Goal: Task Accomplishment & Management: Manage account settings

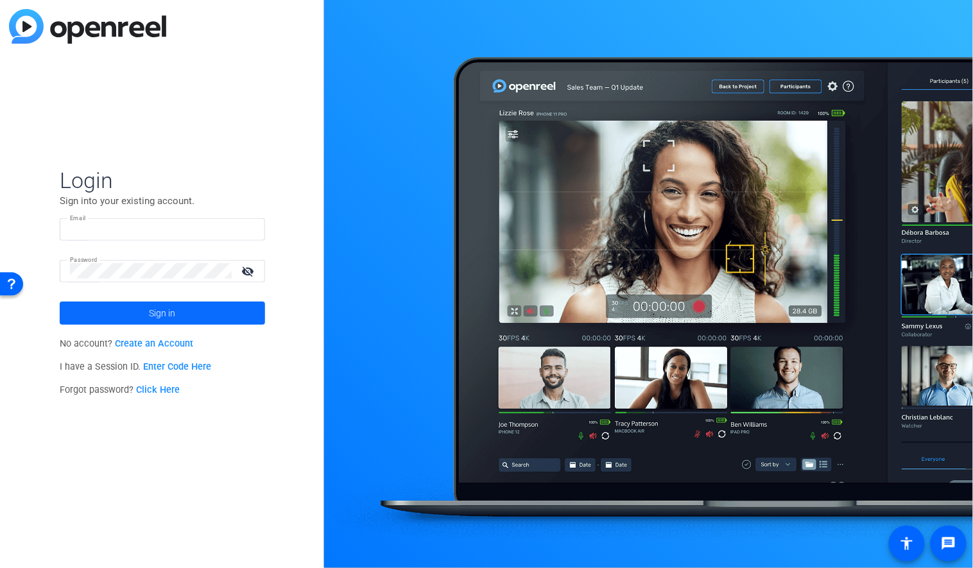
type input "c-smura@boncom.com"
click at [157, 318] on span "Sign in" at bounding box center [162, 313] width 26 height 32
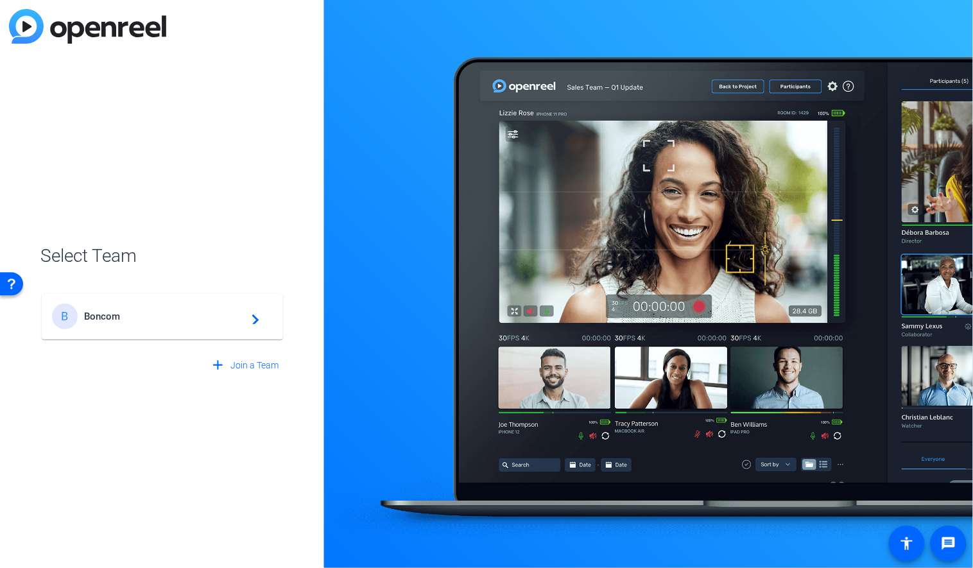
click at [147, 322] on div "B Boncom navigate_next" at bounding box center [162, 316] width 221 height 26
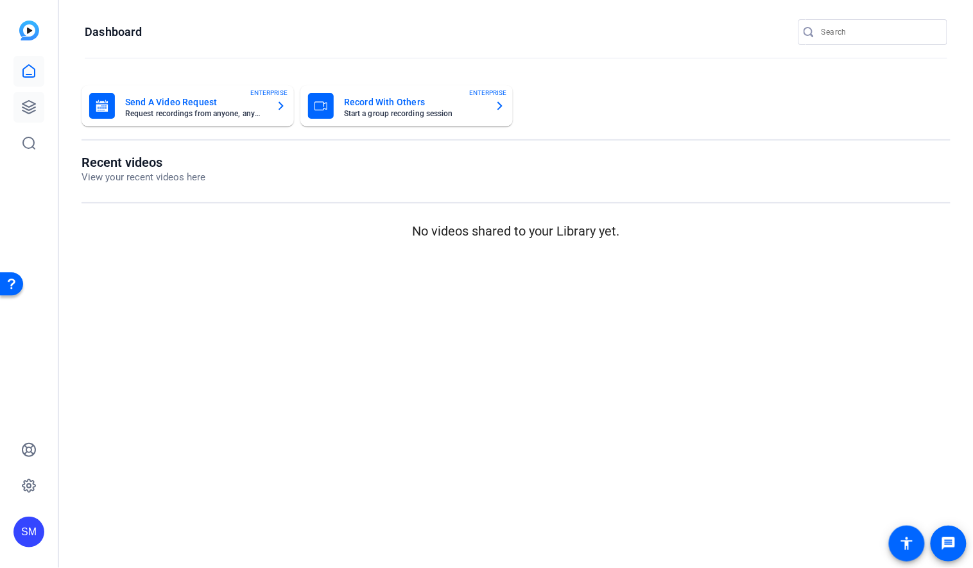
click at [28, 107] on icon at bounding box center [28, 107] width 13 height 13
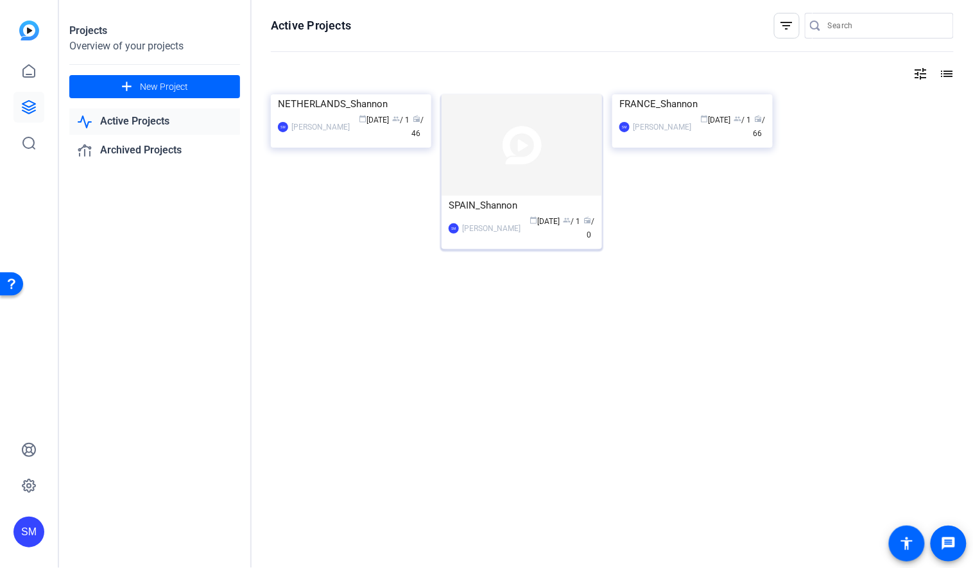
click at [490, 220] on div "SM Shannon Mura calendar_today Sep 17 group / 1 radio / 0" at bounding box center [521, 228] width 146 height 27
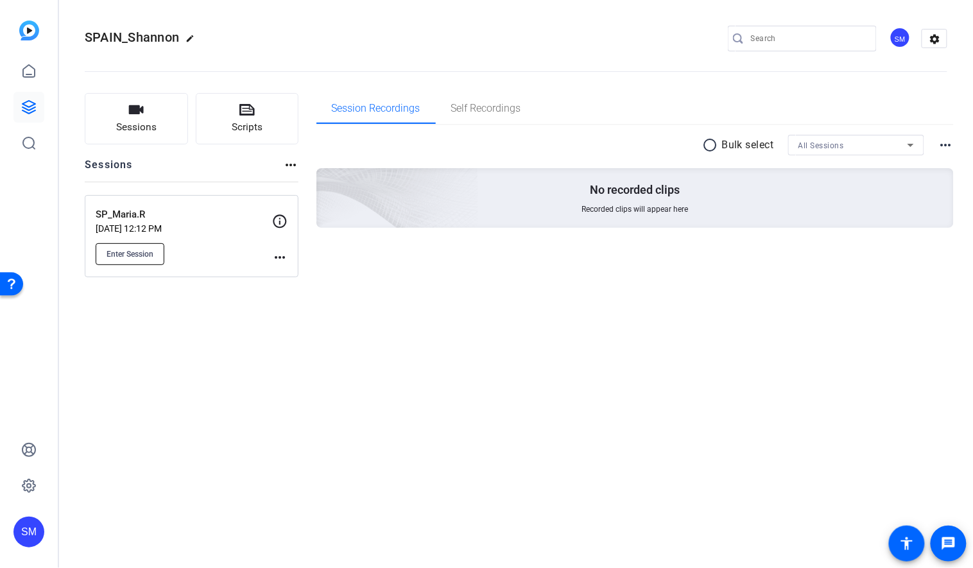
click at [146, 249] on span "Enter Session" at bounding box center [130, 254] width 47 height 10
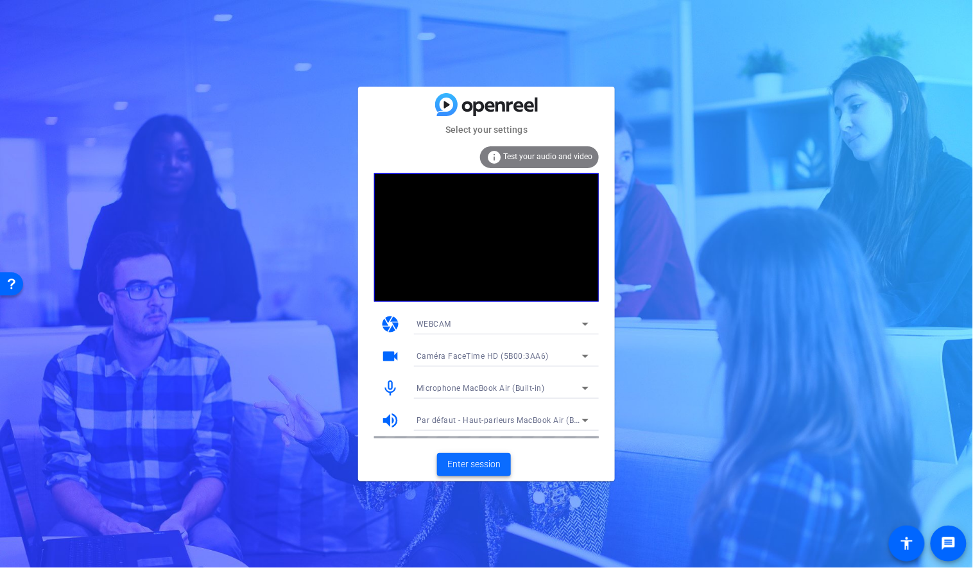
click at [453, 458] on span "Enter session" at bounding box center [473, 463] width 53 height 13
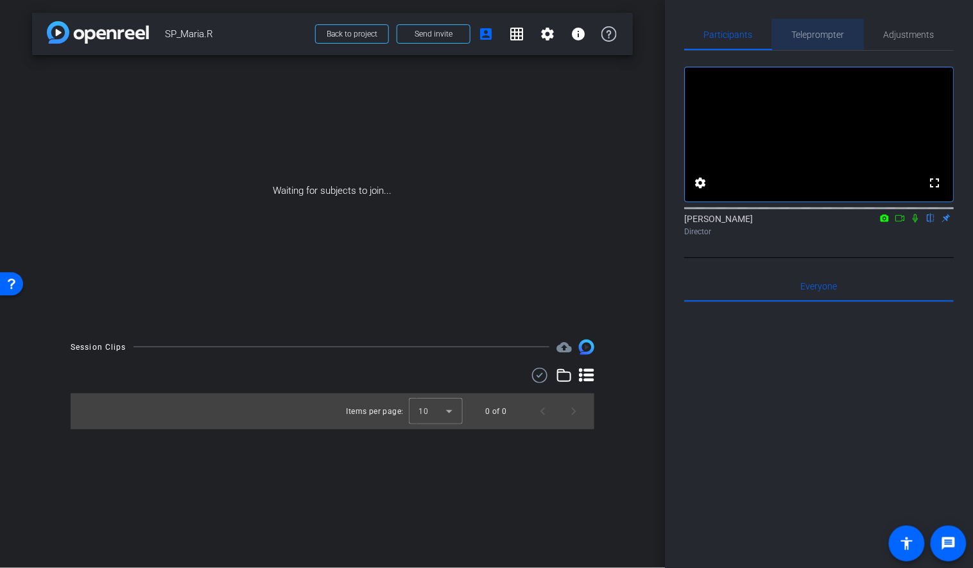
click at [834, 32] on span "Teleprompter" at bounding box center [818, 34] width 53 height 9
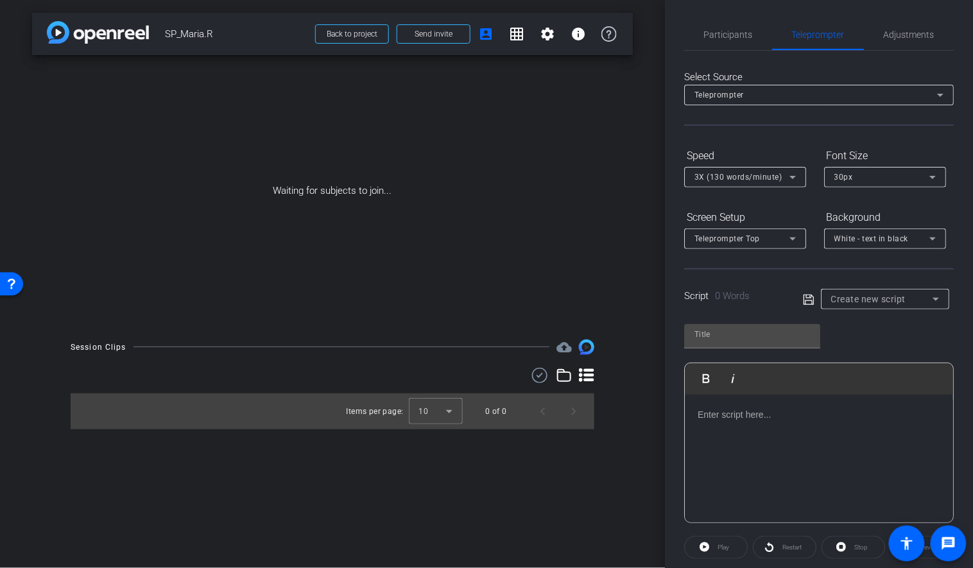
click at [757, 431] on div at bounding box center [819, 459] width 268 height 128
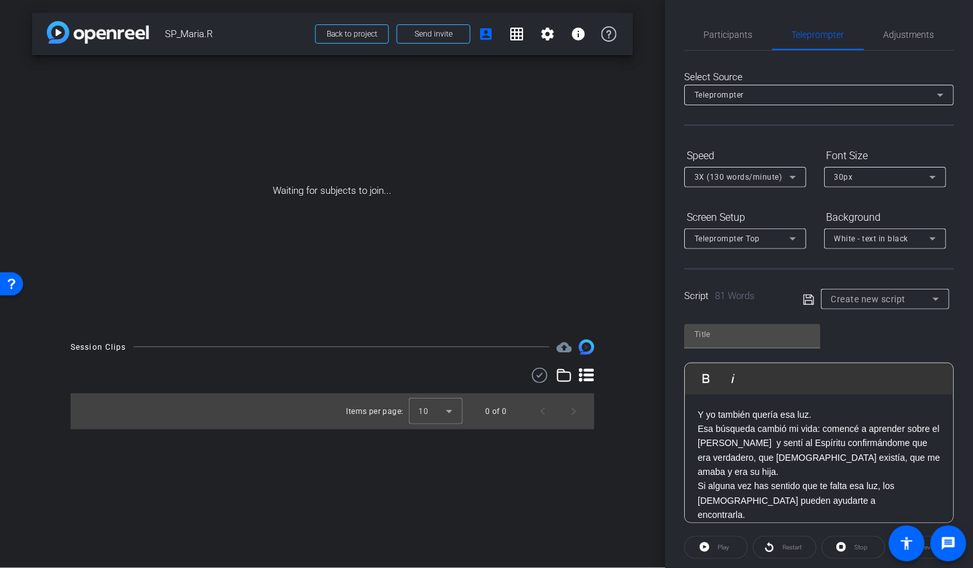
click at [697, 408] on p "Y yo también quería esa luz." at bounding box center [818, 414] width 243 height 14
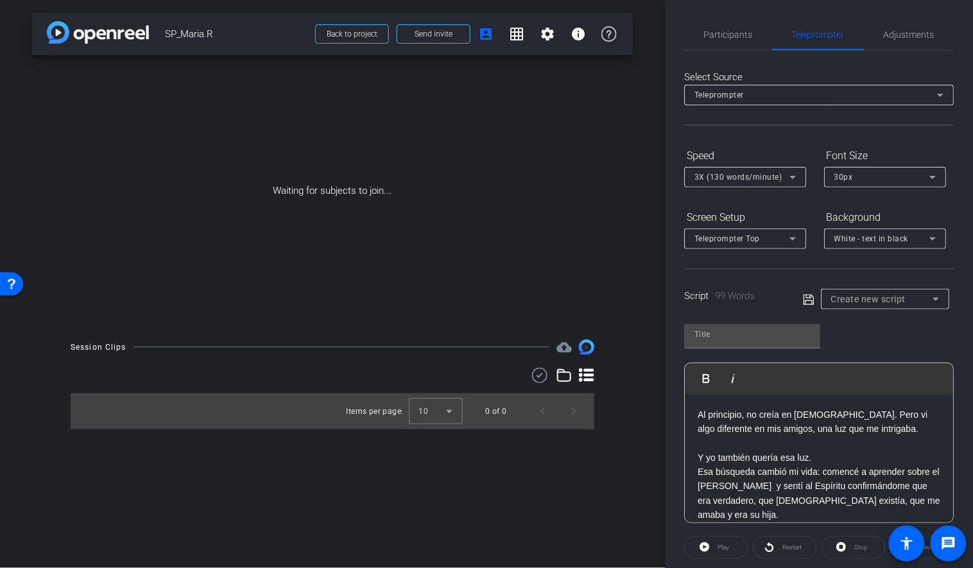
click at [698, 470] on p "Esa búsqueda cambió mi vida: comencé a aprender sobre el [PERSON_NAME] y sentí …" at bounding box center [818, 494] width 243 height 58
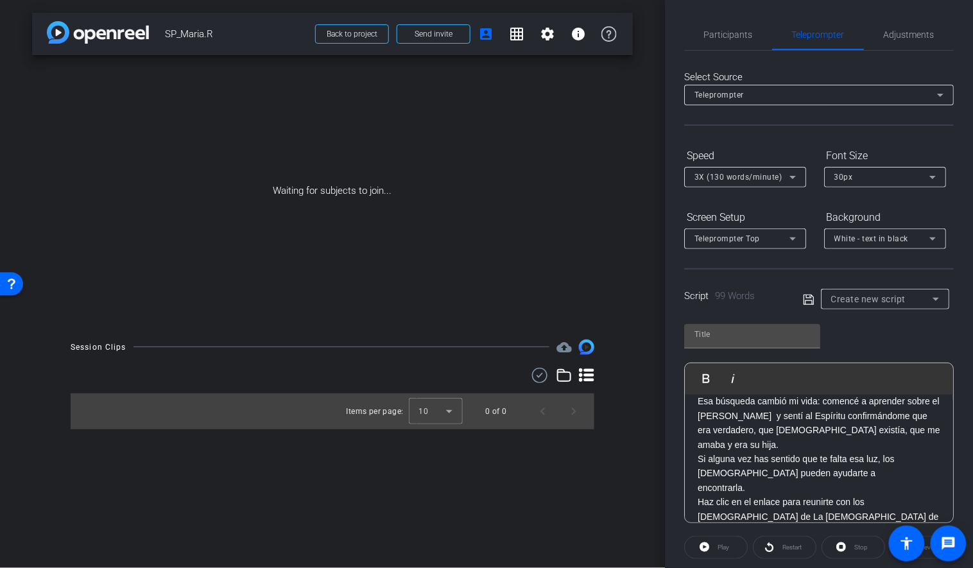
scroll to position [94, 0]
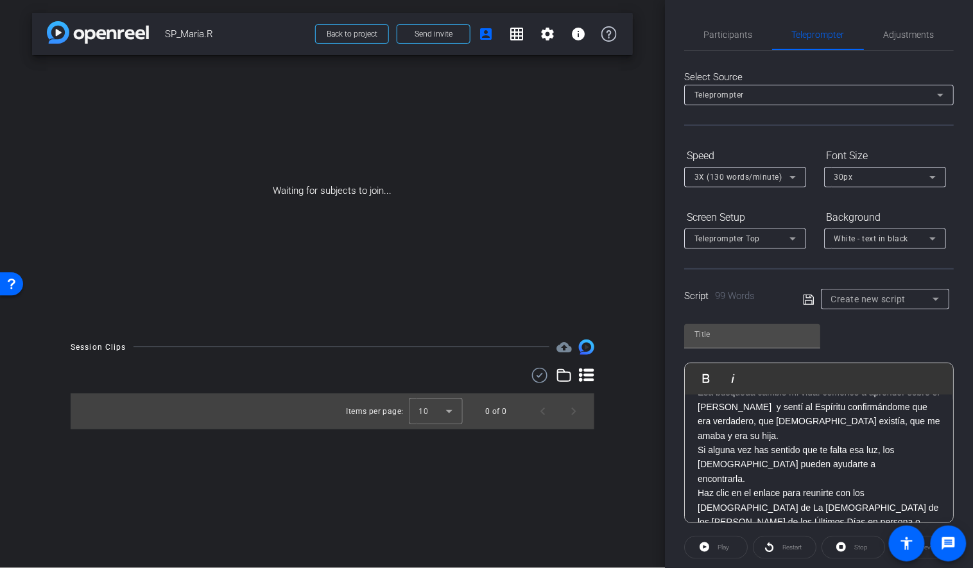
click at [738, 424] on p "Esa búsqueda cambió mi vida: comencé a aprender sobre el [PERSON_NAME] y sentí …" at bounding box center [818, 414] width 243 height 58
click at [740, 432] on p "Esa búsqueda cambió mi vida: comencé a aprender sobre el [PERSON_NAME] y sentí …" at bounding box center [818, 414] width 243 height 58
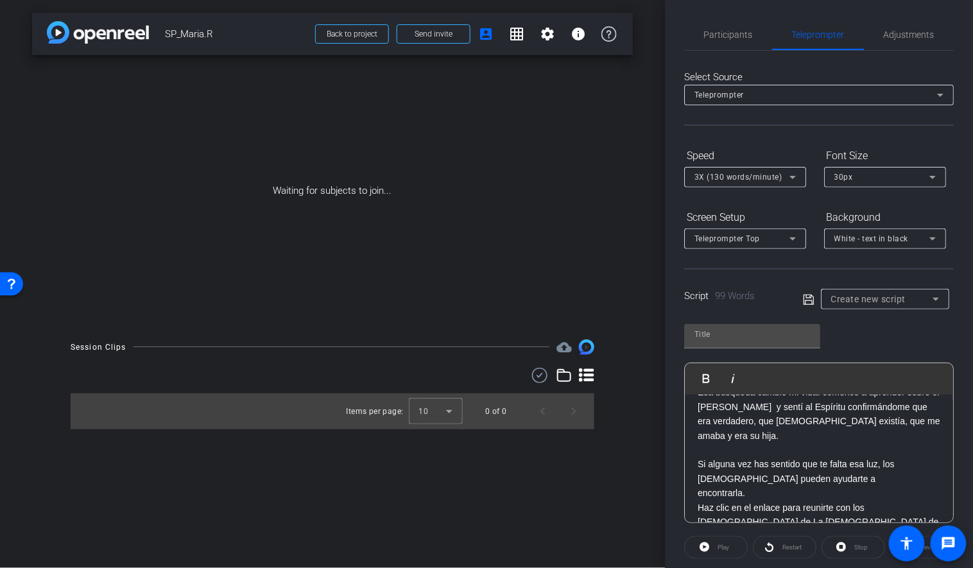
scroll to position [108, 0]
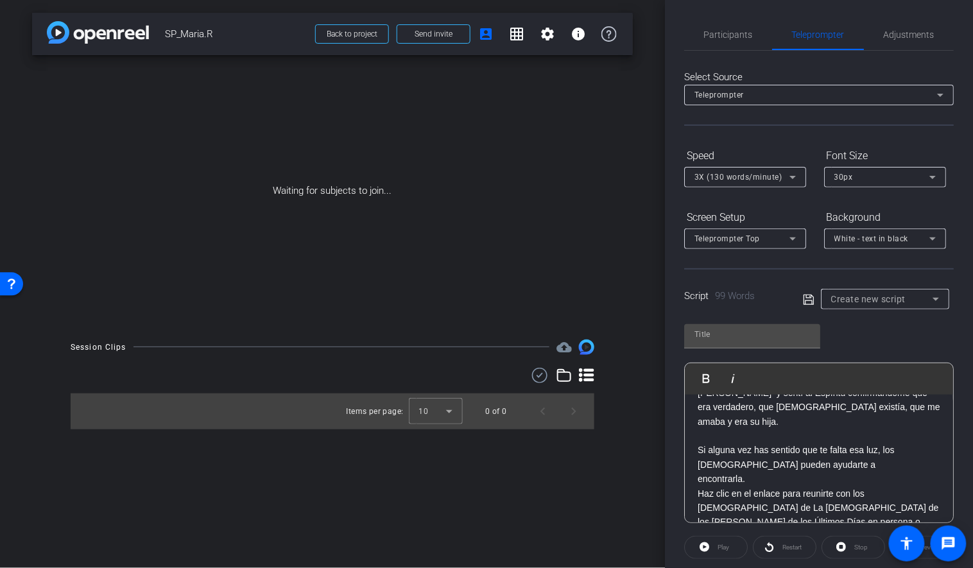
click at [765, 472] on p "encontrarla." at bounding box center [818, 479] width 243 height 14
click at [697, 477] on div "Al principio, no creía en [DEMOGRAPHIC_DATA]. Pero vi algo diferente en mis ami…" at bounding box center [819, 422] width 268 height 270
click at [833, 463] on p "Si alguna vez has sentido que te falta esa luz, los [DEMOGRAPHIC_DATA] pueden a…" at bounding box center [818, 457] width 243 height 29
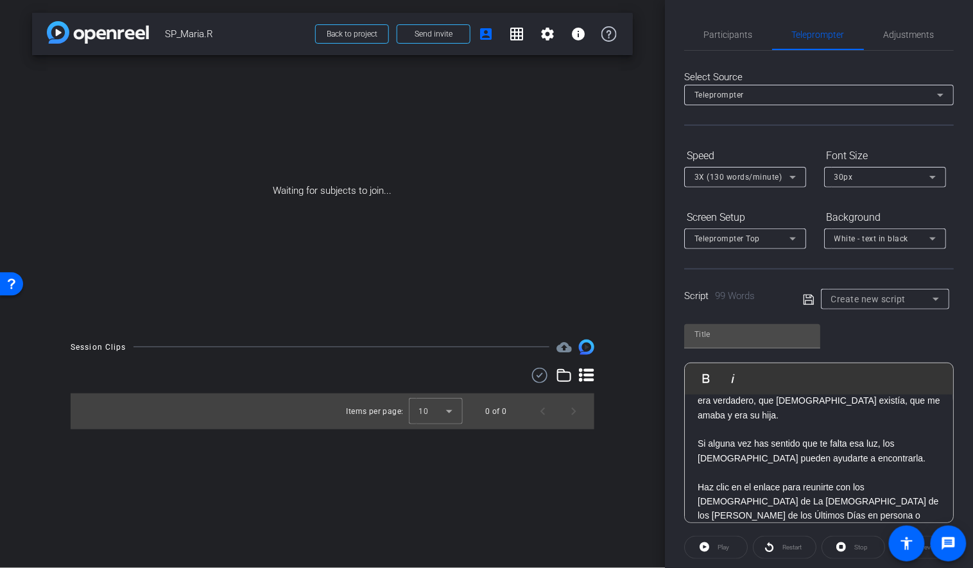
scroll to position [141, 0]
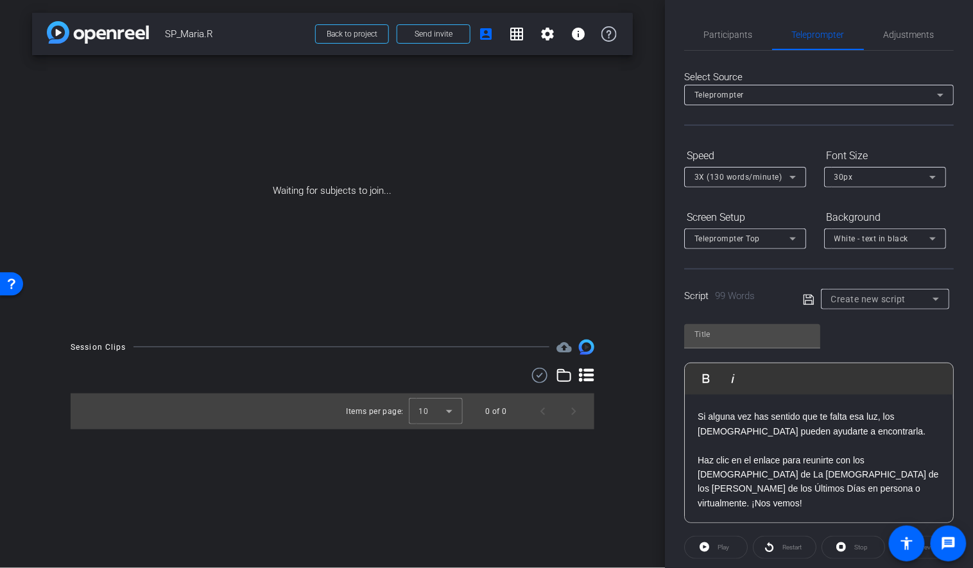
click at [696, 480] on div "Al principio, no creía en [DEMOGRAPHIC_DATA]. Pero vi algo diferente en mis ami…" at bounding box center [819, 388] width 268 height 270
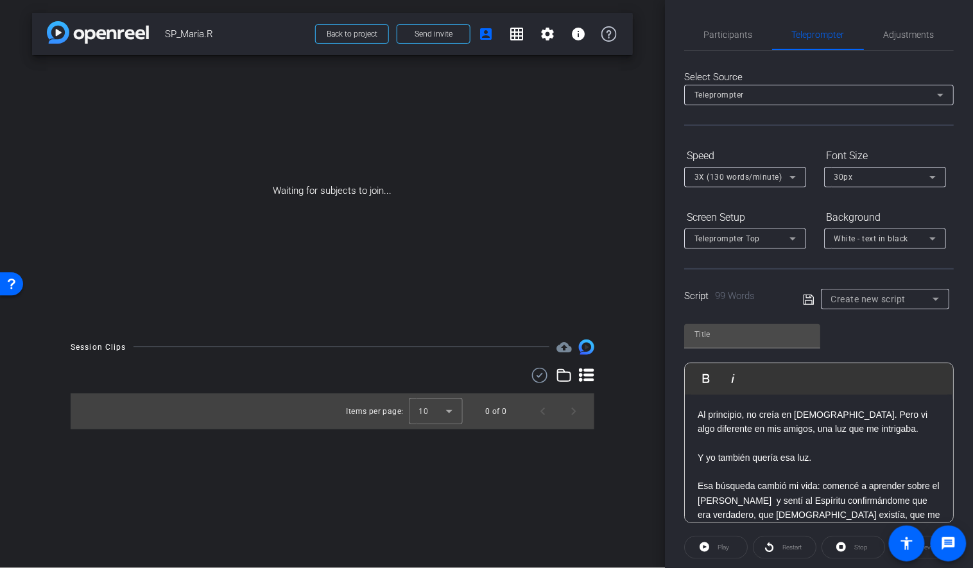
scroll to position [0, 0]
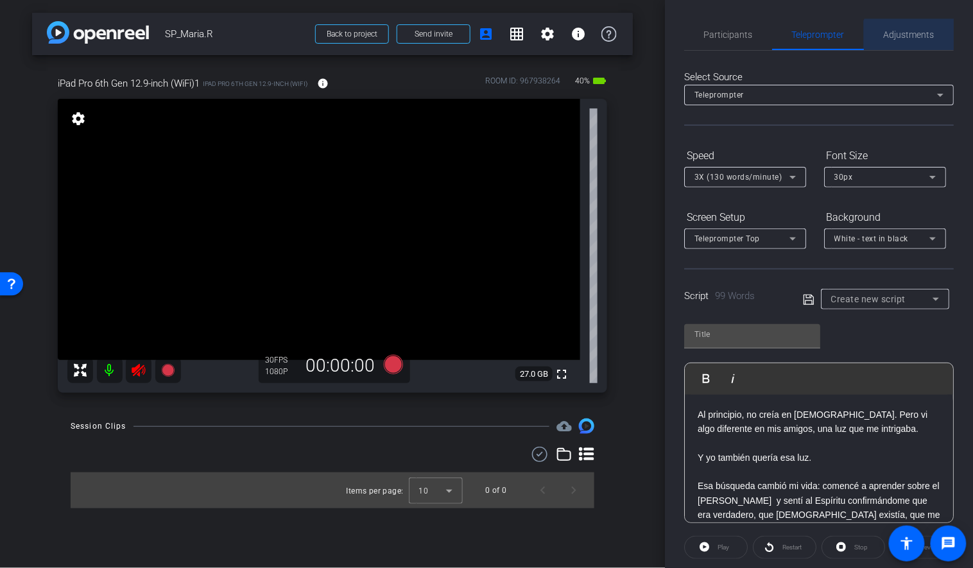
click at [909, 43] on span "Adjustments" at bounding box center [909, 34] width 51 height 31
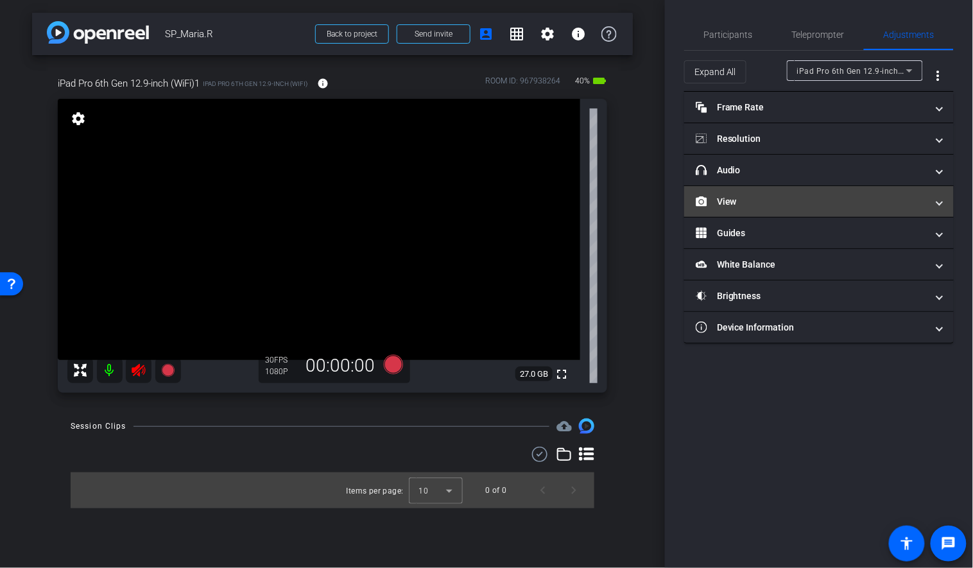
click at [764, 200] on mat-panel-title "View" at bounding box center [811, 201] width 231 height 13
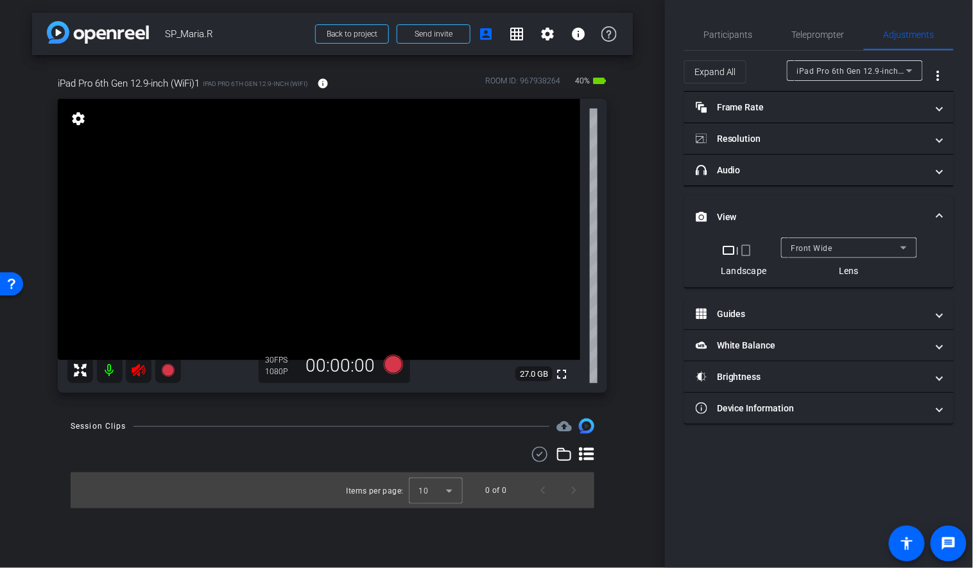
click at [746, 250] on mat-icon "crop_portrait" at bounding box center [745, 250] width 15 height 15
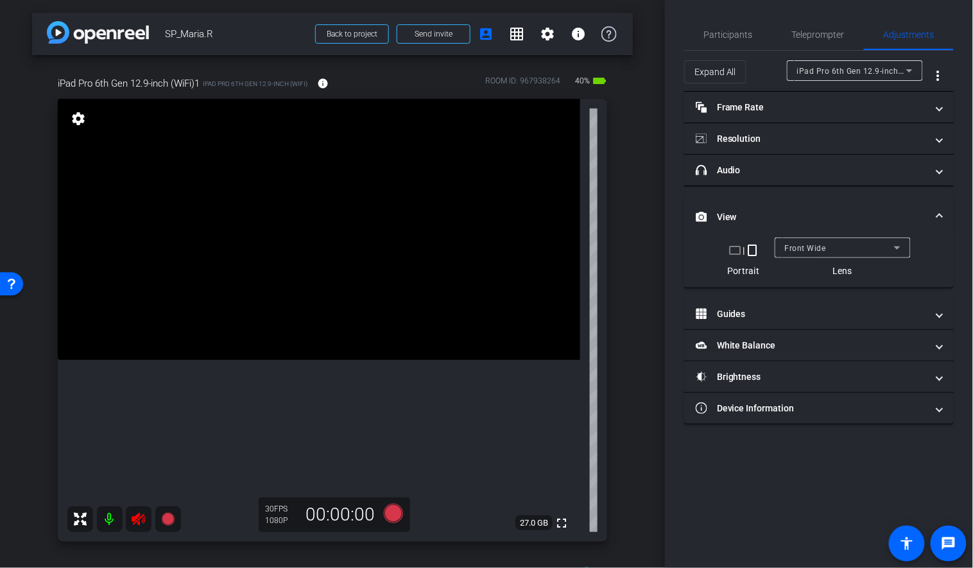
click at [139, 514] on icon at bounding box center [138, 519] width 13 height 13
click at [726, 33] on span "Participants" at bounding box center [728, 34] width 49 height 9
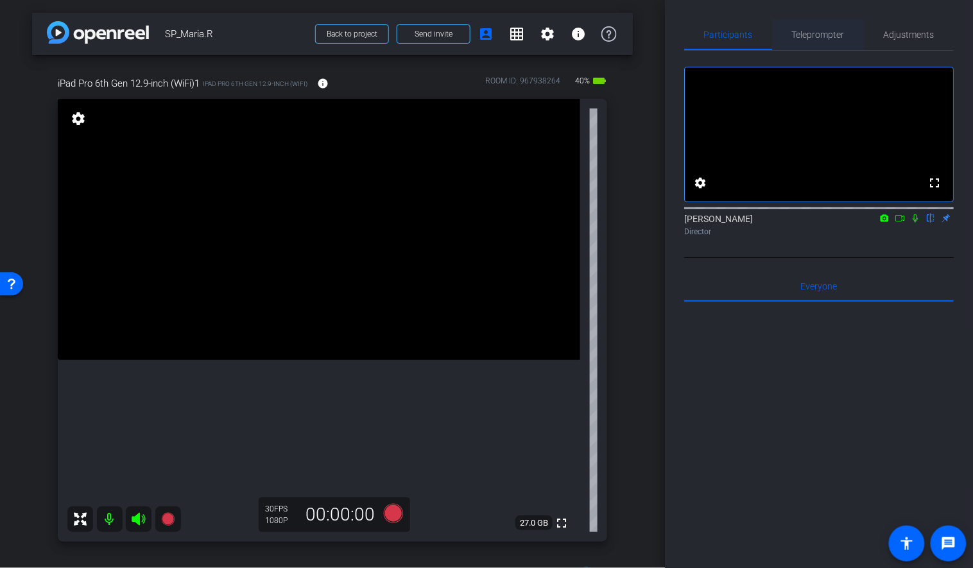
click at [814, 39] on span "Teleprompter" at bounding box center [818, 34] width 53 height 9
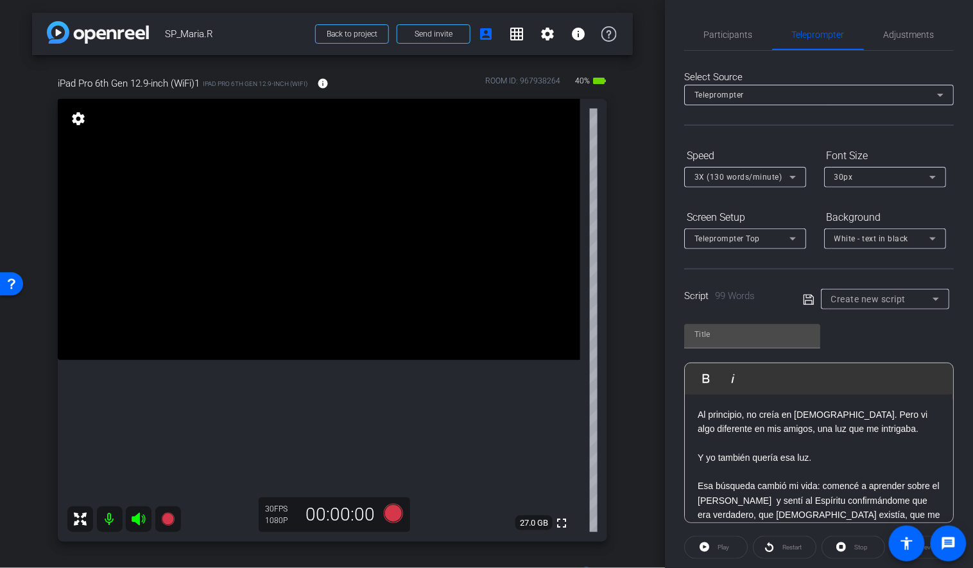
click at [809, 296] on icon at bounding box center [808, 299] width 10 height 10
type input "Default title 7069"
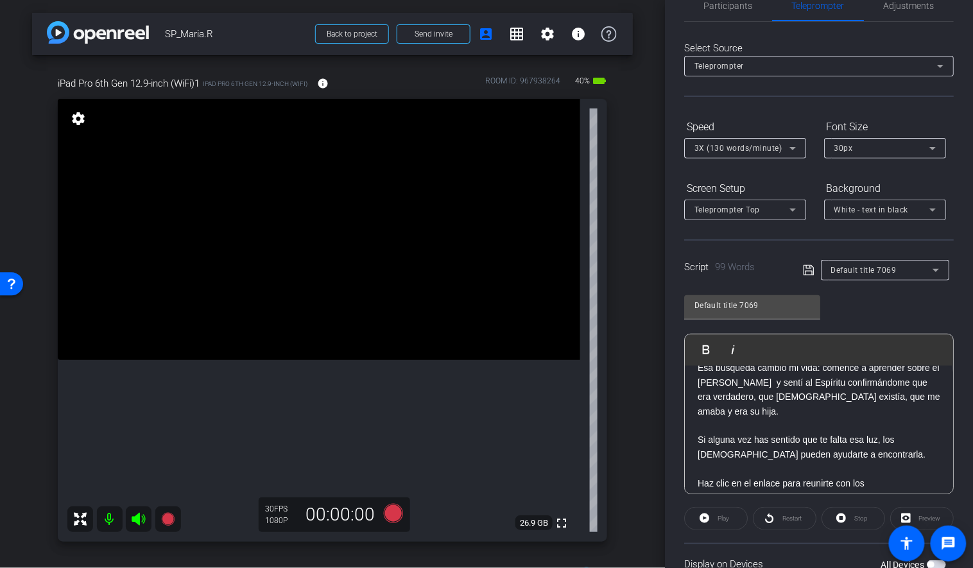
scroll to position [82, 0]
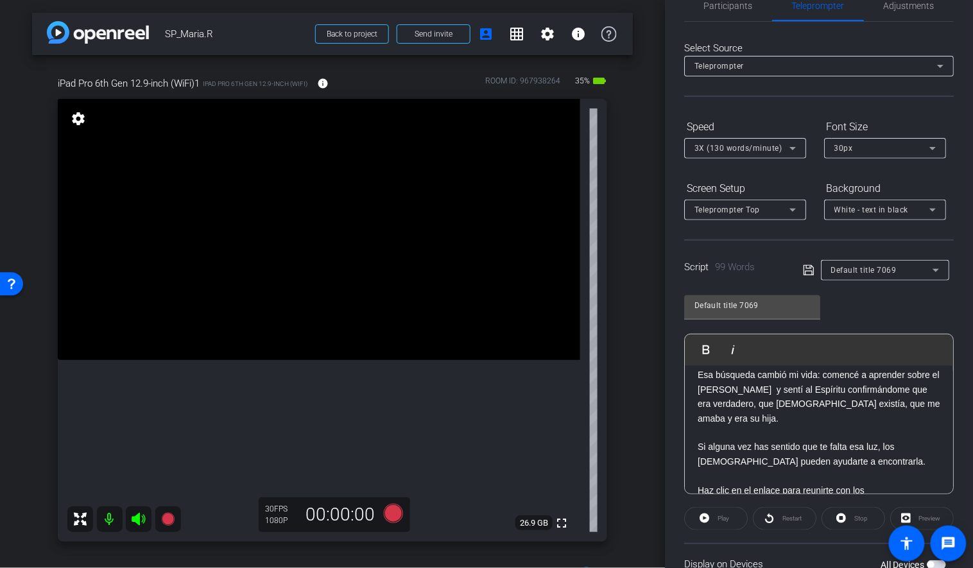
click at [810, 269] on icon at bounding box center [808, 270] width 10 height 10
click at [790, 153] on icon at bounding box center [792, 148] width 15 height 15
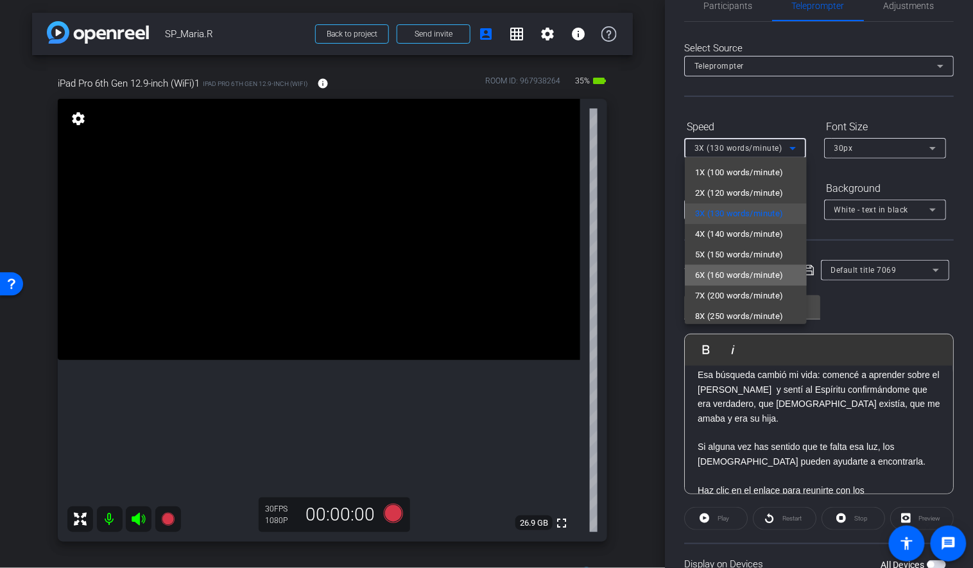
click at [733, 278] on span "6X (160 words/minute)" at bounding box center [739, 275] width 89 height 15
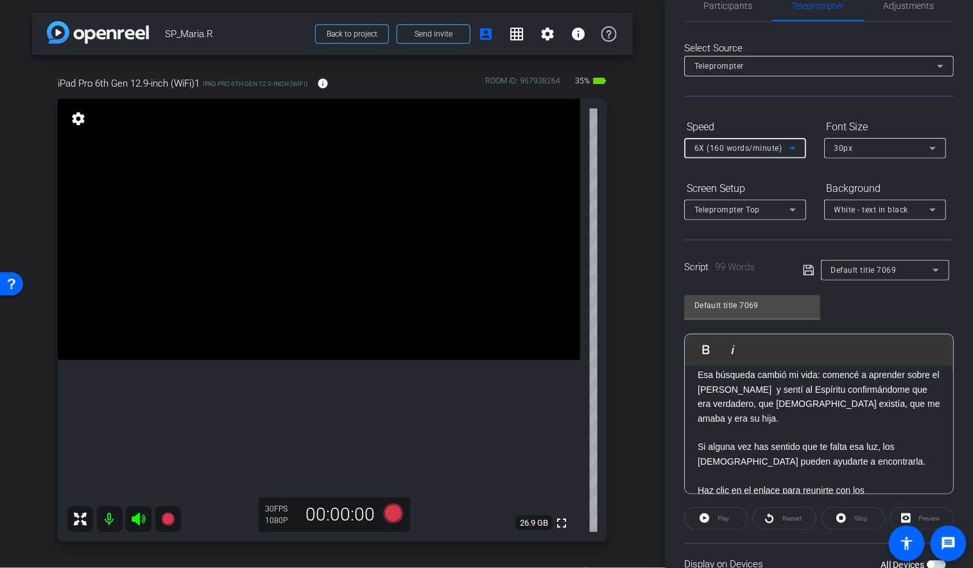
click at [719, 515] on div "Play" at bounding box center [716, 518] width 64 height 23
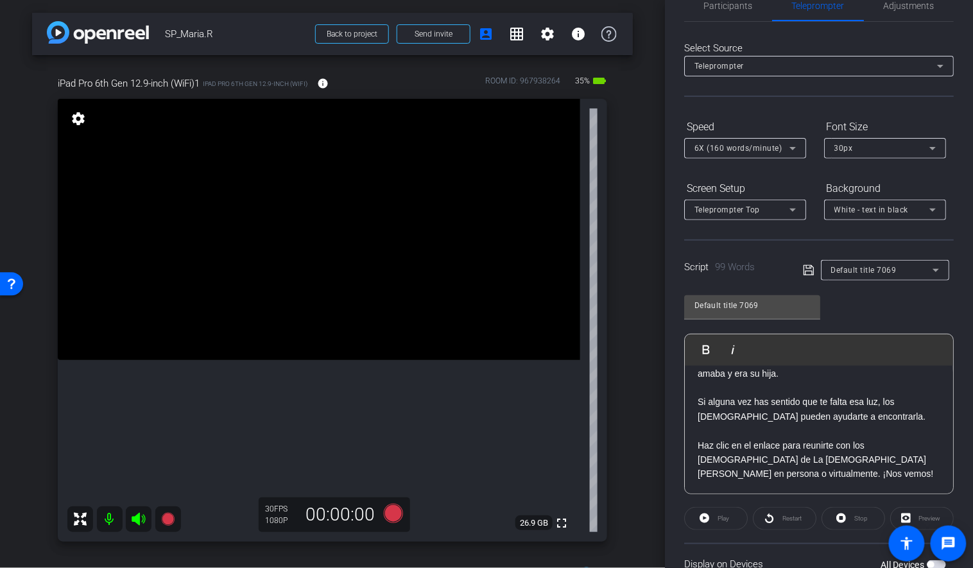
click at [771, 547] on div "Display on Devices All Devices" at bounding box center [818, 564] width 269 height 42
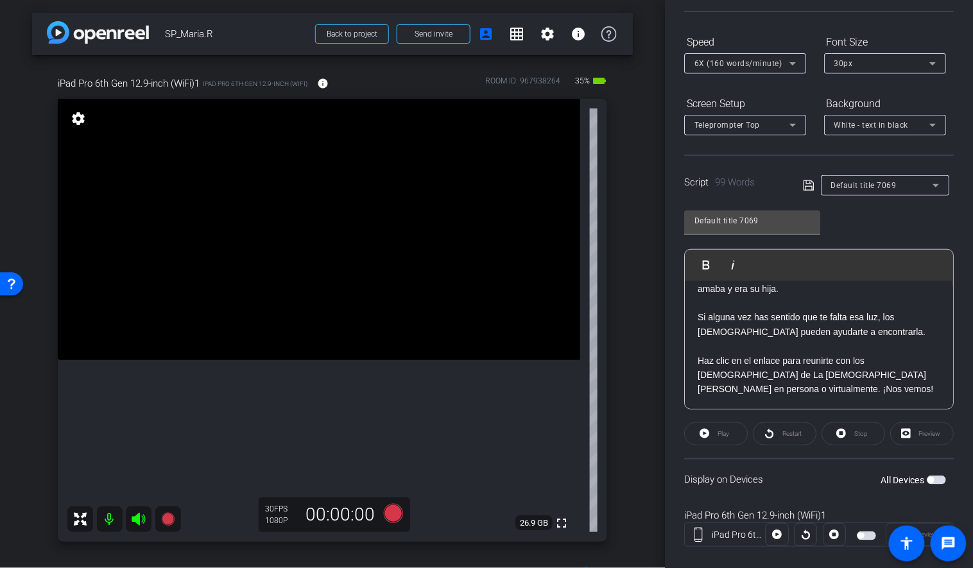
scroll to position [131, 0]
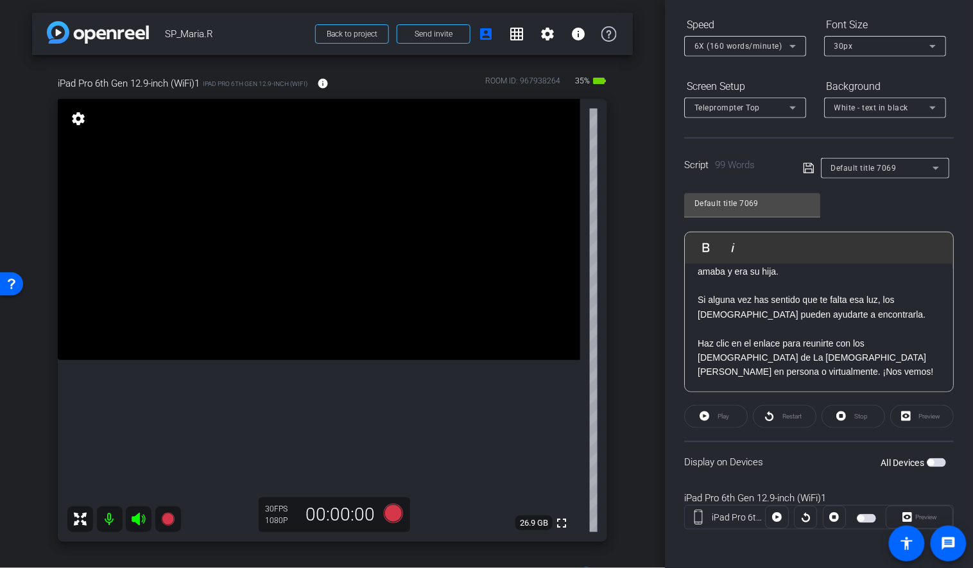
click at [931, 464] on span "button" at bounding box center [935, 462] width 19 height 9
click at [725, 413] on span "Play" at bounding box center [723, 416] width 12 height 7
click at [858, 418] on span "Stop" at bounding box center [859, 416] width 17 height 18
click at [792, 45] on icon at bounding box center [792, 46] width 6 height 3
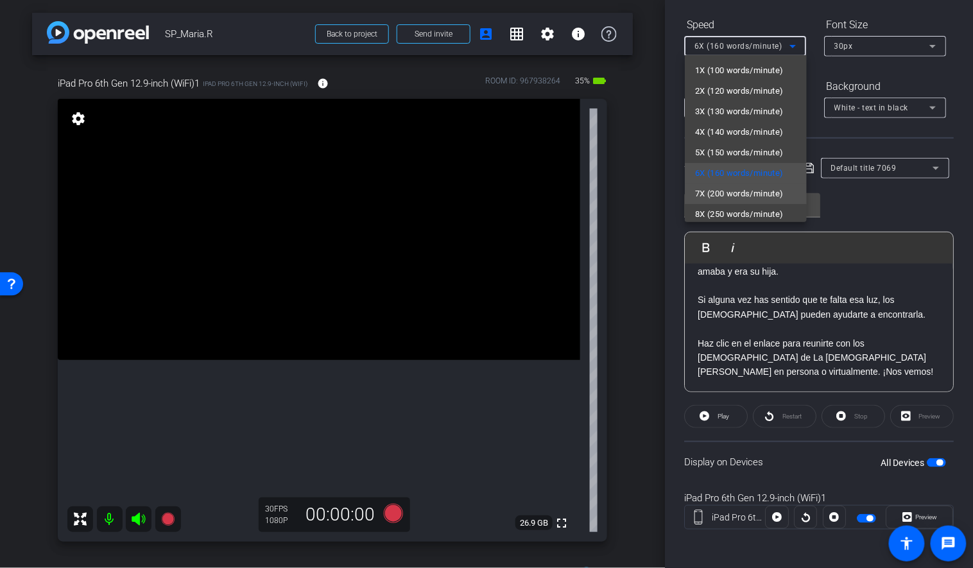
click at [738, 190] on span "7X (200 words/minute)" at bounding box center [739, 193] width 89 height 15
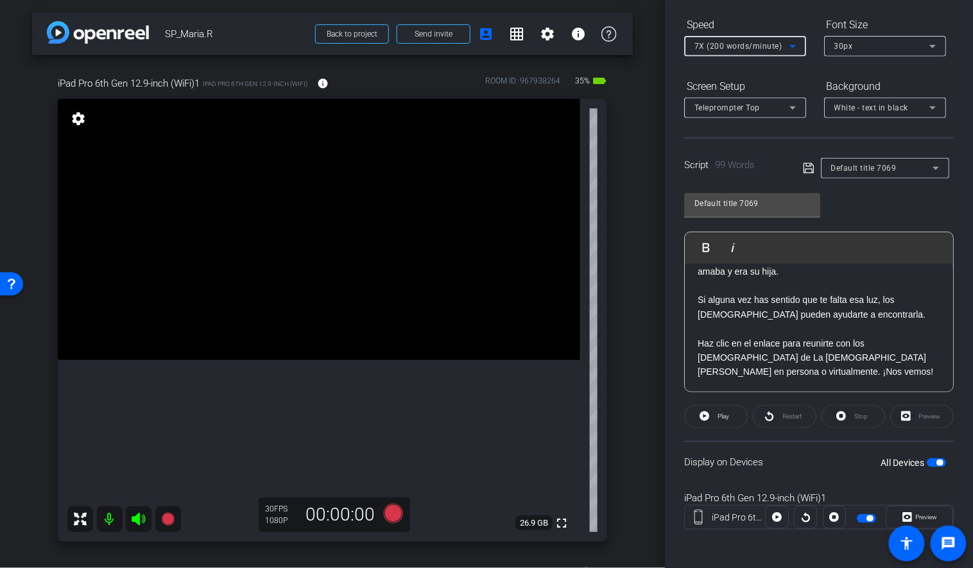
click at [708, 433] on openreel-capture-teleprompter "Speed 7X (200 words/minute) Font Size 30px Screen Setup Teleprompter Top Backgr…" at bounding box center [818, 283] width 269 height 538
click at [708, 419] on icon at bounding box center [704, 416] width 10 height 16
click at [844, 416] on icon at bounding box center [841, 416] width 10 height 10
click at [796, 107] on icon at bounding box center [792, 107] width 15 height 15
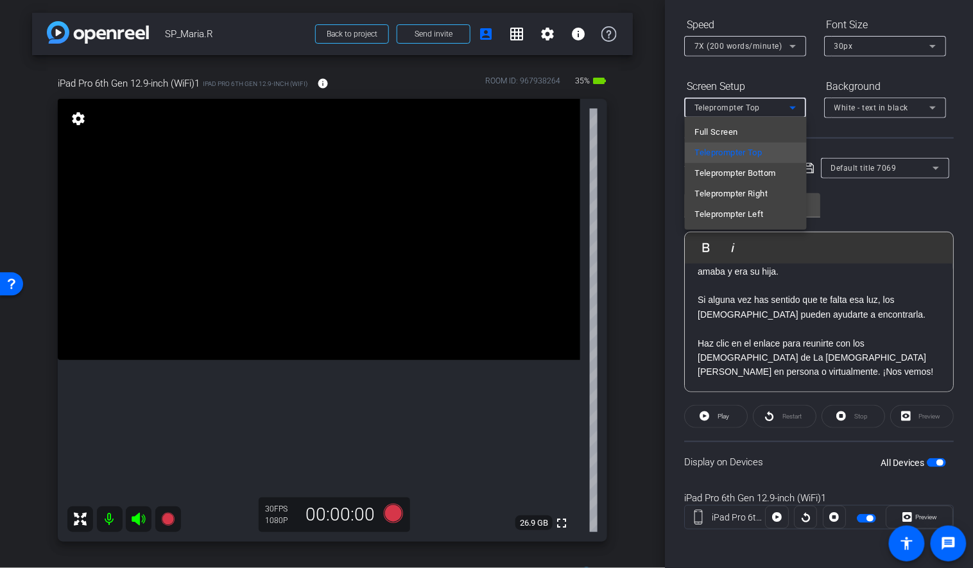
click at [790, 74] on div at bounding box center [486, 284] width 973 height 568
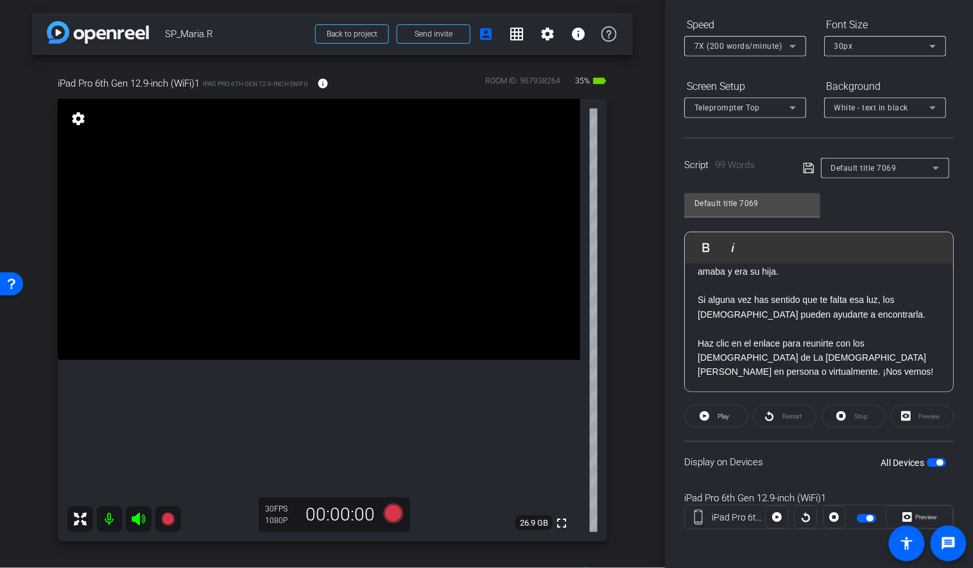
click at [797, 47] on icon at bounding box center [792, 45] width 15 height 15
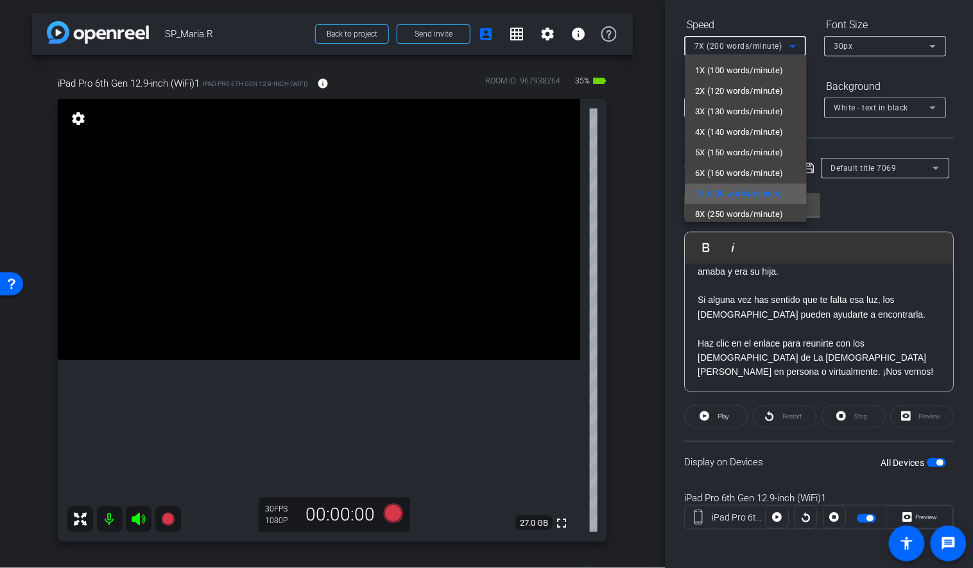
scroll to position [28, 0]
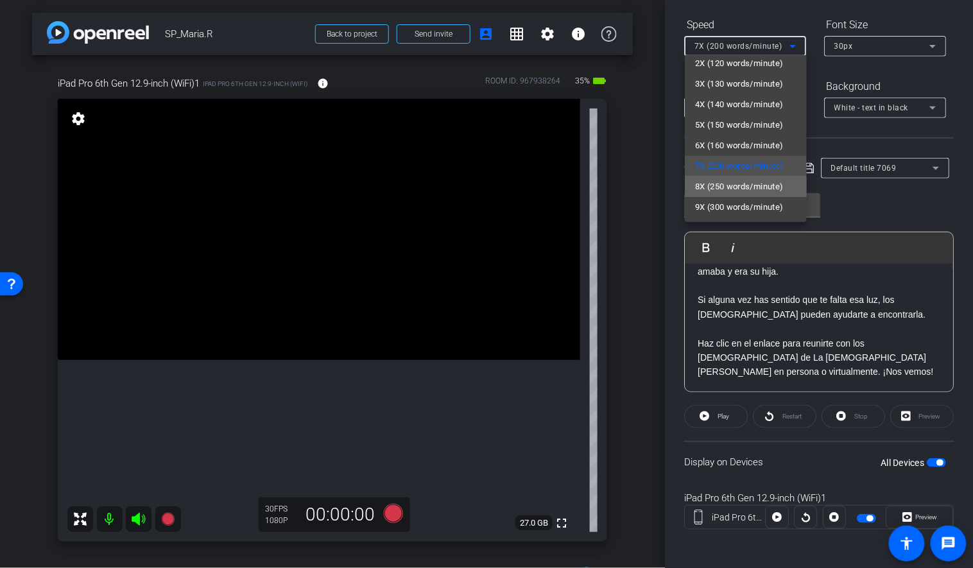
click at [731, 185] on span "8X (250 words/minute)" at bounding box center [739, 186] width 89 height 15
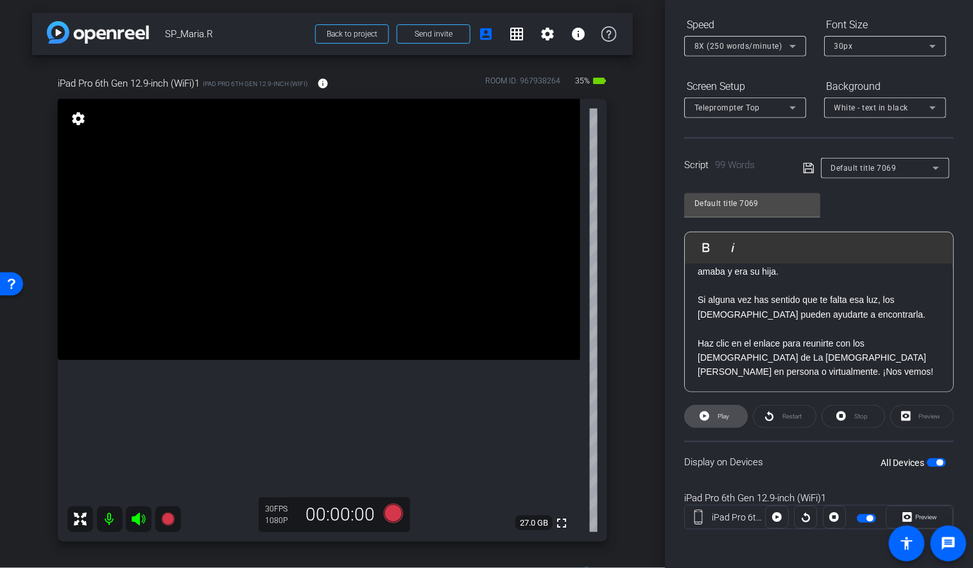
click at [717, 413] on span "Play" at bounding box center [723, 416] width 12 height 7
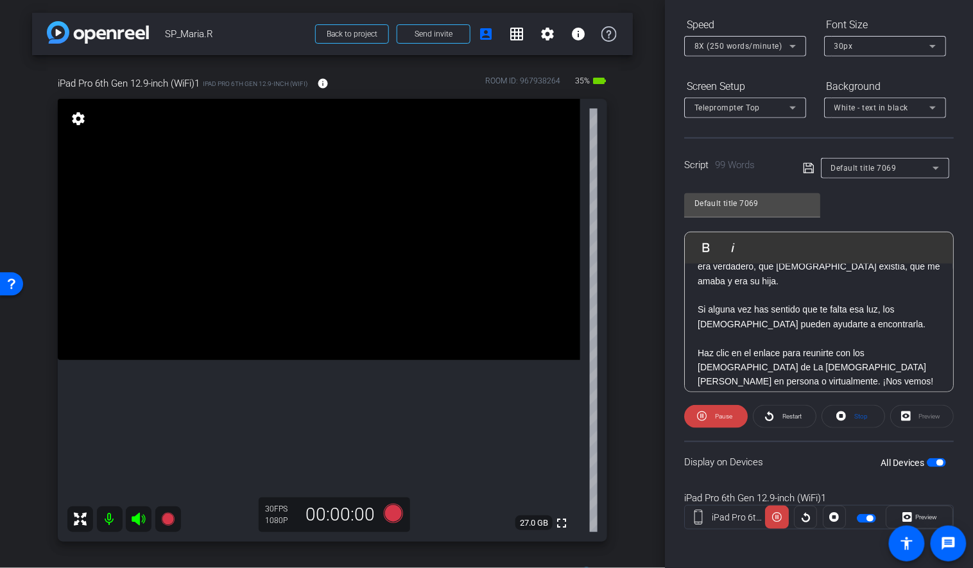
scroll to position [127, 0]
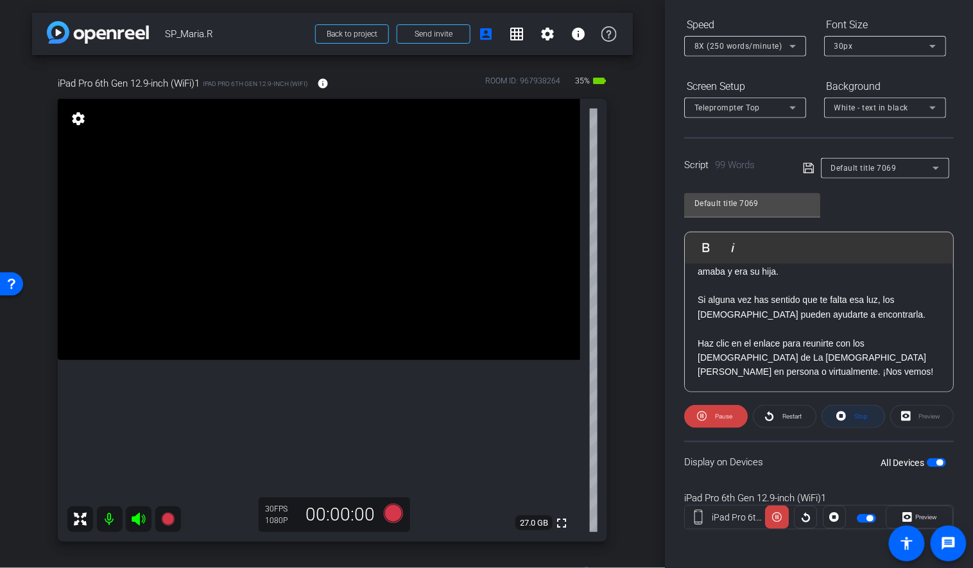
click at [845, 416] on icon at bounding box center [841, 416] width 10 height 10
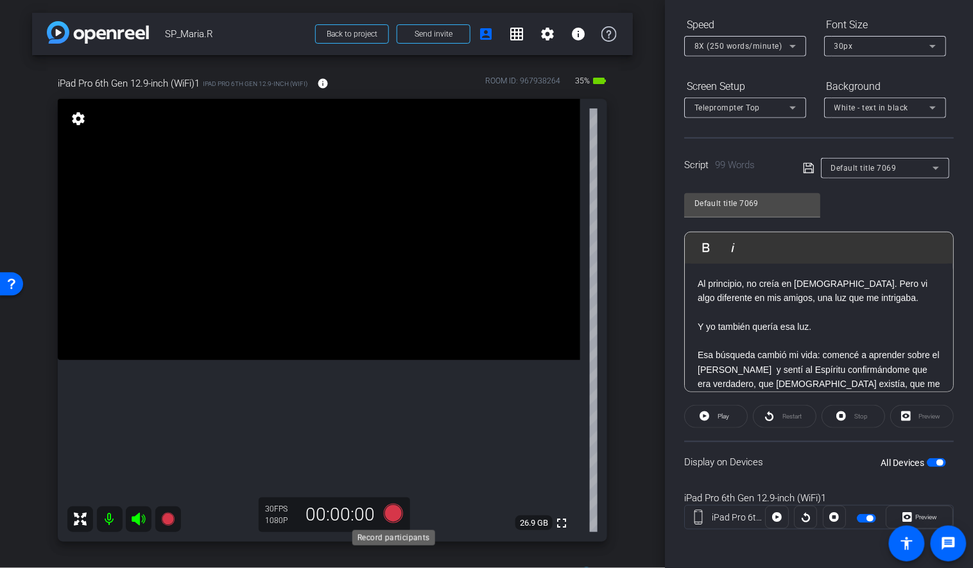
click at [392, 516] on icon at bounding box center [393, 513] width 19 height 19
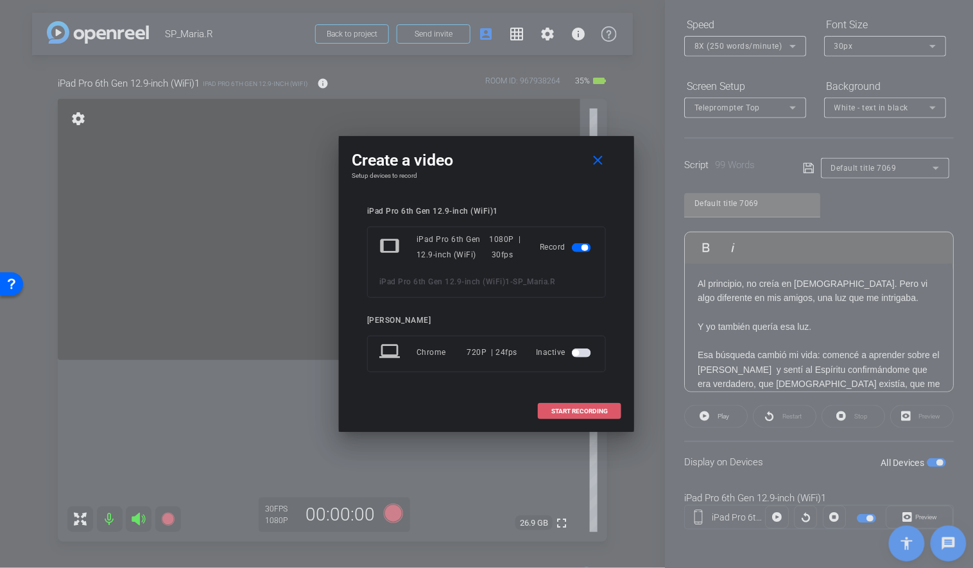
click at [562, 410] on span "START RECORDING" at bounding box center [579, 411] width 56 height 6
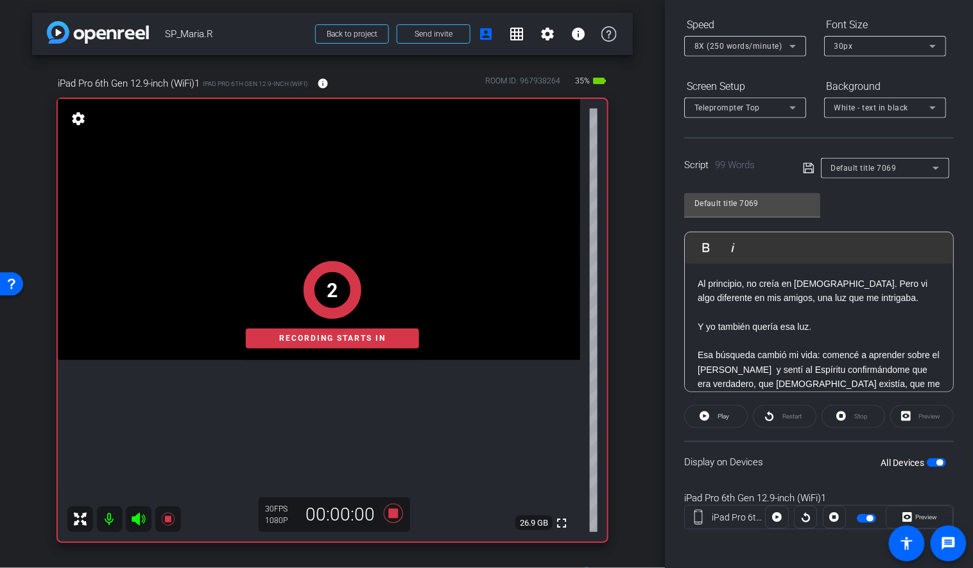
scroll to position [122, 0]
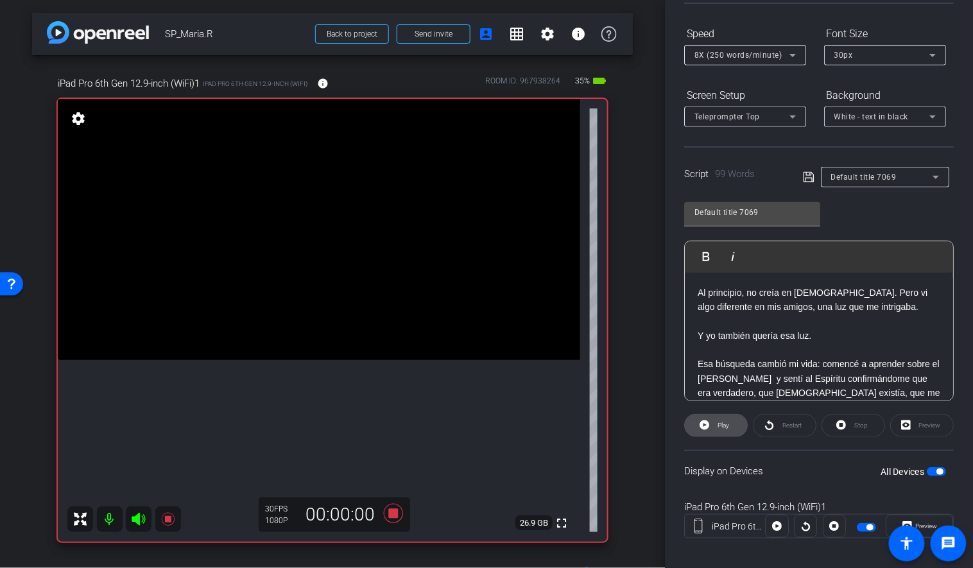
click at [714, 425] on span "Play" at bounding box center [721, 425] width 15 height 18
click at [397, 510] on icon at bounding box center [393, 513] width 19 height 19
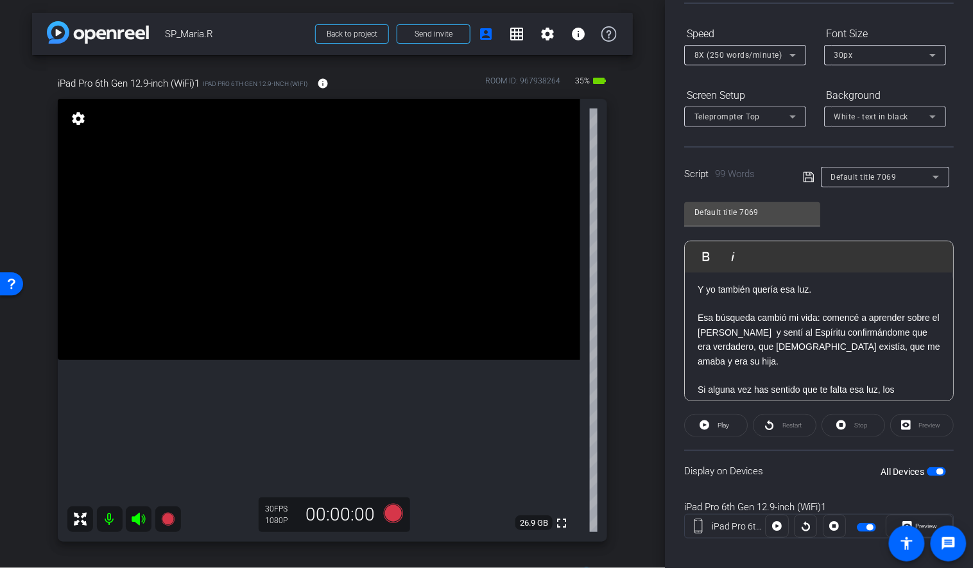
scroll to position [40, 0]
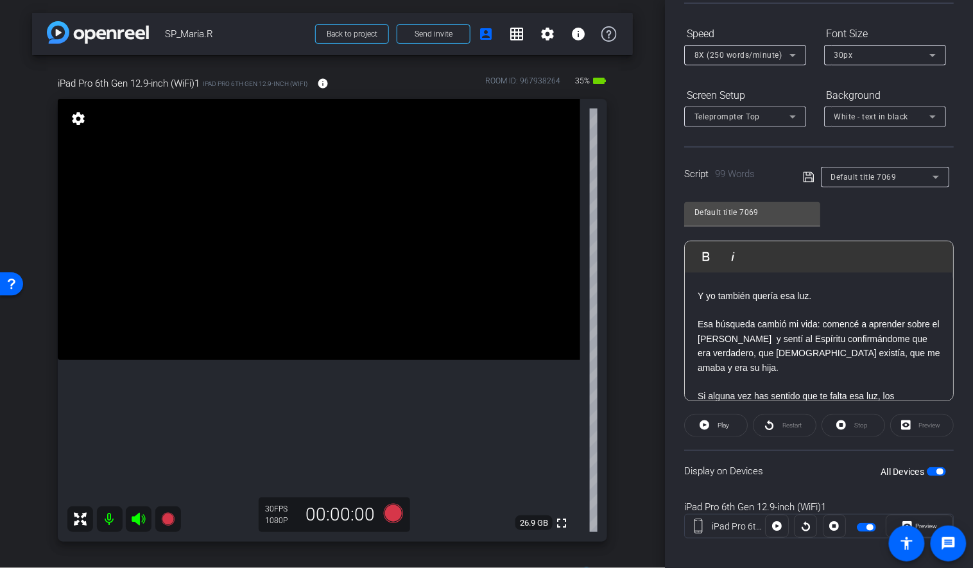
click at [807, 337] on p "Esa búsqueda cambió mi vida: comencé a aprender sobre el [PERSON_NAME] y sentí …" at bounding box center [818, 346] width 243 height 58
click at [805, 178] on icon at bounding box center [808, 177] width 10 height 10
click at [390, 510] on icon at bounding box center [393, 513] width 19 height 19
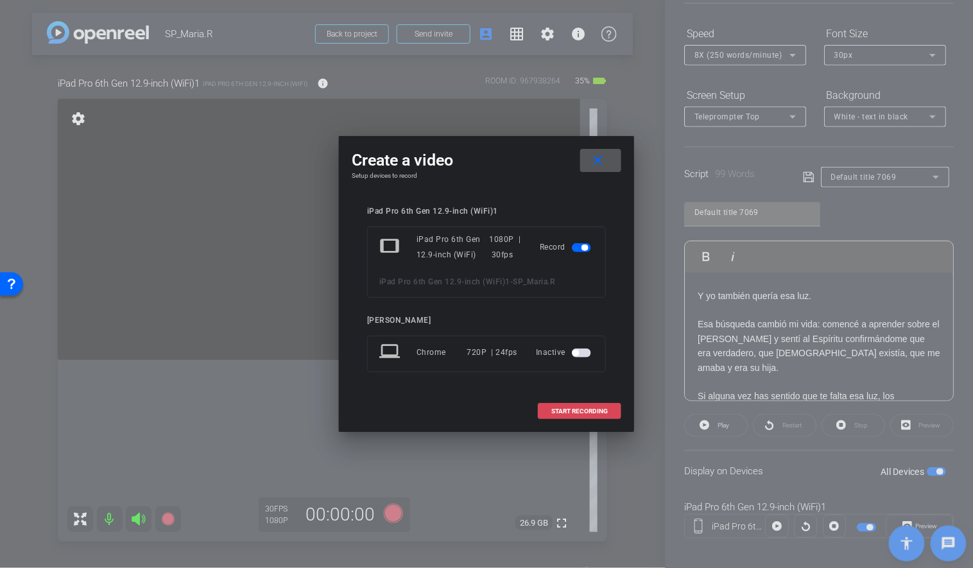
click at [574, 418] on span at bounding box center [579, 411] width 82 height 31
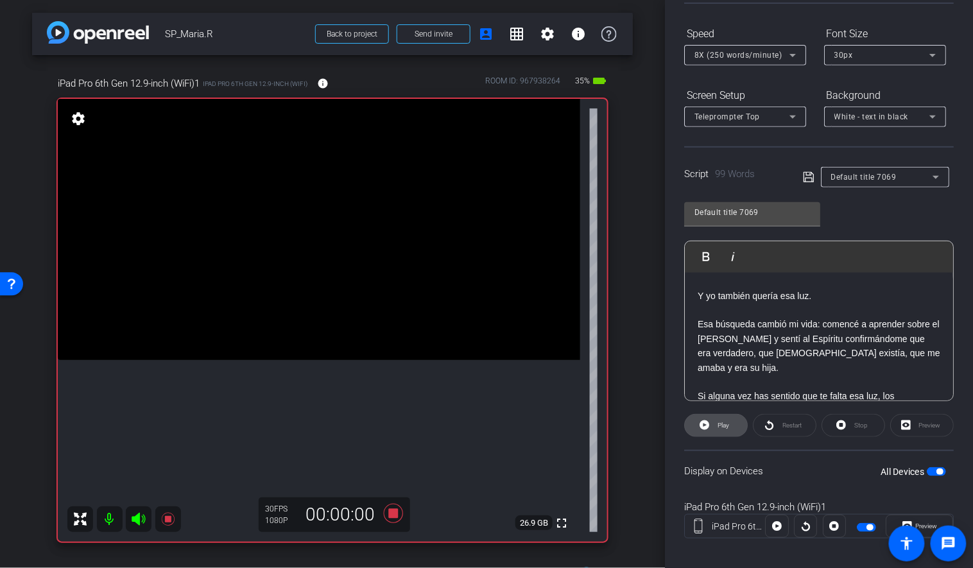
click at [699, 425] on span at bounding box center [716, 425] width 62 height 31
click at [401, 515] on icon at bounding box center [393, 513] width 31 height 23
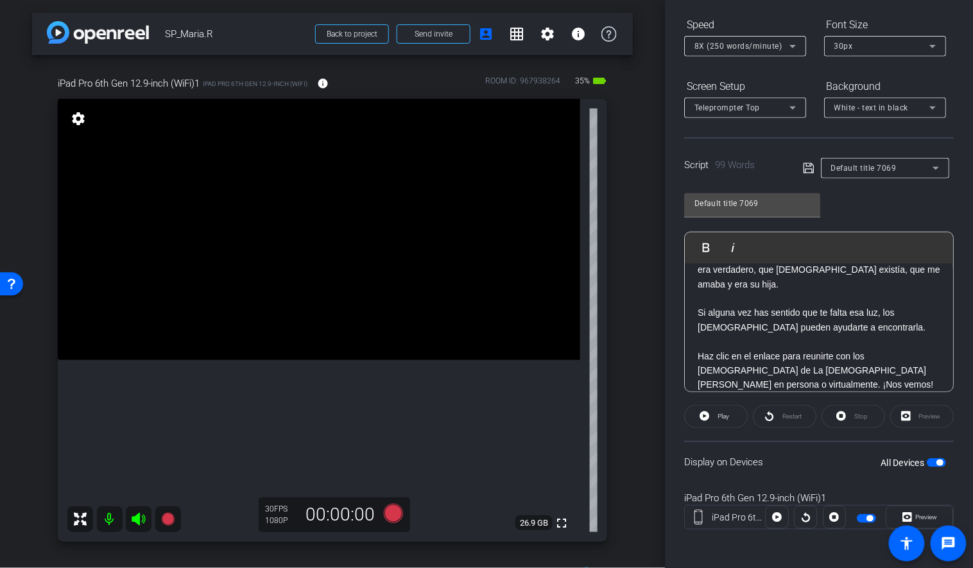
scroll to position [108, 0]
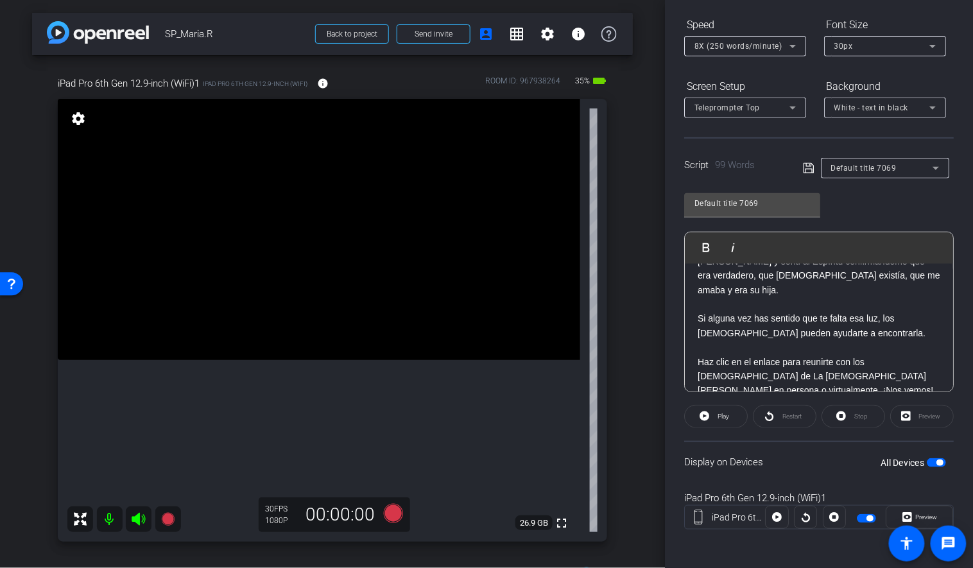
click at [792, 108] on icon at bounding box center [792, 107] width 15 height 15
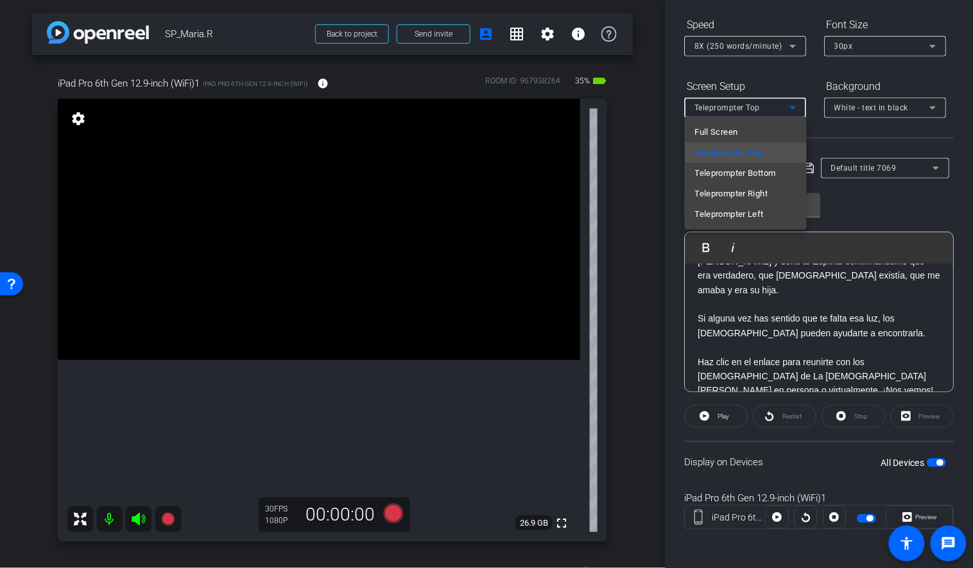
click at [785, 46] on div at bounding box center [486, 284] width 973 height 568
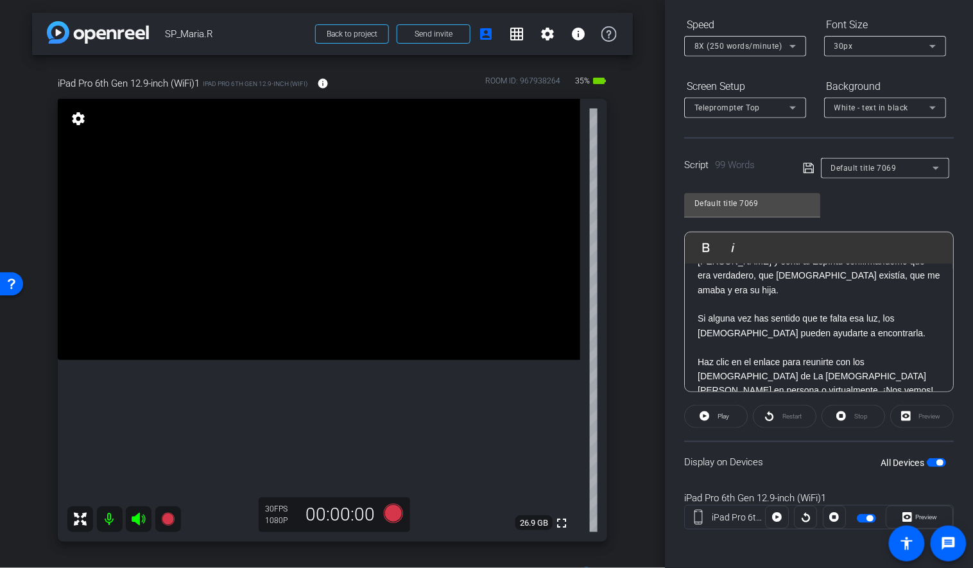
click at [790, 46] on icon at bounding box center [792, 45] width 15 height 15
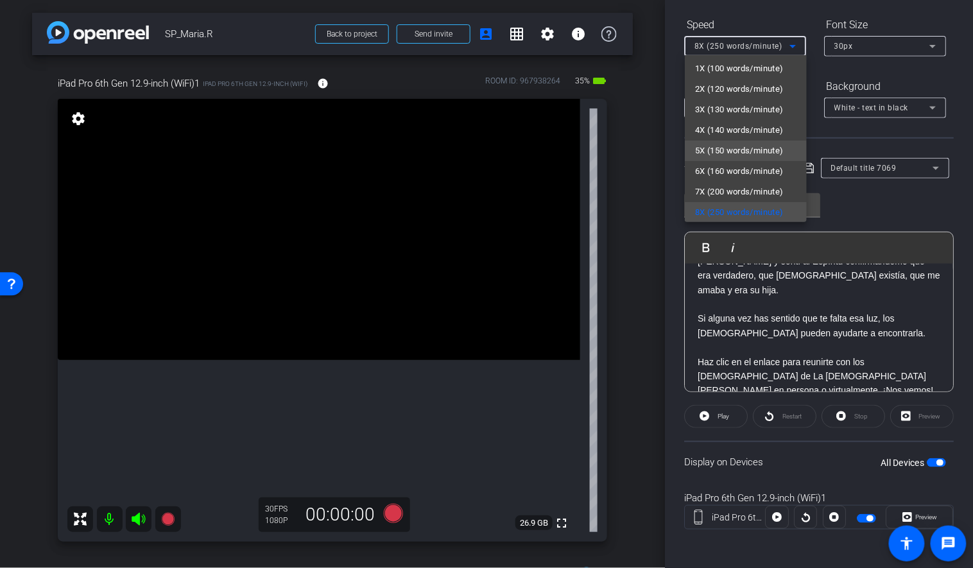
scroll to position [28, 0]
click at [729, 160] on span "7X (200 words/minute)" at bounding box center [739, 165] width 89 height 15
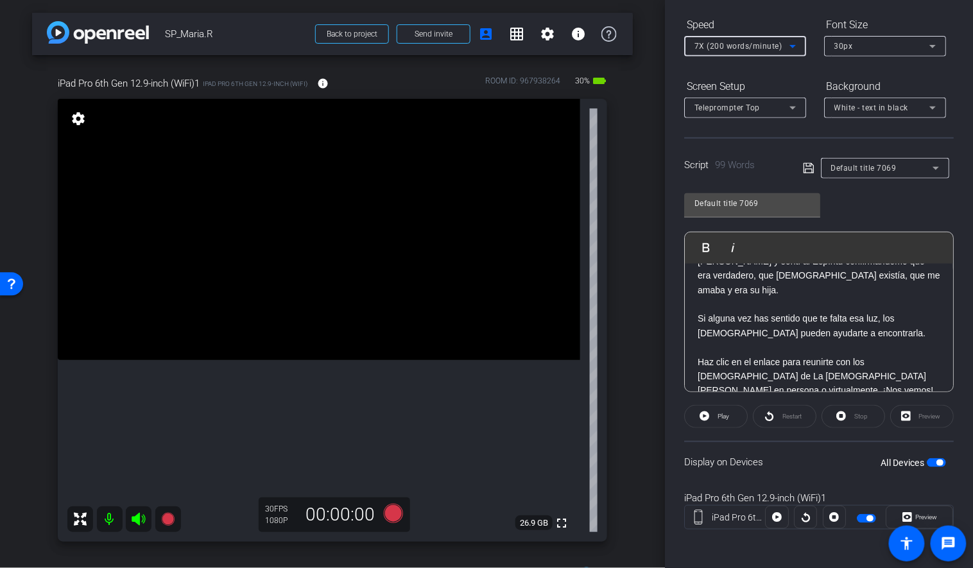
scroll to position [127, 0]
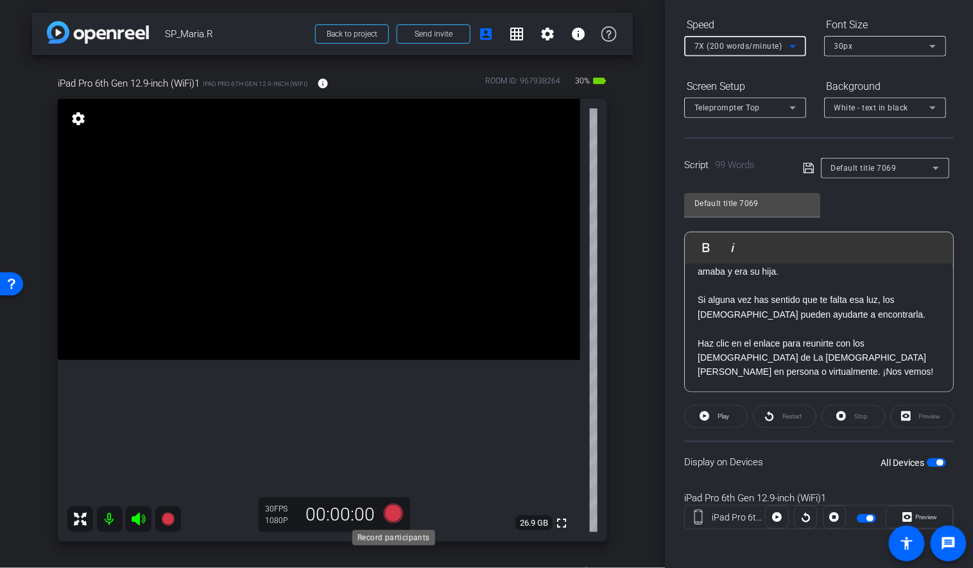
click at [397, 515] on icon at bounding box center [393, 513] width 19 height 19
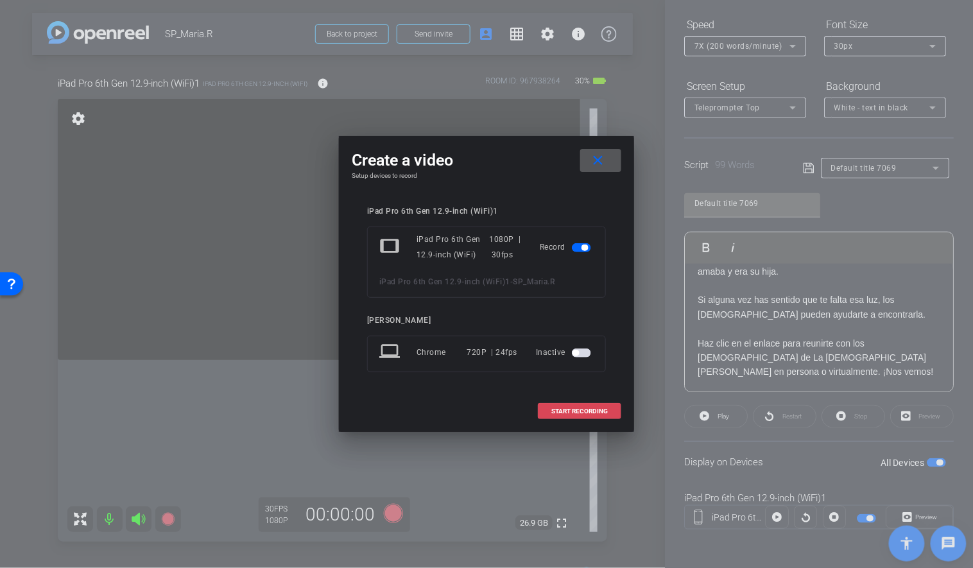
click at [592, 409] on span "START RECORDING" at bounding box center [579, 411] width 56 height 6
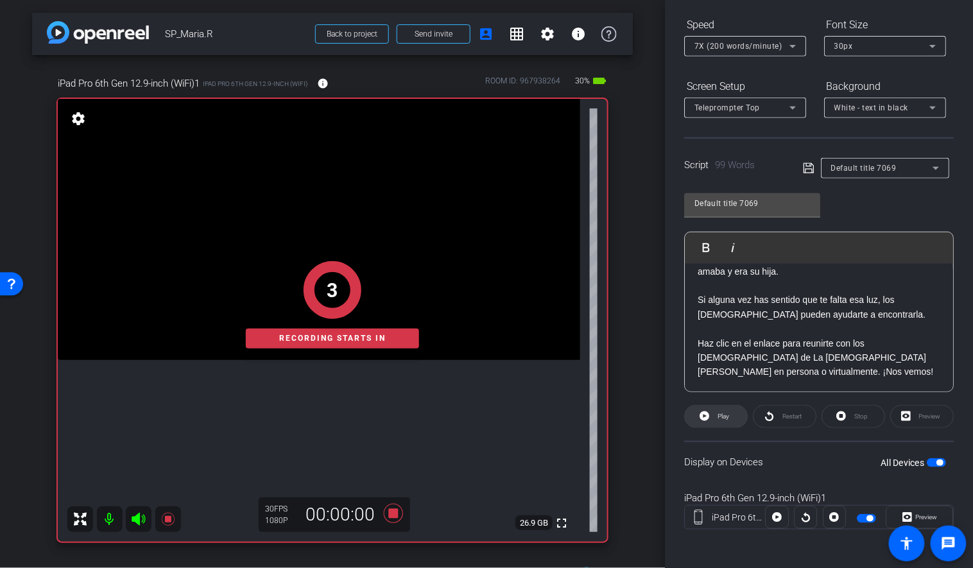
click at [715, 410] on span "Play" at bounding box center [721, 416] width 15 height 18
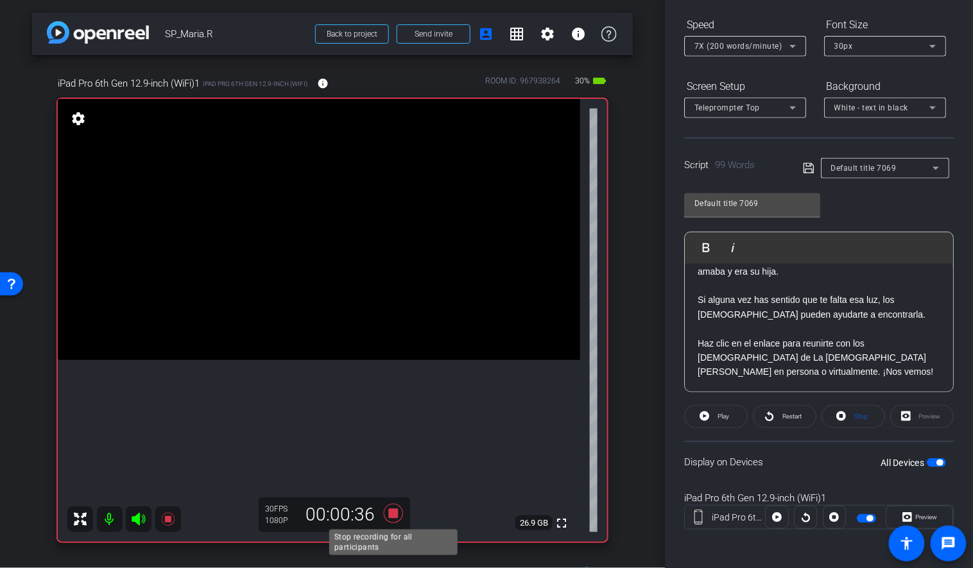
click at [392, 513] on icon at bounding box center [393, 513] width 19 height 19
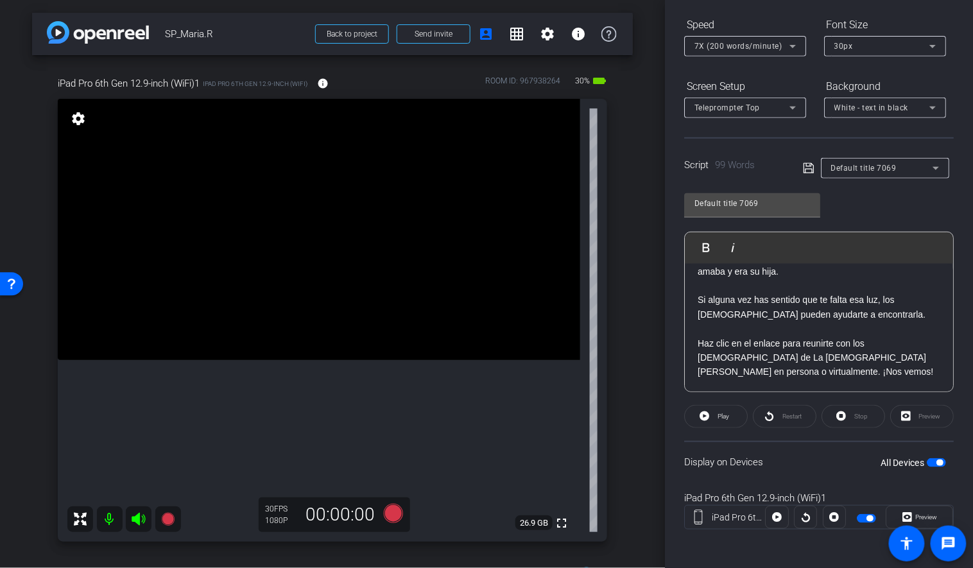
scroll to position [0, 0]
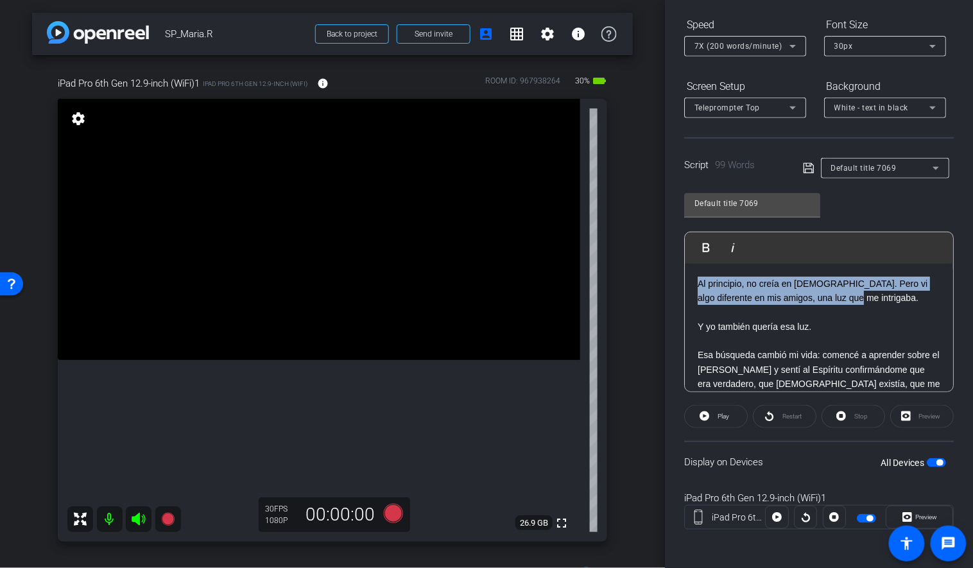
drag, startPoint x: 841, startPoint y: 300, endPoint x: 670, endPoint y: 275, distance: 172.5
click at [670, 275] on div "Participants Teleprompter Adjustments settings [PERSON_NAME] flip Director Ever…" at bounding box center [819, 284] width 308 height 568
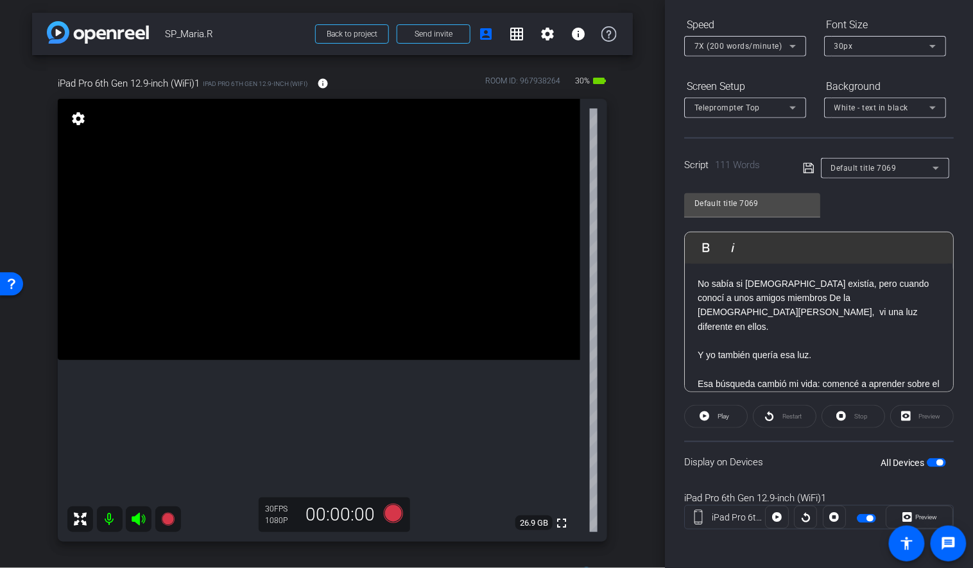
click at [808, 173] on icon at bounding box center [809, 167] width 12 height 15
click at [848, 420] on div "Stop" at bounding box center [853, 416] width 64 height 23
click at [720, 414] on span "Play" at bounding box center [723, 416] width 12 height 7
click at [869, 414] on span at bounding box center [853, 416] width 62 height 31
click at [809, 167] on icon at bounding box center [808, 168] width 10 height 10
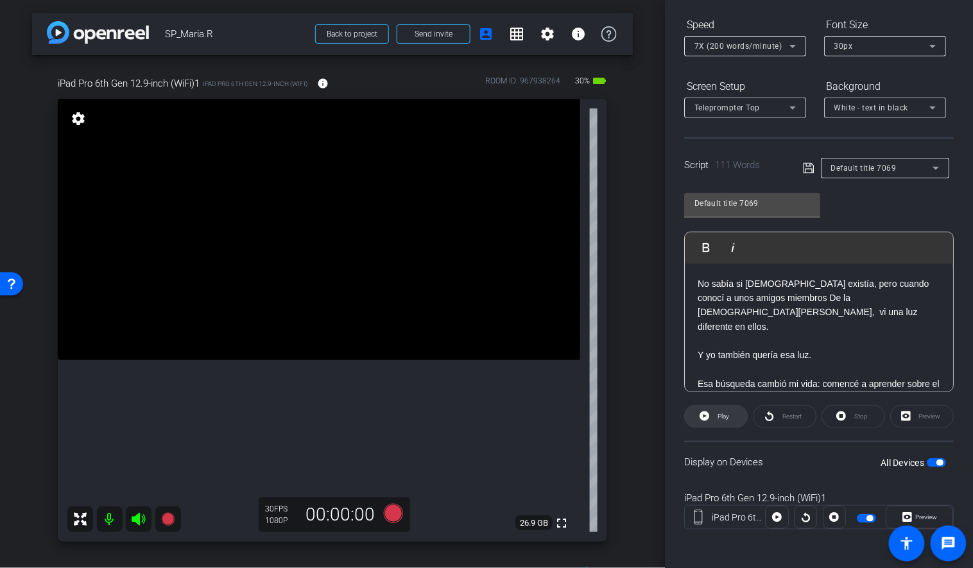
click at [719, 413] on span "Play" at bounding box center [723, 416] width 12 height 7
click at [839, 413] on icon at bounding box center [841, 416] width 10 height 10
click at [807, 168] on icon at bounding box center [808, 168] width 10 height 10
click at [716, 411] on span "Play" at bounding box center [721, 416] width 15 height 18
click at [841, 412] on icon at bounding box center [841, 416] width 10 height 10
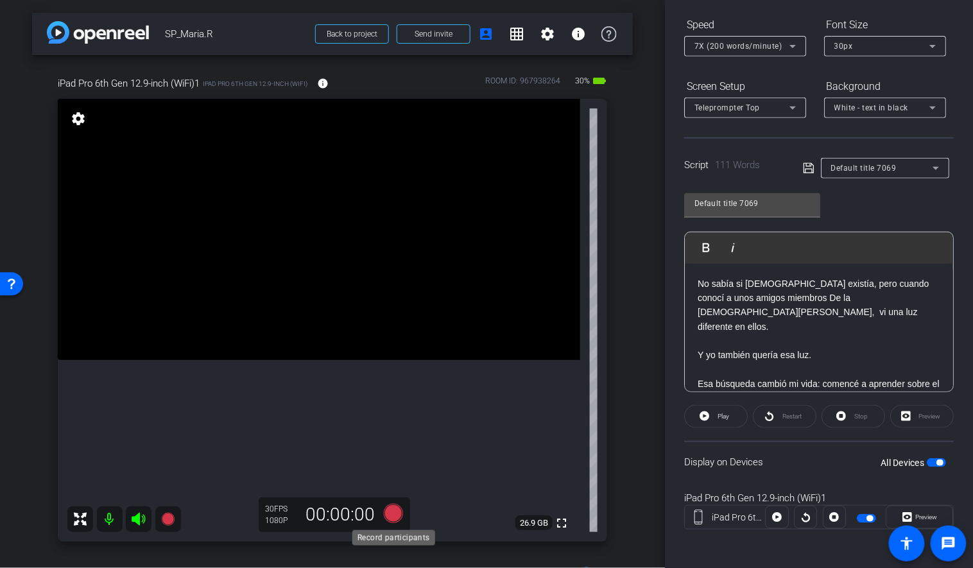
click at [400, 511] on icon at bounding box center [393, 513] width 19 height 19
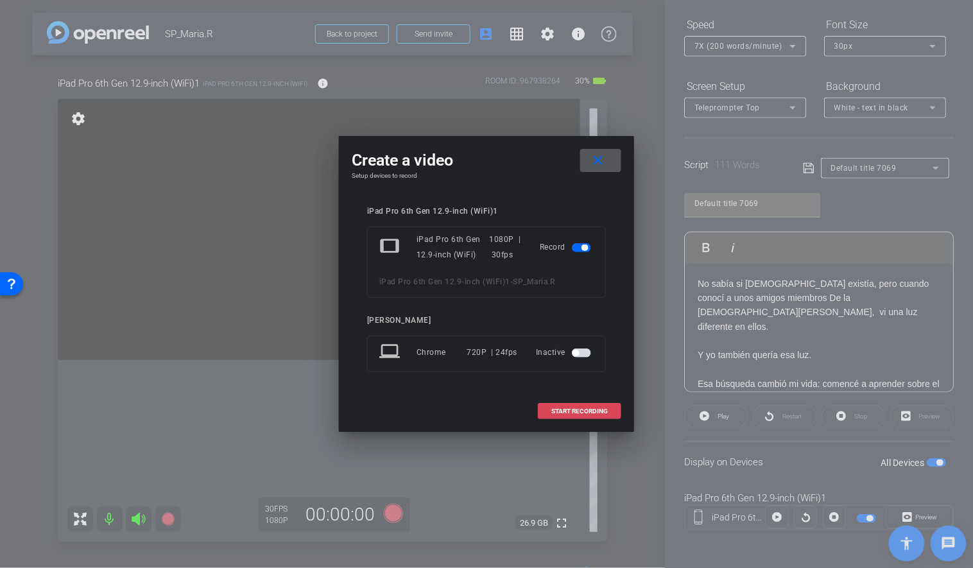
click at [590, 404] on span at bounding box center [579, 411] width 82 height 31
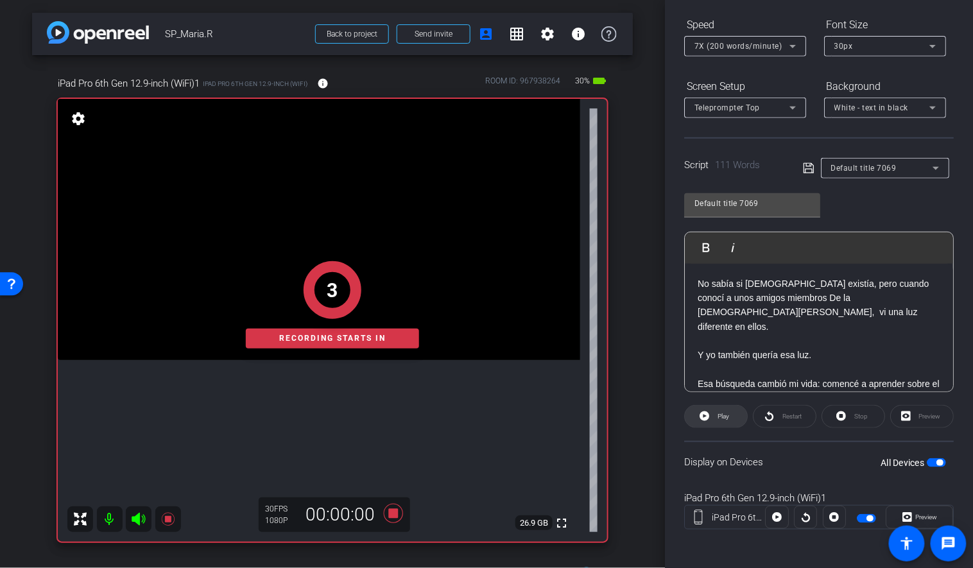
click at [713, 414] on span at bounding box center [716, 416] width 62 height 31
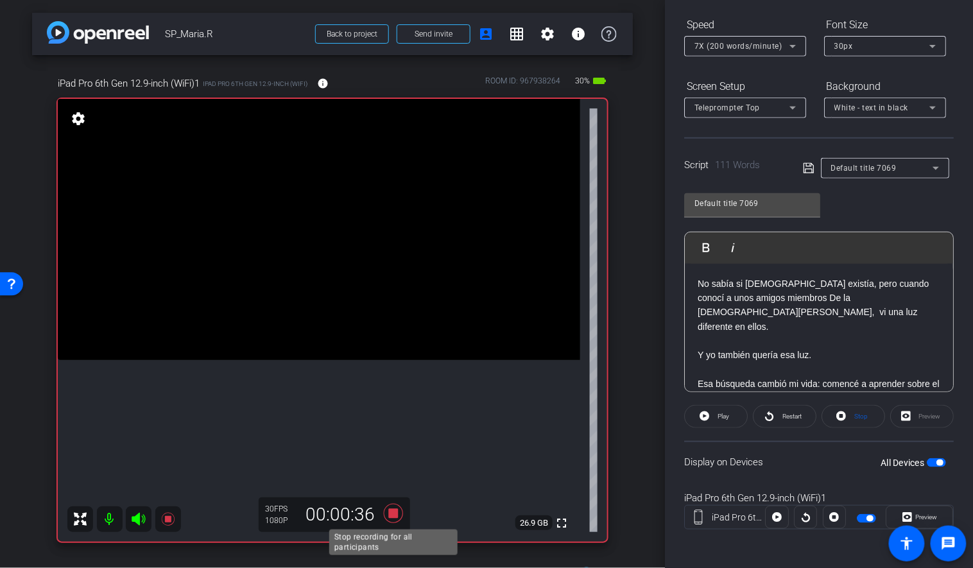
click at [397, 514] on icon at bounding box center [393, 513] width 19 height 19
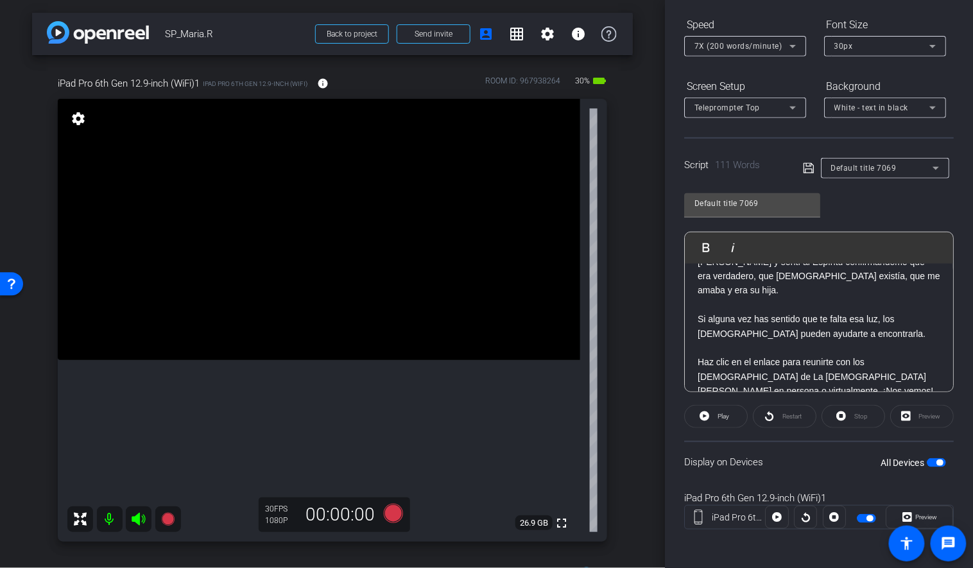
scroll to position [141, 0]
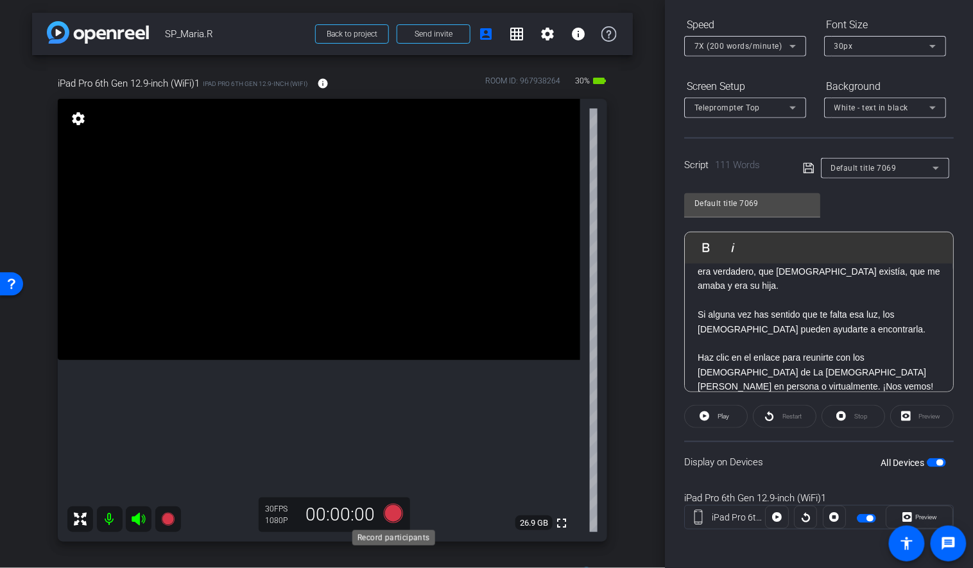
click at [395, 515] on icon at bounding box center [393, 513] width 19 height 19
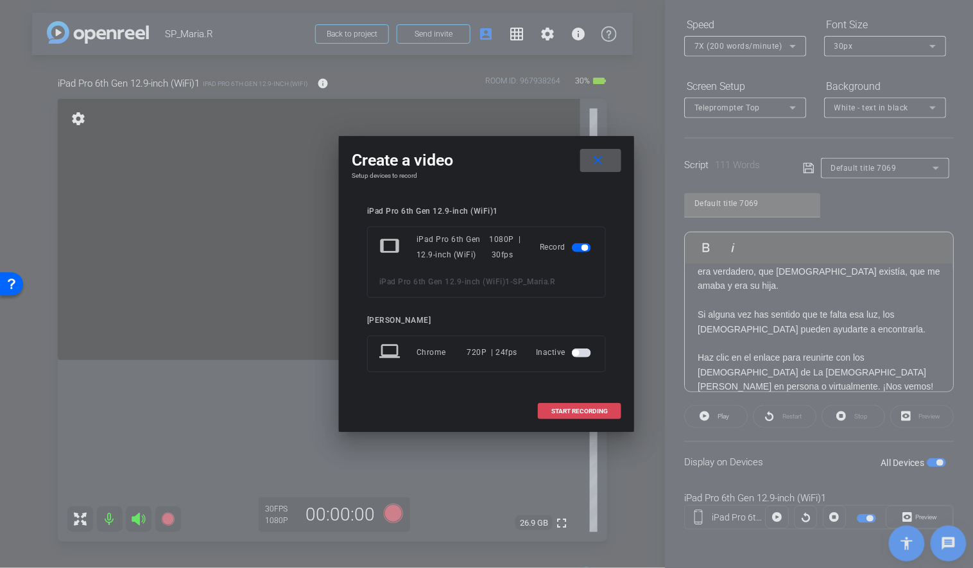
click at [554, 413] on span "START RECORDING" at bounding box center [579, 411] width 56 height 6
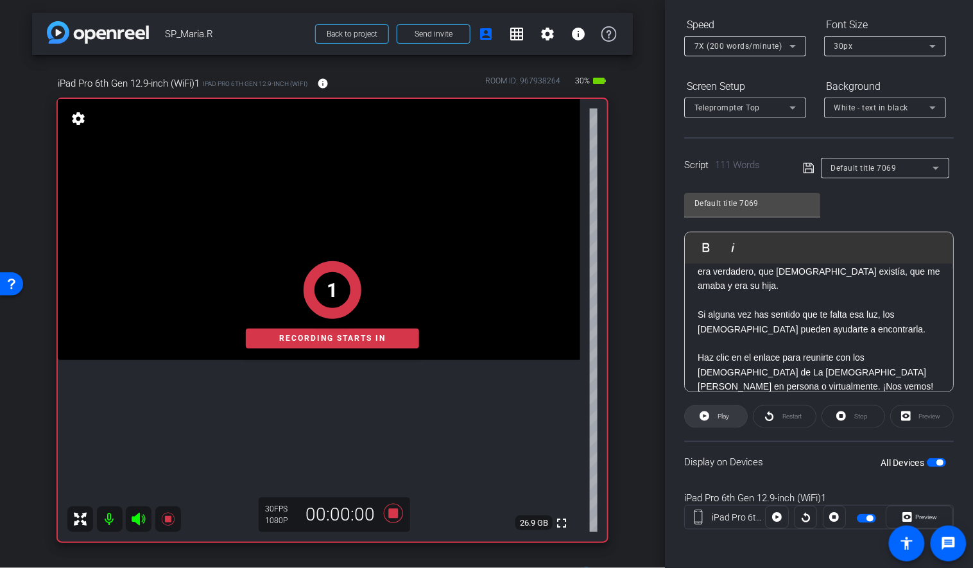
click at [708, 417] on icon at bounding box center [704, 416] width 10 height 10
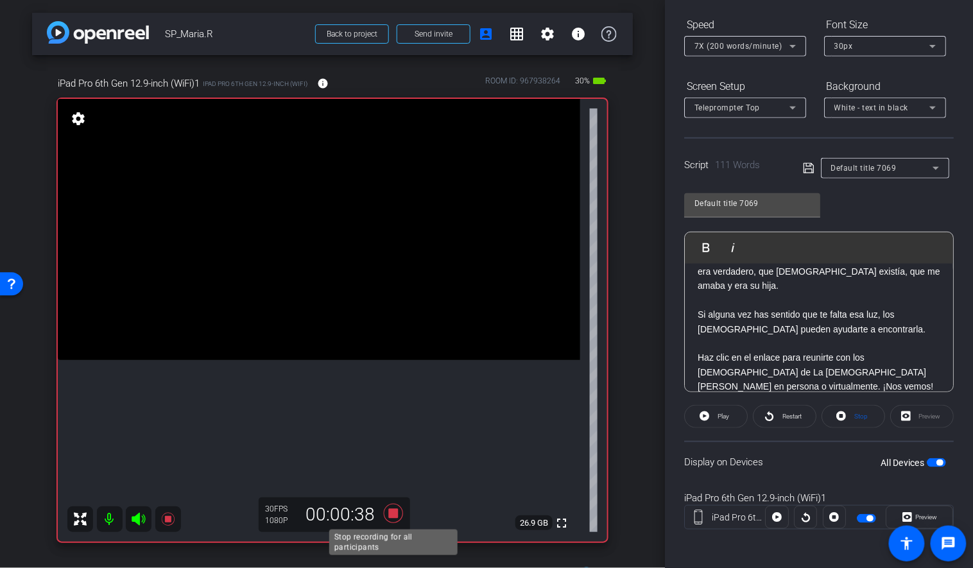
click at [398, 513] on icon at bounding box center [393, 513] width 19 height 19
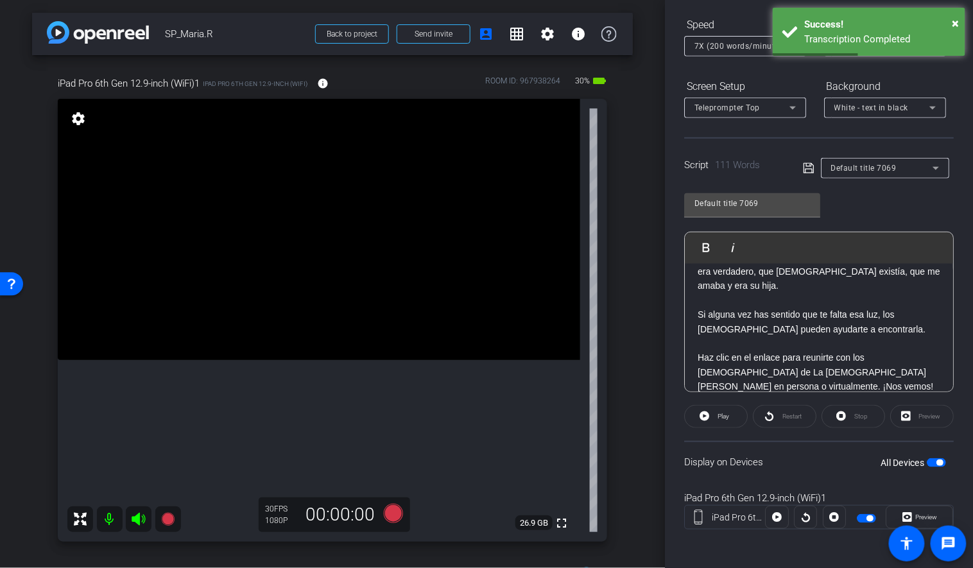
click at [783, 336] on p at bounding box center [818, 343] width 243 height 14
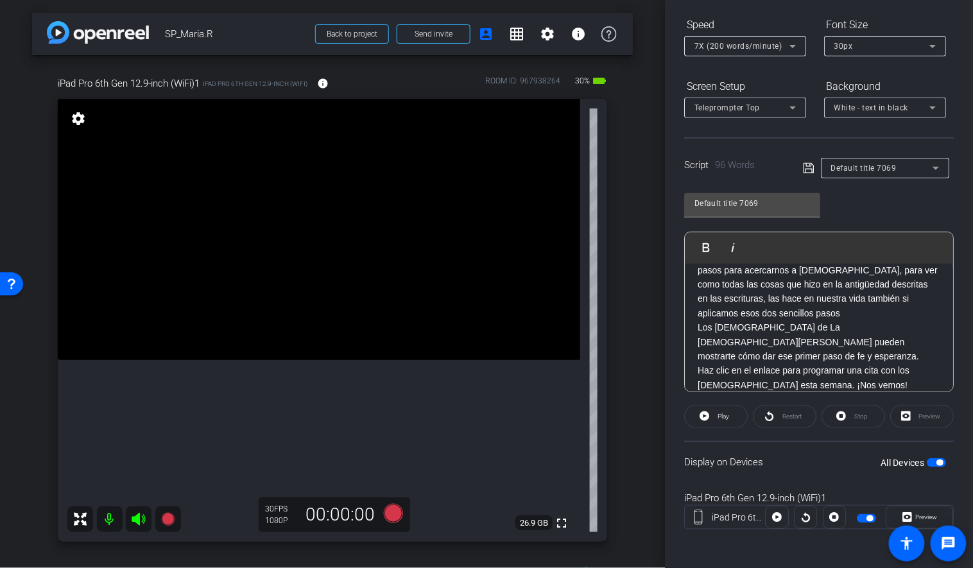
scroll to position [0, 0]
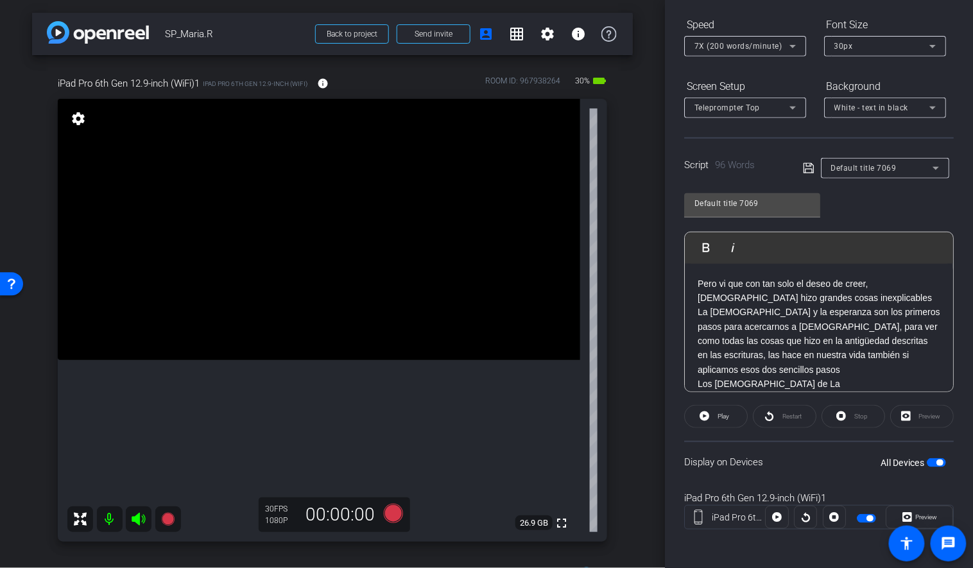
click at [699, 280] on p "Pero vi que con tan solo el deseo de creer, [DEMOGRAPHIC_DATA] hizo grandes cos…" at bounding box center [818, 291] width 243 height 29
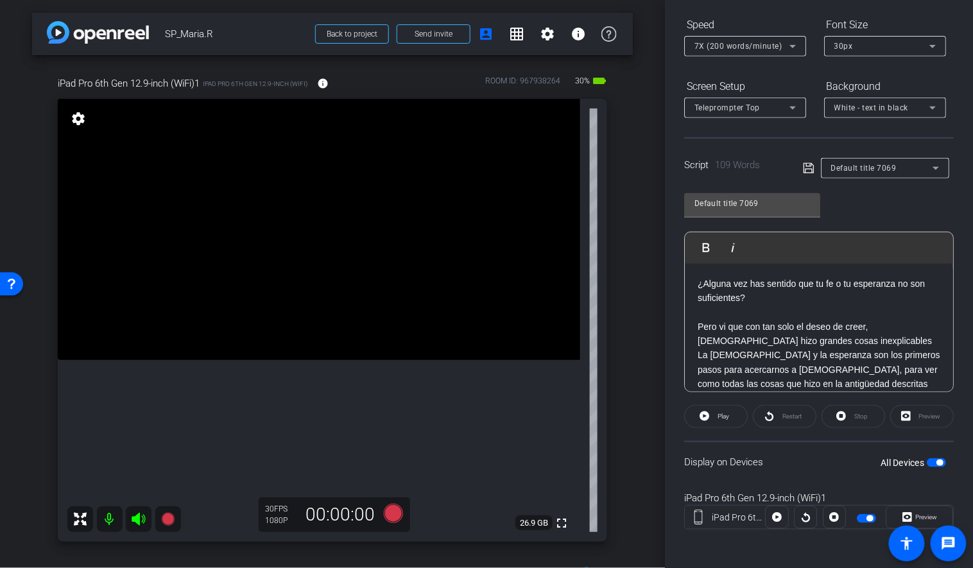
click at [817, 341] on p "Pero vi que con tan solo el deseo de creer, [DEMOGRAPHIC_DATA] hizo grandes cos…" at bounding box center [818, 334] width 243 height 29
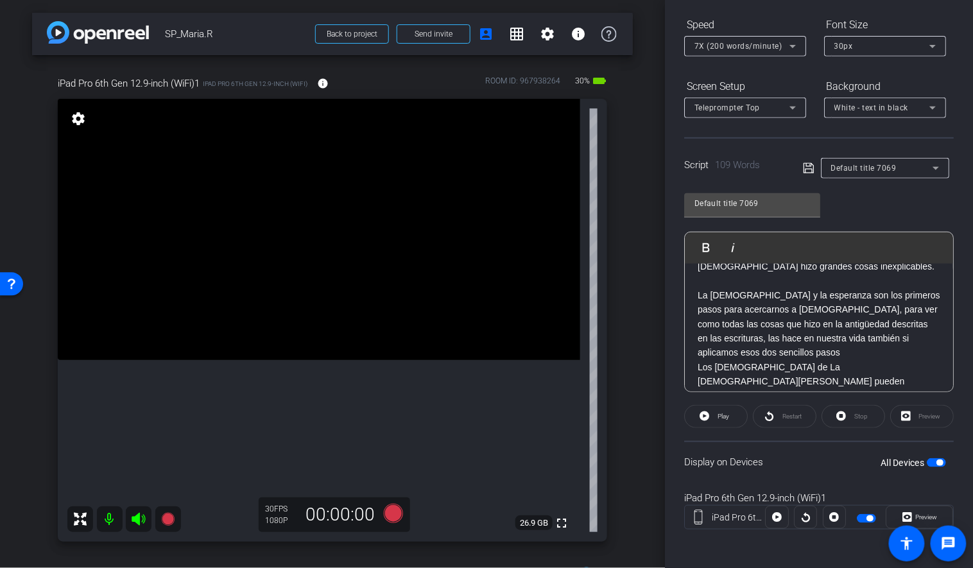
scroll to position [78, 0]
click at [735, 351] on p "La [DEMOGRAPHIC_DATA] y la esperanza son los primeros pasos para acercarnos a […" at bounding box center [818, 320] width 243 height 72
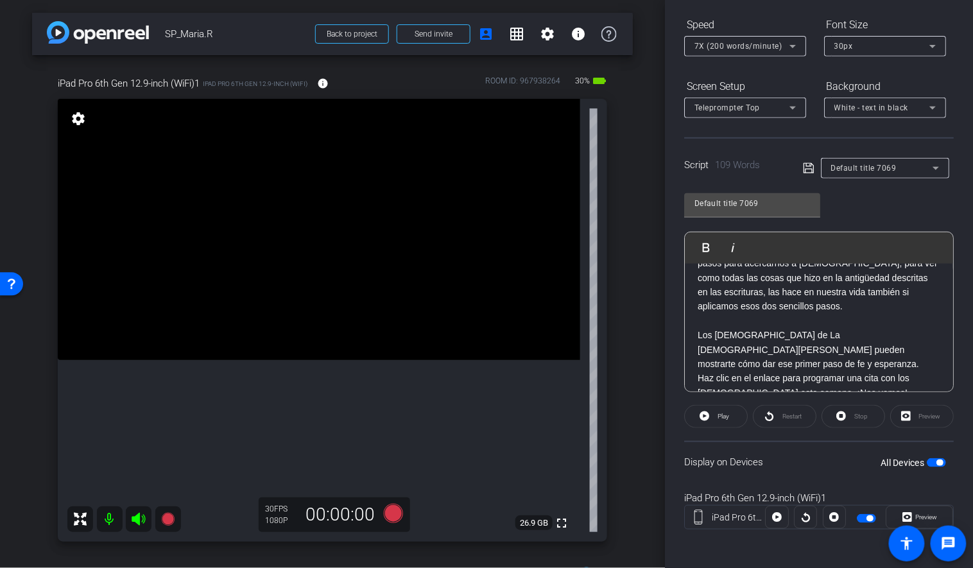
scroll to position [124, 0]
click at [699, 358] on p "mostrarte cómo dar ese primer paso de fe y esperanza." at bounding box center [818, 360] width 243 height 14
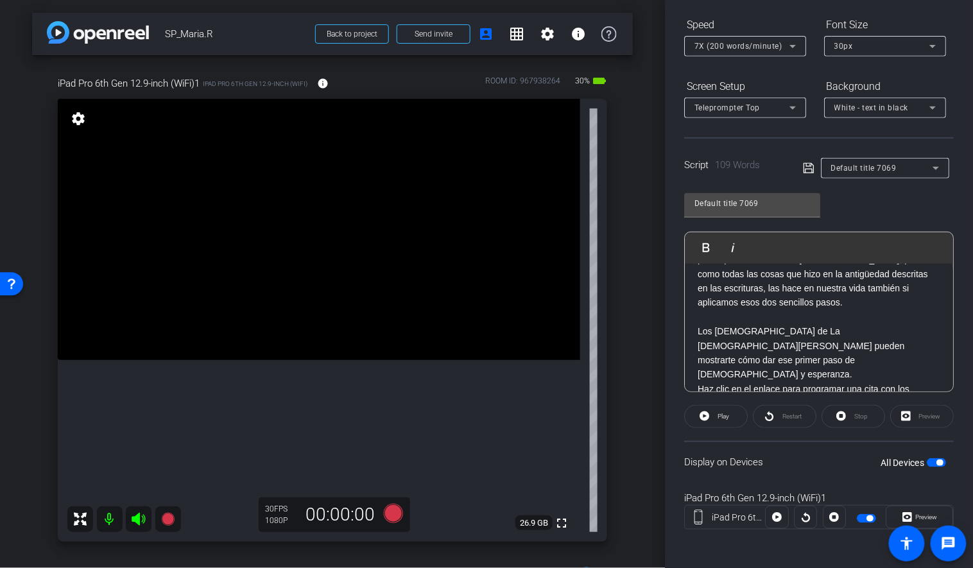
click at [803, 360] on p "Los [DEMOGRAPHIC_DATA] de La [DEMOGRAPHIC_DATA][PERSON_NAME] pueden mostrarte c…" at bounding box center [818, 353] width 243 height 58
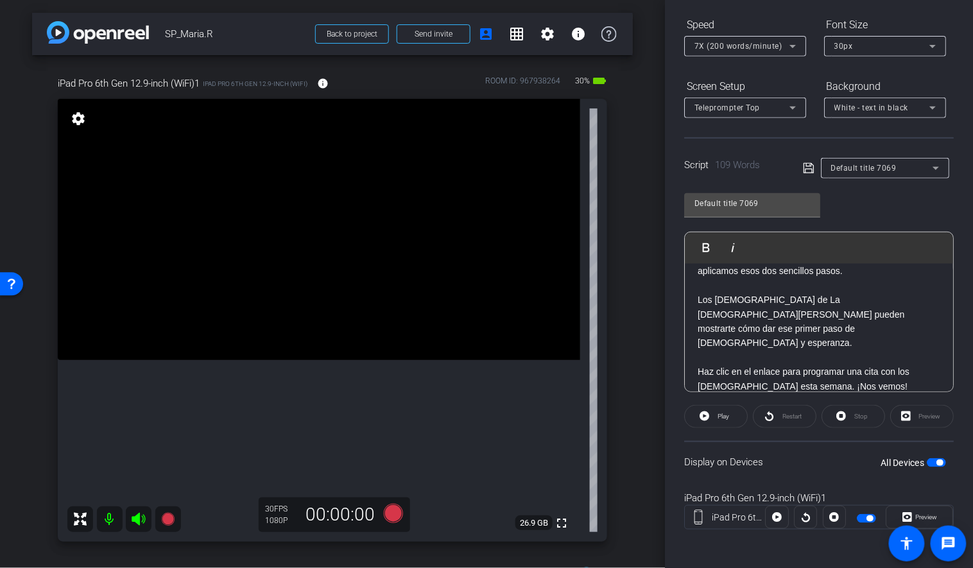
scroll to position [0, 0]
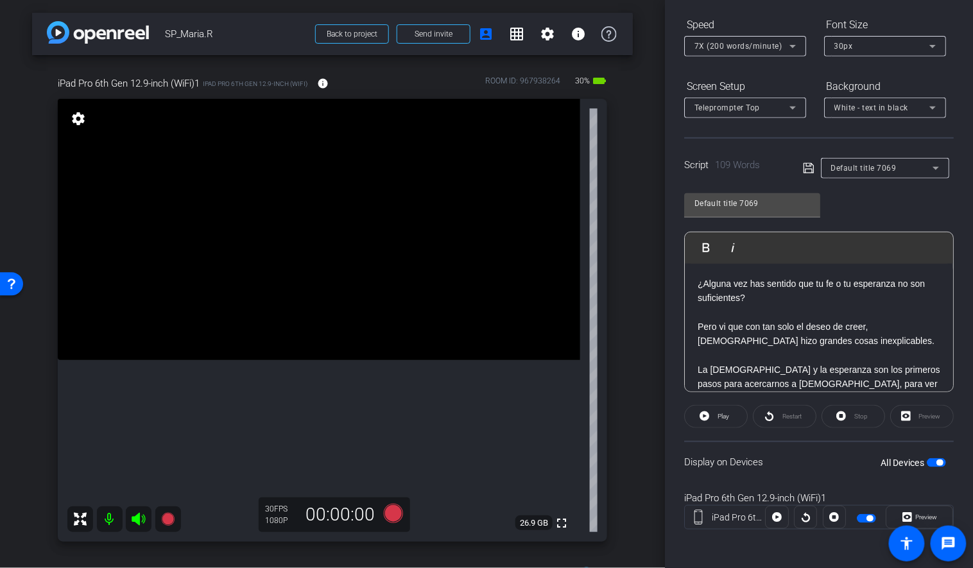
click at [808, 165] on icon at bounding box center [808, 168] width 10 height 10
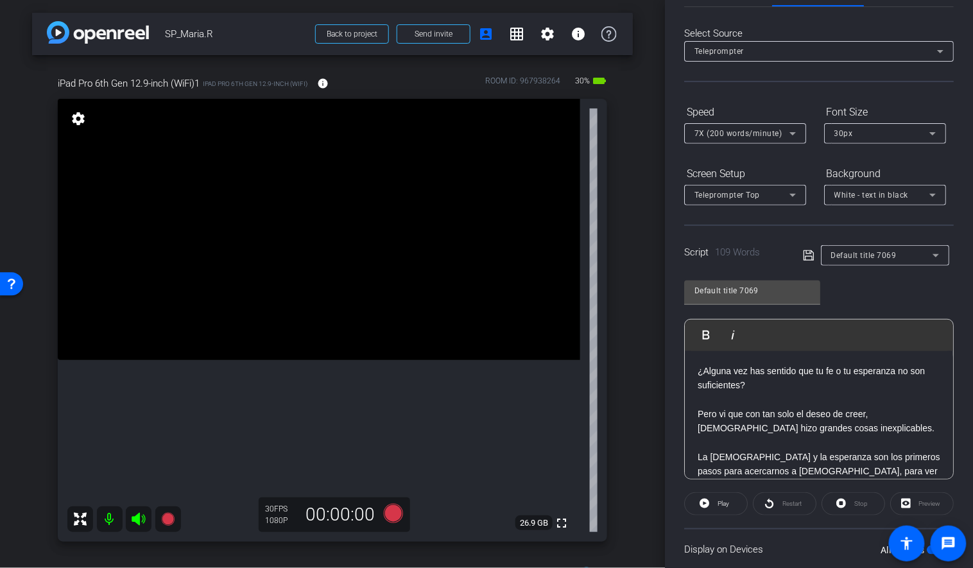
scroll to position [59, 0]
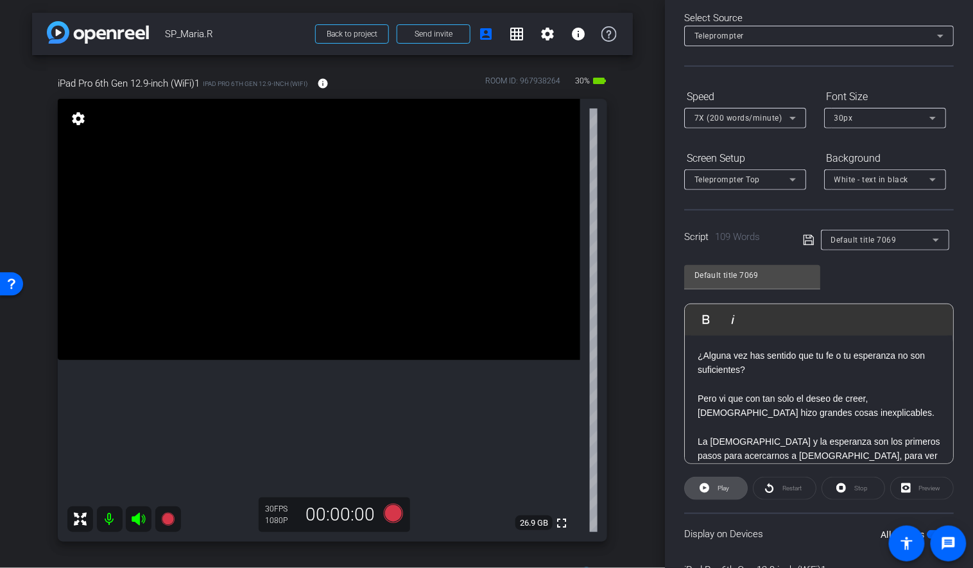
click at [721, 485] on span "Play" at bounding box center [723, 487] width 12 height 7
click at [853, 483] on span "Stop" at bounding box center [859, 488] width 17 height 18
click at [813, 235] on icon at bounding box center [809, 239] width 12 height 15
click at [728, 484] on span "Play" at bounding box center [723, 487] width 12 height 7
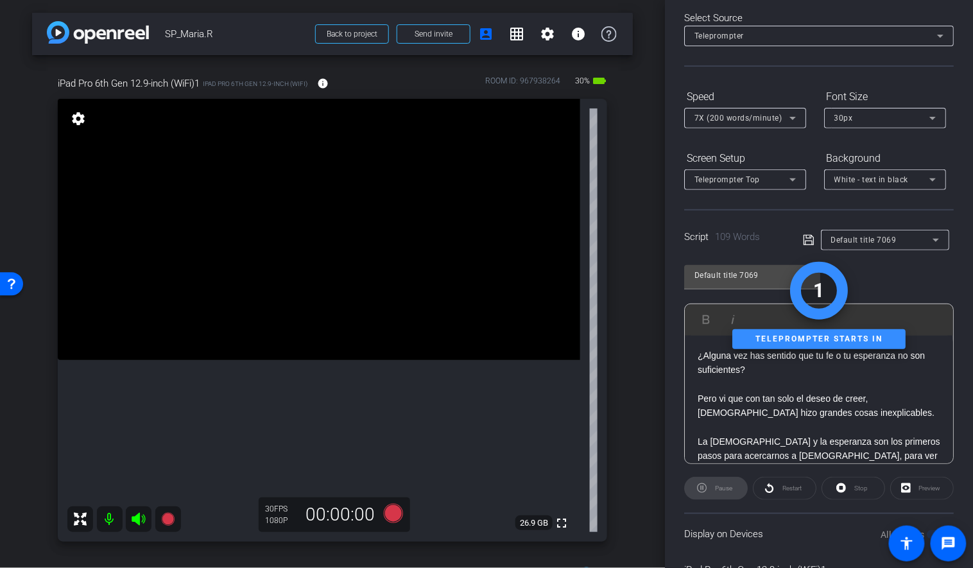
click at [845, 485] on div "Stop" at bounding box center [853, 488] width 64 height 23
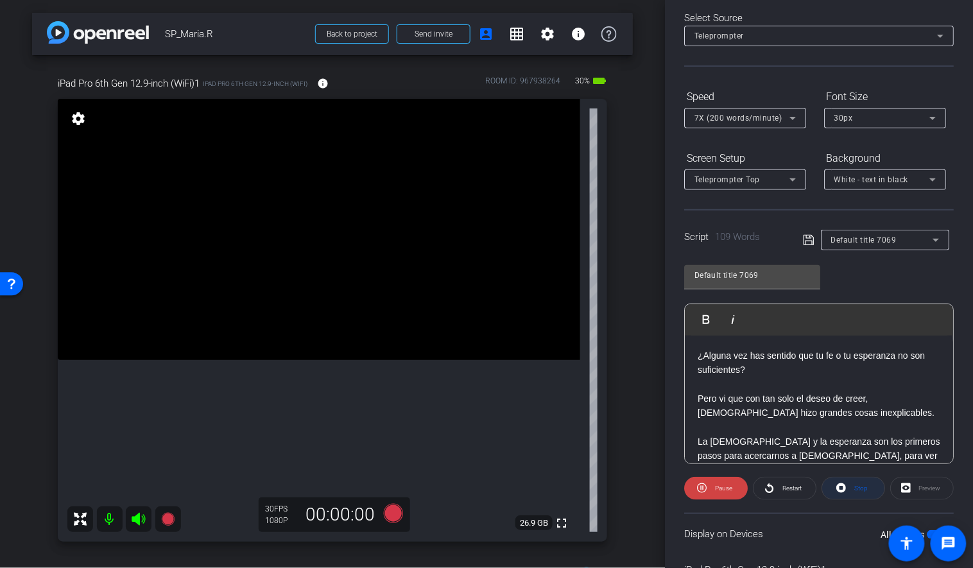
click at [844, 485] on icon at bounding box center [841, 488] width 10 height 10
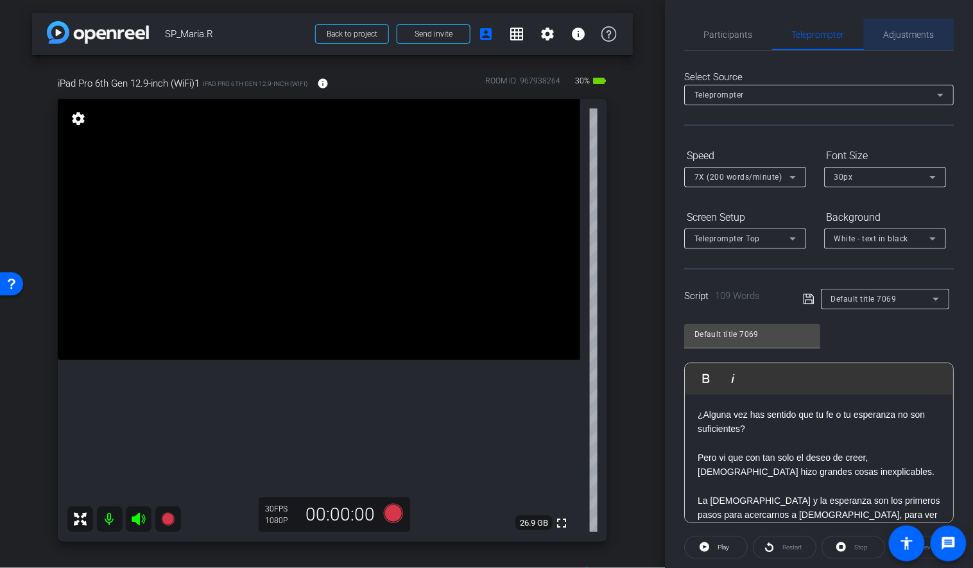
click at [903, 30] on span "Adjustments" at bounding box center [909, 34] width 51 height 9
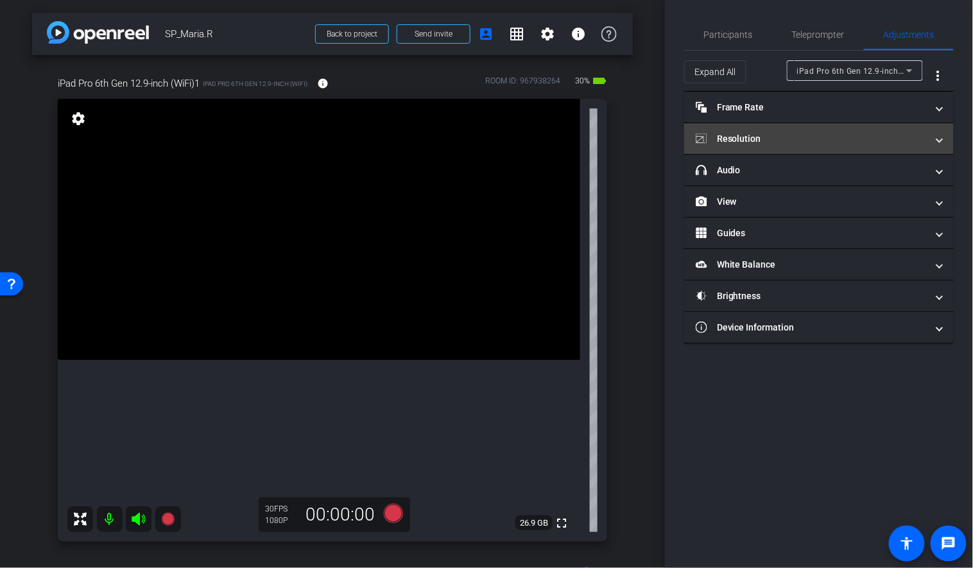
click at [762, 142] on mat-panel-title "Resolution" at bounding box center [811, 138] width 231 height 13
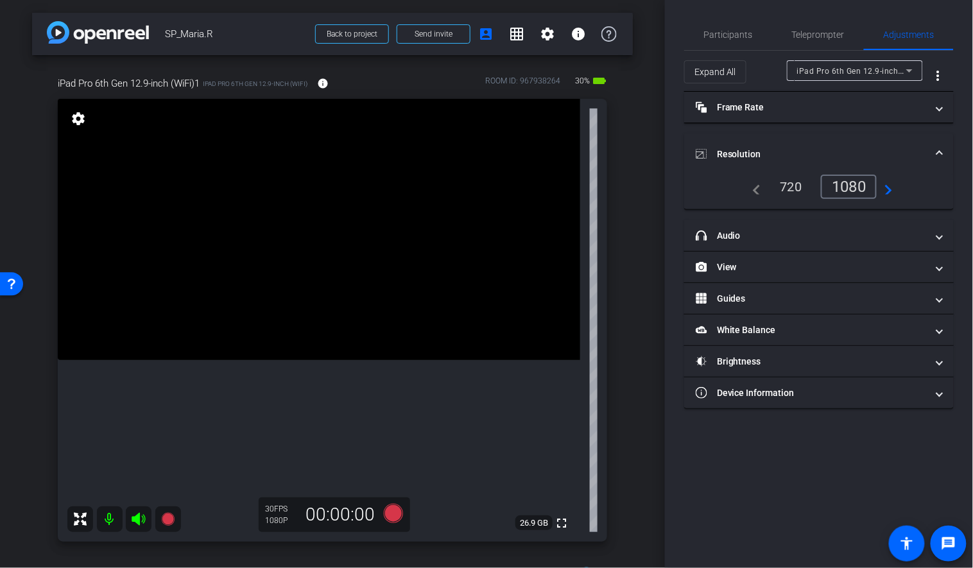
click at [890, 187] on mat-icon "navigate_next" at bounding box center [883, 186] width 15 height 15
click at [806, 38] on span "Teleprompter" at bounding box center [818, 34] width 53 height 9
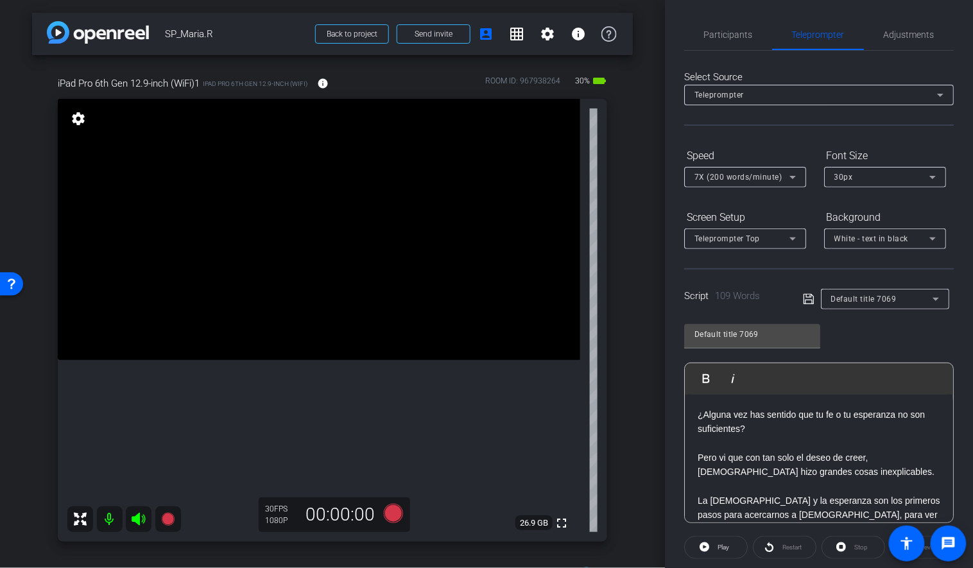
scroll to position [131, 0]
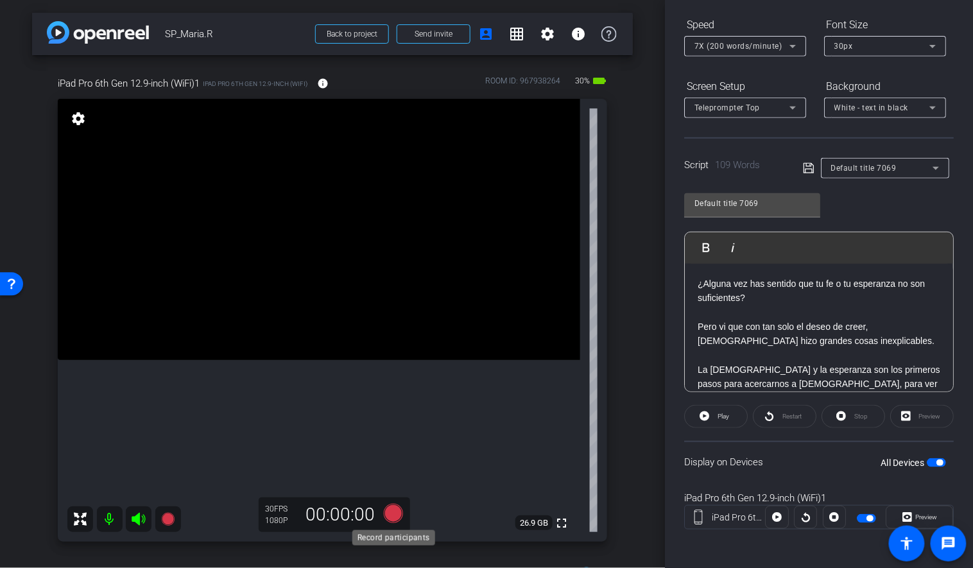
click at [392, 512] on icon at bounding box center [393, 513] width 19 height 19
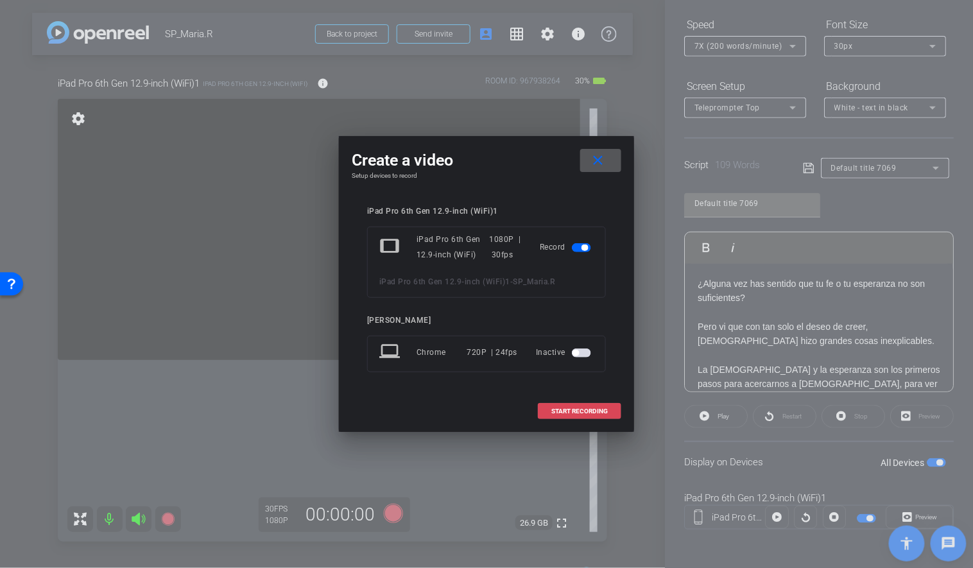
click at [604, 408] on span "START RECORDING" at bounding box center [579, 411] width 56 height 6
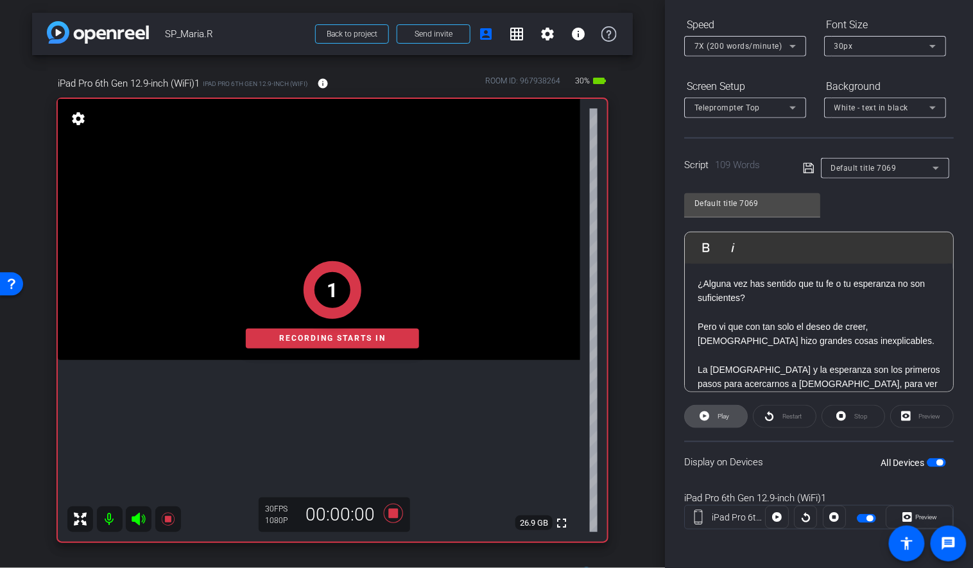
click at [706, 412] on icon at bounding box center [704, 416] width 10 height 10
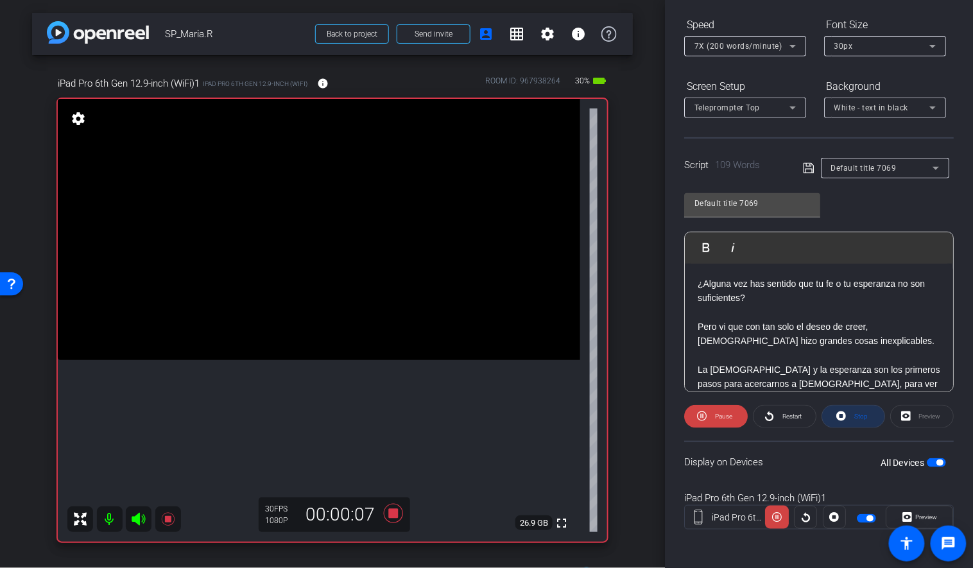
click at [845, 411] on icon at bounding box center [841, 416] width 10 height 16
click at [703, 416] on icon at bounding box center [704, 416] width 10 height 10
click at [706, 409] on icon at bounding box center [702, 416] width 10 height 16
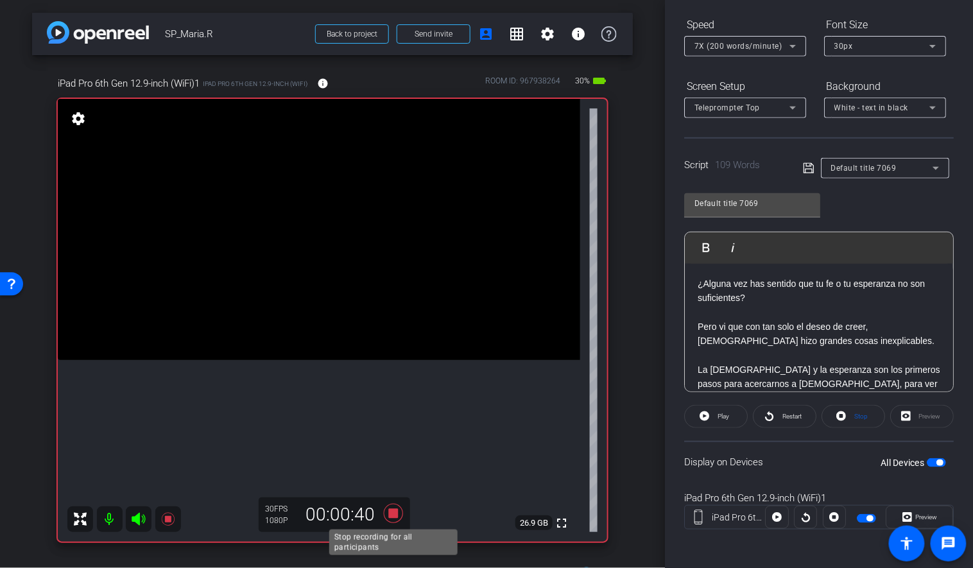
click at [392, 519] on icon at bounding box center [393, 513] width 31 height 23
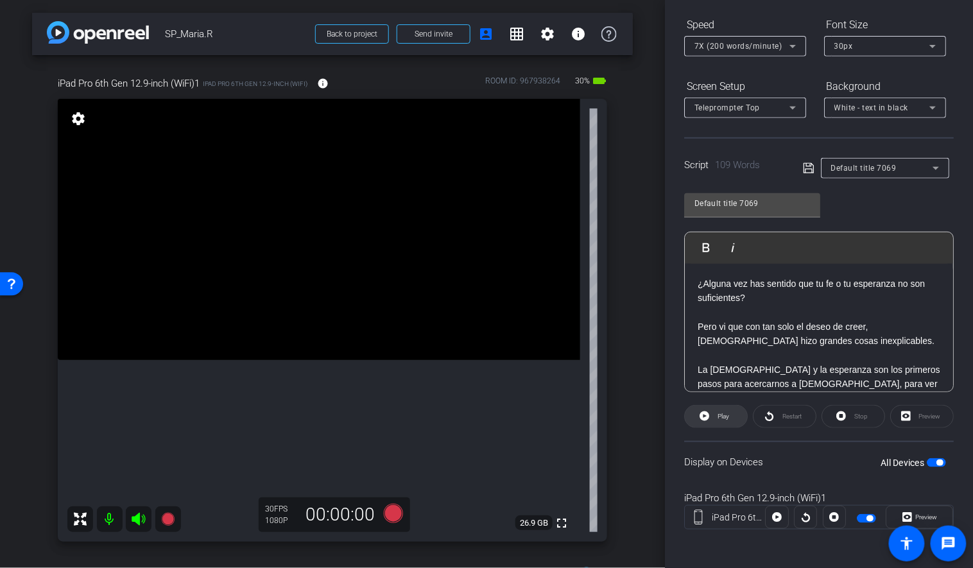
click at [717, 416] on span "Play" at bounding box center [721, 416] width 15 height 18
click at [710, 415] on span at bounding box center [716, 416] width 64 height 31
click at [756, 291] on p "¿Alguna vez has sentido que tu fe o tu esperanza no son suficientes?" at bounding box center [818, 288] width 243 height 29
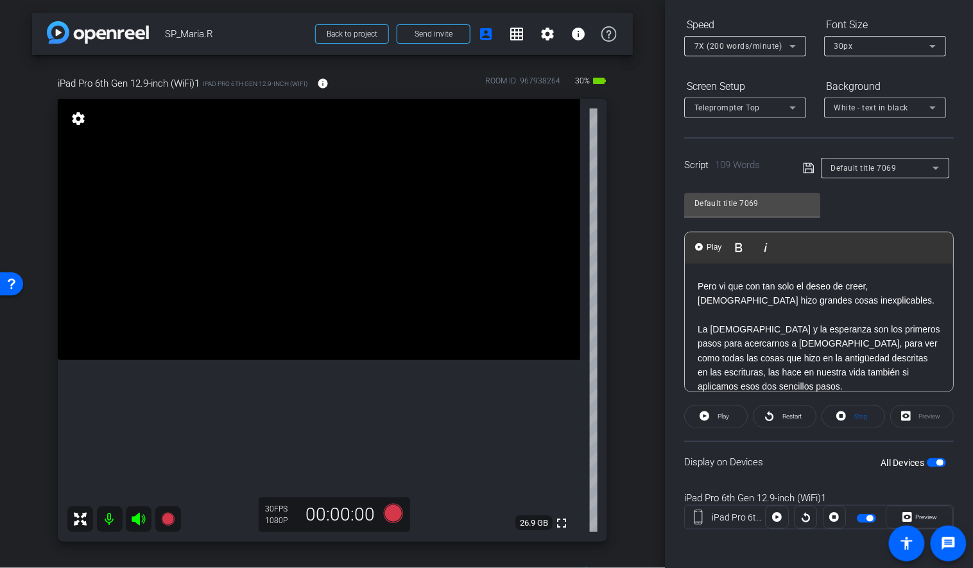
scroll to position [0, 0]
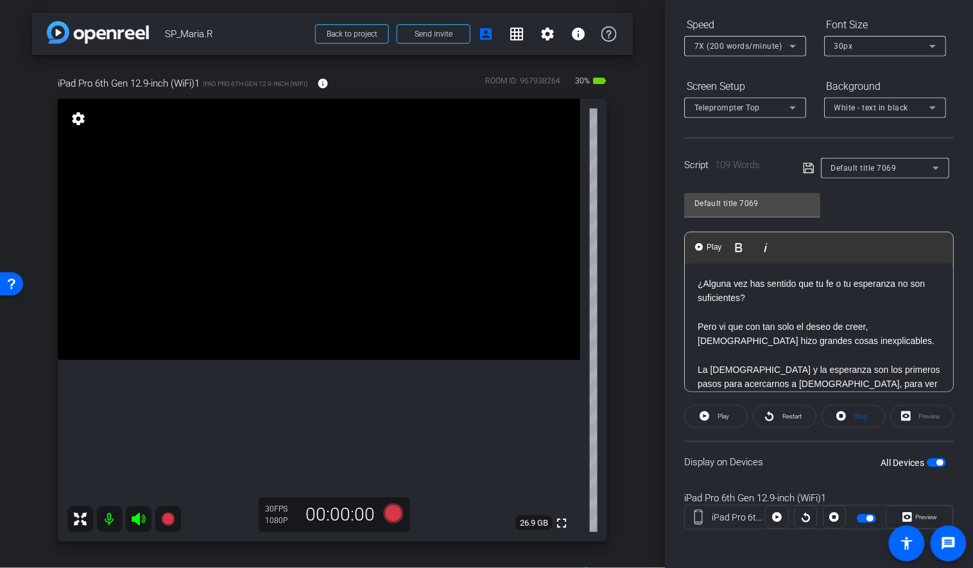
click at [703, 327] on p "Pero vi que con tan solo el deseo de creer, [DEMOGRAPHIC_DATA] hizo grandes cos…" at bounding box center [818, 334] width 243 height 29
click at [808, 168] on icon at bounding box center [808, 168] width 10 height 10
click at [708, 415] on icon at bounding box center [704, 416] width 10 height 10
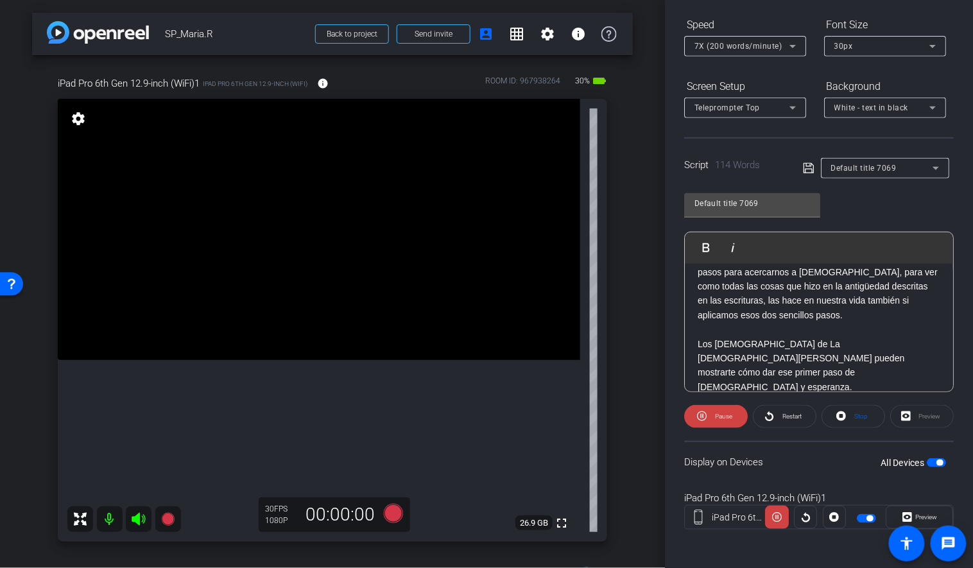
scroll to position [156, 0]
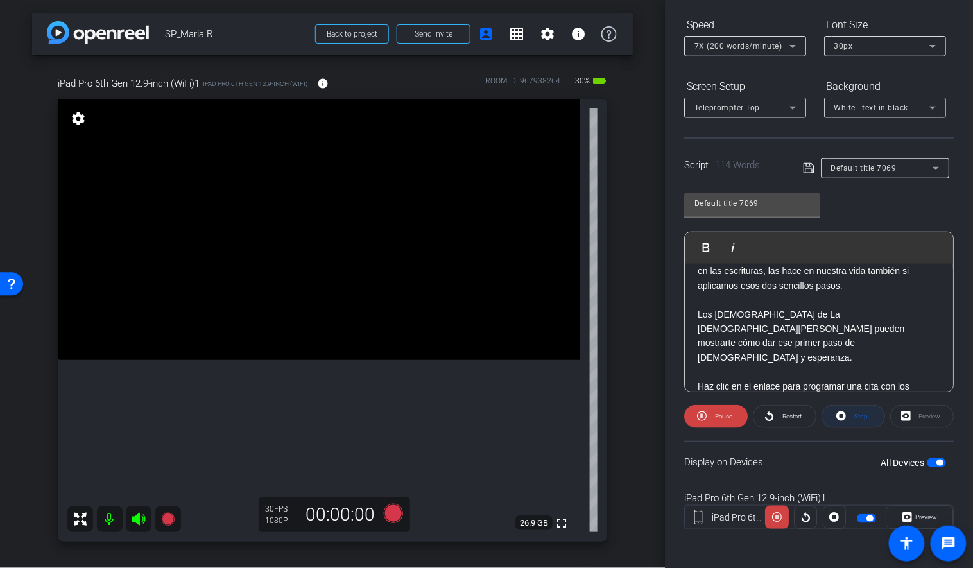
click at [840, 418] on icon at bounding box center [841, 416] width 10 height 10
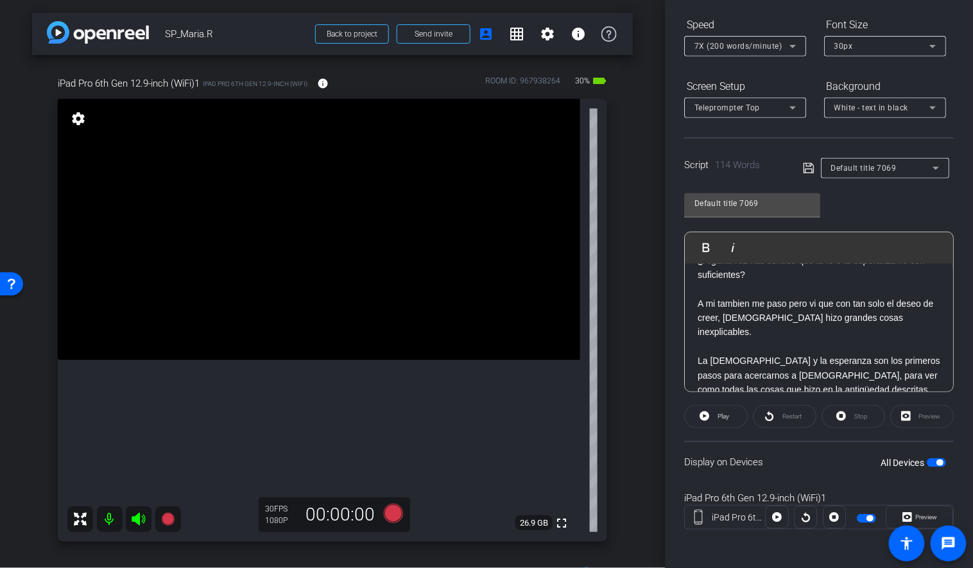
scroll to position [0, 0]
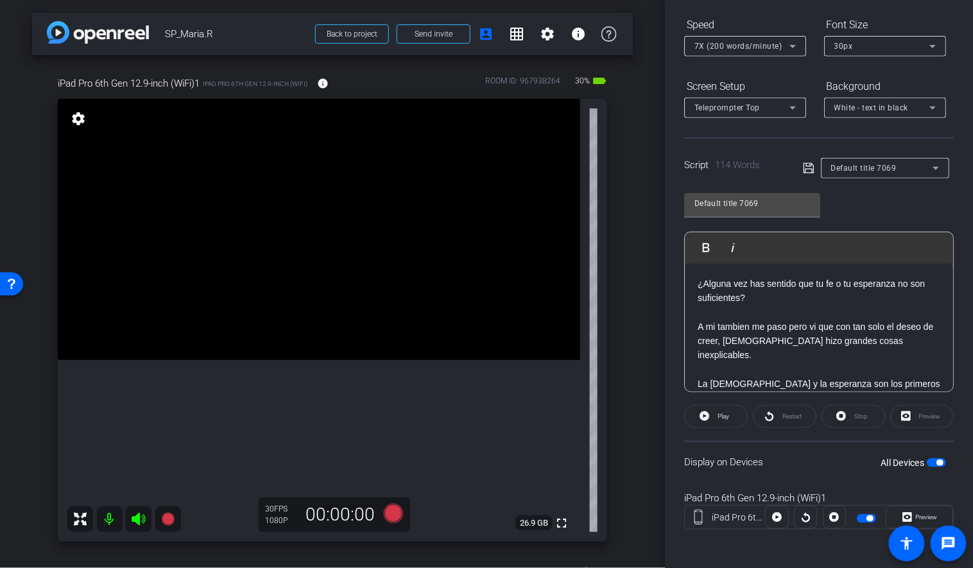
click at [896, 327] on p "A mi tambien me paso pero vi que con tan solo el deseo de creer, [DEMOGRAPHIC_D…" at bounding box center [818, 341] width 243 height 43
click at [807, 164] on icon at bounding box center [809, 167] width 12 height 15
click at [398, 515] on icon at bounding box center [393, 513] width 19 height 19
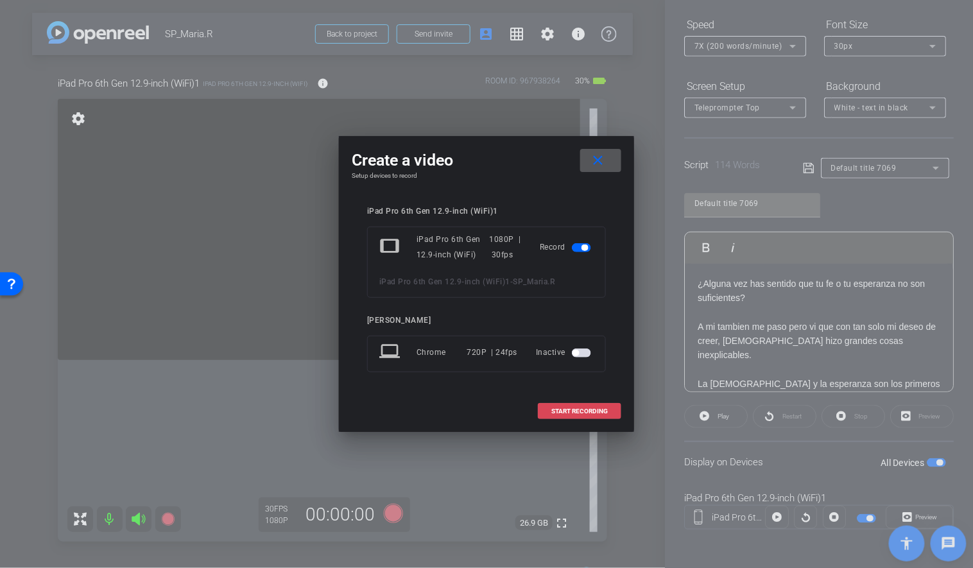
click at [572, 417] on span at bounding box center [579, 411] width 82 height 31
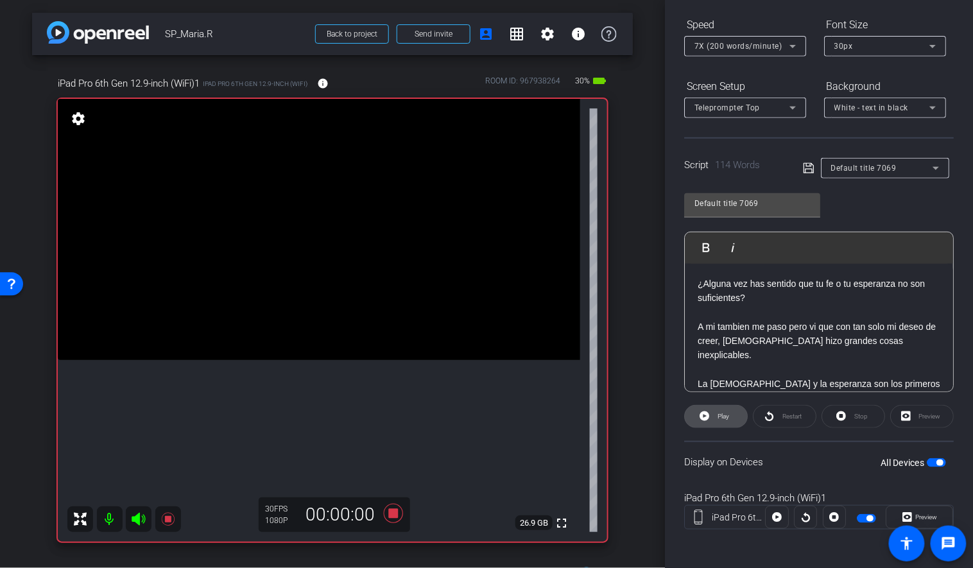
click at [713, 420] on span at bounding box center [716, 416] width 62 height 31
click at [396, 514] on icon at bounding box center [393, 513] width 19 height 19
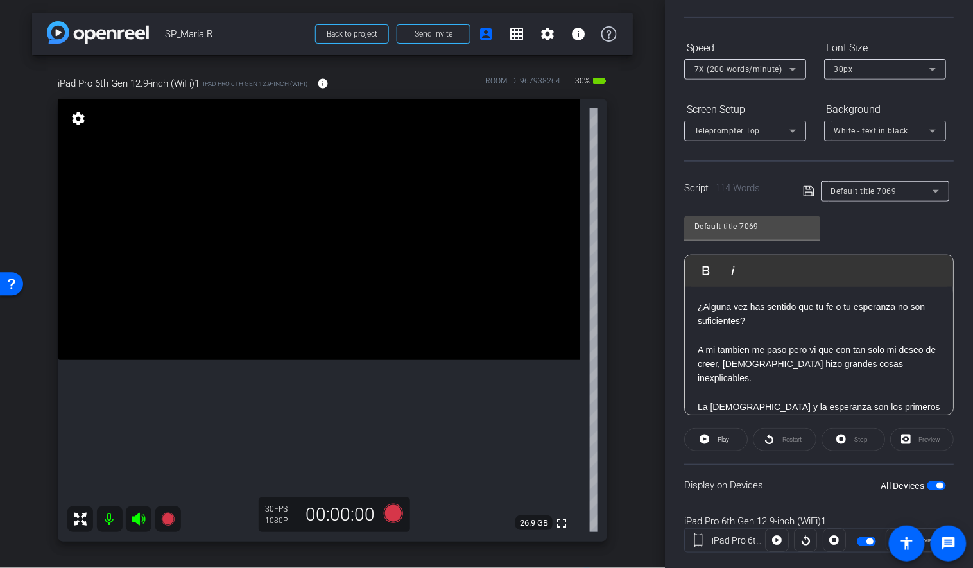
scroll to position [105, 0]
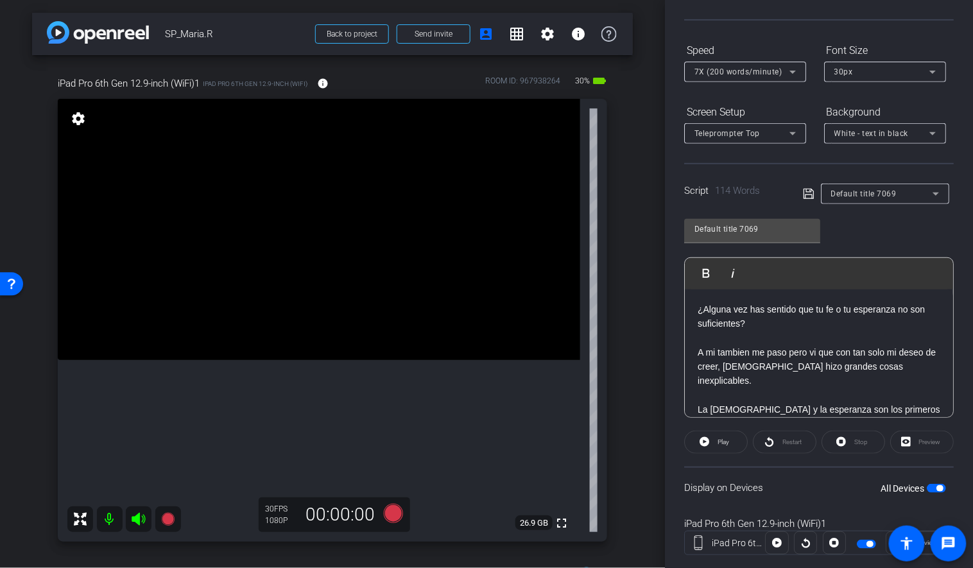
drag, startPoint x: 756, startPoint y: 323, endPoint x: 681, endPoint y: 309, distance: 77.0
click at [681, 309] on div "Participants Teleprompter Adjustments settings [PERSON_NAME] flip Director Ever…" at bounding box center [819, 284] width 308 height 568
click at [802, 194] on div "Script 114 Words Default title 7069" at bounding box center [818, 183] width 269 height 41
click at [803, 194] on icon at bounding box center [809, 193] width 12 height 15
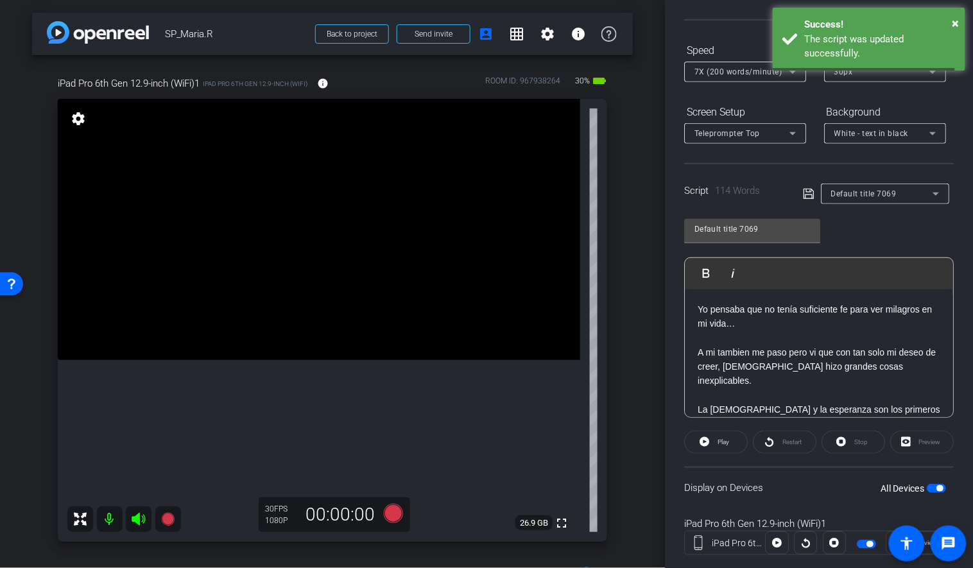
click at [812, 198] on icon at bounding box center [808, 194] width 10 height 10
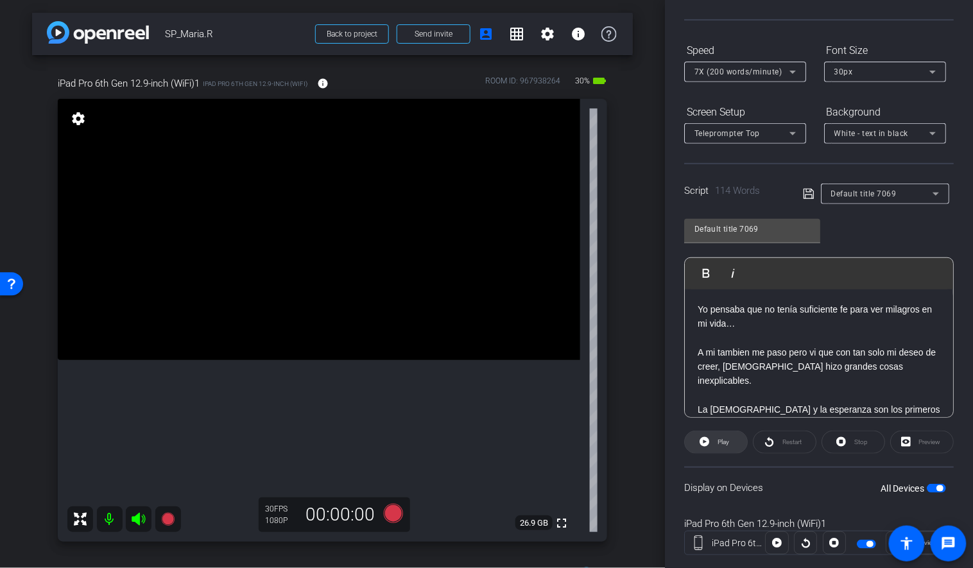
click at [719, 440] on span "Play" at bounding box center [723, 441] width 12 height 7
click at [852, 448] on span "Stop" at bounding box center [859, 442] width 17 height 18
click at [806, 194] on icon at bounding box center [809, 193] width 12 height 15
click at [706, 441] on icon at bounding box center [704, 442] width 10 height 10
click at [848, 439] on span at bounding box center [853, 442] width 62 height 31
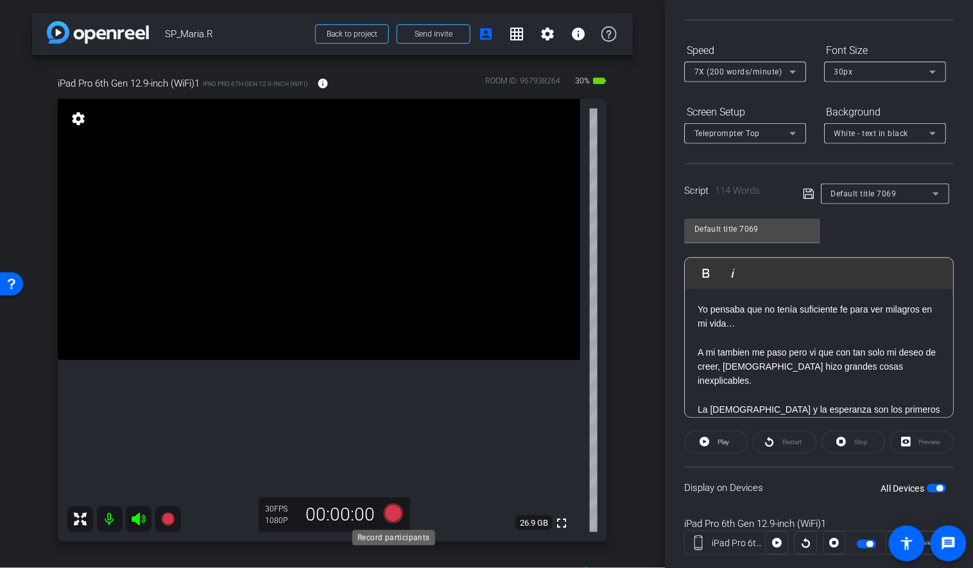
click at [395, 513] on icon at bounding box center [393, 513] width 19 height 19
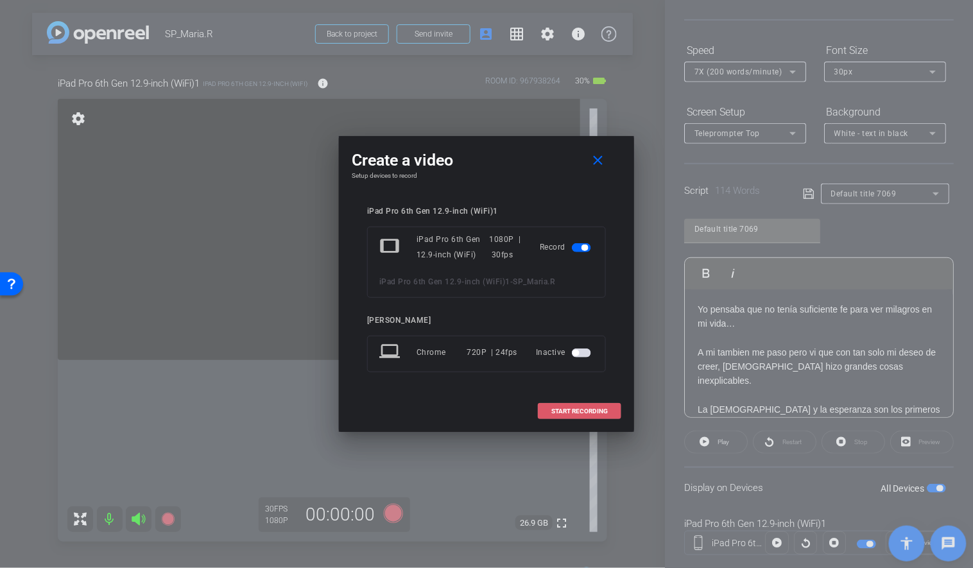
click at [561, 408] on span "START RECORDING" at bounding box center [579, 411] width 56 height 6
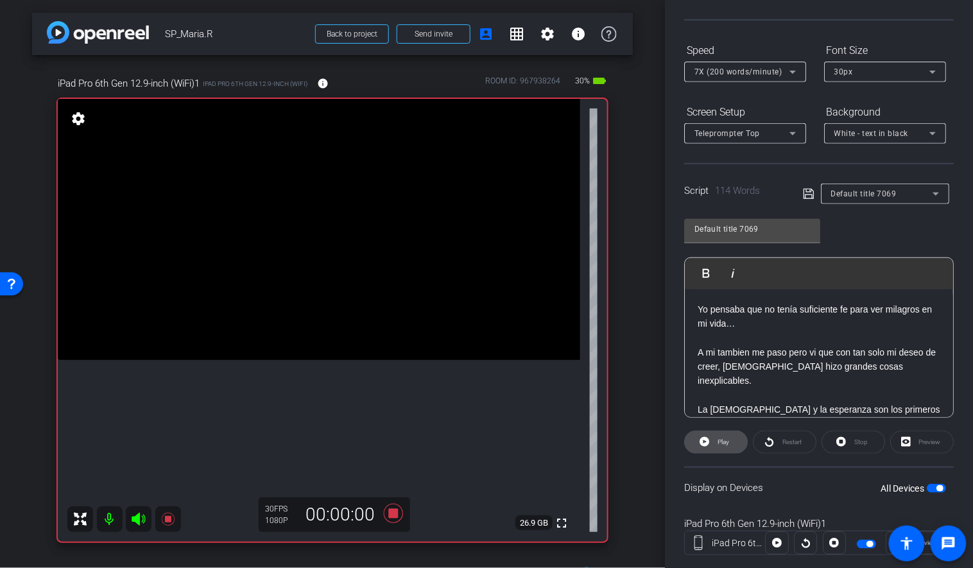
click at [701, 438] on icon at bounding box center [704, 442] width 10 height 10
click at [391, 516] on icon at bounding box center [393, 513] width 19 height 19
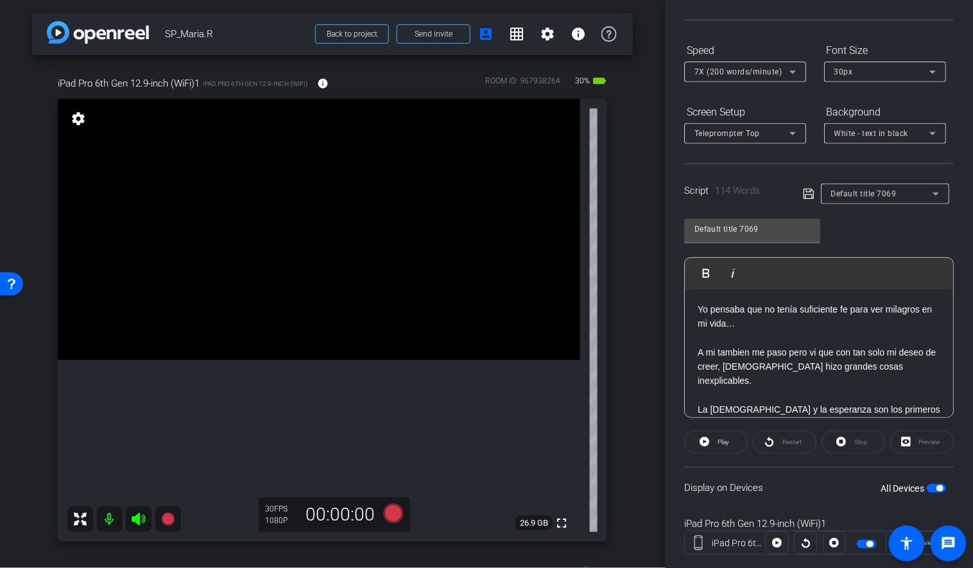
click at [852, 443] on div "Stop" at bounding box center [853, 442] width 64 height 23
click at [393, 508] on icon at bounding box center [393, 513] width 19 height 19
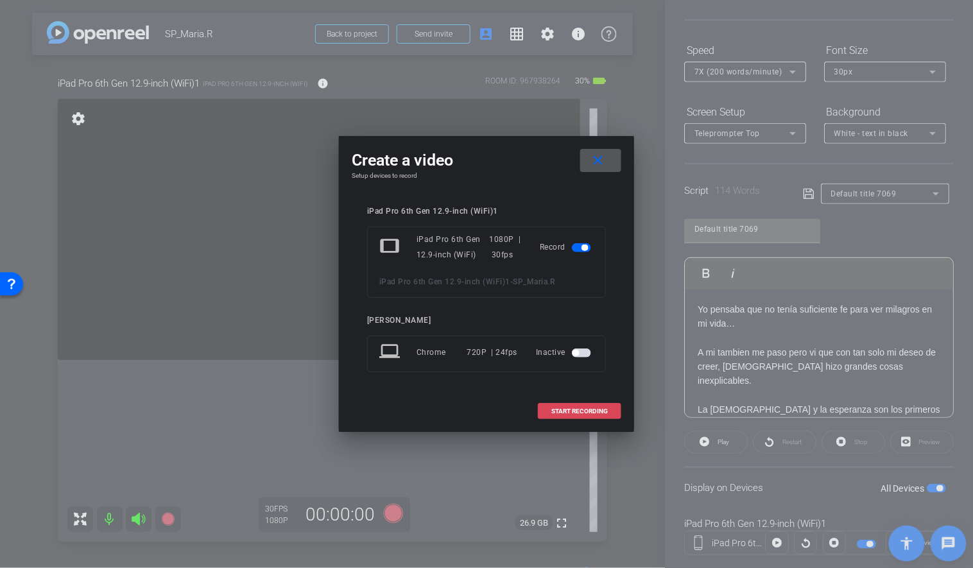
click at [566, 413] on span "START RECORDING" at bounding box center [579, 411] width 56 height 6
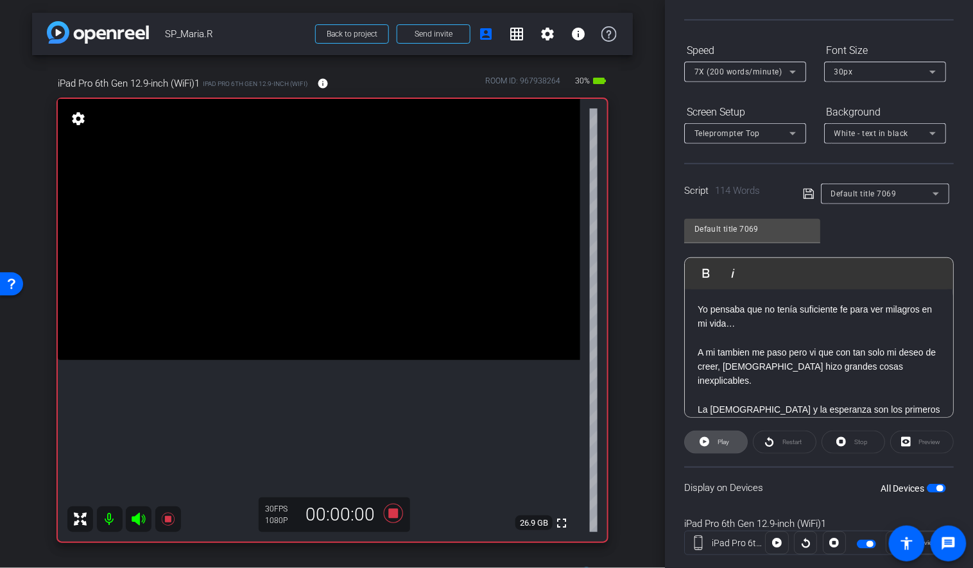
click at [709, 437] on span at bounding box center [716, 442] width 62 height 31
click at [395, 516] on icon at bounding box center [393, 513] width 19 height 19
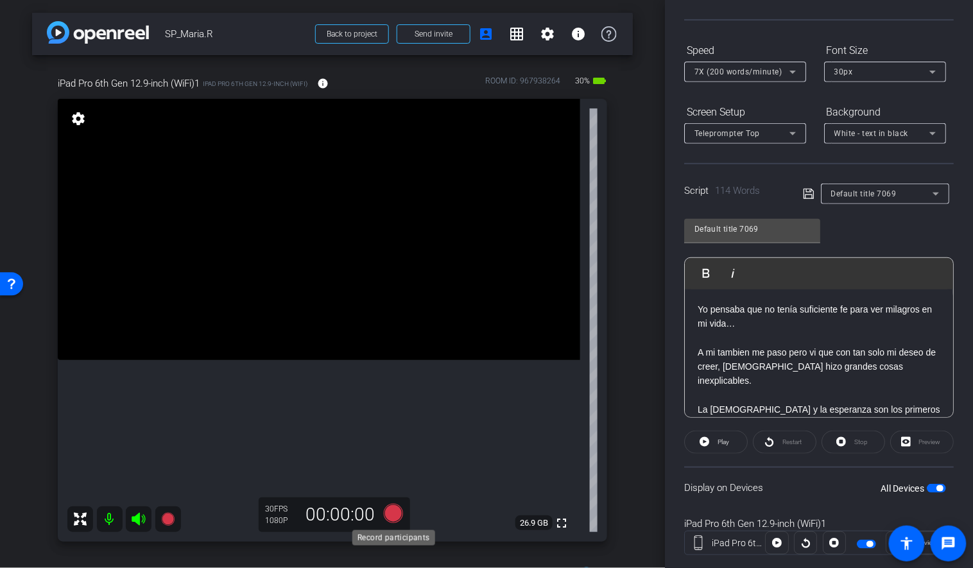
click at [391, 516] on icon at bounding box center [393, 513] width 19 height 19
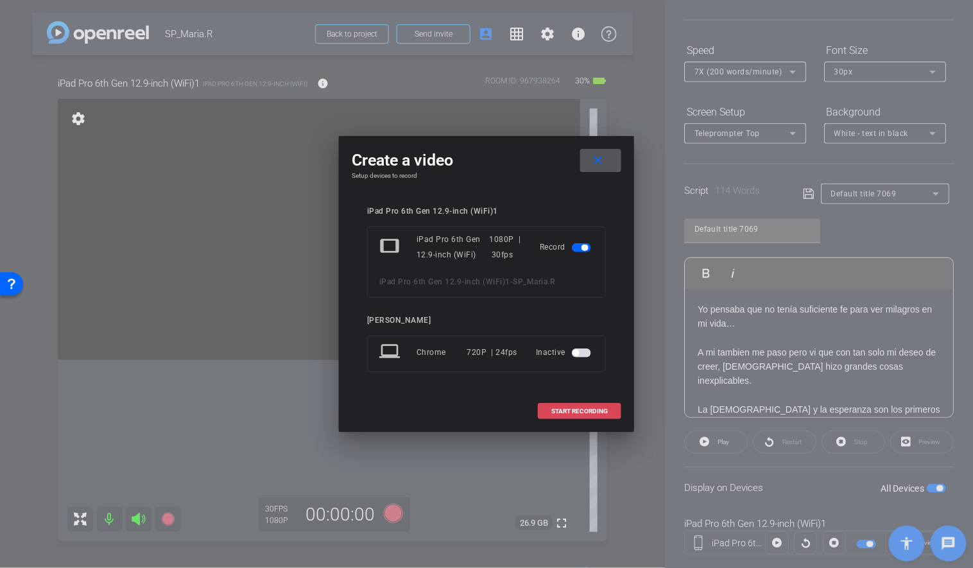
click at [558, 405] on span at bounding box center [579, 411] width 82 height 31
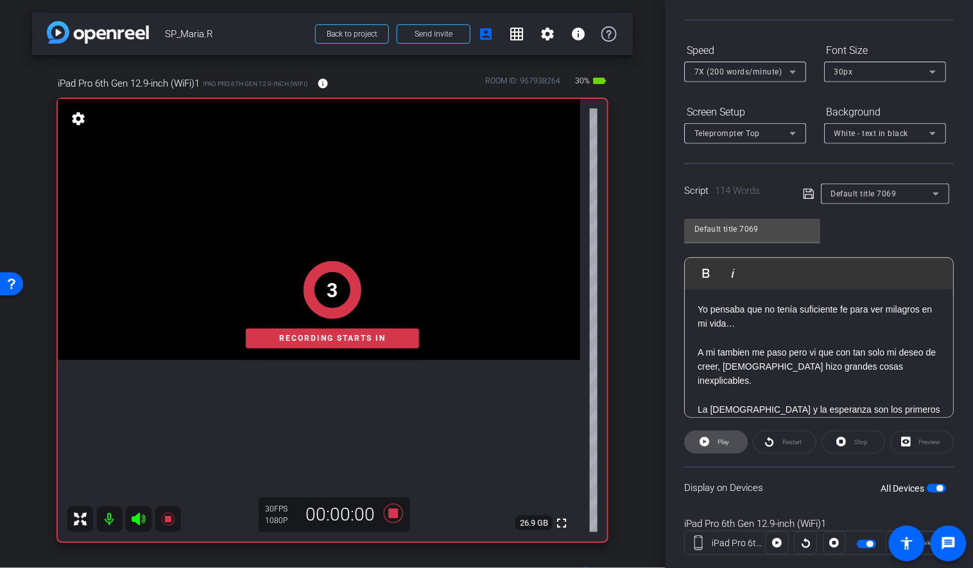
click at [721, 434] on span "Play" at bounding box center [721, 442] width 15 height 18
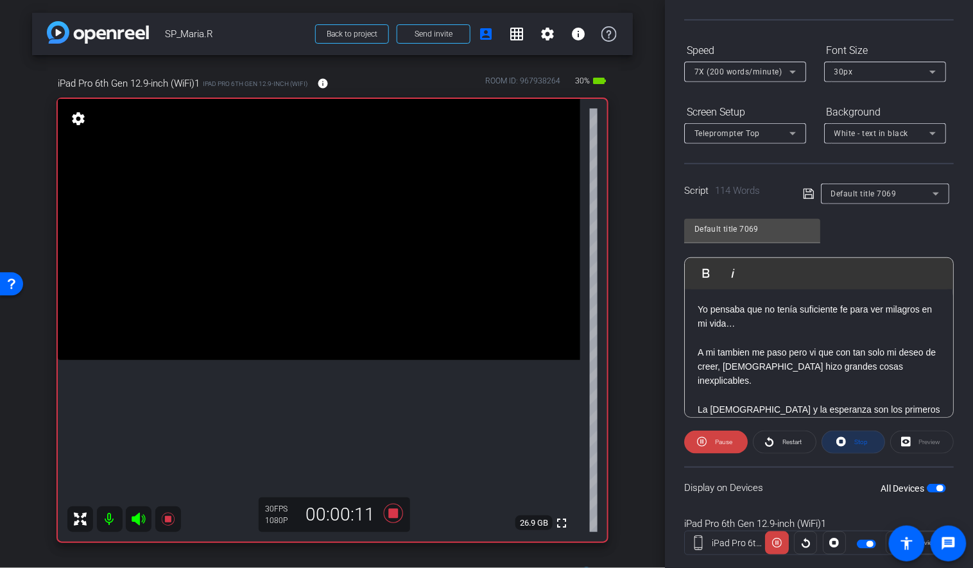
click at [847, 437] on span at bounding box center [853, 442] width 62 height 31
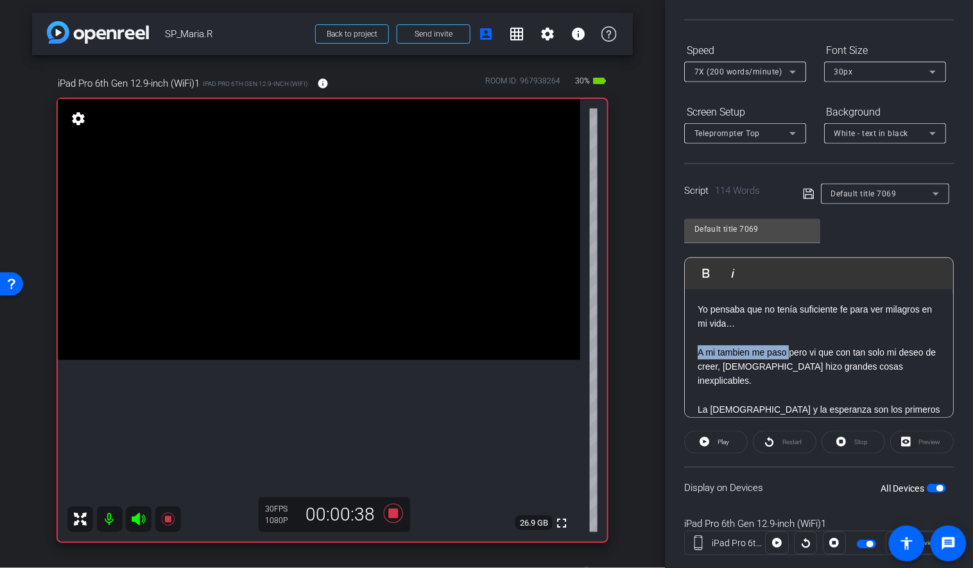
drag, startPoint x: 790, startPoint y: 353, endPoint x: 685, endPoint y: 350, distance: 105.9
click at [685, 350] on div "Yo pensaba que no tenía suficiente fe para ver milagros en mi vida… A mi tambie…" at bounding box center [819, 445] width 268 height 313
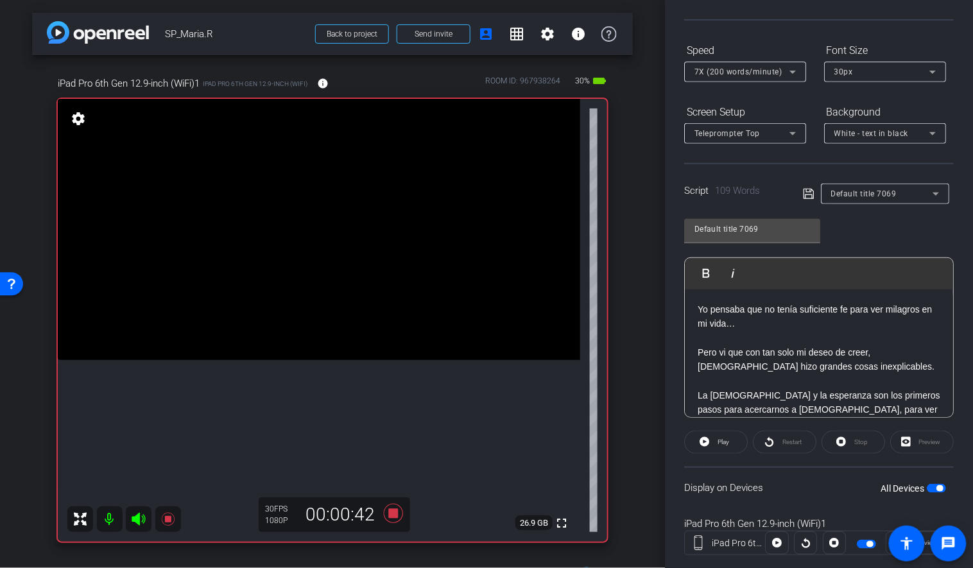
click at [805, 192] on icon at bounding box center [809, 193] width 12 height 15
click at [721, 446] on span "Play" at bounding box center [721, 442] width 15 height 18
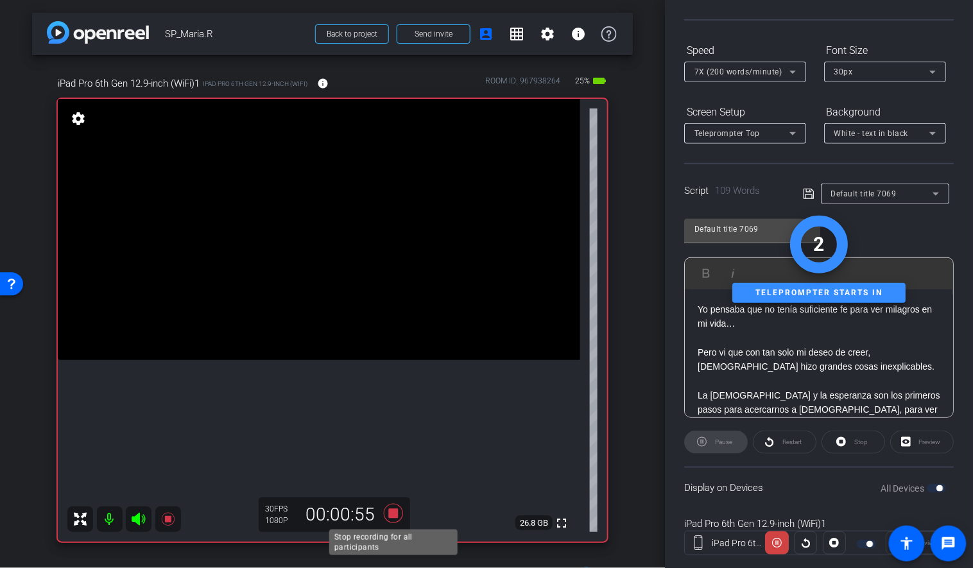
click at [397, 515] on icon at bounding box center [393, 513] width 19 height 19
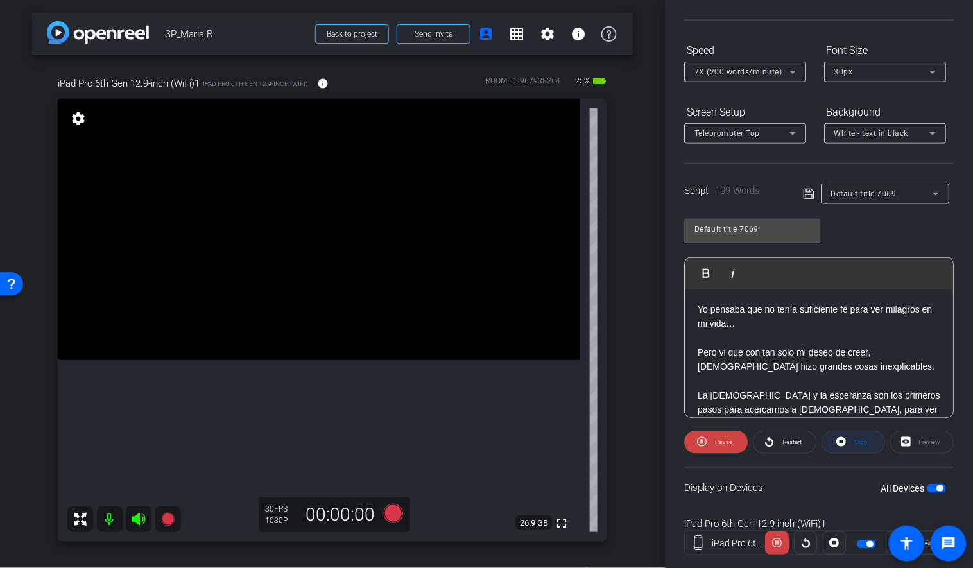
click at [851, 449] on span at bounding box center [853, 442] width 62 height 31
click at [812, 193] on icon at bounding box center [809, 193] width 12 height 15
click at [393, 512] on icon at bounding box center [393, 513] width 19 height 19
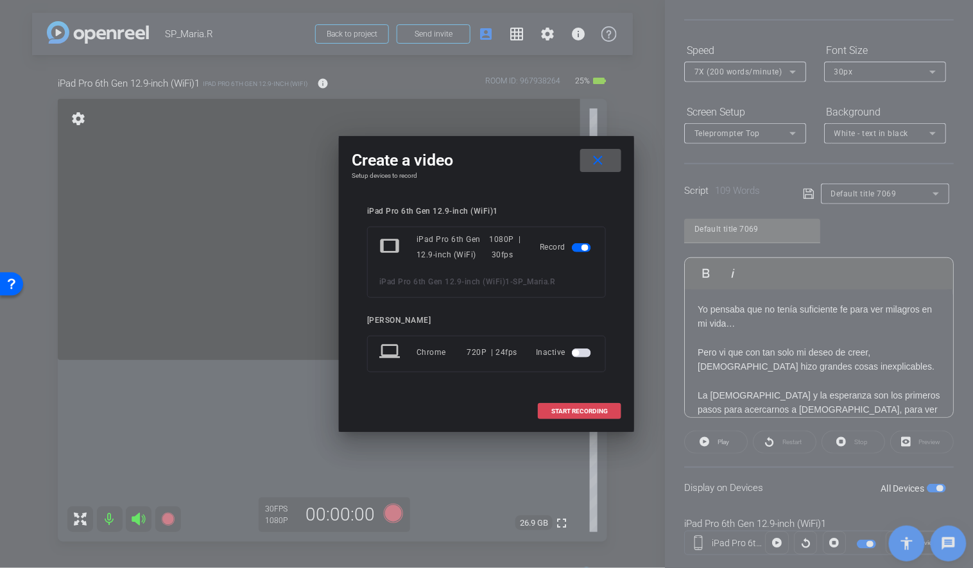
click at [595, 408] on span "START RECORDING" at bounding box center [579, 411] width 56 height 6
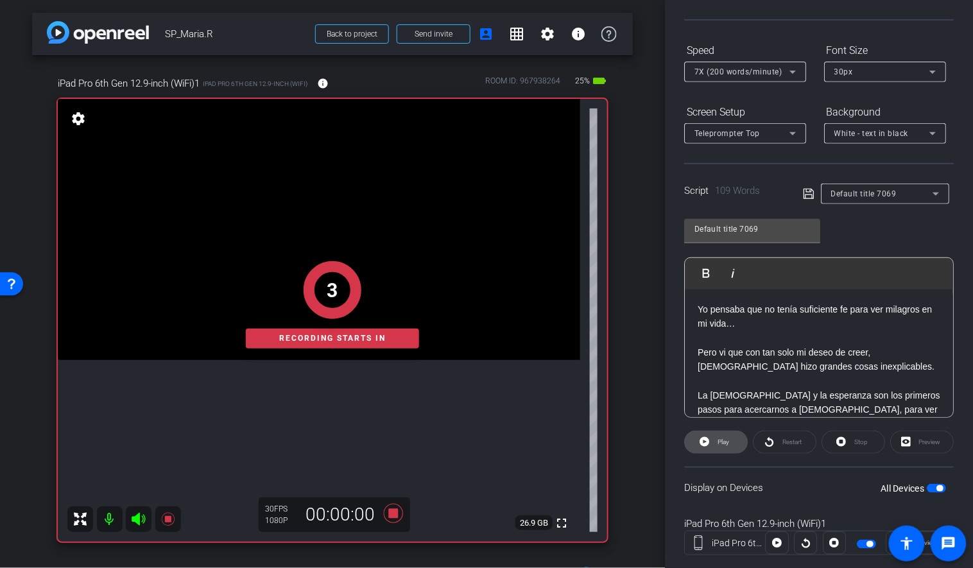
click at [702, 447] on icon at bounding box center [704, 442] width 10 height 16
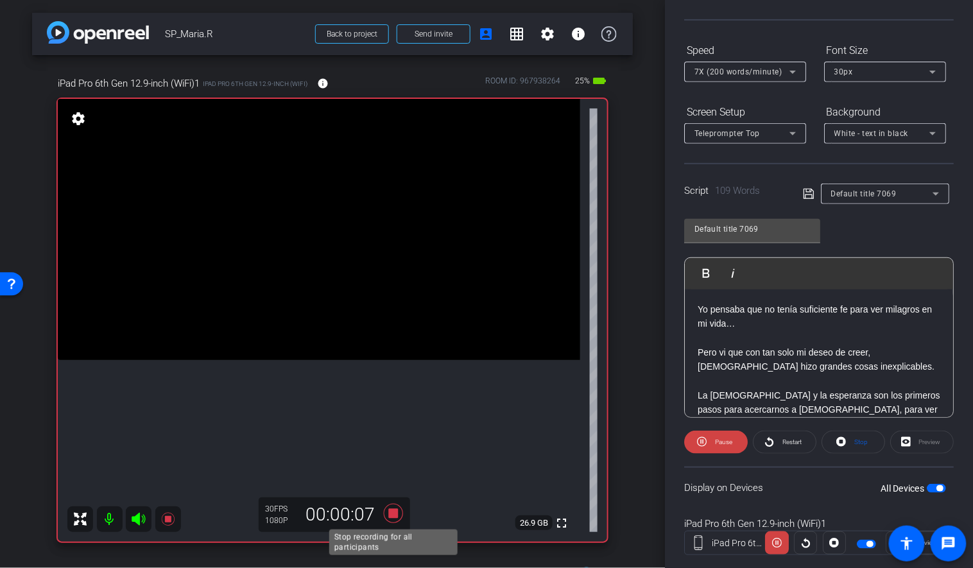
click at [398, 517] on icon at bounding box center [393, 513] width 31 height 23
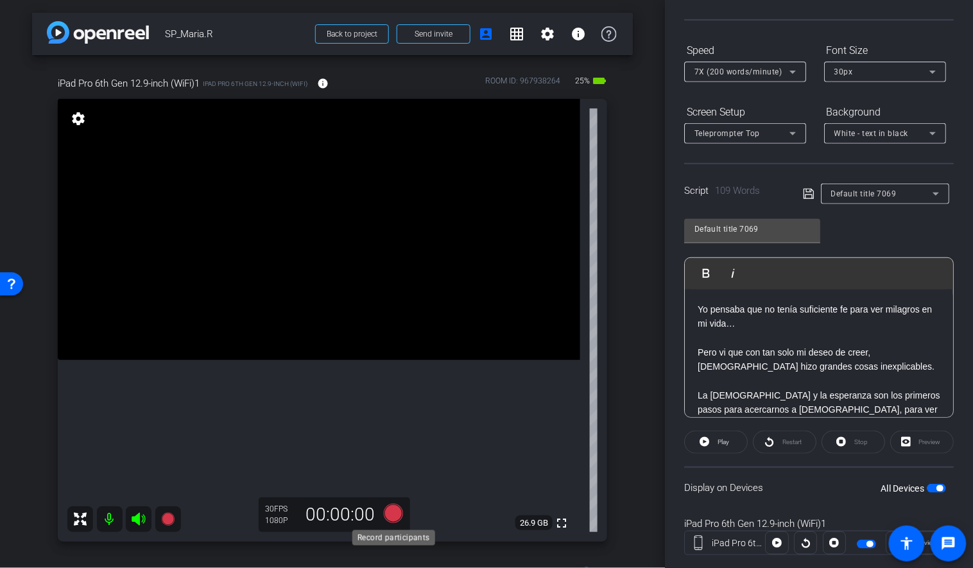
click at [393, 511] on icon at bounding box center [393, 513] width 19 height 19
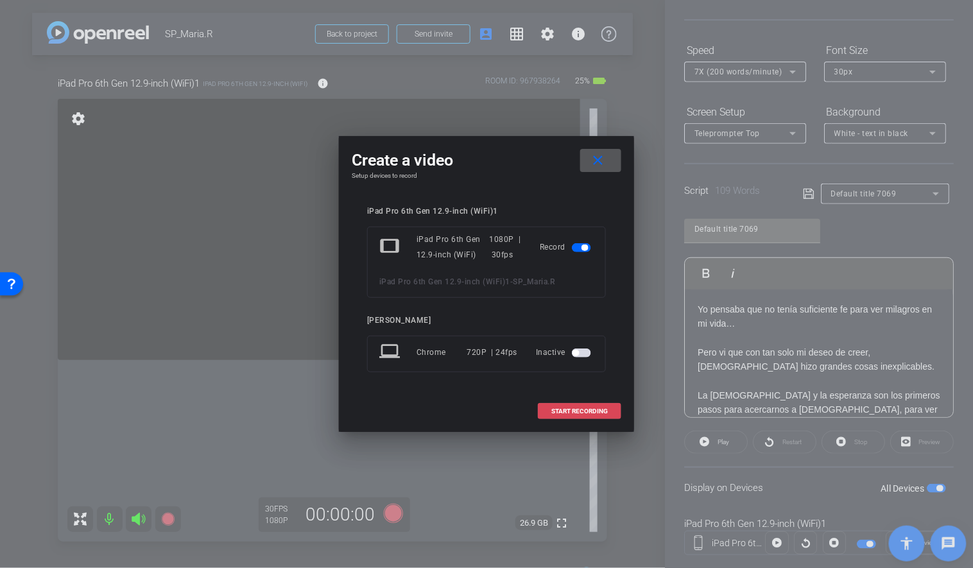
click at [552, 409] on span "START RECORDING" at bounding box center [579, 411] width 56 height 6
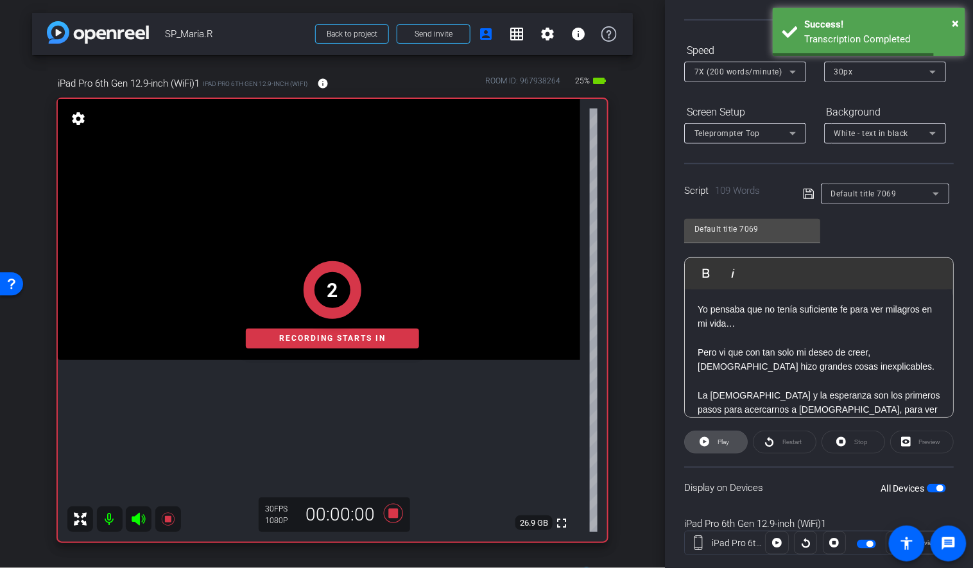
click at [713, 442] on span at bounding box center [716, 442] width 62 height 31
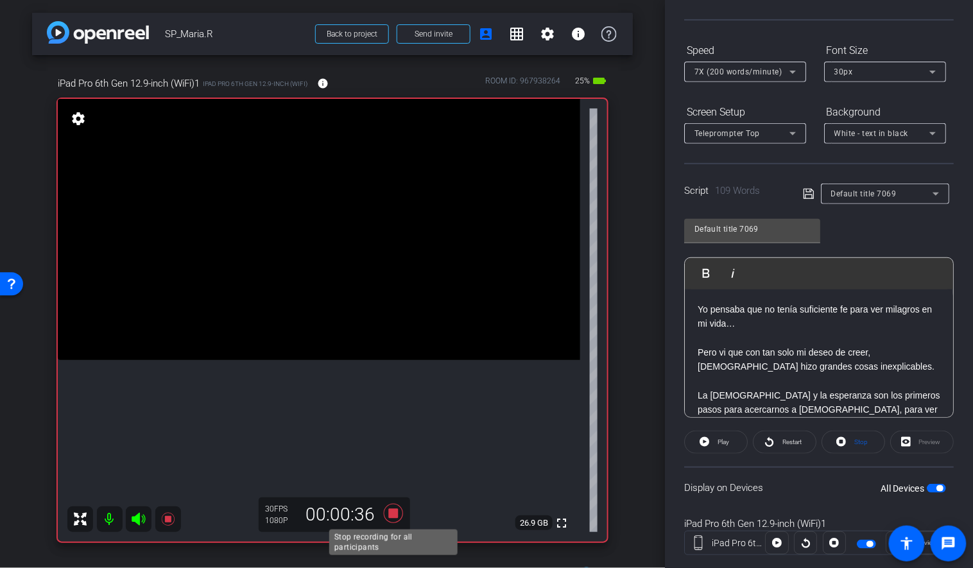
click at [391, 508] on icon at bounding box center [393, 513] width 31 height 23
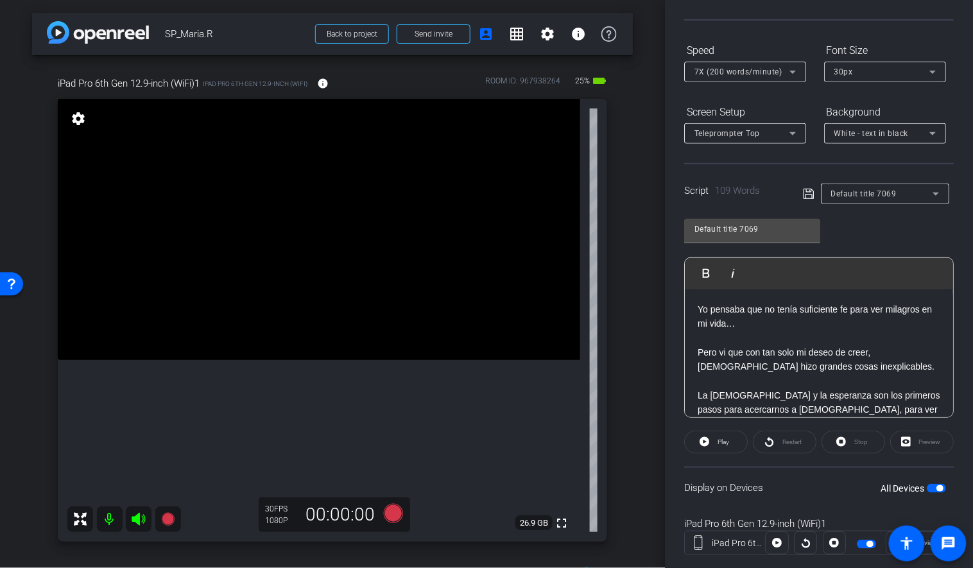
click at [739, 315] on p "Yo pensaba que no tenía suficiente fe para ver milagros en mi vida…" at bounding box center [818, 316] width 243 height 29
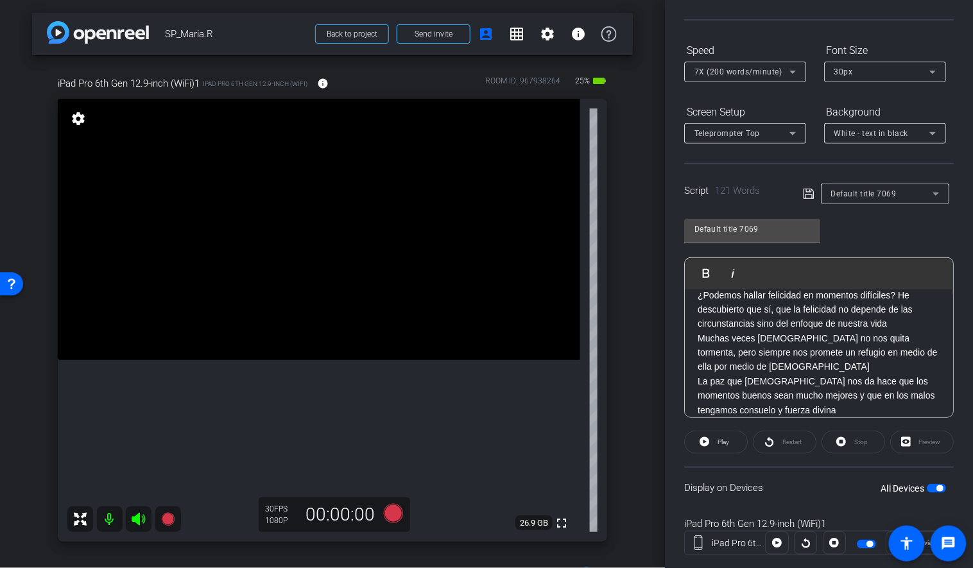
scroll to position [0, 0]
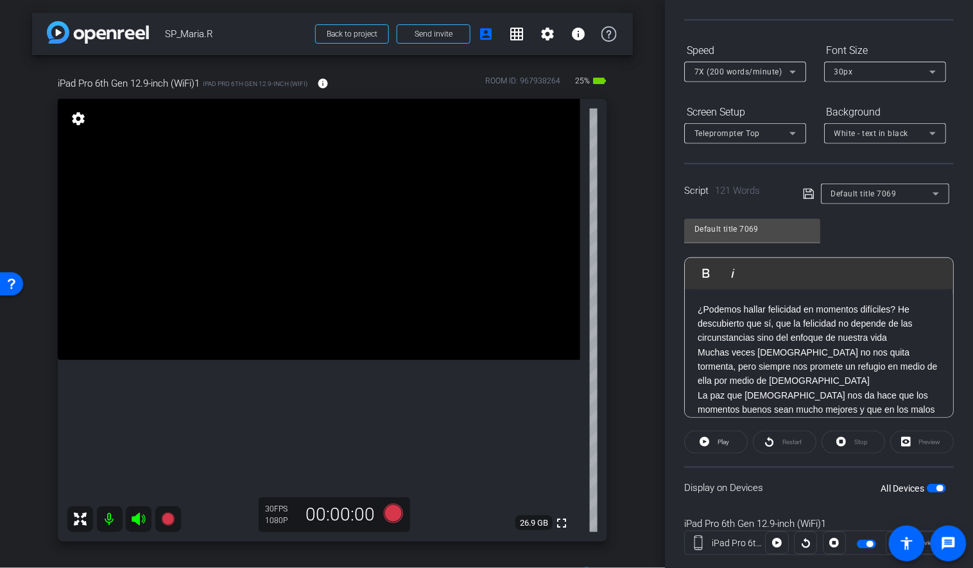
click at [894, 339] on p "¿Podemos hallar felicidad en momentos difíciles? He descubierto que sí, que la …" at bounding box center [818, 323] width 243 height 43
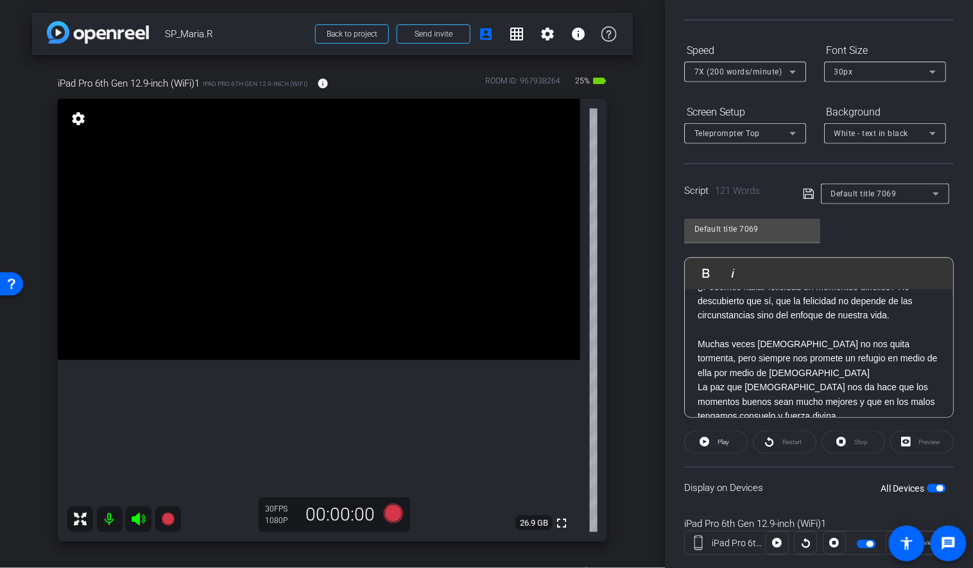
scroll to position [31, 0]
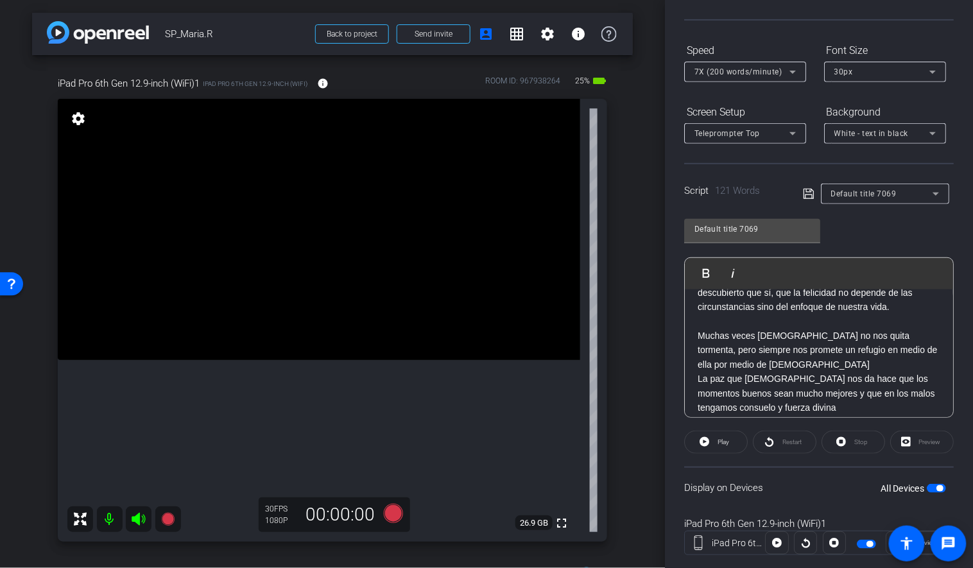
click at [740, 362] on p "Muchas veces [DEMOGRAPHIC_DATA] no nos quita tormenta, pero siempre nos promete…" at bounding box center [818, 350] width 243 height 43
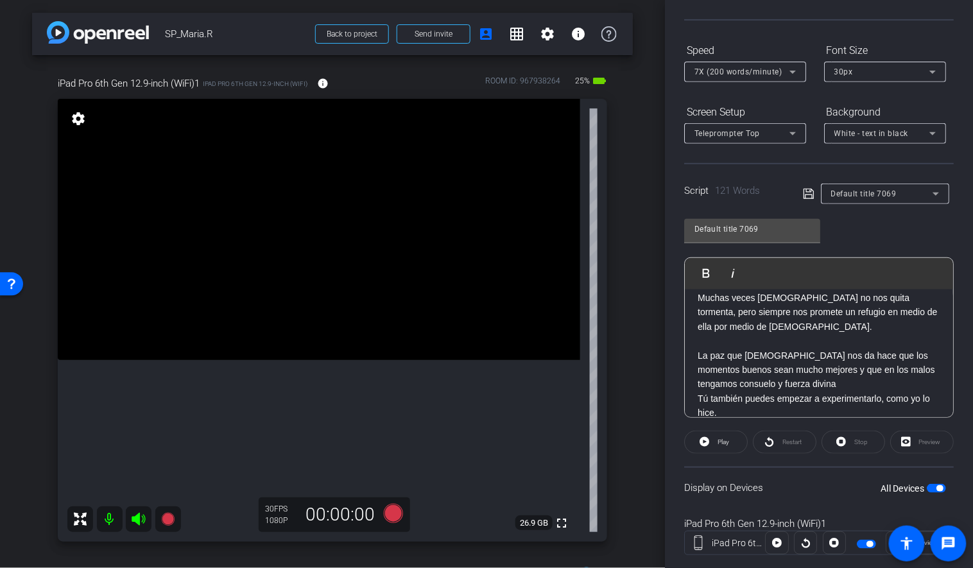
scroll to position [82, 0]
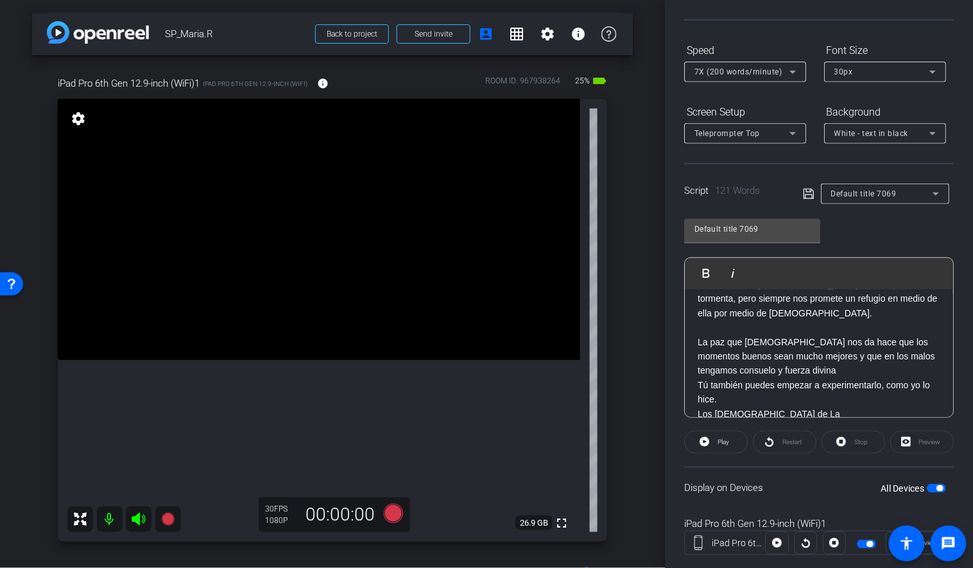
click at [766, 368] on p "La paz que [DEMOGRAPHIC_DATA] nos da hace que los momentos buenos sean mucho me…" at bounding box center [818, 356] width 243 height 43
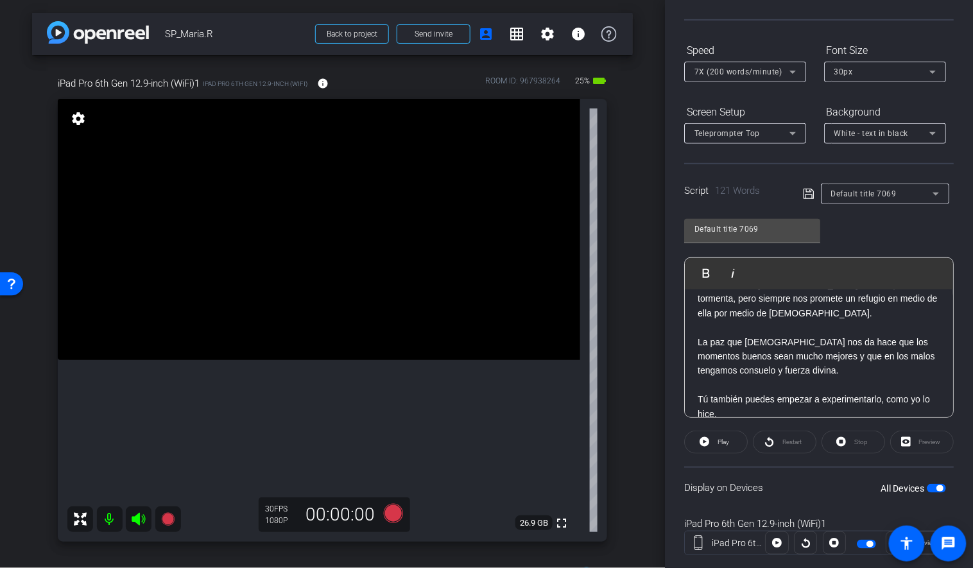
scroll to position [133, 0]
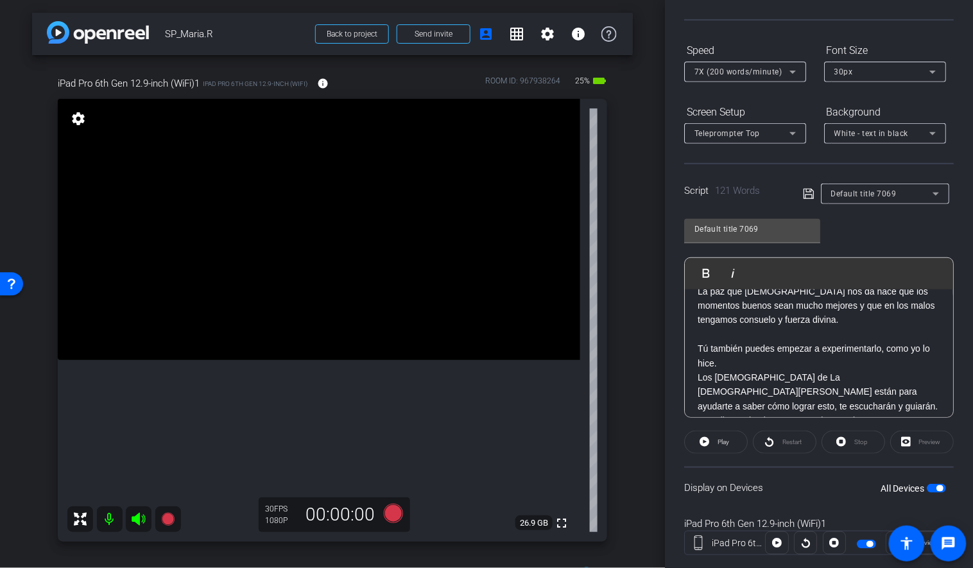
click at [738, 361] on p "Tú también puedes empezar a experimentarlo, como yo lo hice." at bounding box center [818, 355] width 243 height 29
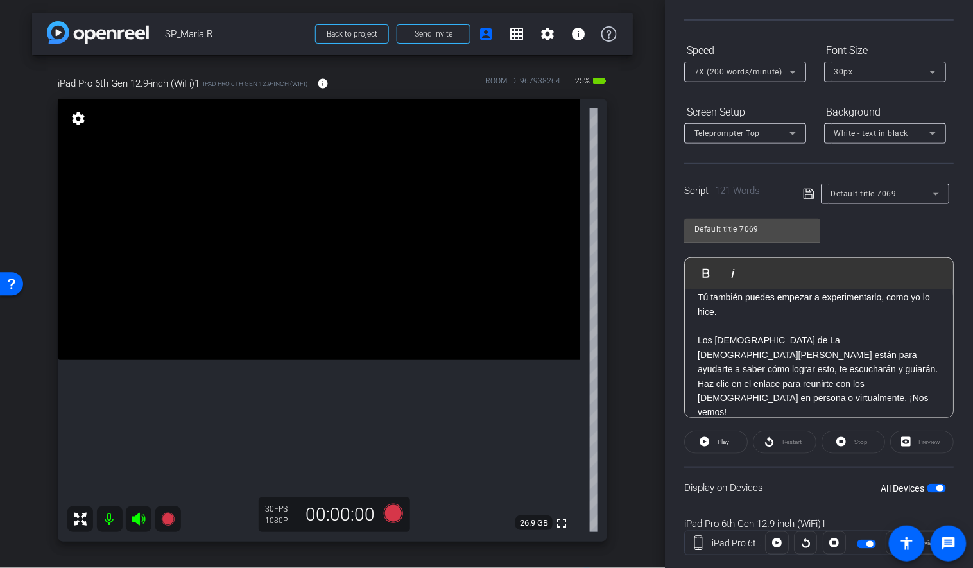
click at [832, 372] on p "Los [DEMOGRAPHIC_DATA] de La [DEMOGRAPHIC_DATA][PERSON_NAME] están para ayudart…" at bounding box center [818, 354] width 243 height 43
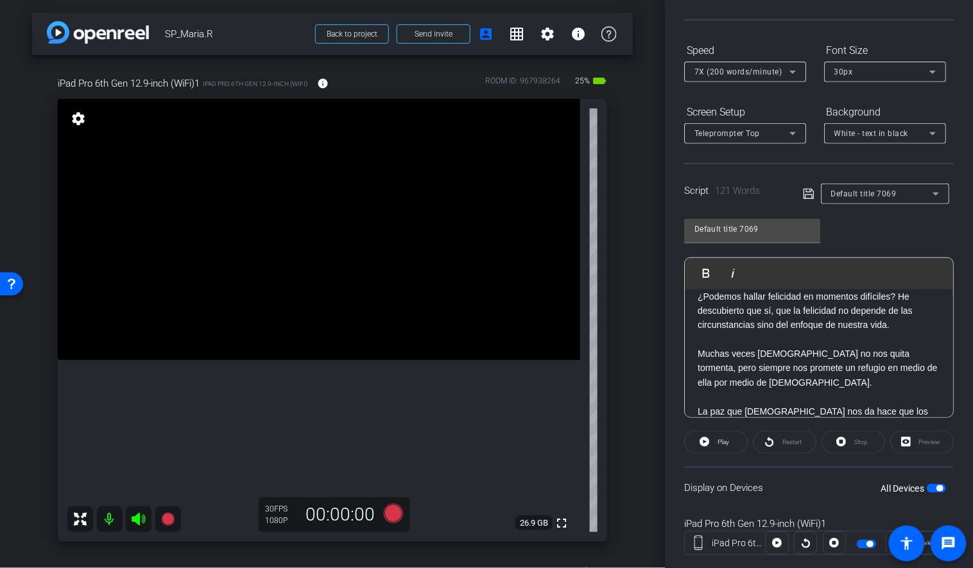
scroll to position [0, 0]
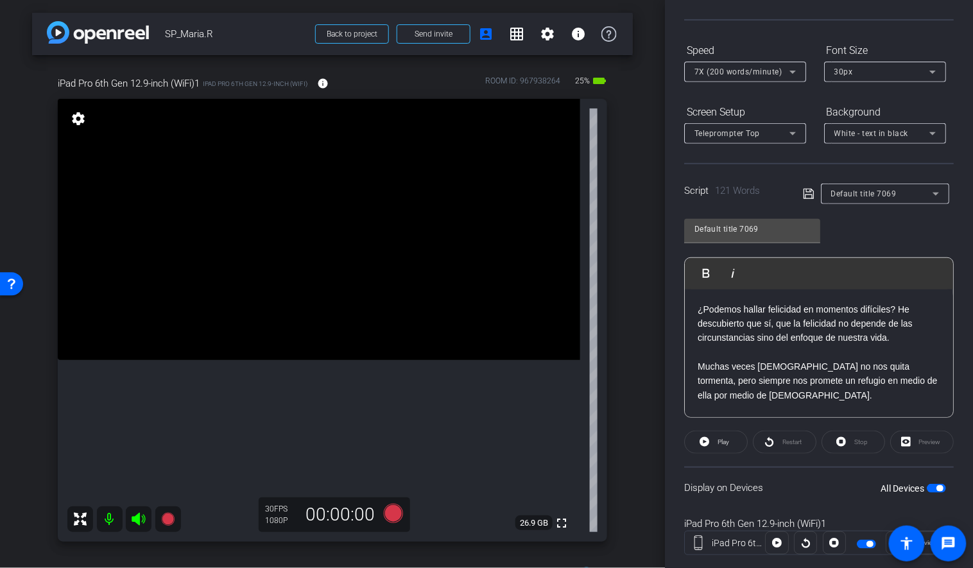
click at [803, 197] on icon at bounding box center [809, 193] width 12 height 15
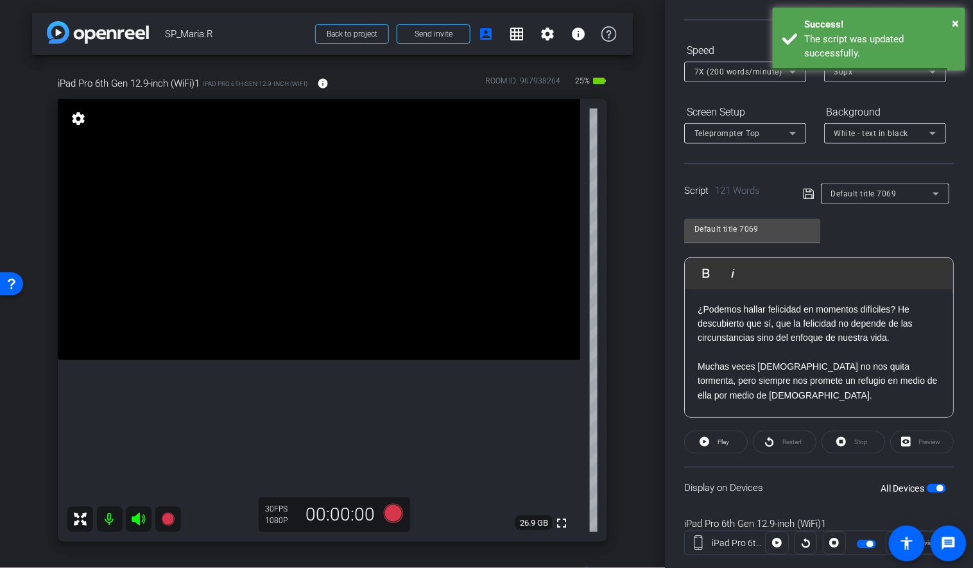
click at [805, 198] on icon at bounding box center [809, 193] width 12 height 15
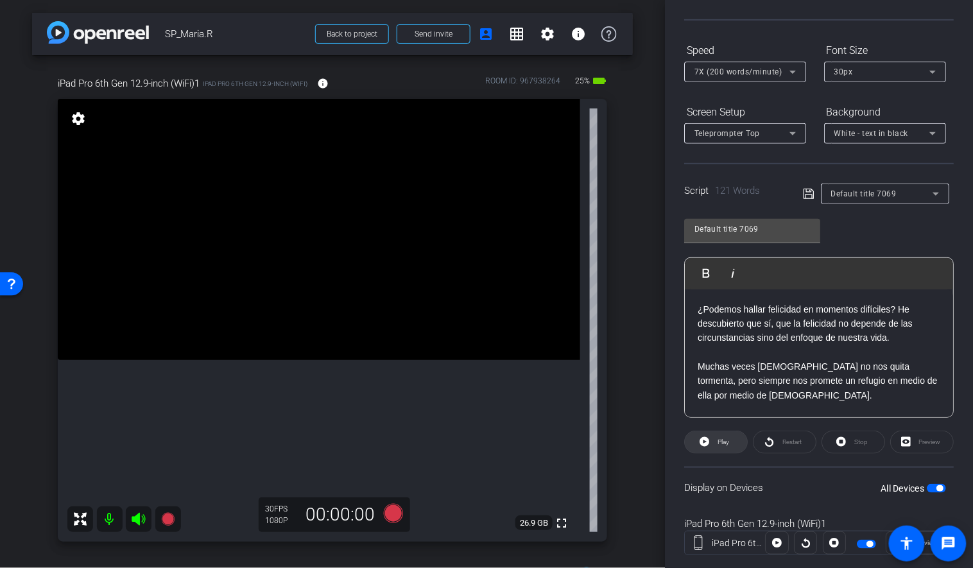
click at [716, 438] on span "Play" at bounding box center [721, 442] width 15 height 18
click at [862, 440] on span "Stop" at bounding box center [860, 441] width 13 height 7
click at [807, 195] on icon at bounding box center [809, 193] width 12 height 15
click at [708, 440] on icon at bounding box center [704, 442] width 10 height 10
click at [843, 440] on icon at bounding box center [841, 442] width 10 height 10
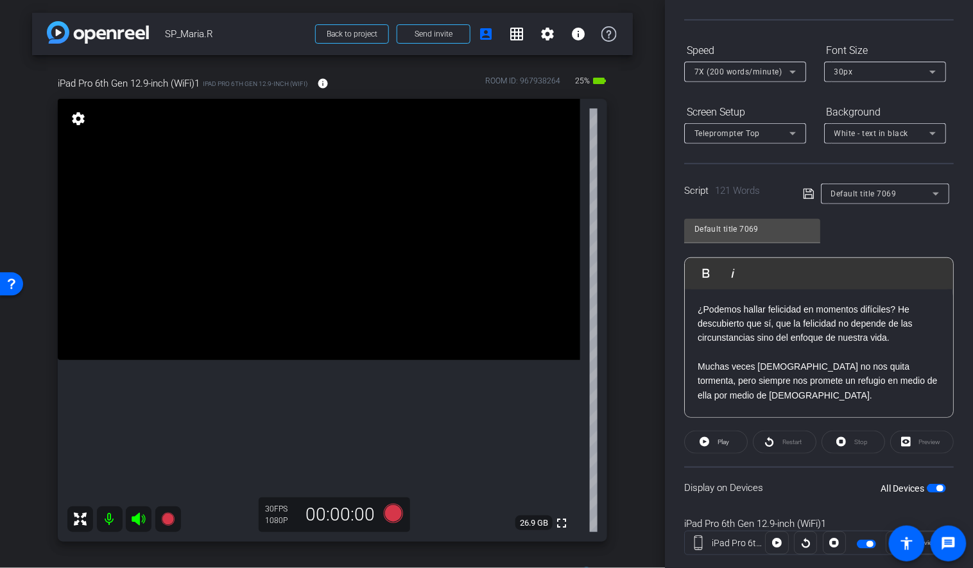
click at [711, 452] on openreel-capture-teleprompter "Speed 7X (200 words/minute) Font Size 30px Screen Setup Teleprompter Top Backgr…" at bounding box center [818, 309] width 269 height 538
click at [711, 440] on span at bounding box center [716, 442] width 62 height 31
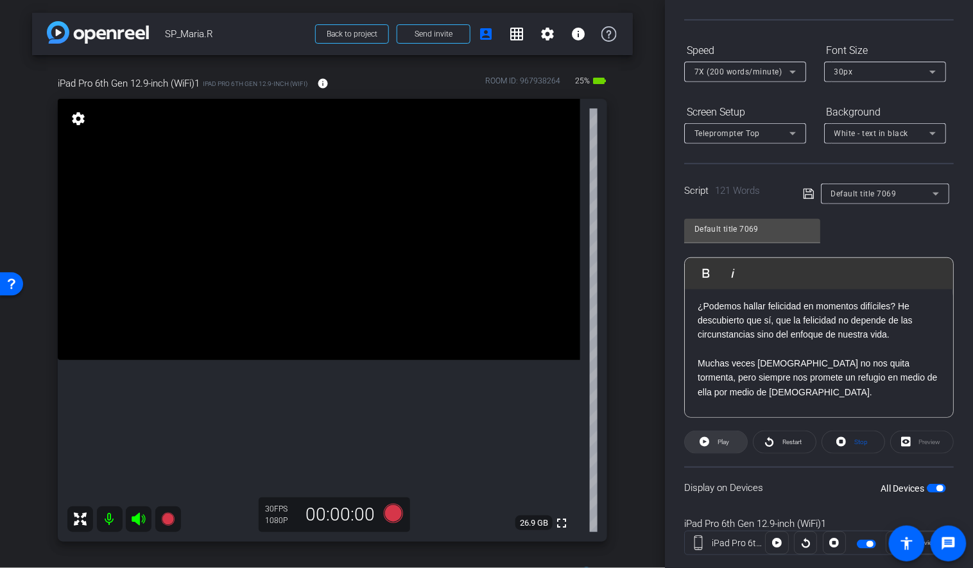
click at [705, 439] on icon at bounding box center [704, 442] width 10 height 10
click at [702, 440] on icon at bounding box center [702, 442] width 10 height 10
click at [828, 361] on p "Muchas veces [DEMOGRAPHIC_DATA] no nos quita tormenta, pero siempre nos promete…" at bounding box center [818, 377] width 243 height 43
click at [809, 192] on icon at bounding box center [809, 193] width 12 height 15
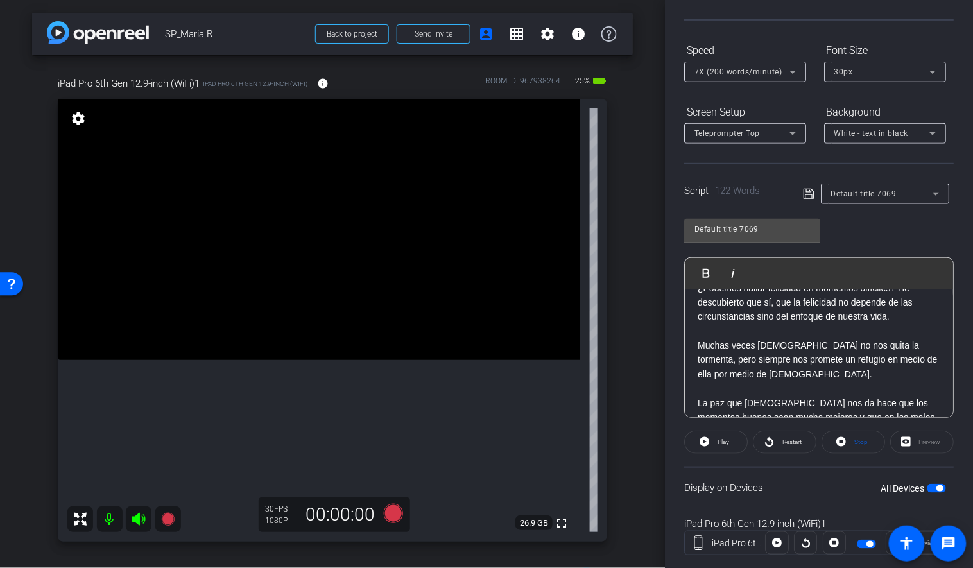
scroll to position [0, 0]
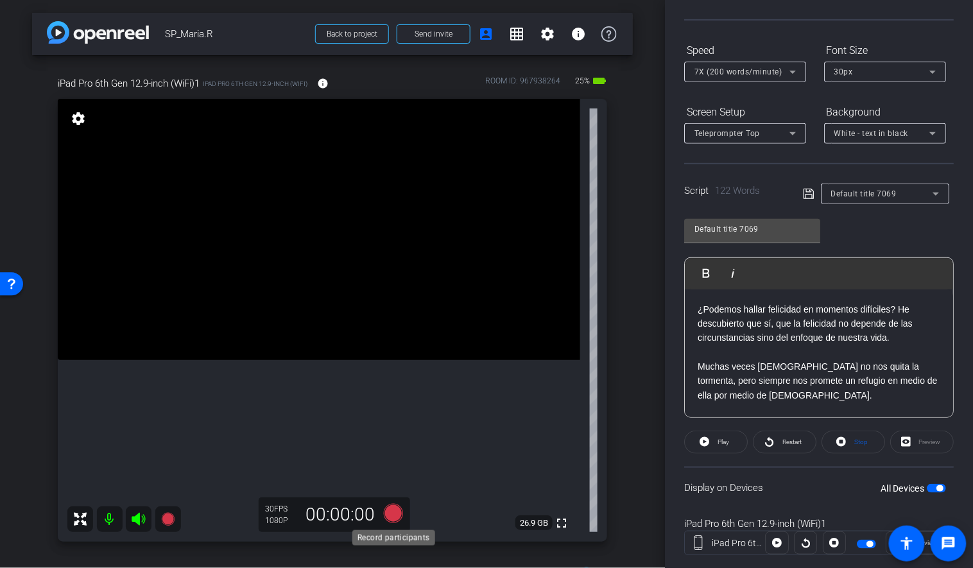
click at [393, 514] on icon at bounding box center [393, 513] width 19 height 19
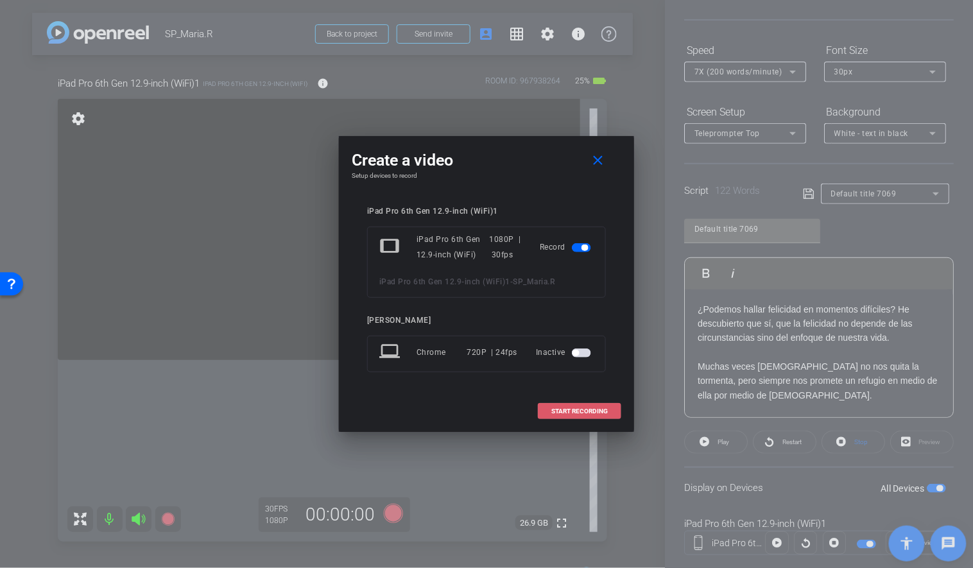
click at [542, 410] on span at bounding box center [579, 411] width 82 height 31
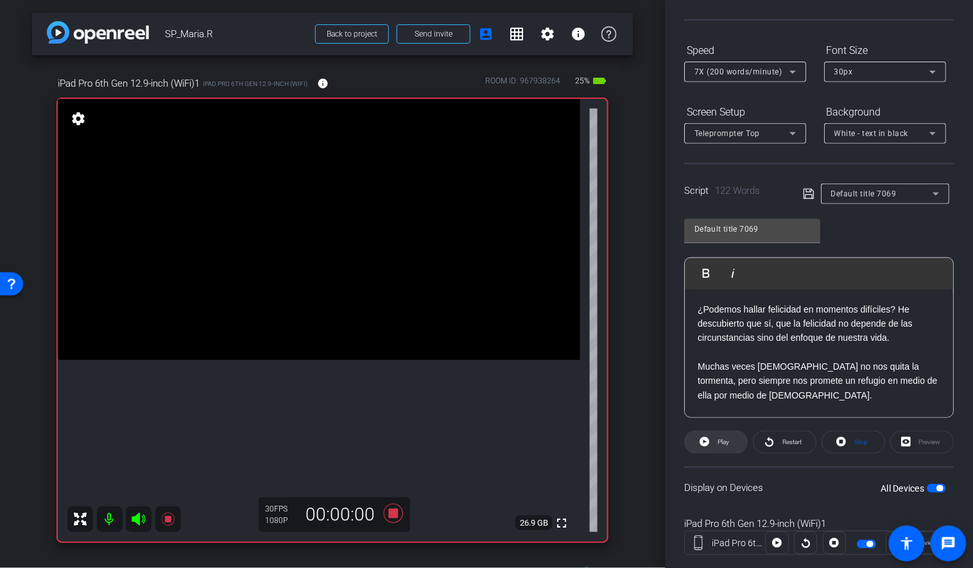
click at [706, 440] on icon at bounding box center [704, 442] width 10 height 16
click at [704, 446] on icon at bounding box center [702, 442] width 10 height 16
click at [395, 509] on icon at bounding box center [393, 513] width 19 height 19
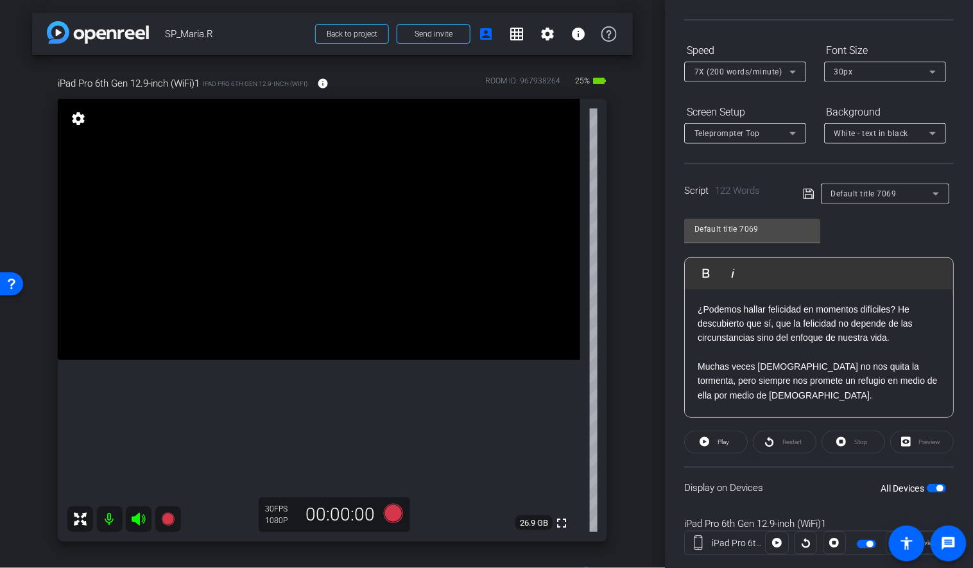
click at [697, 309] on div "¿Podemos hallar felicidad en momentos difíciles? He descubierto que sí, que la …" at bounding box center [819, 460] width 268 height 342
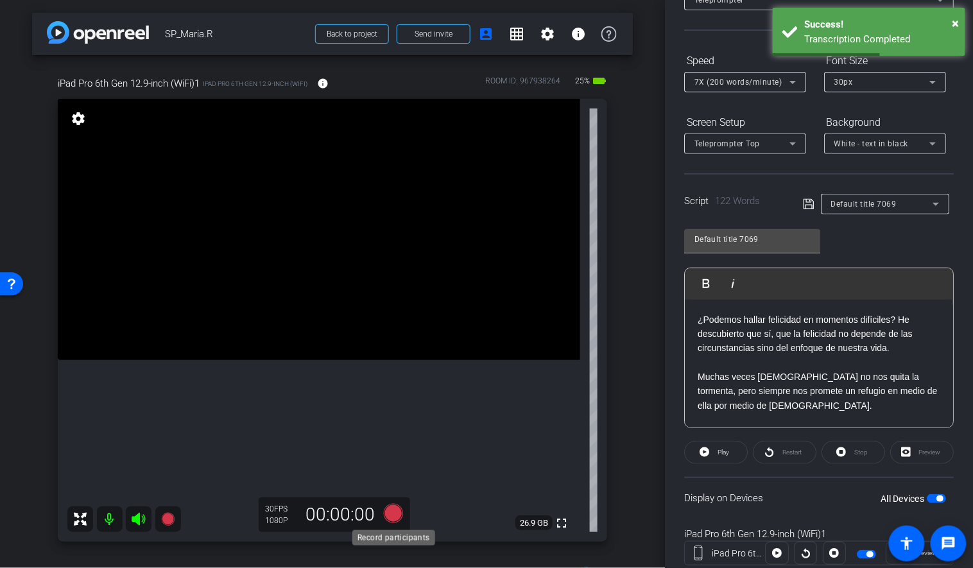
click at [391, 509] on icon at bounding box center [393, 513] width 19 height 19
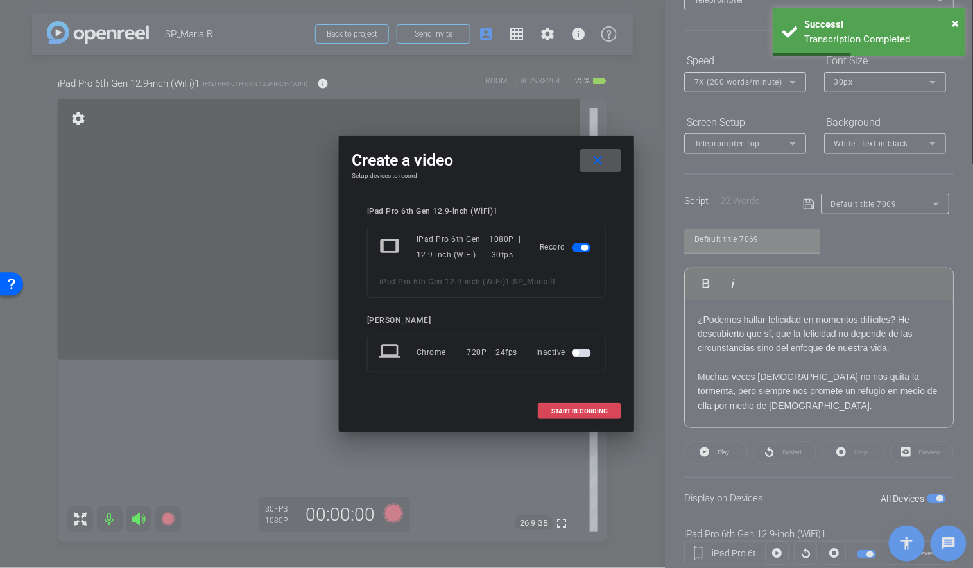
click at [552, 408] on span "START RECORDING" at bounding box center [579, 411] width 56 height 6
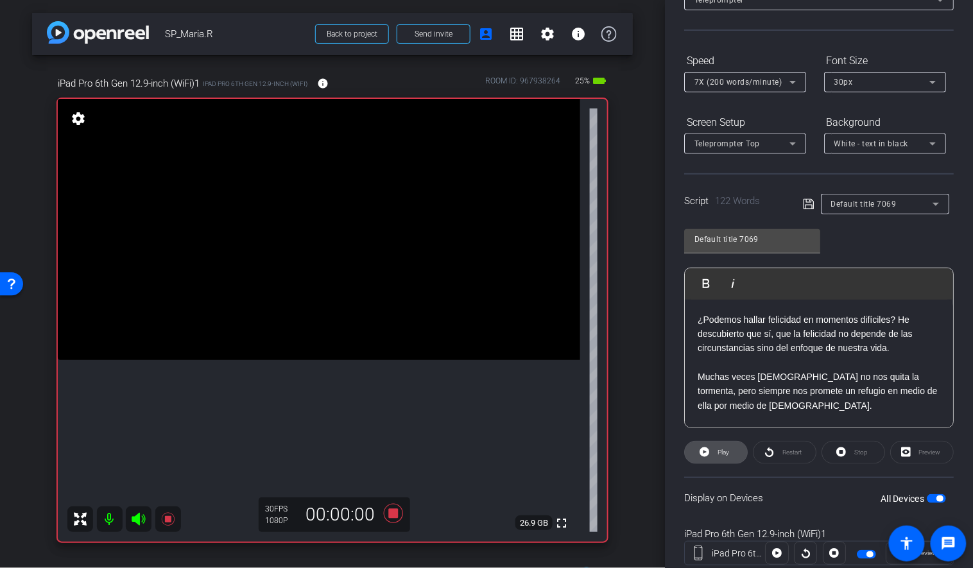
click at [703, 448] on icon at bounding box center [704, 452] width 10 height 10
click at [395, 508] on icon at bounding box center [393, 513] width 31 height 23
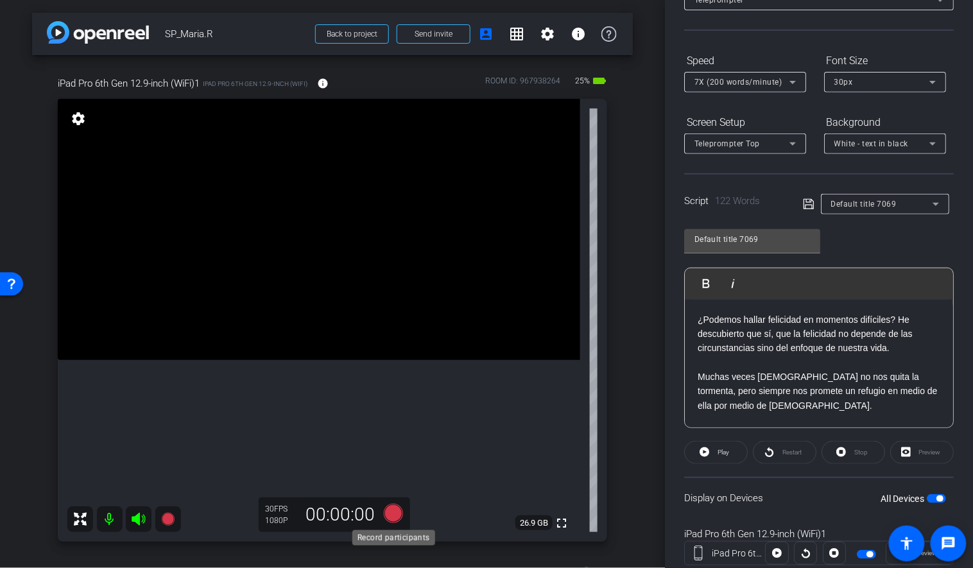
click at [397, 508] on icon at bounding box center [393, 513] width 19 height 19
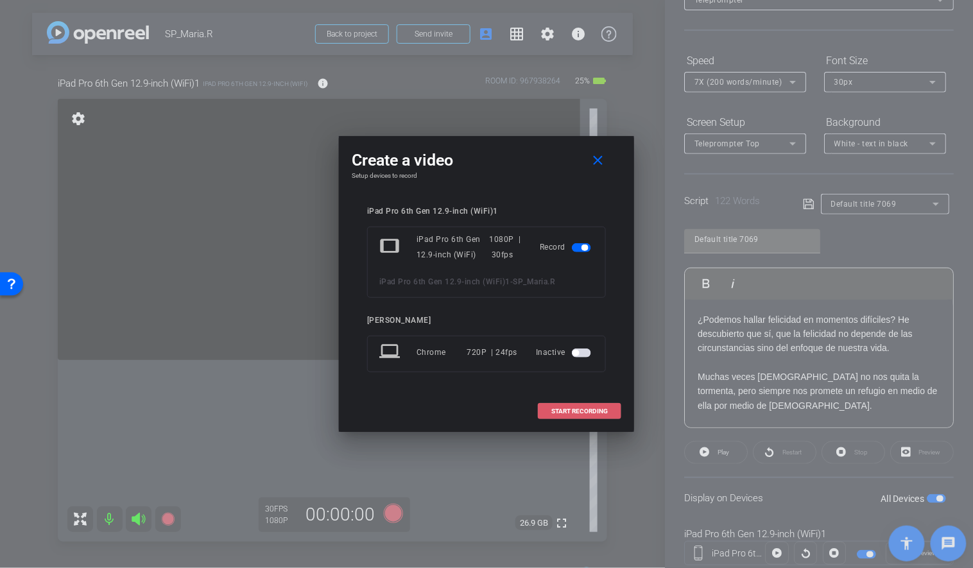
click at [543, 412] on span at bounding box center [579, 411] width 82 height 31
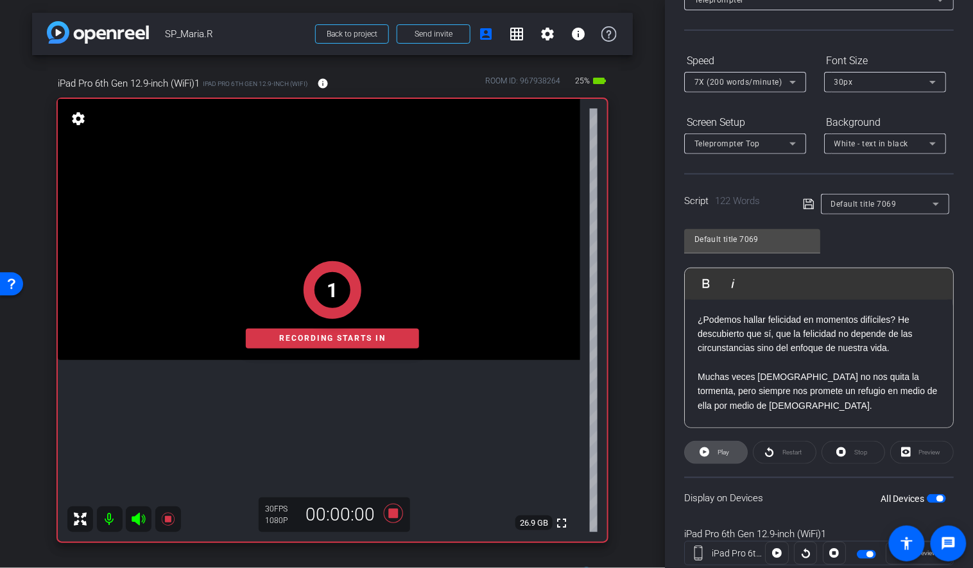
click at [705, 447] on icon at bounding box center [704, 452] width 10 height 10
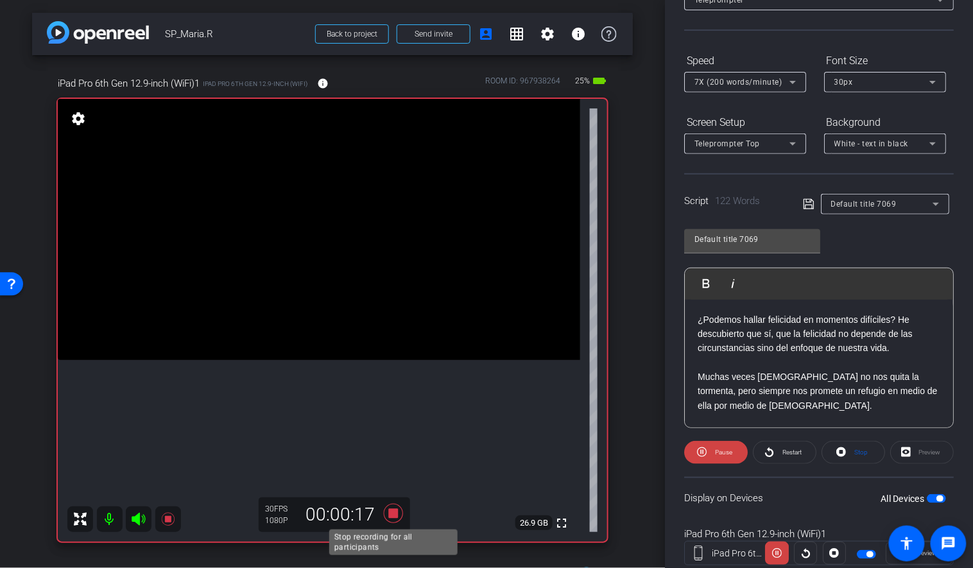
click at [398, 508] on icon at bounding box center [393, 513] width 31 height 23
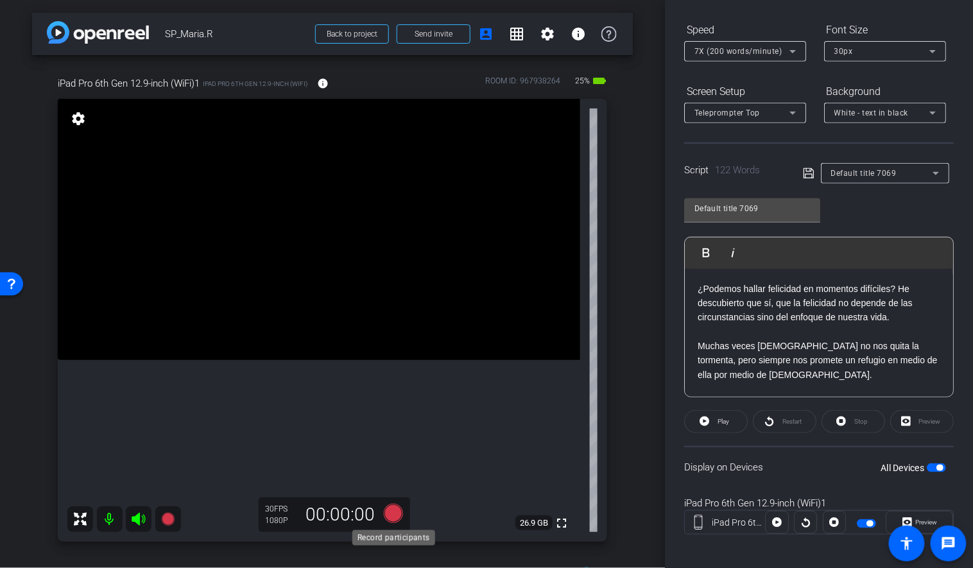
click at [396, 508] on icon at bounding box center [393, 513] width 19 height 19
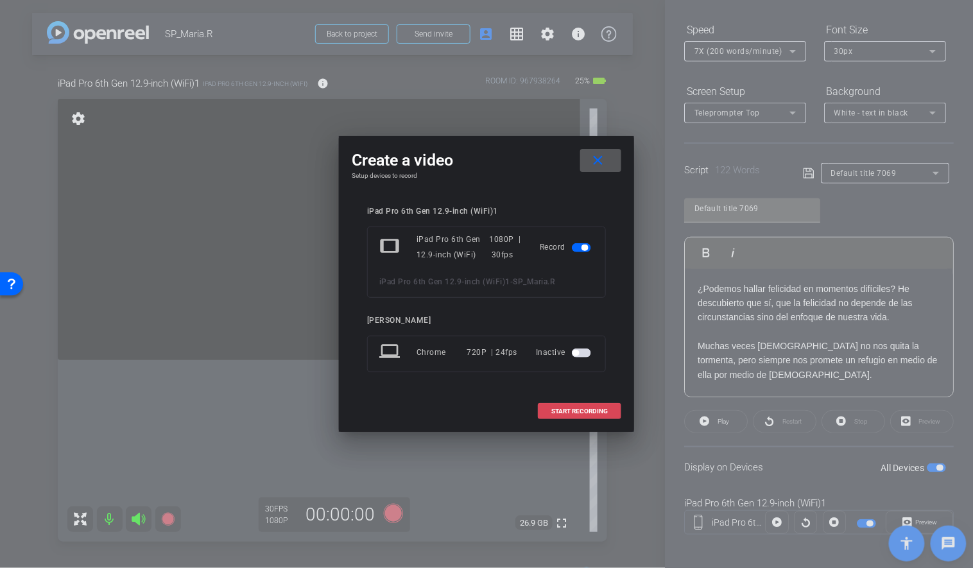
click at [552, 413] on span "START RECORDING" at bounding box center [579, 411] width 56 height 6
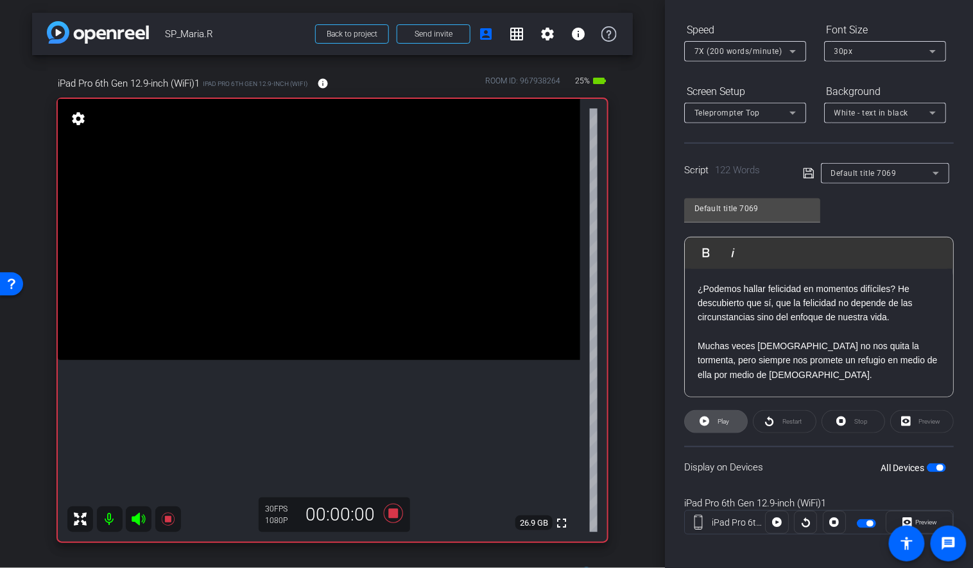
click at [698, 419] on span at bounding box center [716, 421] width 62 height 31
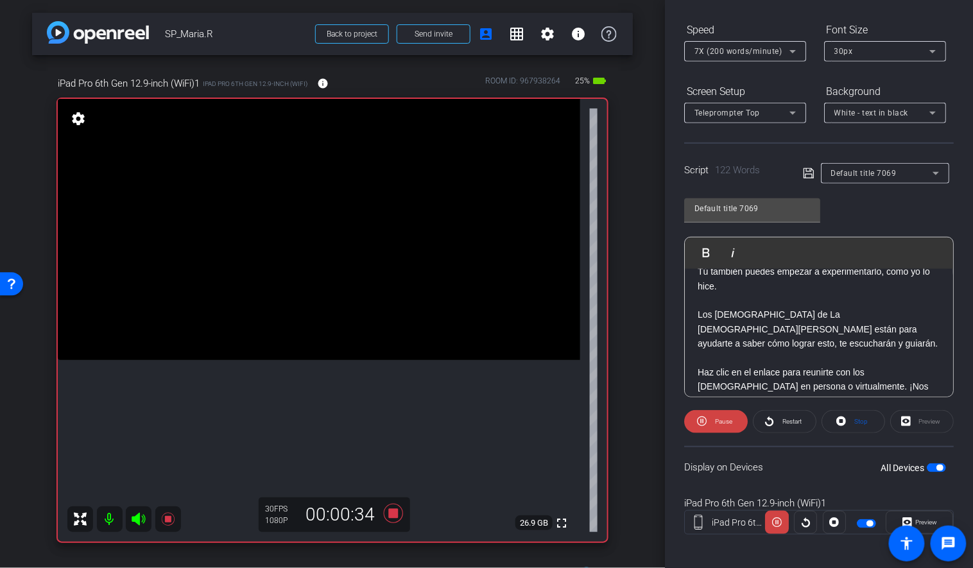
scroll to position [199, 0]
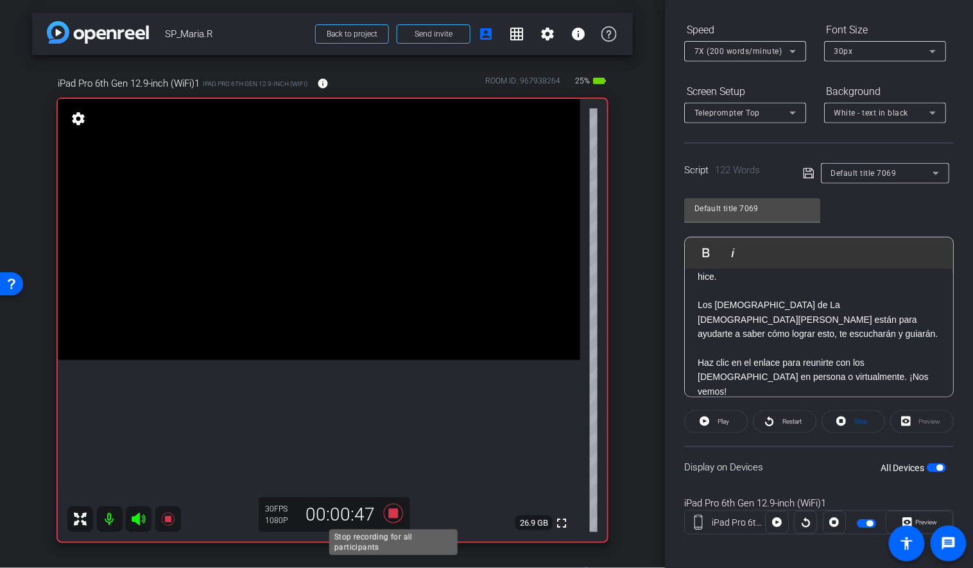
click at [400, 512] on icon at bounding box center [393, 513] width 31 height 23
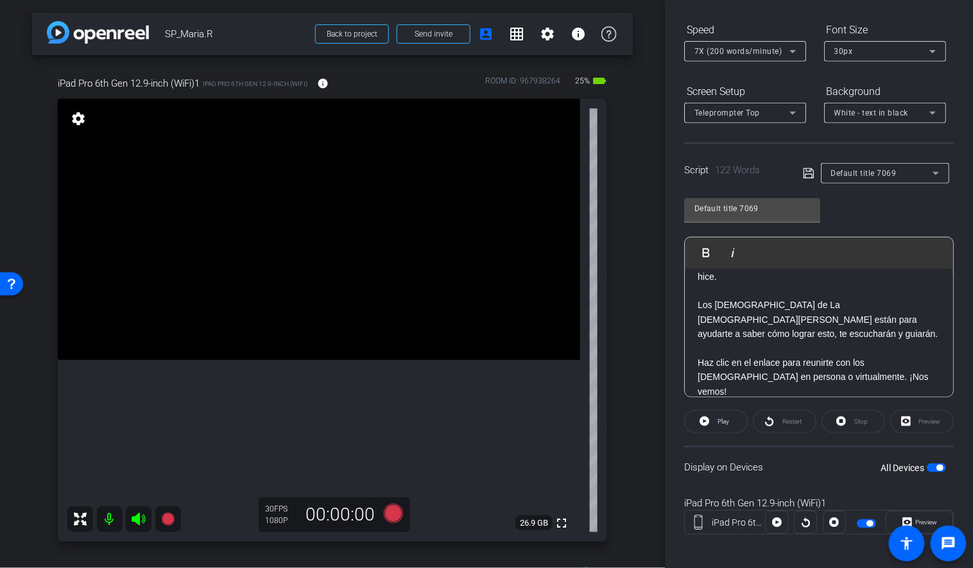
click at [736, 307] on p "Los [DEMOGRAPHIC_DATA] de La [DEMOGRAPHIC_DATA][PERSON_NAME] están para ayudart…" at bounding box center [818, 319] width 243 height 43
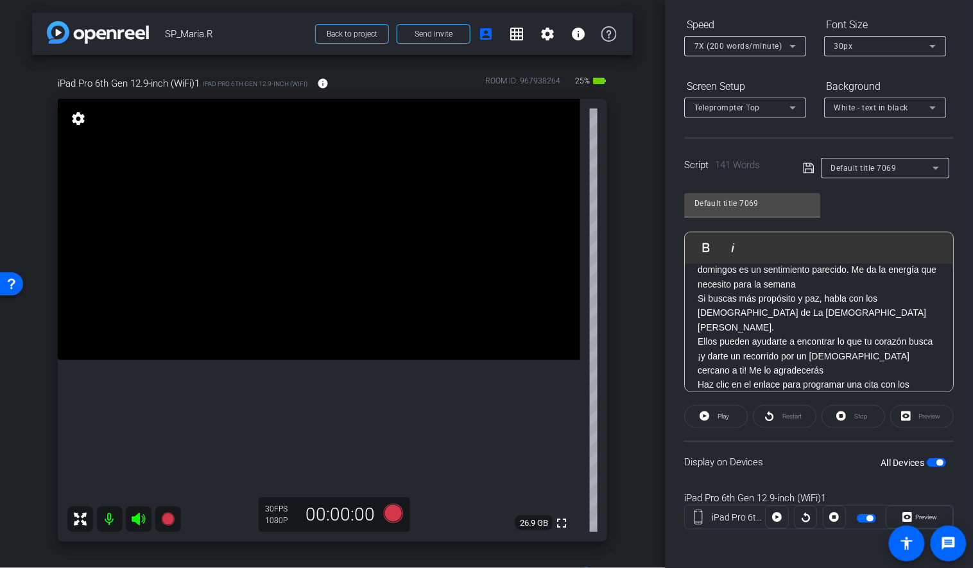
scroll to position [0, 0]
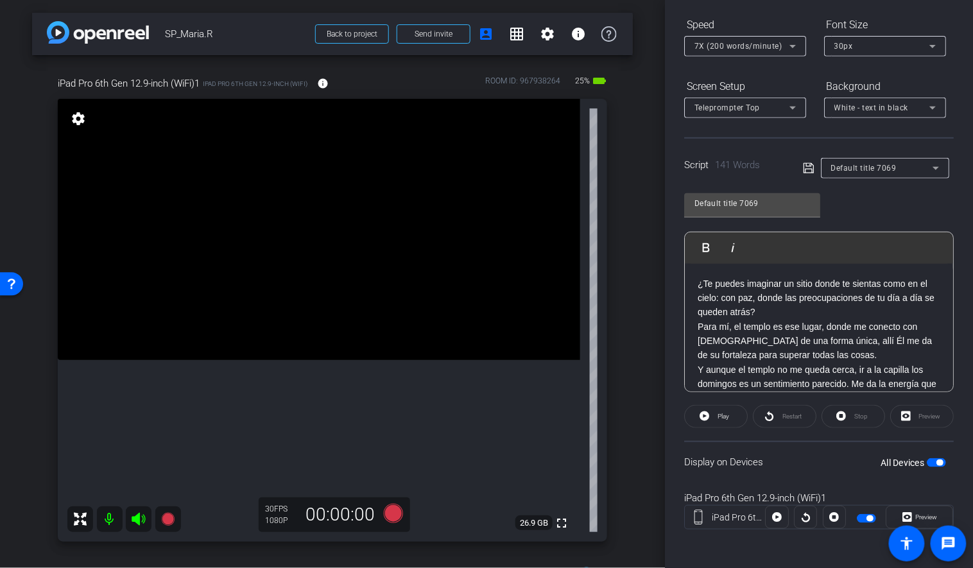
click at [767, 307] on p "¿Te puedes imaginar un sitio donde te sientas como en el cielo: con paz, donde …" at bounding box center [818, 298] width 243 height 43
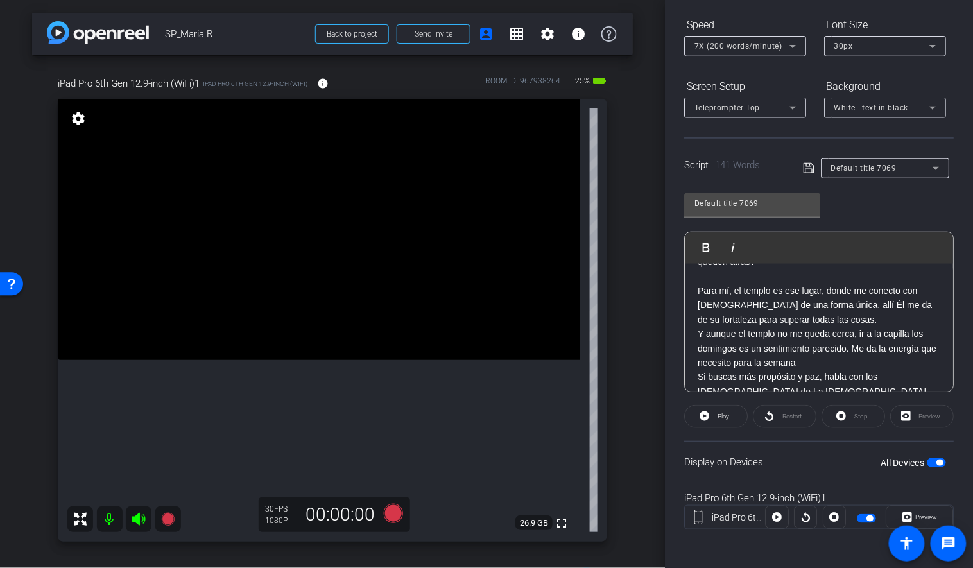
scroll to position [65, 0]
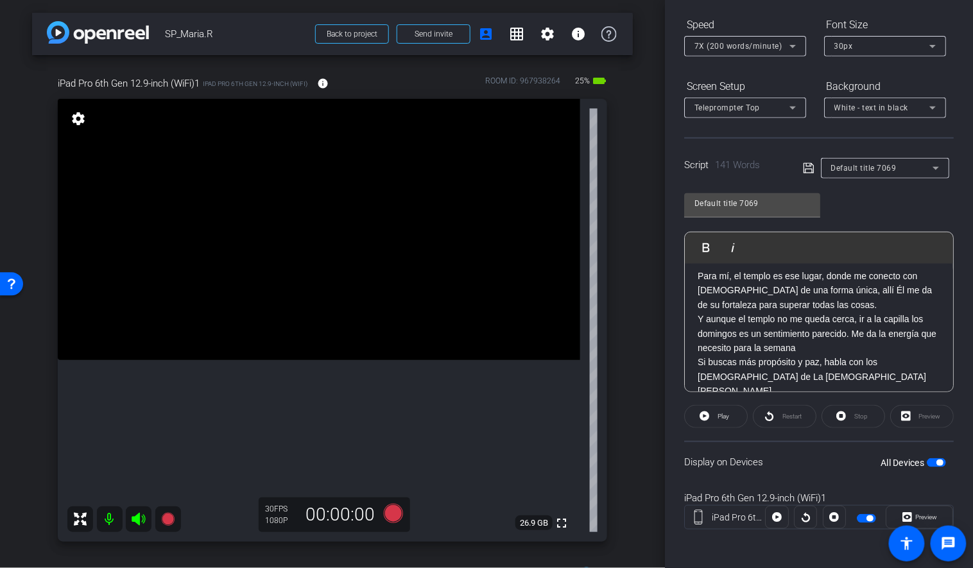
click at [801, 305] on p "Para mí, el templo es ese lugar, donde me conecto con [DEMOGRAPHIC_DATA] de una…" at bounding box center [818, 290] width 243 height 43
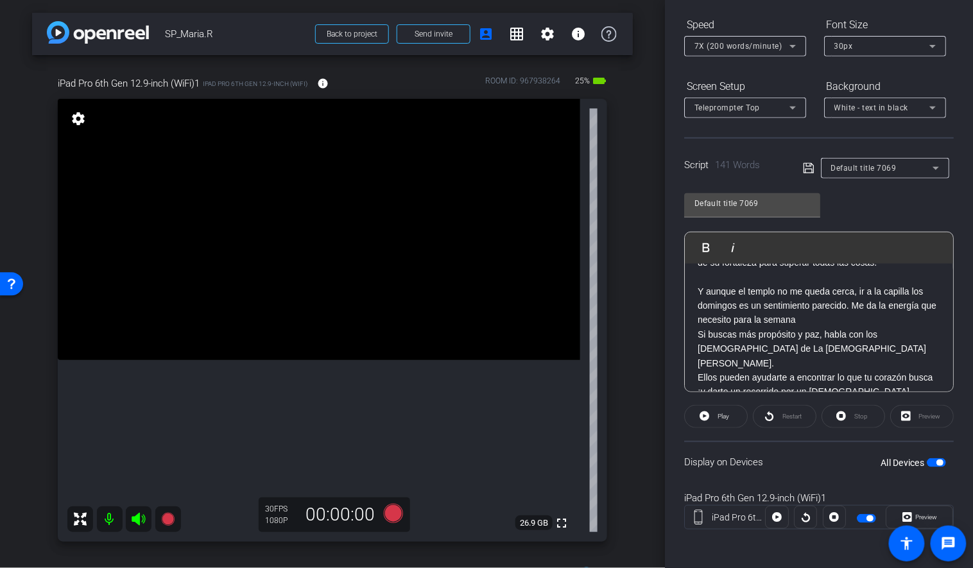
scroll to position [108, 0]
click at [805, 314] on p "Y aunque el templo no me queda cerca, ir a la capilla los domingos es un sentim…" at bounding box center [818, 305] width 243 height 43
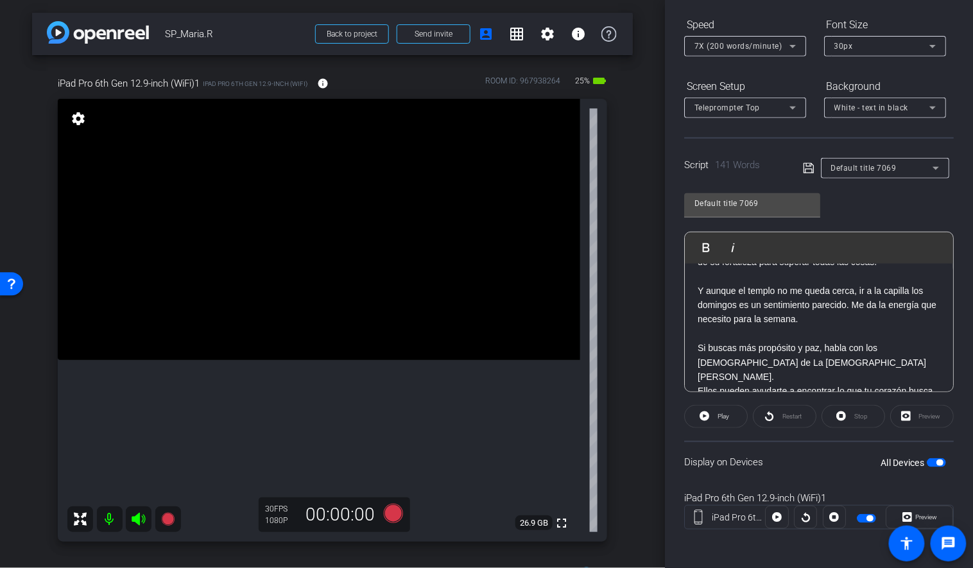
scroll to position [170, 0]
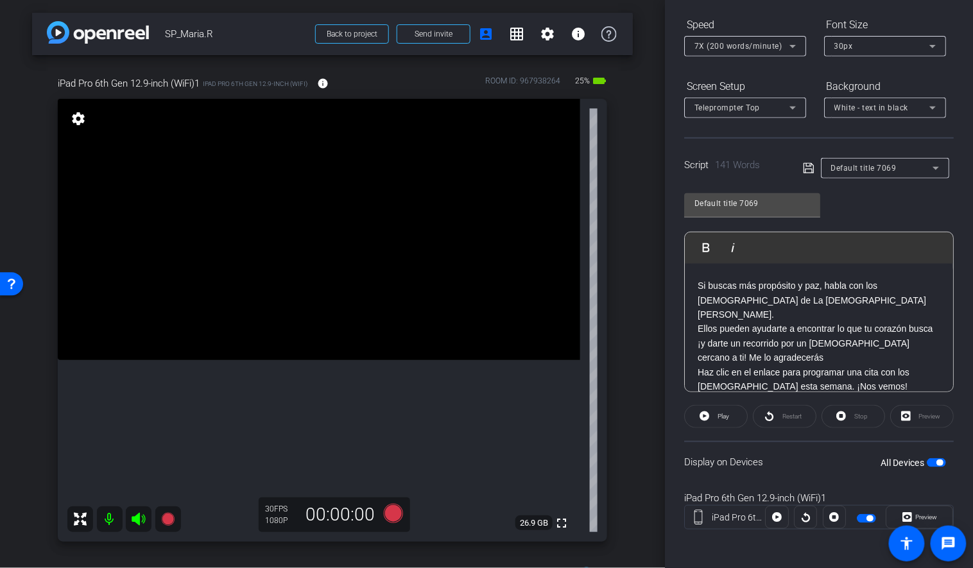
click at [771, 345] on p "Ellos pueden ayudarte a encontrar lo que tu corazón busca ¡y darte un recorrido…" at bounding box center [818, 342] width 243 height 43
click at [699, 321] on p "Ellos pueden ayudarte a encontrar lo que tu corazón busca ¡y darte un recorrido…" at bounding box center [818, 342] width 243 height 43
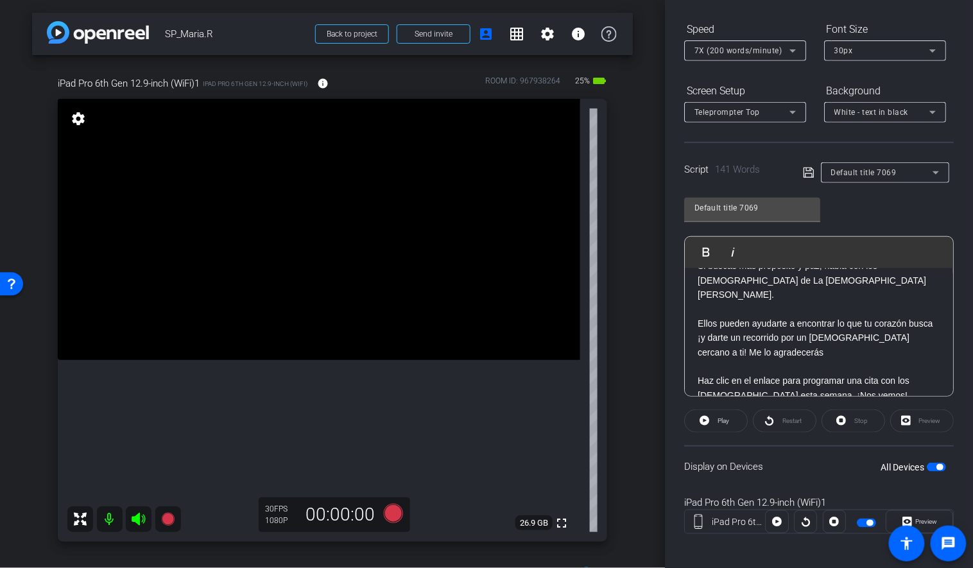
scroll to position [199, 0]
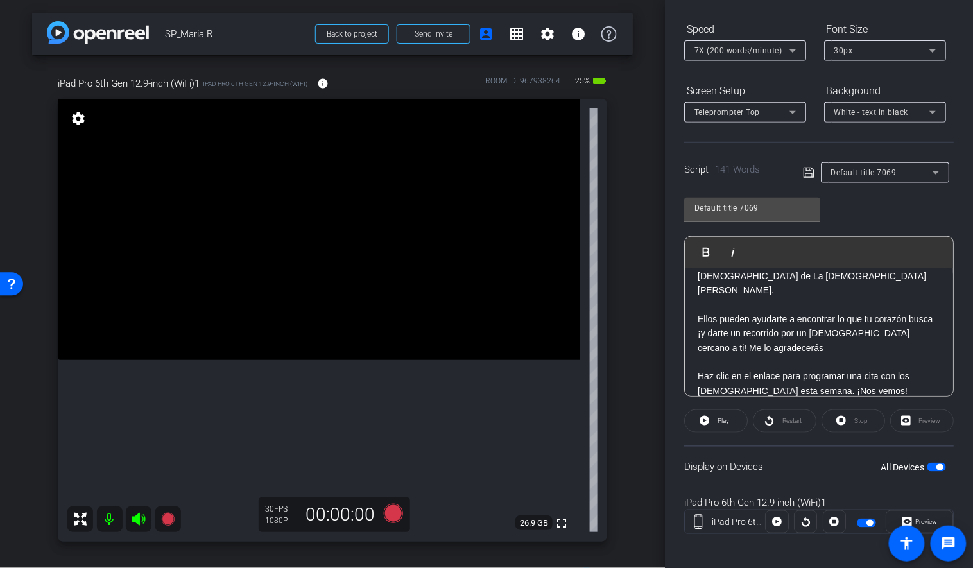
click at [808, 167] on icon at bounding box center [809, 172] width 12 height 15
click at [713, 420] on span at bounding box center [716, 420] width 62 height 31
click at [848, 423] on span at bounding box center [853, 420] width 62 height 31
click at [808, 178] on icon at bounding box center [809, 172] width 12 height 15
click at [724, 412] on span "Play" at bounding box center [721, 421] width 15 height 18
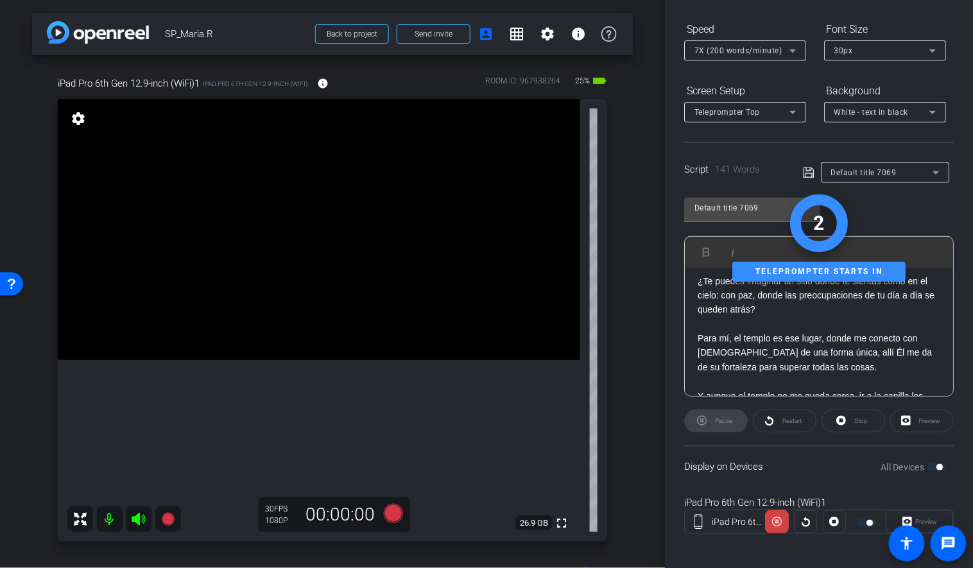
scroll to position [0, 0]
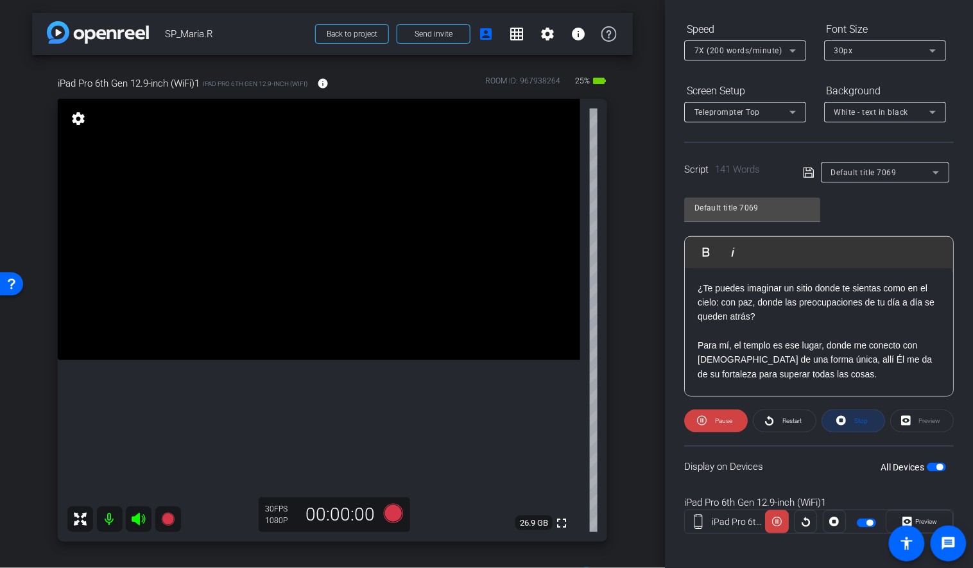
click at [836, 421] on icon at bounding box center [841, 421] width 10 height 16
click at [391, 512] on icon at bounding box center [393, 513] width 19 height 19
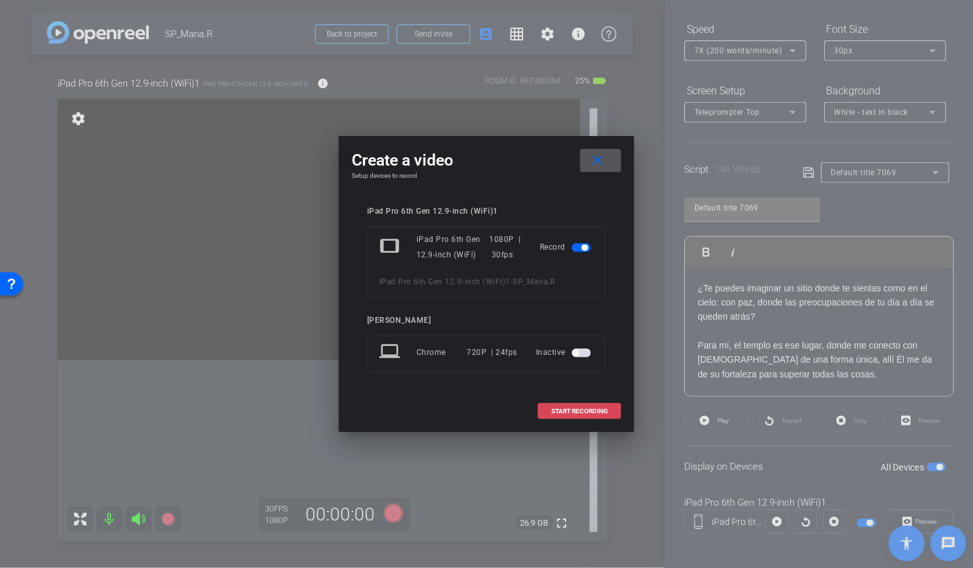
click at [574, 404] on span at bounding box center [579, 411] width 82 height 31
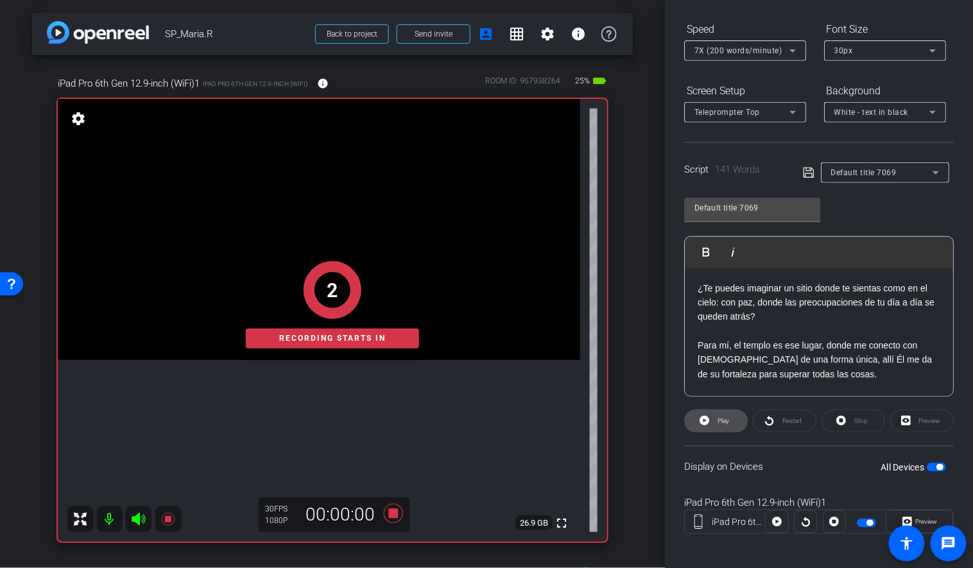
click at [703, 421] on icon at bounding box center [704, 421] width 10 height 10
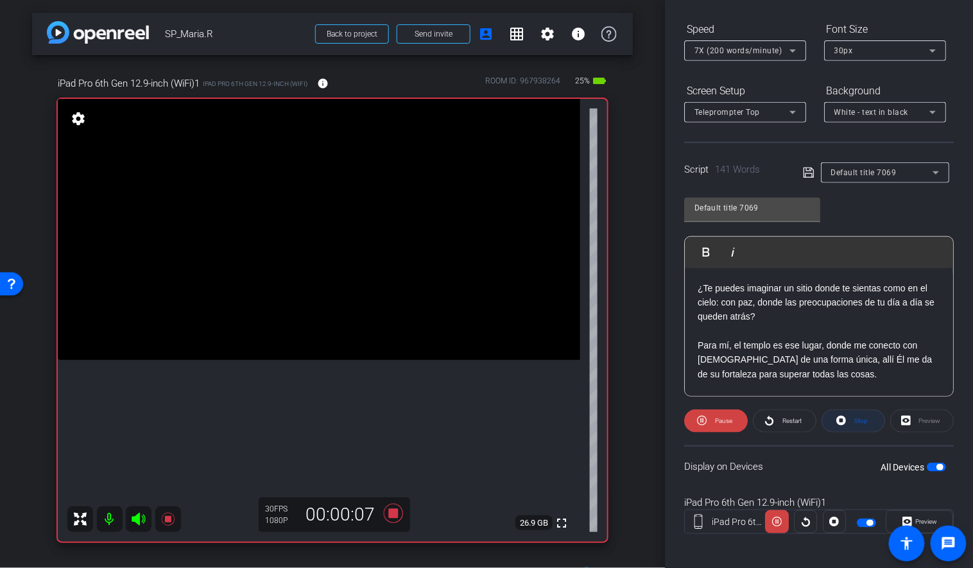
click at [836, 422] on span at bounding box center [853, 420] width 62 height 31
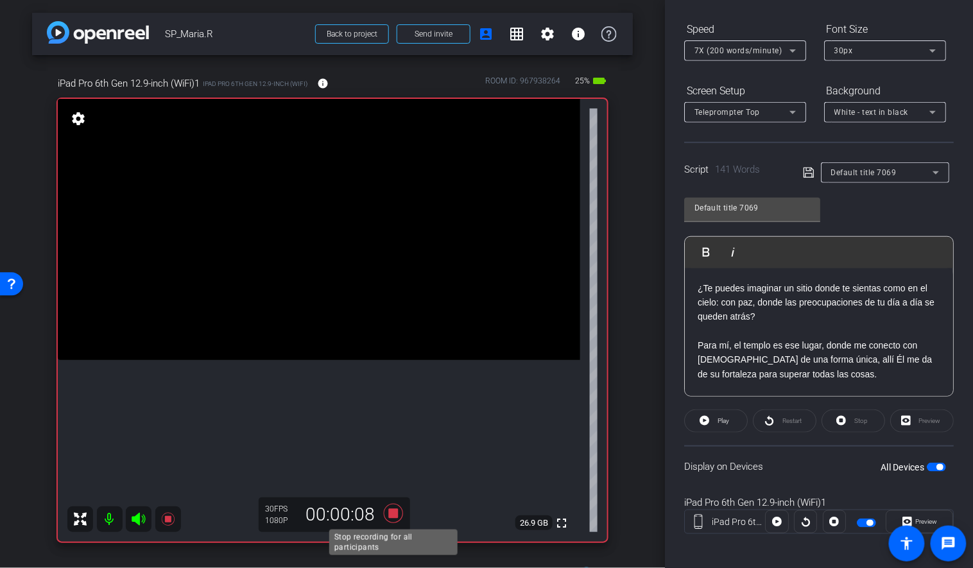
click at [382, 516] on icon at bounding box center [393, 513] width 31 height 23
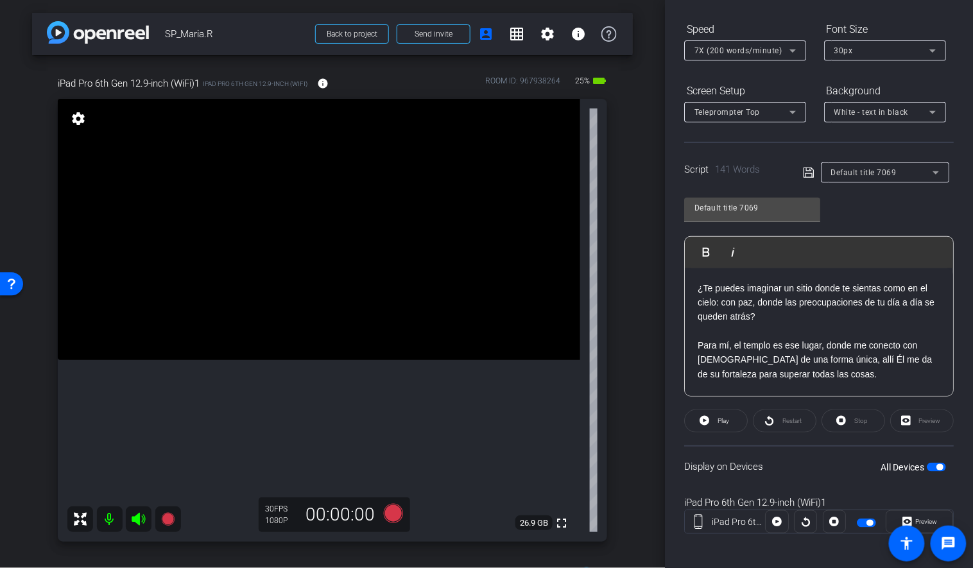
drag, startPoint x: 698, startPoint y: 418, endPoint x: 568, endPoint y: 416, distance: 130.3
click at [568, 416] on div "arrow_back SP_Maria.R Back to project Send invite account_box grid_on settings …" at bounding box center [486, 284] width 973 height 568
click at [391, 517] on icon at bounding box center [393, 513] width 19 height 19
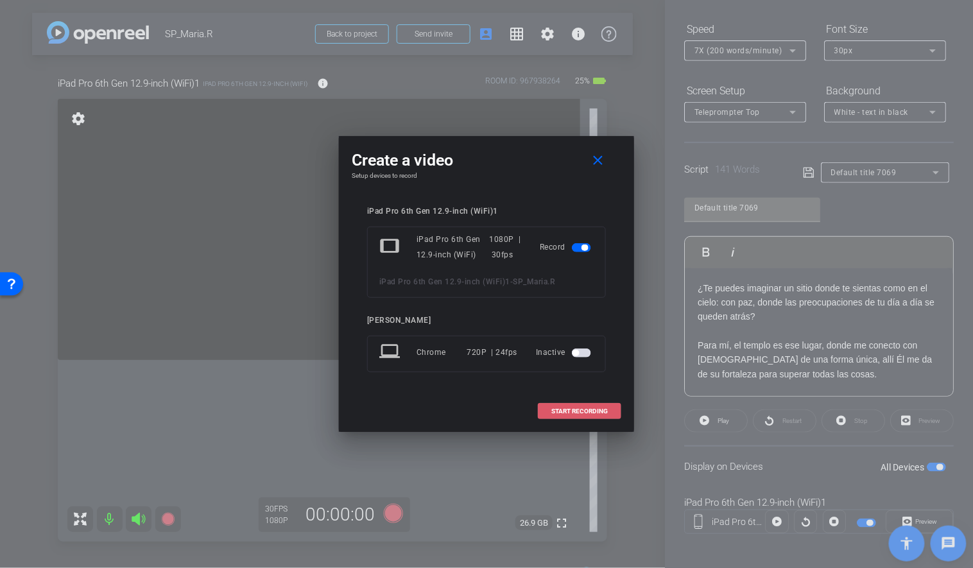
click at [556, 409] on span "START RECORDING" at bounding box center [579, 411] width 56 height 6
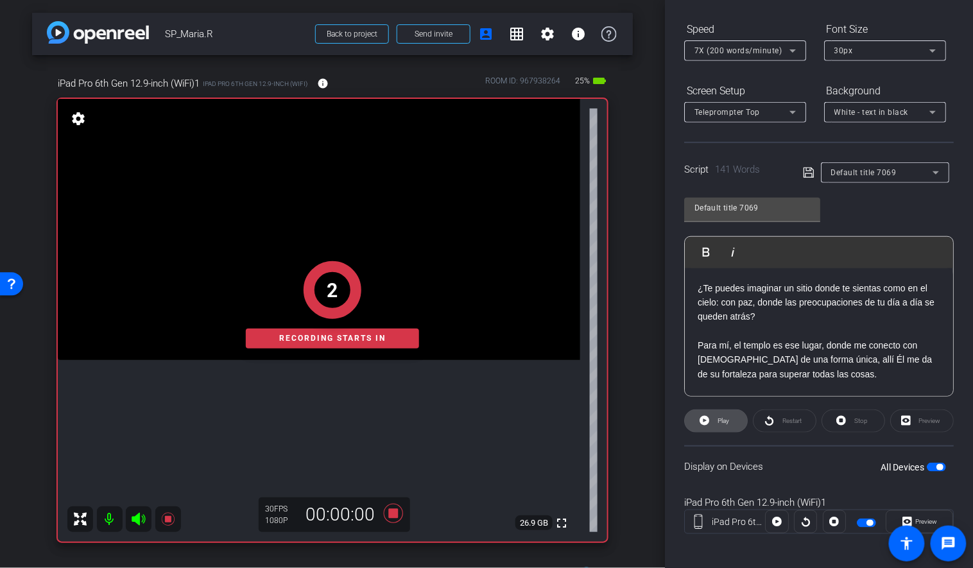
click at [705, 416] on icon at bounding box center [704, 421] width 10 height 10
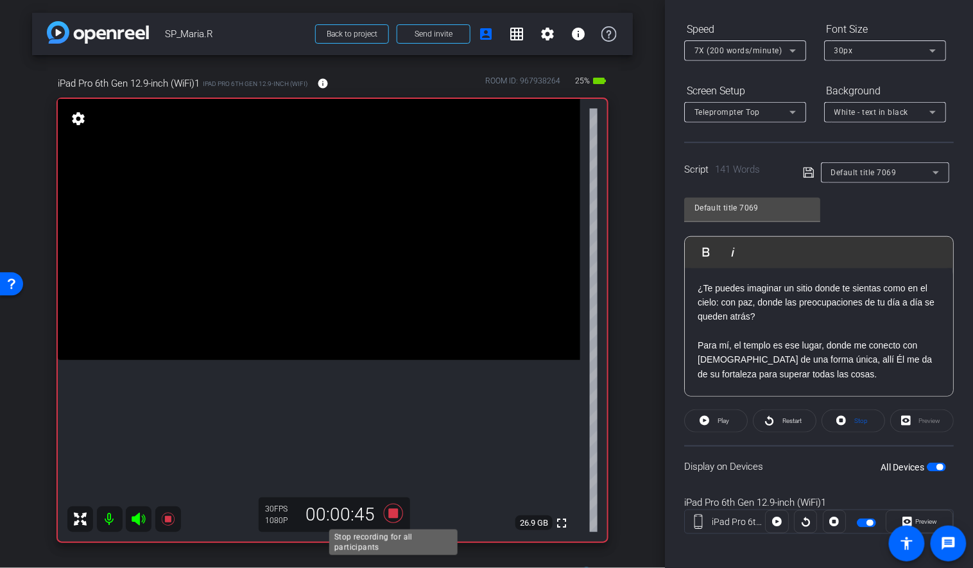
click at [398, 511] on icon at bounding box center [393, 513] width 19 height 19
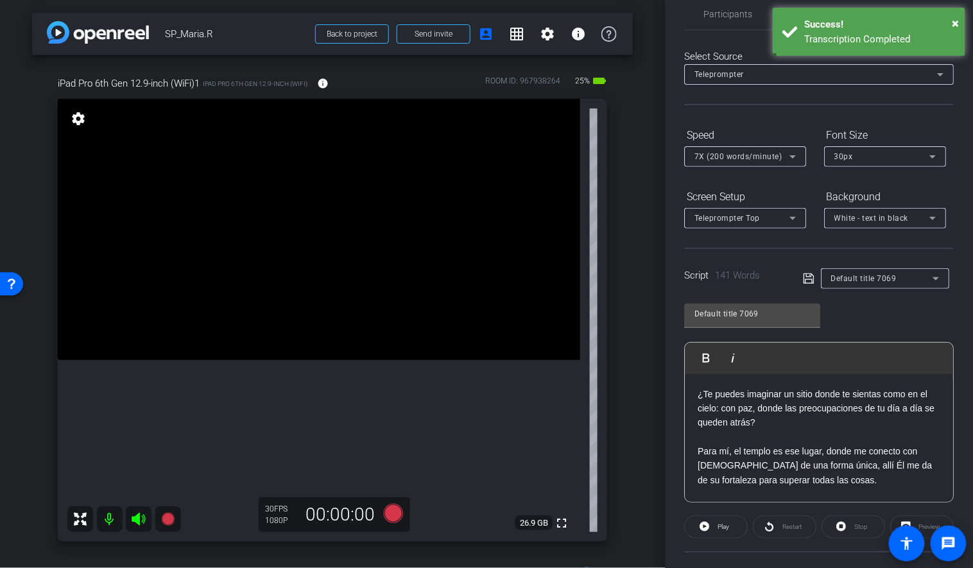
scroll to position [42, 0]
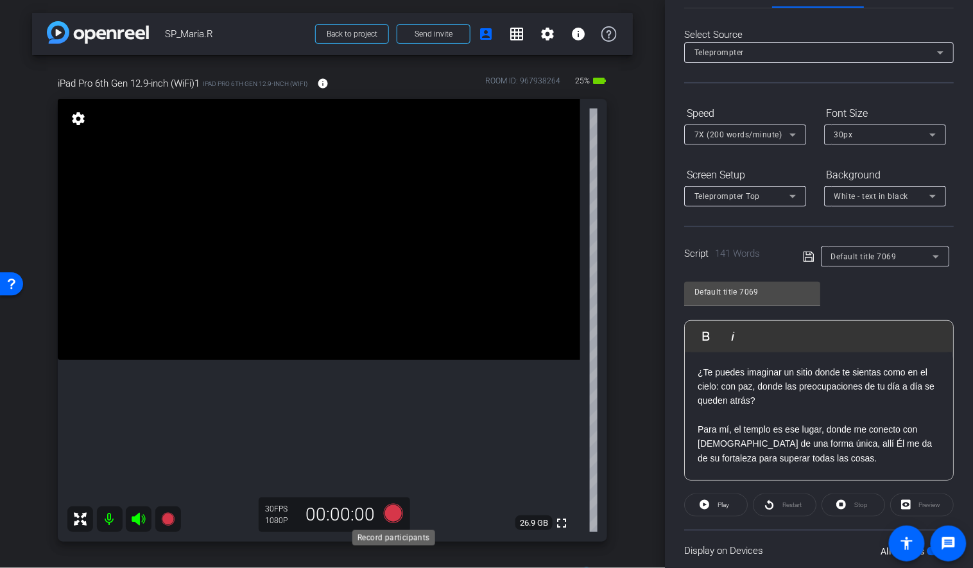
click at [397, 513] on icon at bounding box center [393, 513] width 19 height 19
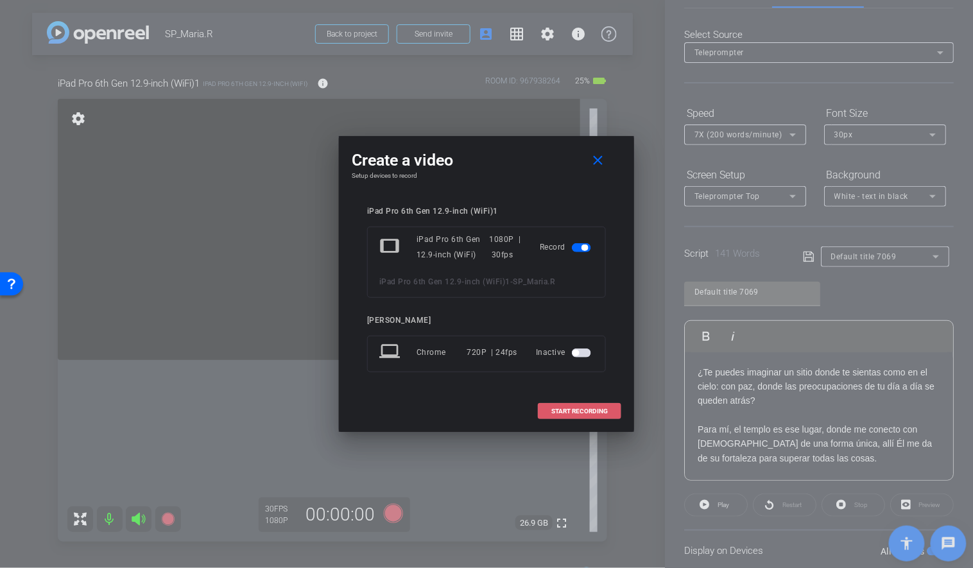
click at [563, 413] on span "START RECORDING" at bounding box center [579, 411] width 56 height 6
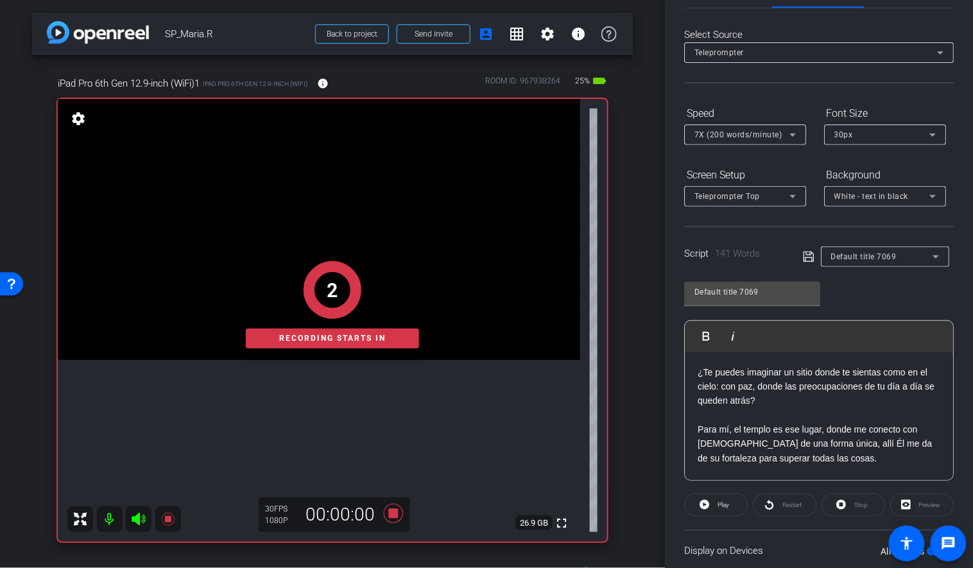
click at [397, 512] on div "2 Recording starts in" at bounding box center [332, 305] width 549 height 474
click at [393, 513] on div "2 Recording starts in" at bounding box center [332, 305] width 549 height 474
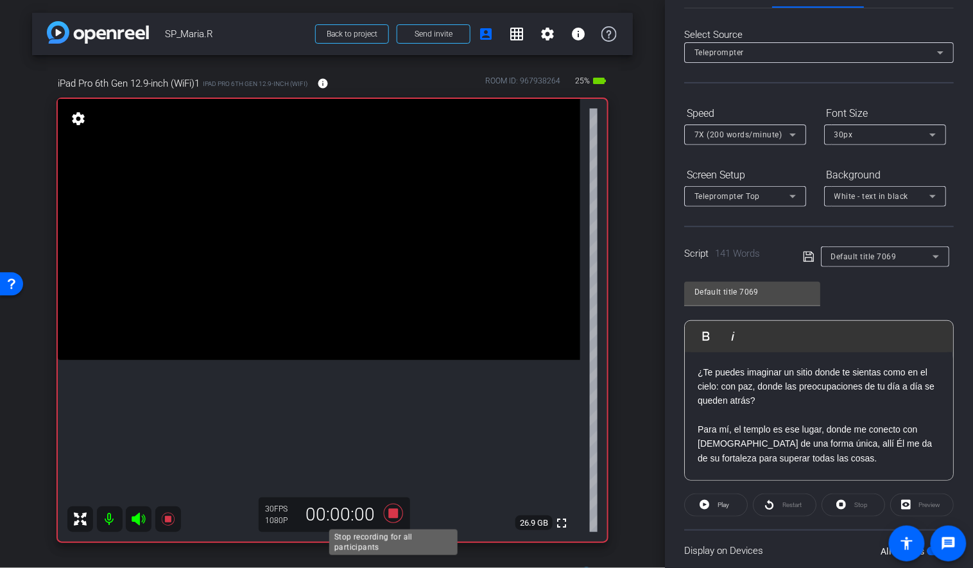
click at [393, 513] on icon at bounding box center [393, 513] width 19 height 19
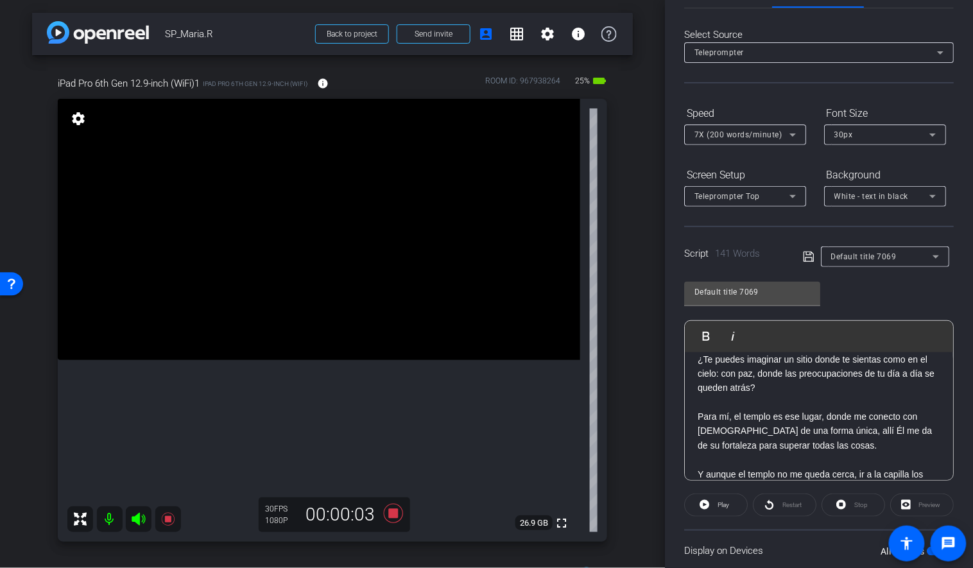
scroll to position [0, 0]
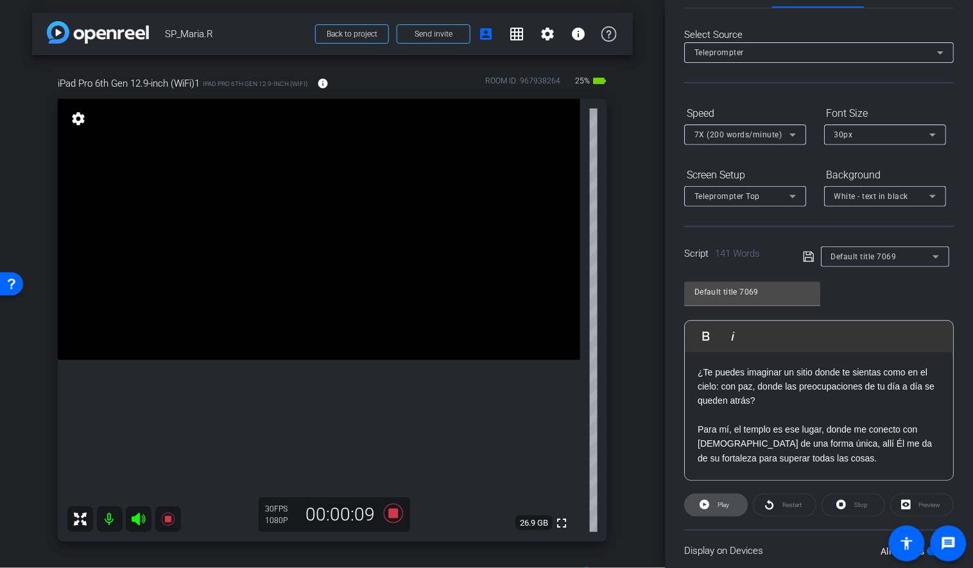
click at [704, 508] on icon at bounding box center [704, 505] width 10 height 16
click at [393, 514] on icon at bounding box center [393, 513] width 19 height 19
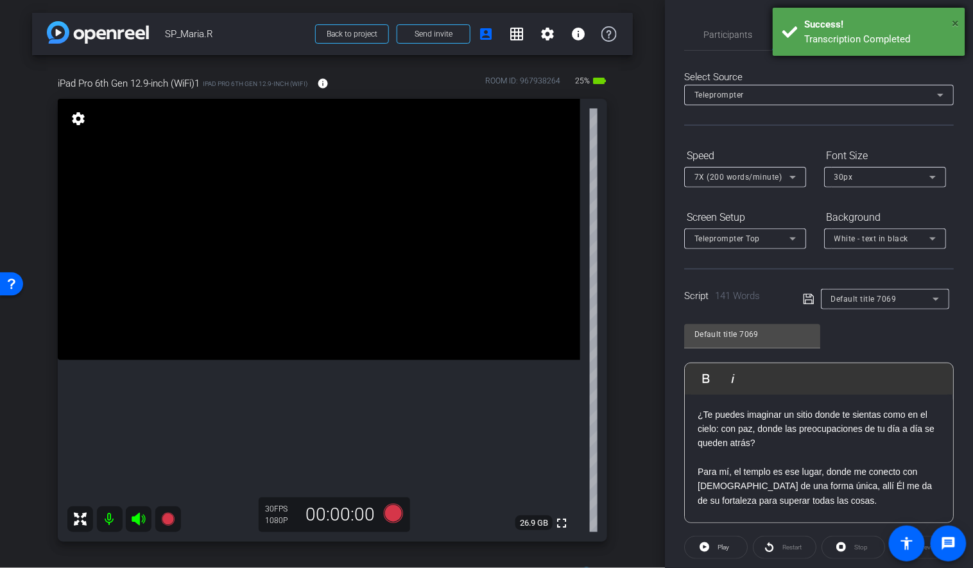
click at [953, 26] on span "×" at bounding box center [955, 22] width 7 height 15
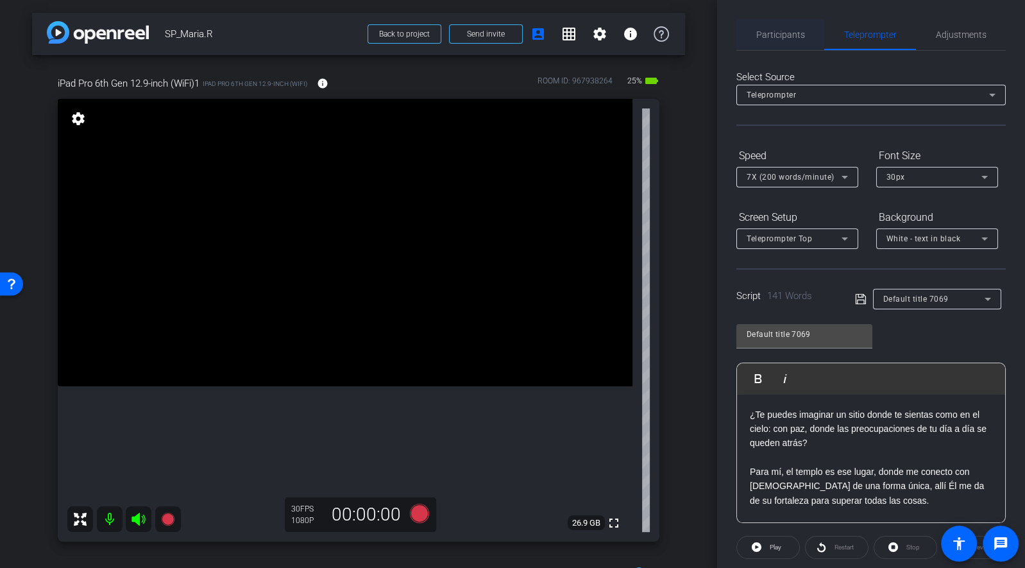
click at [778, 39] on span "Participants" at bounding box center [780, 34] width 49 height 9
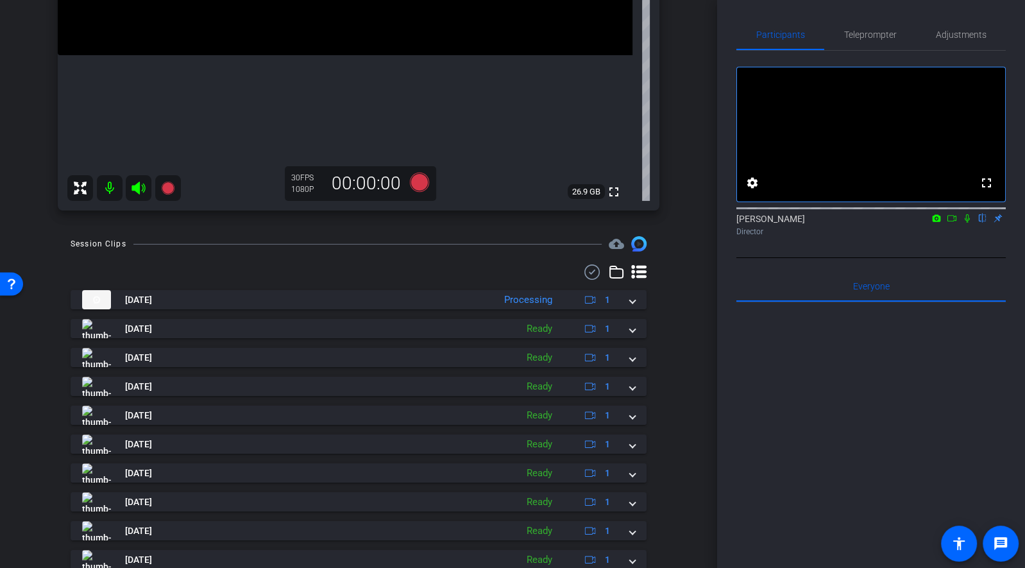
scroll to position [332, 0]
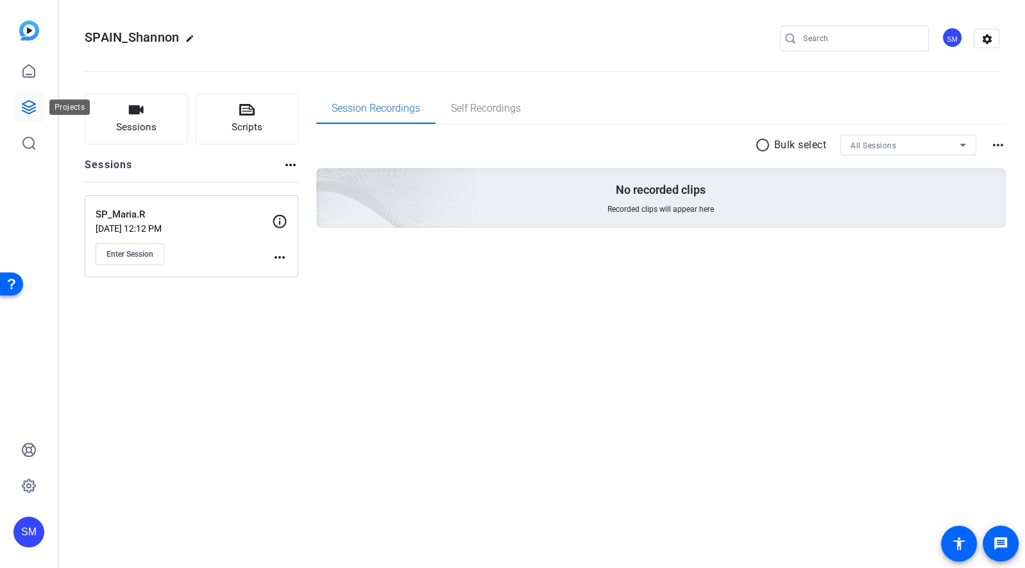
click at [30, 107] on icon at bounding box center [28, 107] width 13 height 13
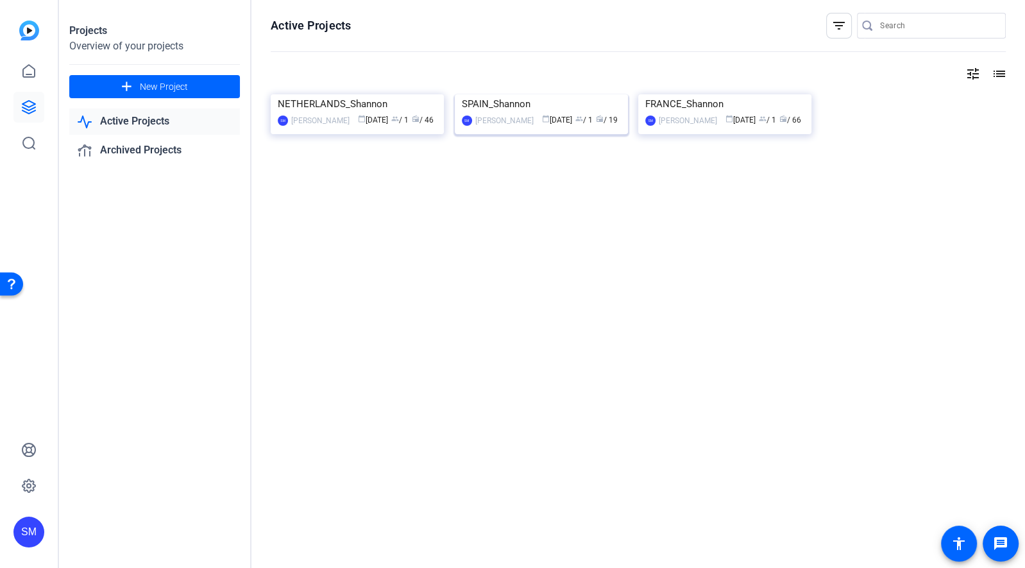
click at [531, 114] on div "SPAIN_Shannon" at bounding box center [541, 103] width 159 height 19
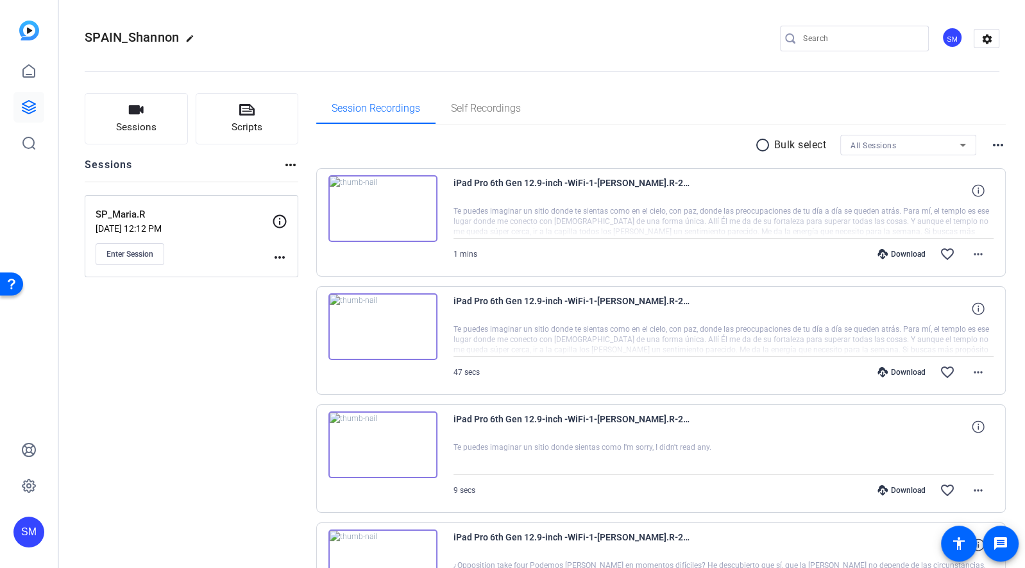
click at [215, 243] on div "Enter Session" at bounding box center [184, 254] width 176 height 22
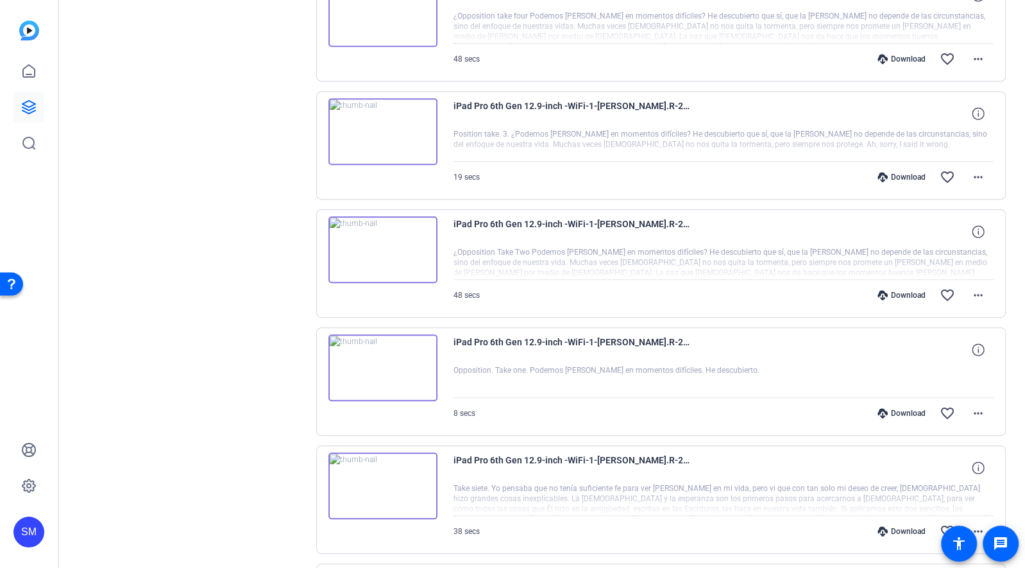
scroll to position [847, 0]
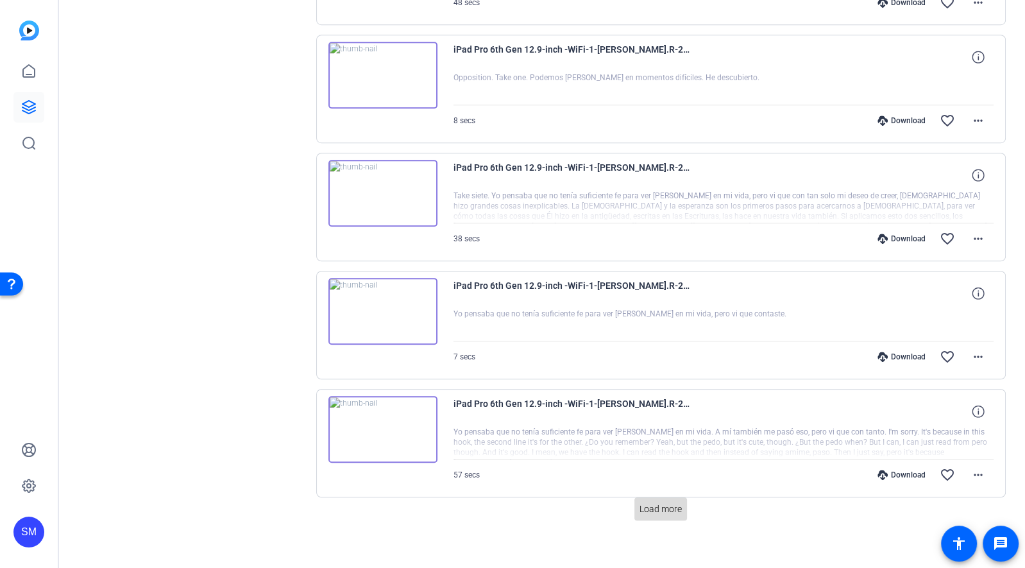
click at [651, 502] on span "Load more" at bounding box center [661, 508] width 42 height 13
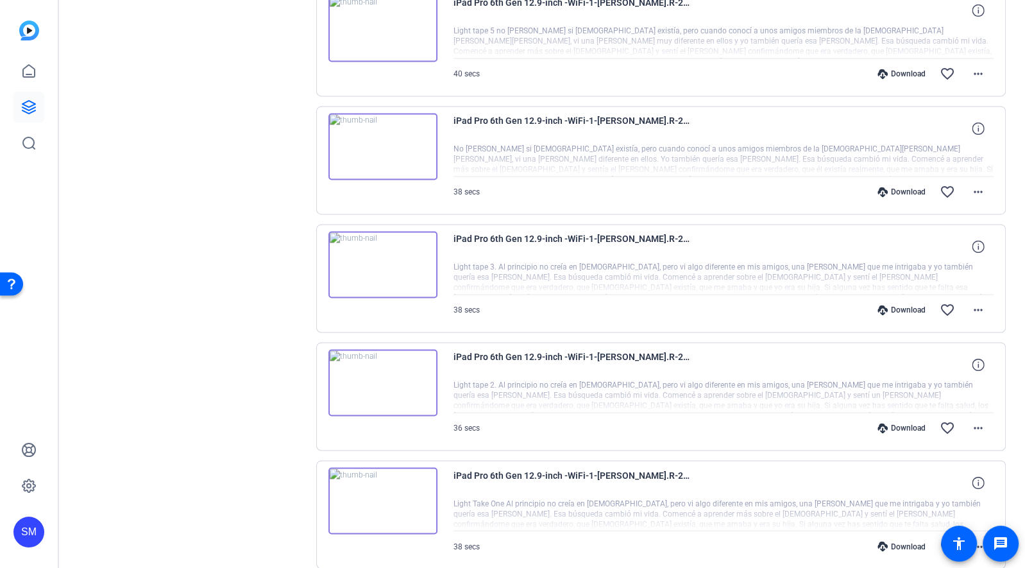
scroll to position [1879, 0]
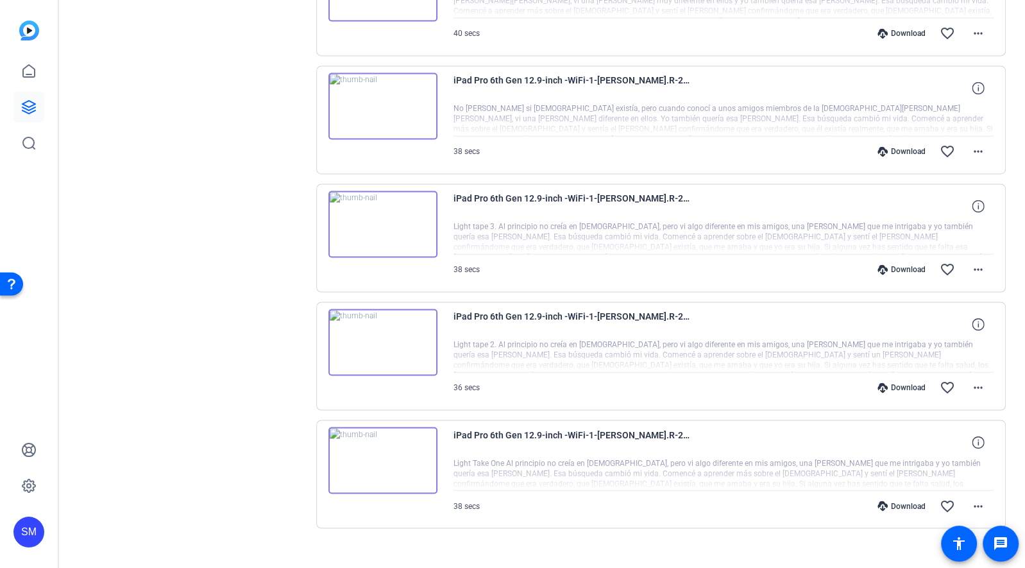
click at [378, 437] on img at bounding box center [383, 460] width 109 height 67
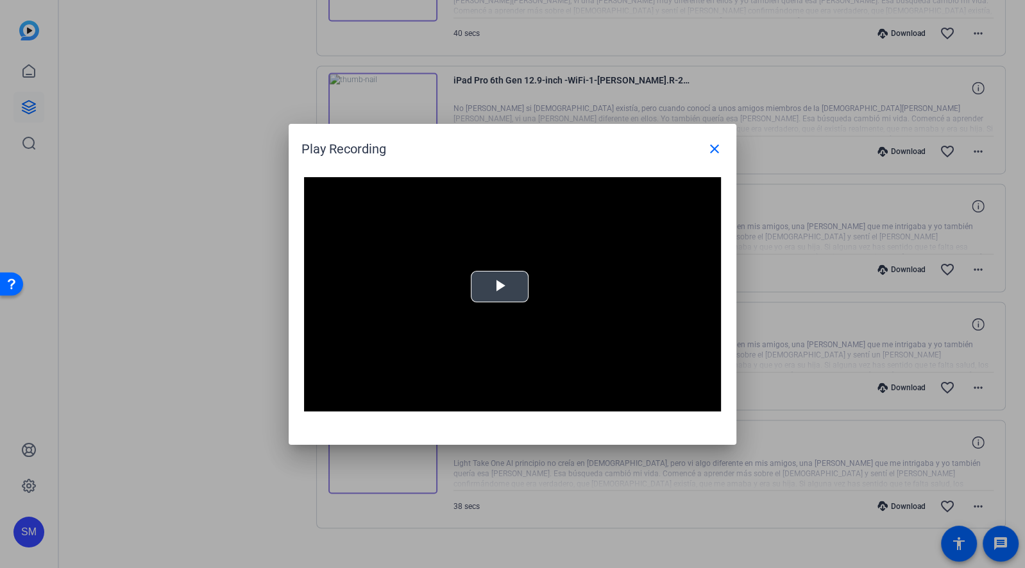
click at [500, 286] on span "Video Player" at bounding box center [500, 286] width 0 height 0
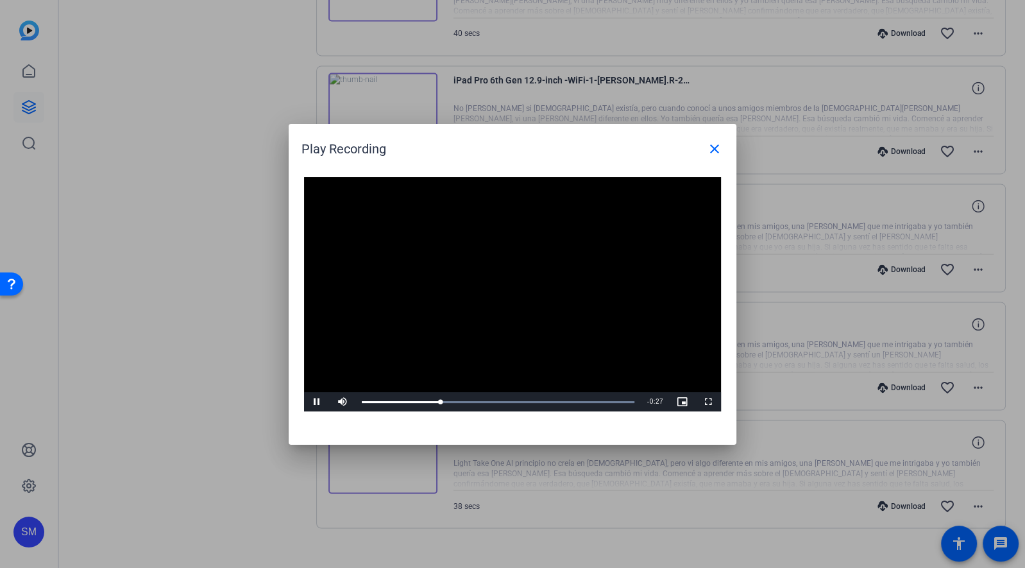
click at [486, 327] on video "Video Player" at bounding box center [512, 294] width 417 height 235
click at [522, 255] on video "Video Player" at bounding box center [512, 294] width 417 height 235
click at [713, 142] on mat-icon "close" at bounding box center [714, 148] width 15 height 15
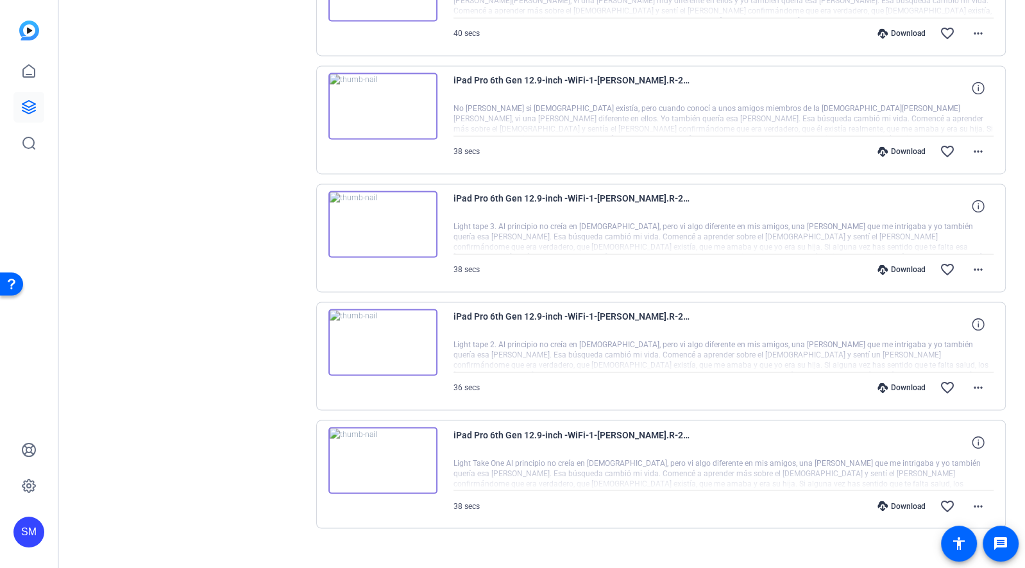
click at [374, 323] on img at bounding box center [383, 342] width 109 height 67
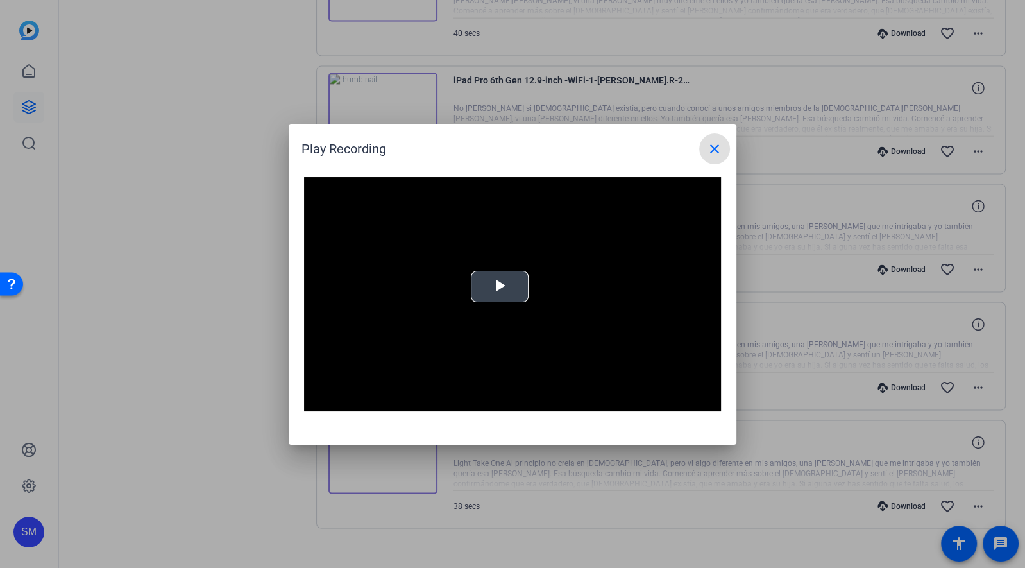
click at [500, 286] on span "Video Player" at bounding box center [500, 286] width 0 height 0
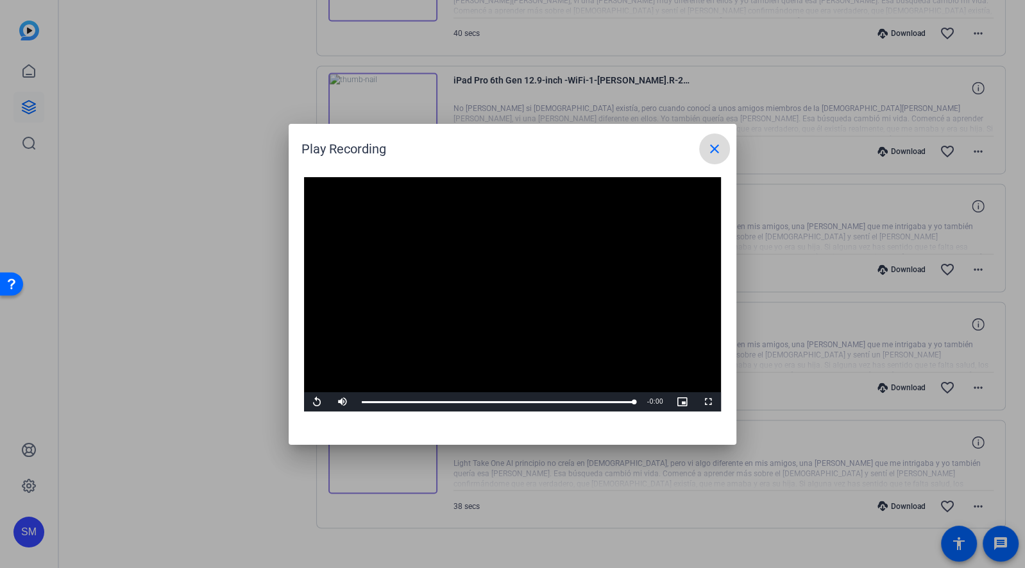
click at [708, 152] on mat-icon "close" at bounding box center [714, 148] width 15 height 15
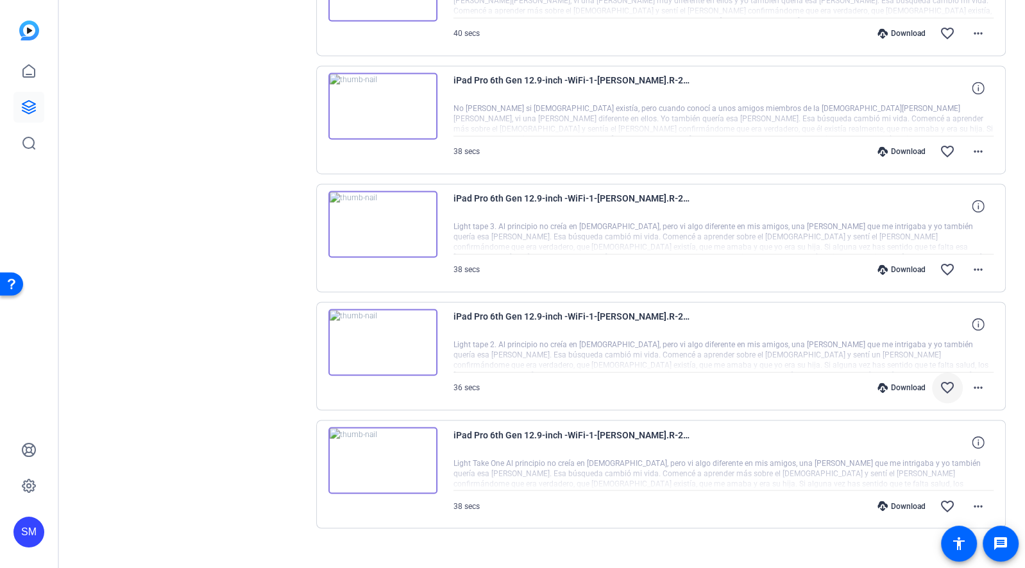
click at [947, 380] on mat-icon "favorite_border" at bounding box center [947, 387] width 15 height 15
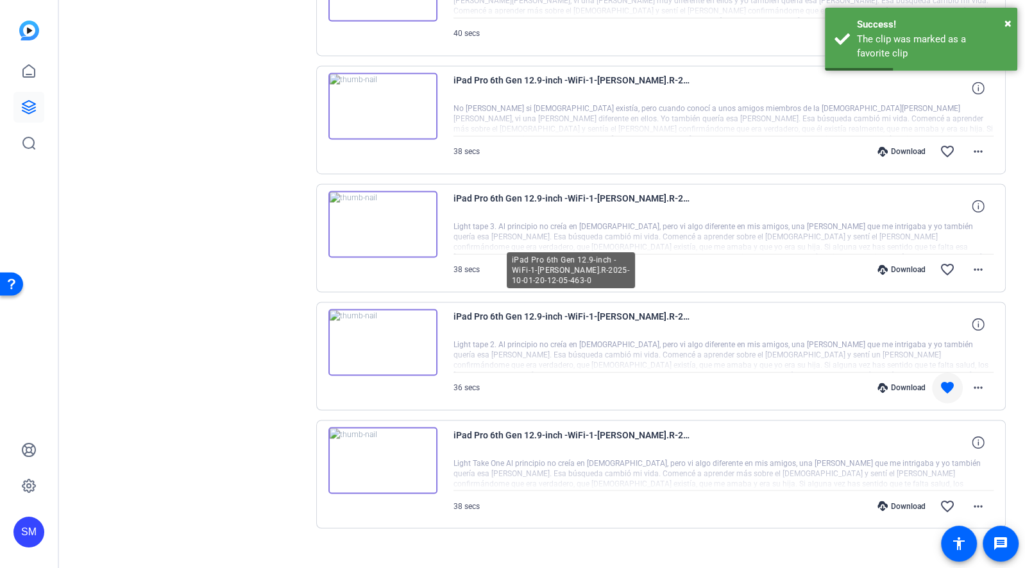
click at [612, 309] on span "iPad Pro 6th Gen 12.9-inch -WiFi-1-SP-Maria.R-2025-10-01-20-12-05-463-0" at bounding box center [572, 324] width 237 height 31
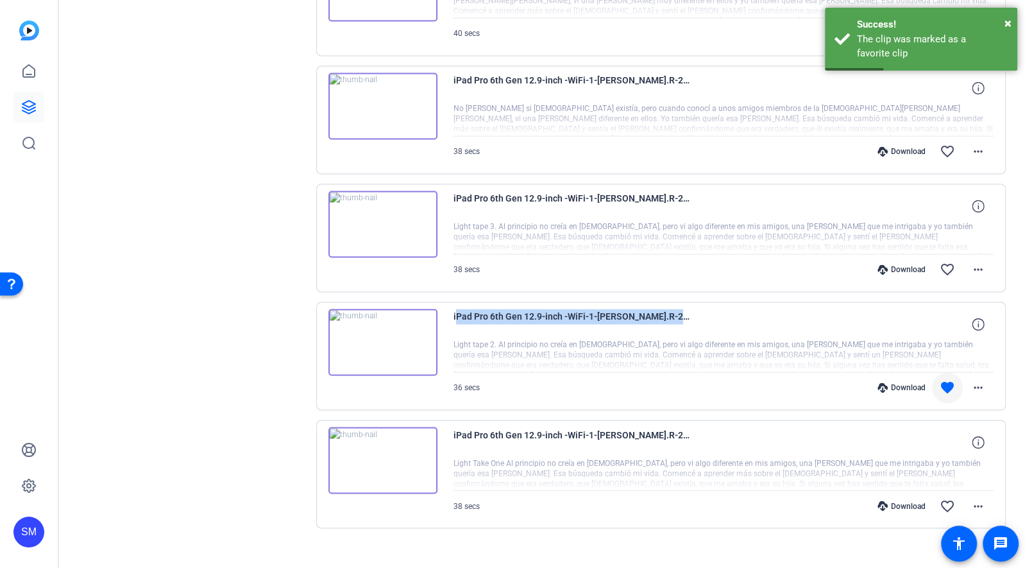
click at [612, 309] on span "iPad Pro 6th Gen 12.9-inch -WiFi-1-SP-Maria.R-2025-10-01-20-12-05-463-0" at bounding box center [572, 324] width 237 height 31
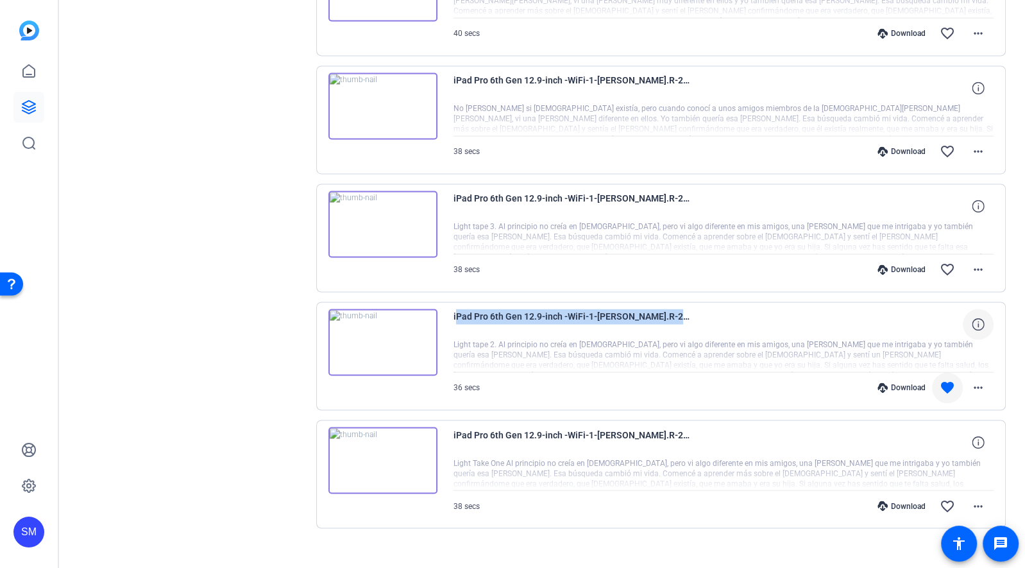
click at [981, 318] on icon at bounding box center [978, 324] width 12 height 12
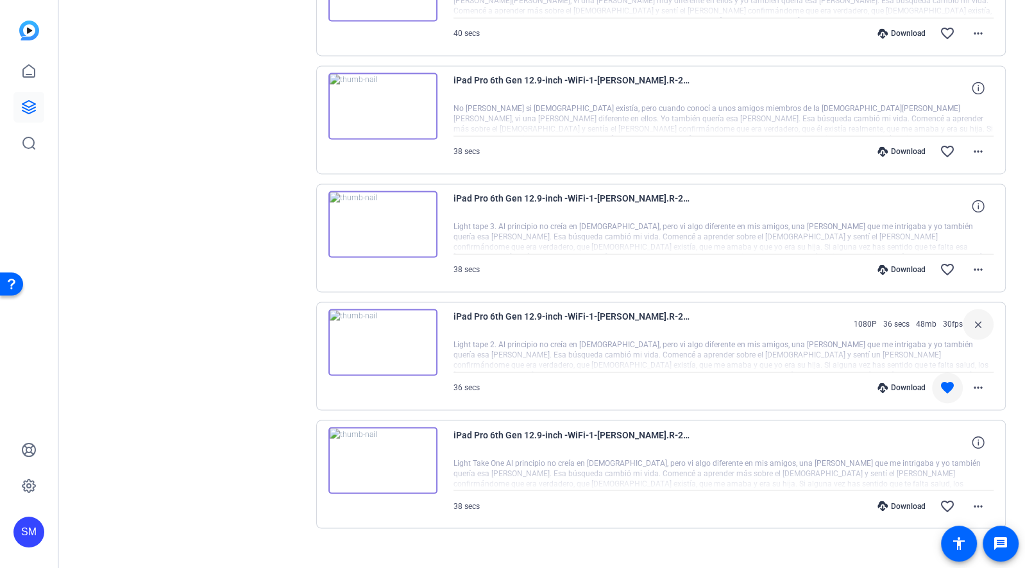
click at [710, 309] on div "iPad Pro 6th Gen 12.9-inch -WiFi-1-SP-Maria.R-2025-10-01-20-12-05-463-0 1080P 3…" at bounding box center [724, 324] width 541 height 31
click at [978, 380] on mat-icon "more_horiz" at bounding box center [978, 387] width 15 height 15
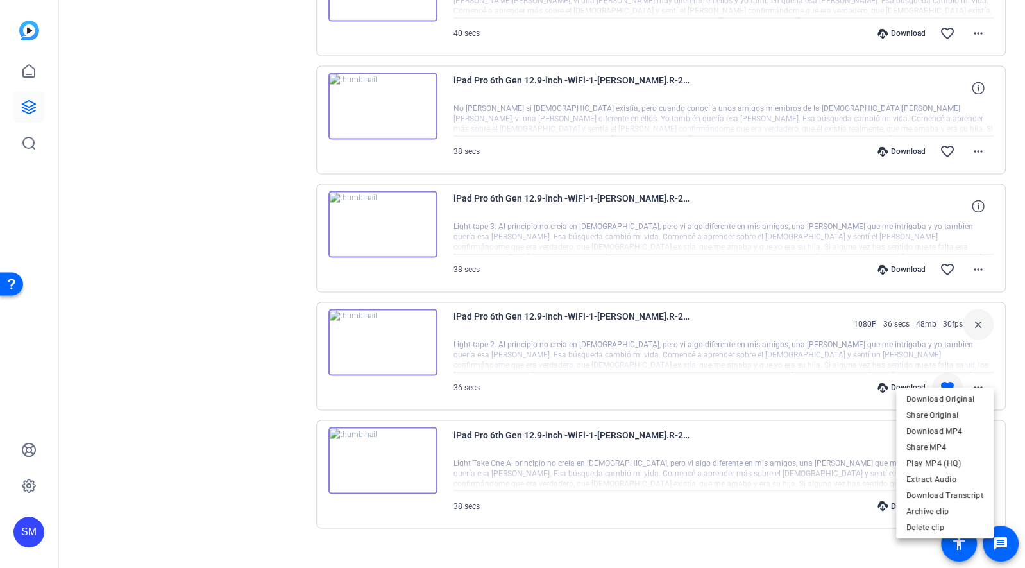
click at [578, 318] on div at bounding box center [512, 284] width 1025 height 568
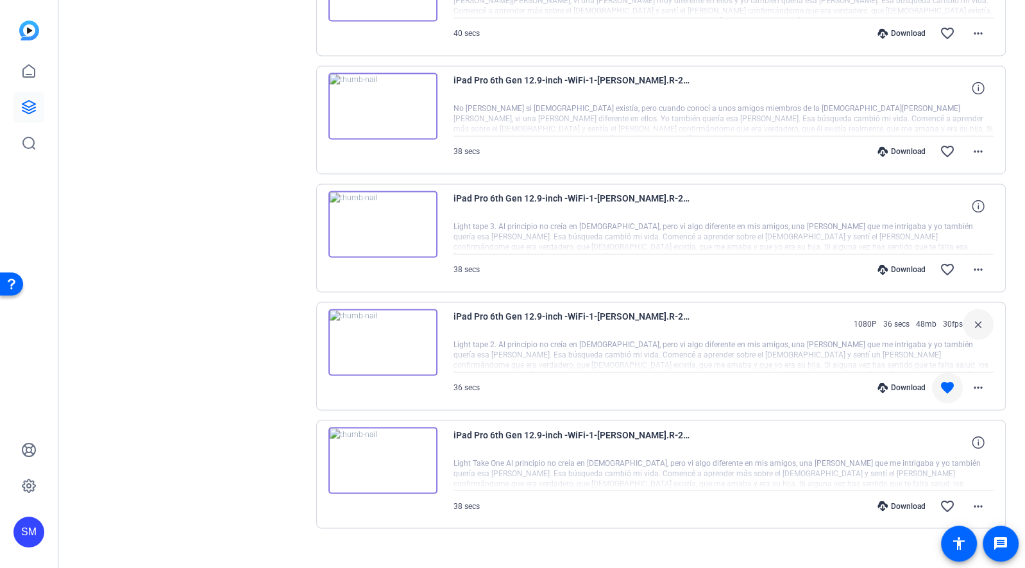
click at [388, 197] on img at bounding box center [383, 224] width 109 height 67
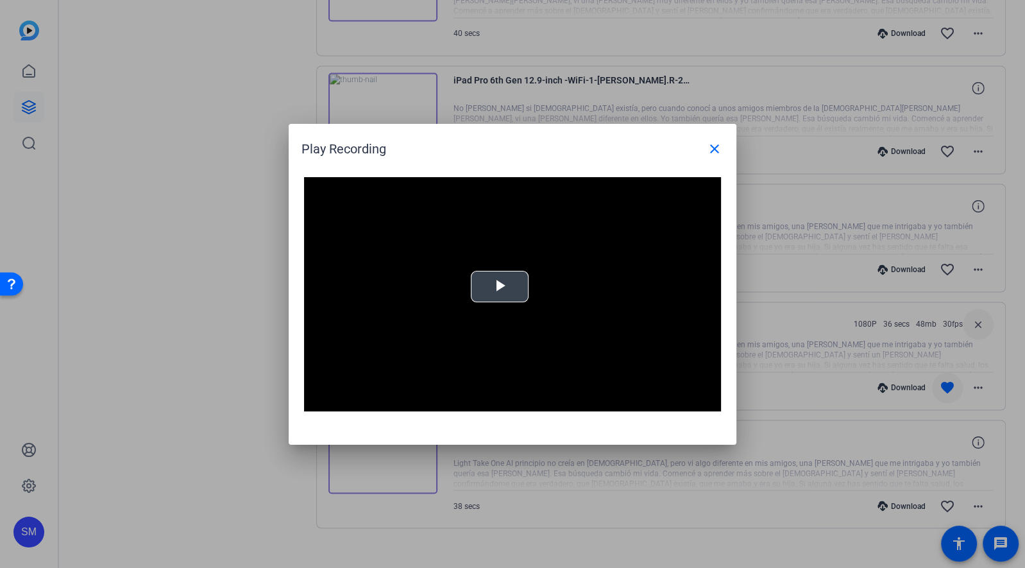
click at [536, 295] on video "Video Player" at bounding box center [512, 294] width 417 height 235
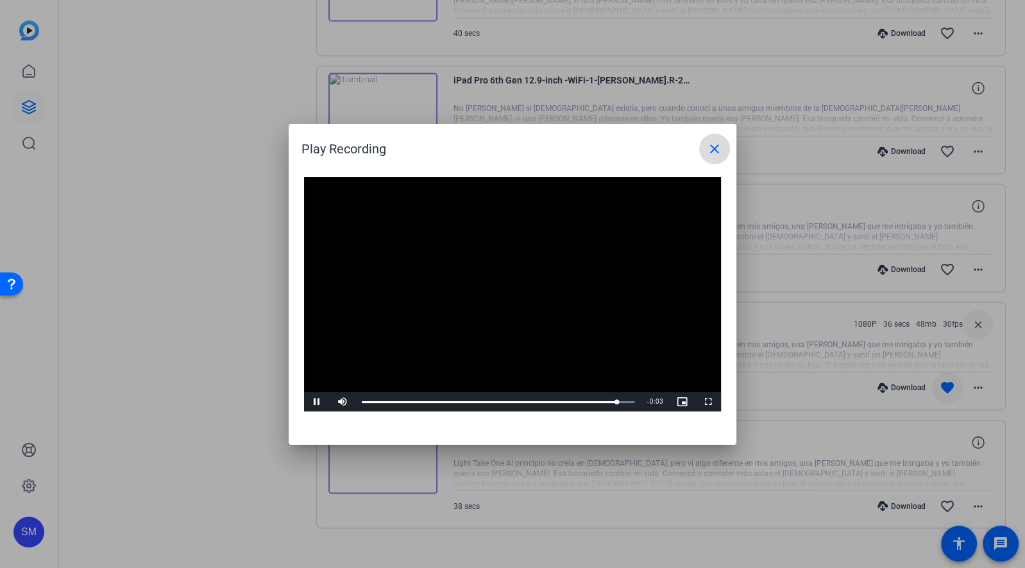
click at [721, 148] on mat-icon "close" at bounding box center [714, 148] width 15 height 15
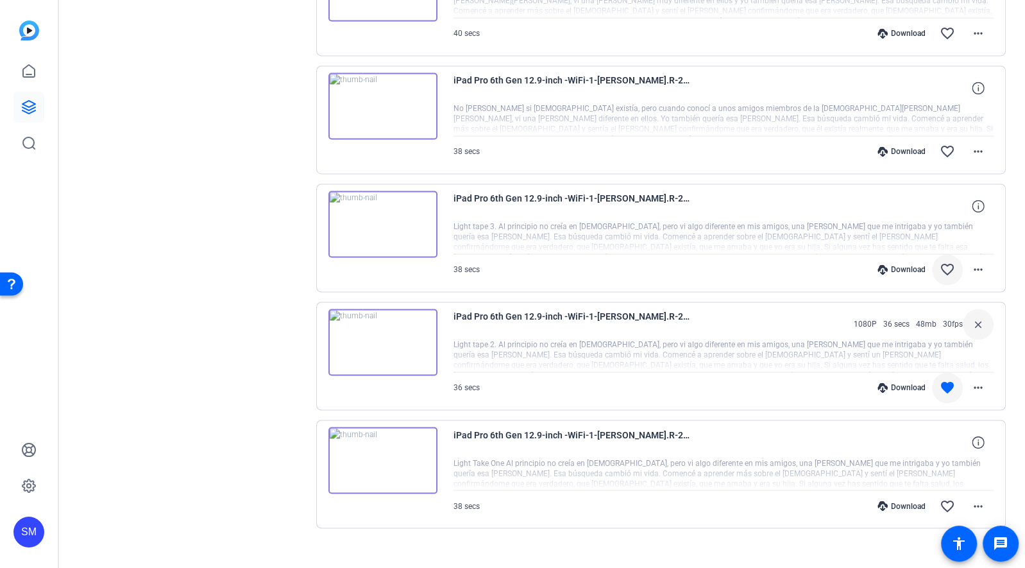
click at [943, 262] on mat-icon "favorite_border" at bounding box center [947, 269] width 15 height 15
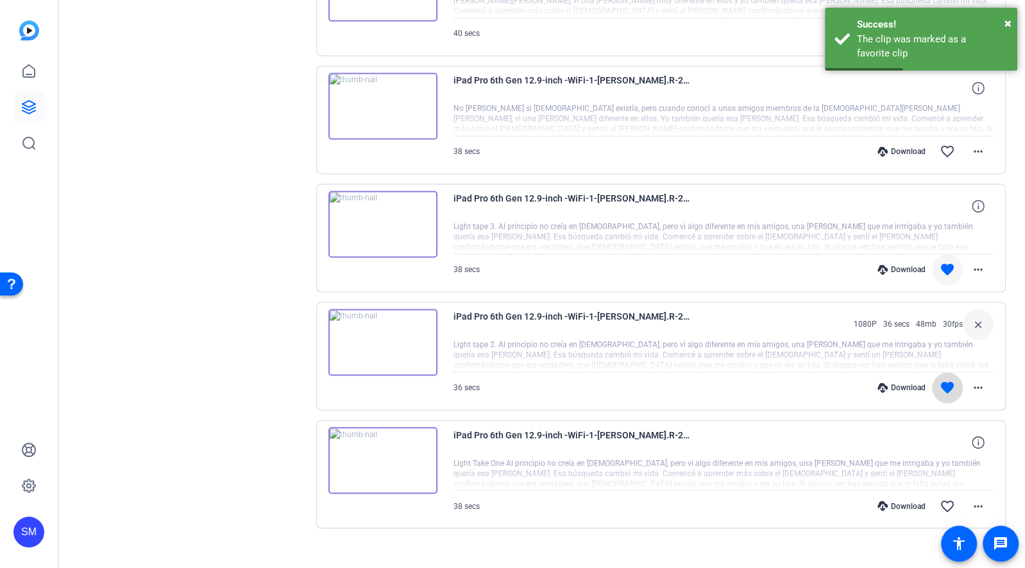
click at [946, 380] on mat-icon "favorite" at bounding box center [947, 387] width 15 height 15
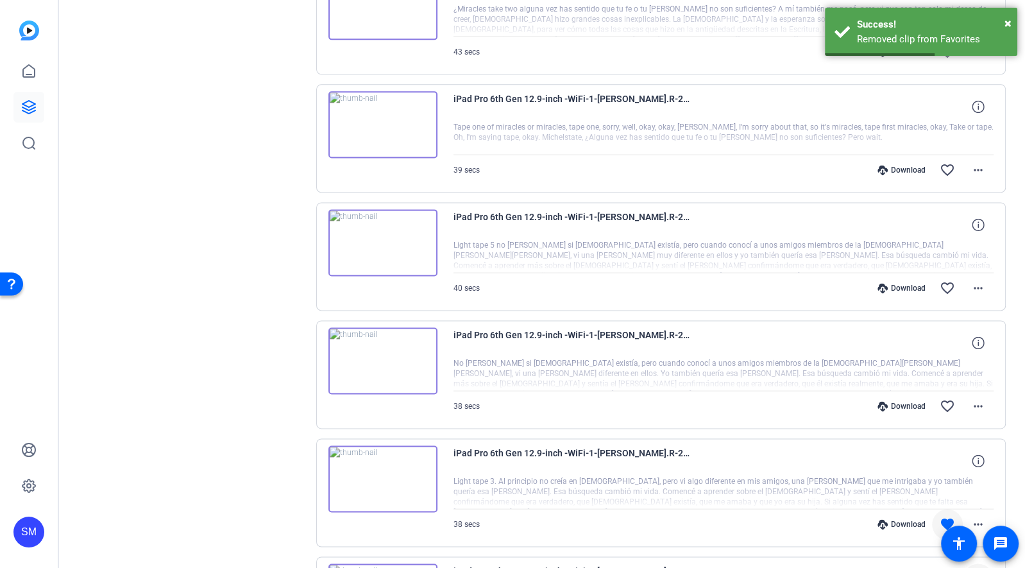
scroll to position [1622, 0]
click at [371, 346] on img at bounding box center [383, 362] width 109 height 67
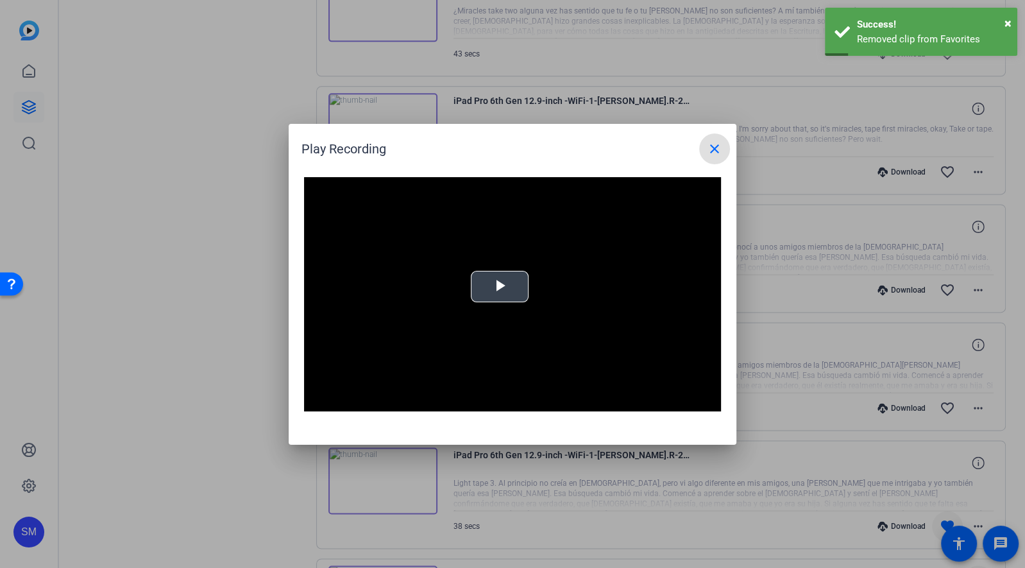
click at [491, 282] on video "Video Player" at bounding box center [512, 294] width 417 height 235
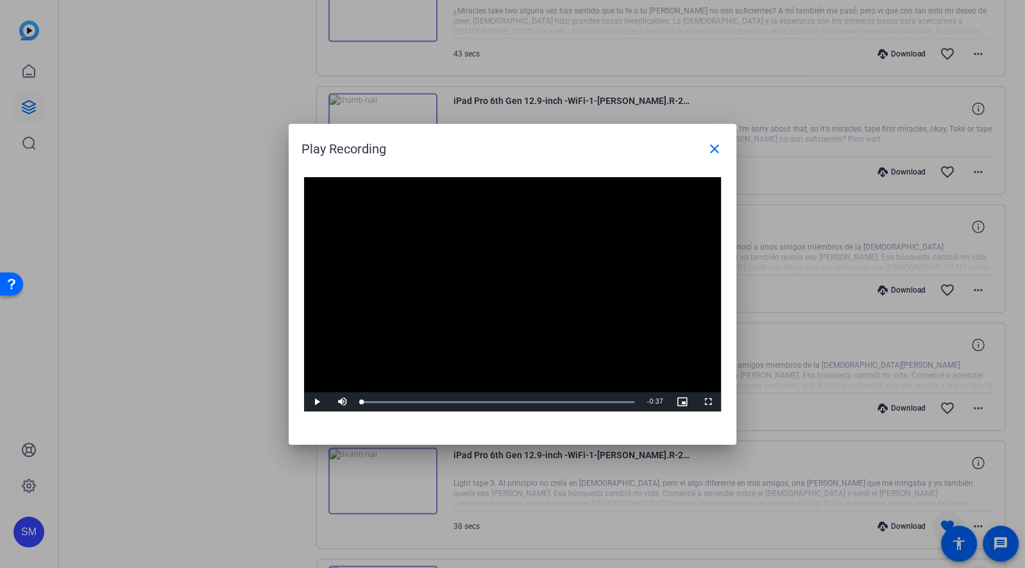
click at [456, 371] on video "Video Player" at bounding box center [512, 294] width 417 height 235
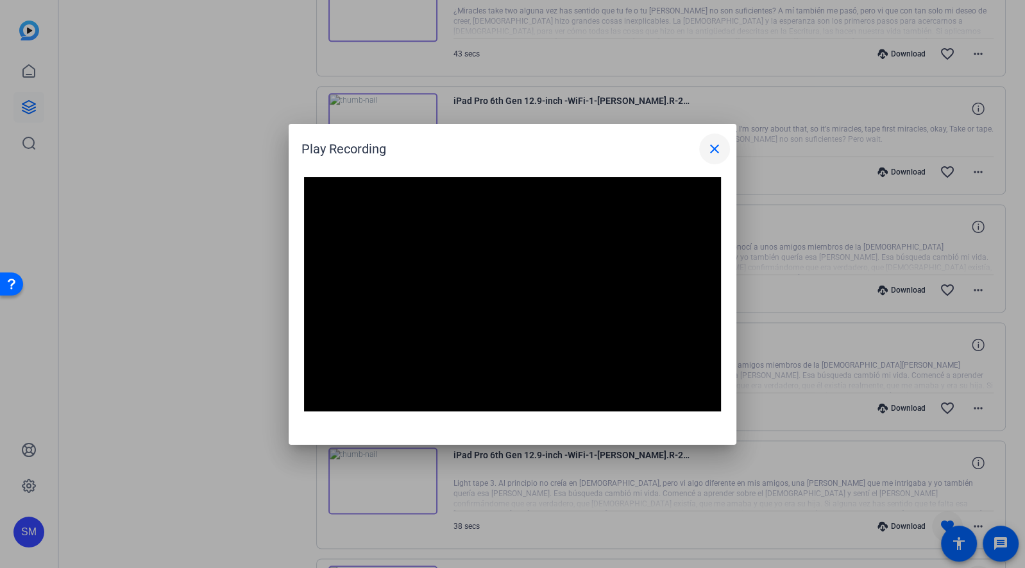
click at [710, 151] on mat-icon "close" at bounding box center [714, 148] width 15 height 15
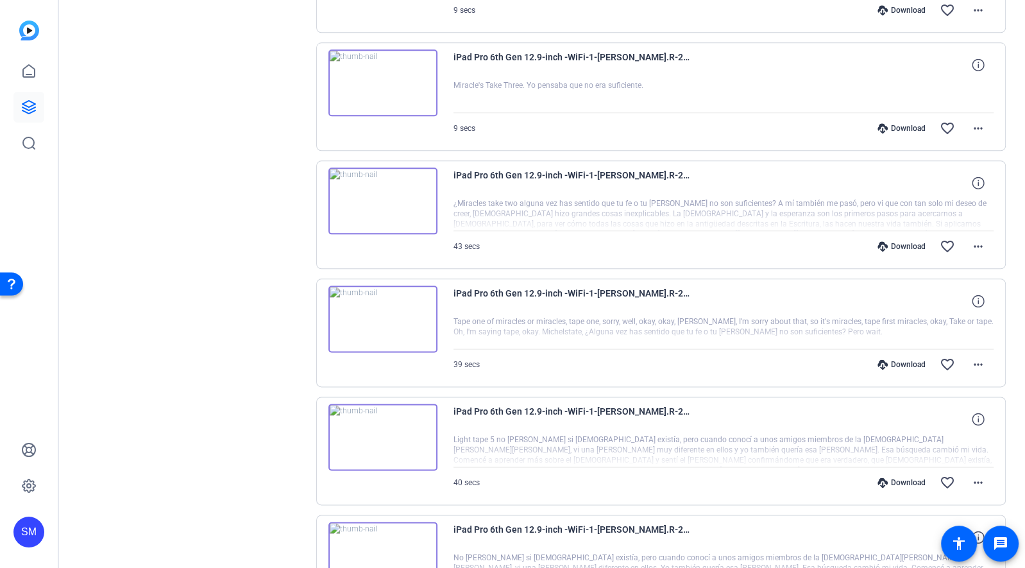
scroll to position [1429, 0]
click at [377, 423] on img at bounding box center [383, 437] width 109 height 67
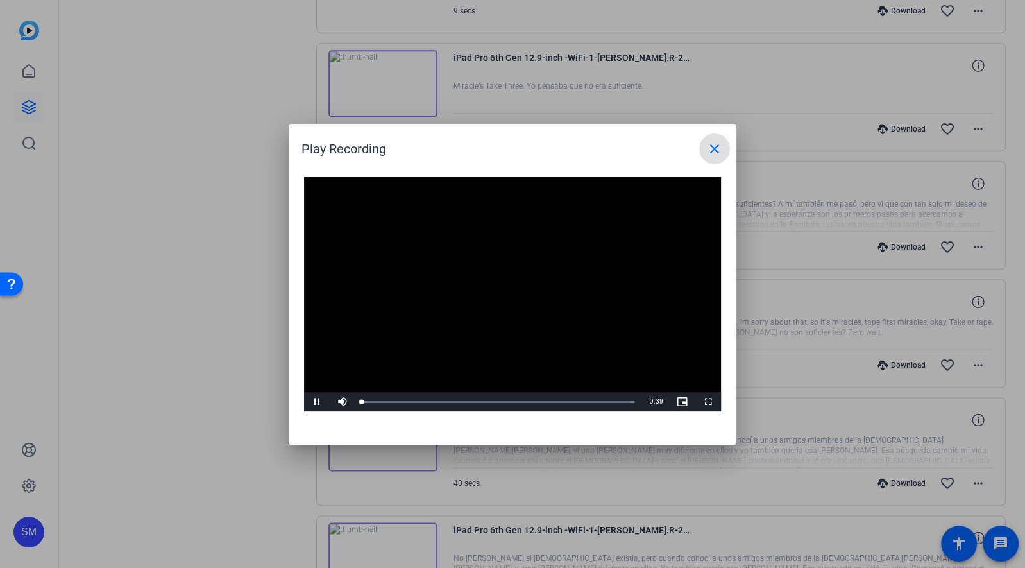
click at [508, 304] on video "Video Player" at bounding box center [512, 294] width 417 height 235
click at [706, 153] on span at bounding box center [714, 148] width 31 height 31
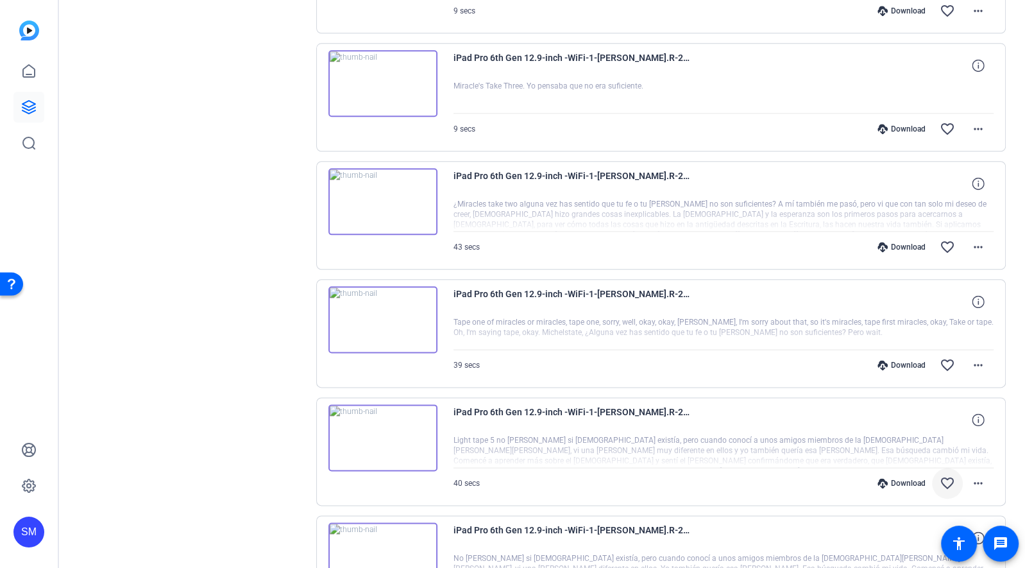
click at [941, 475] on mat-icon "favorite_border" at bounding box center [947, 482] width 15 height 15
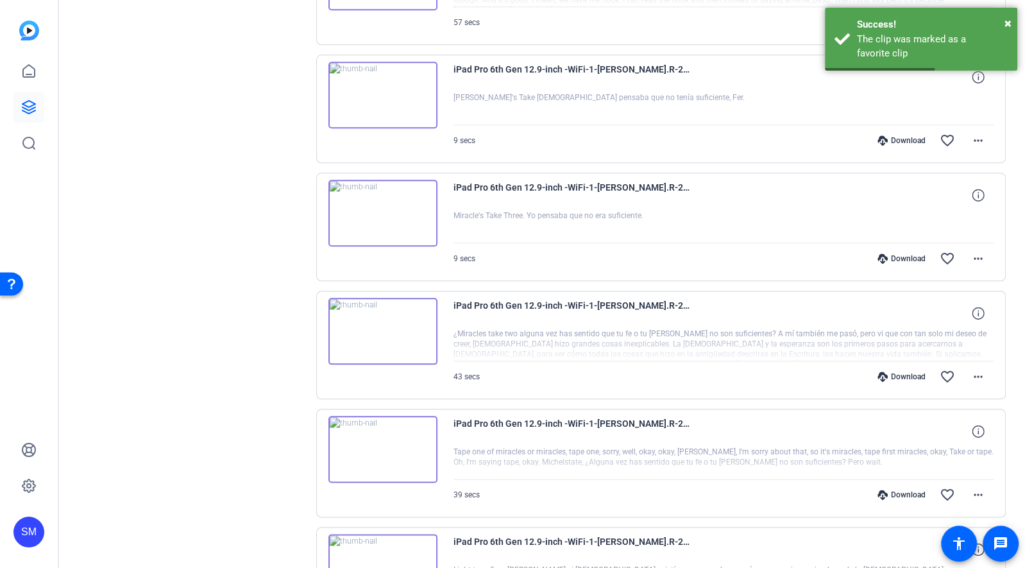
scroll to position [1297, 0]
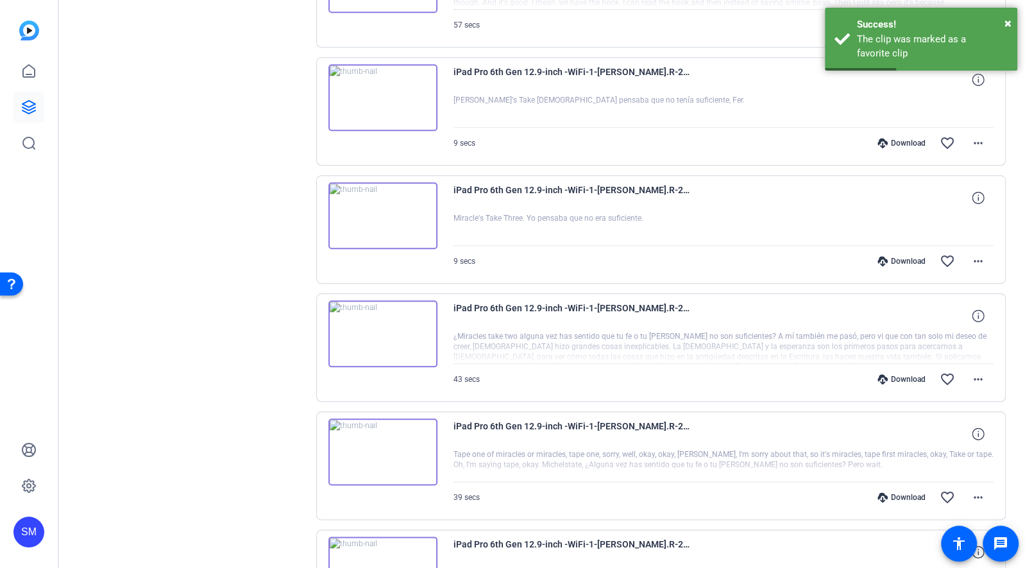
click at [380, 435] on img at bounding box center [383, 451] width 109 height 67
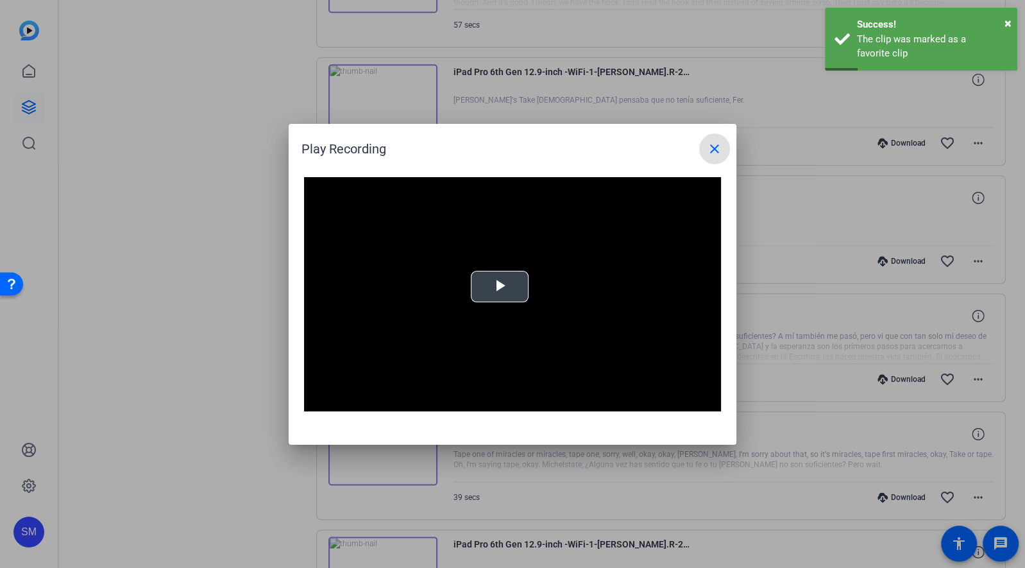
click at [500, 286] on span "Video Player" at bounding box center [500, 286] width 0 height 0
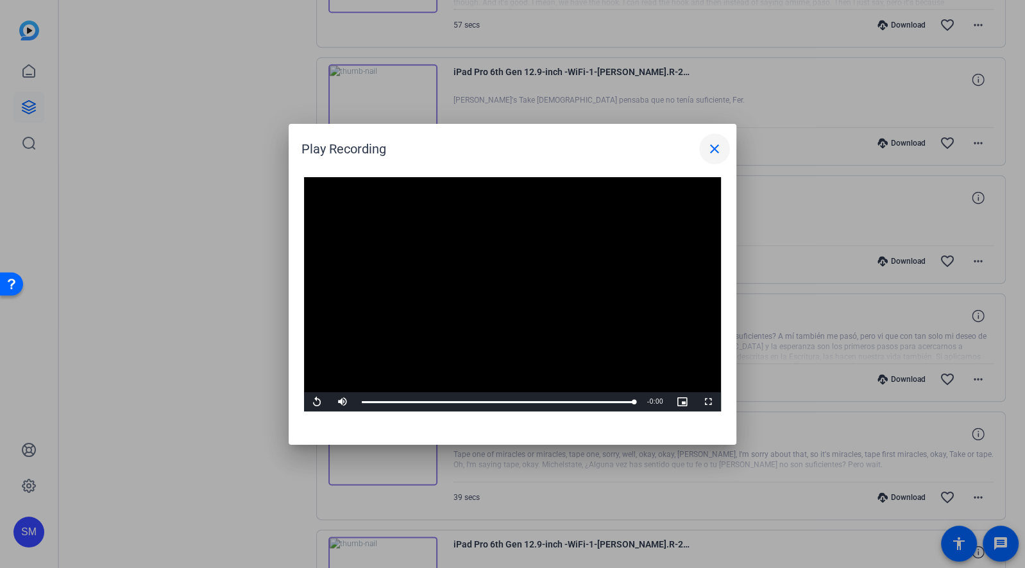
click at [719, 152] on mat-icon "close" at bounding box center [714, 148] width 15 height 15
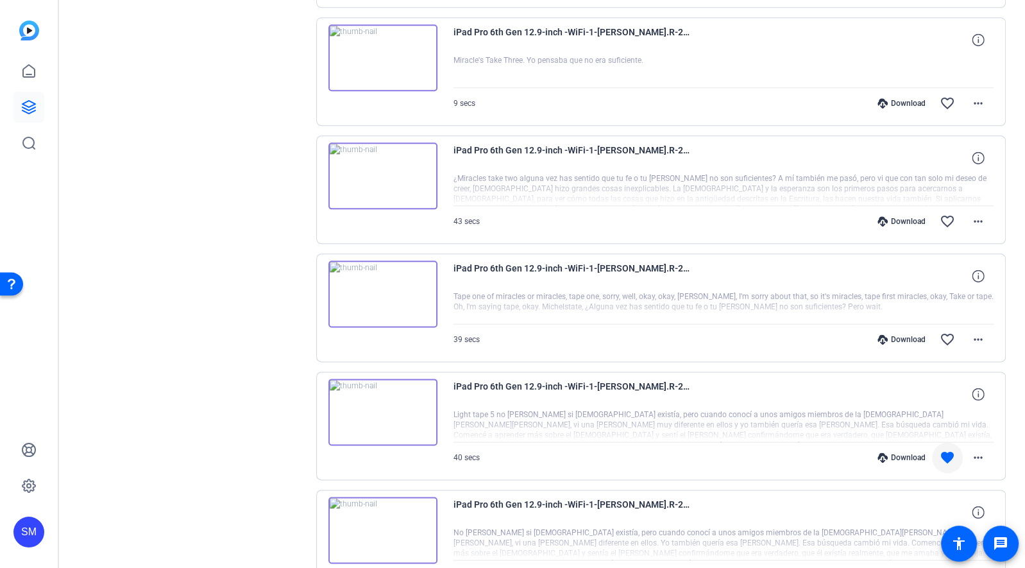
scroll to position [1450, 0]
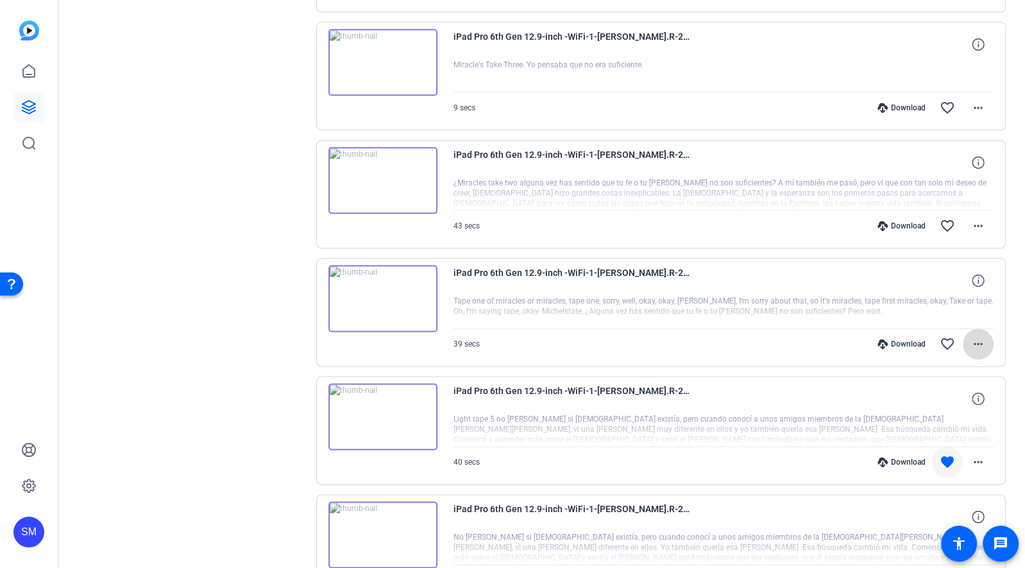
click at [977, 336] on mat-icon "more_horiz" at bounding box center [978, 343] width 15 height 15
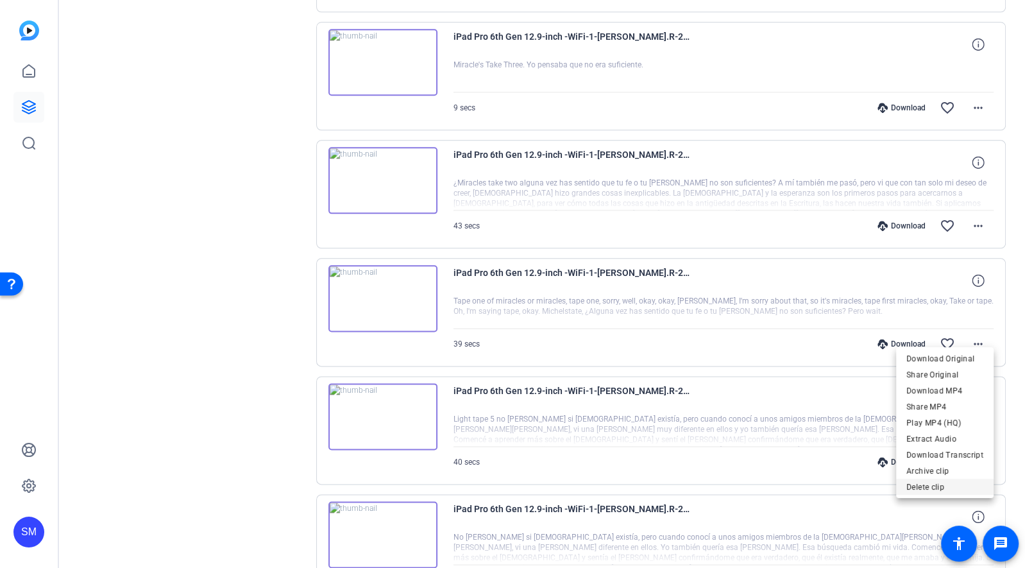
click at [934, 482] on span "Delete clip" at bounding box center [945, 486] width 77 height 15
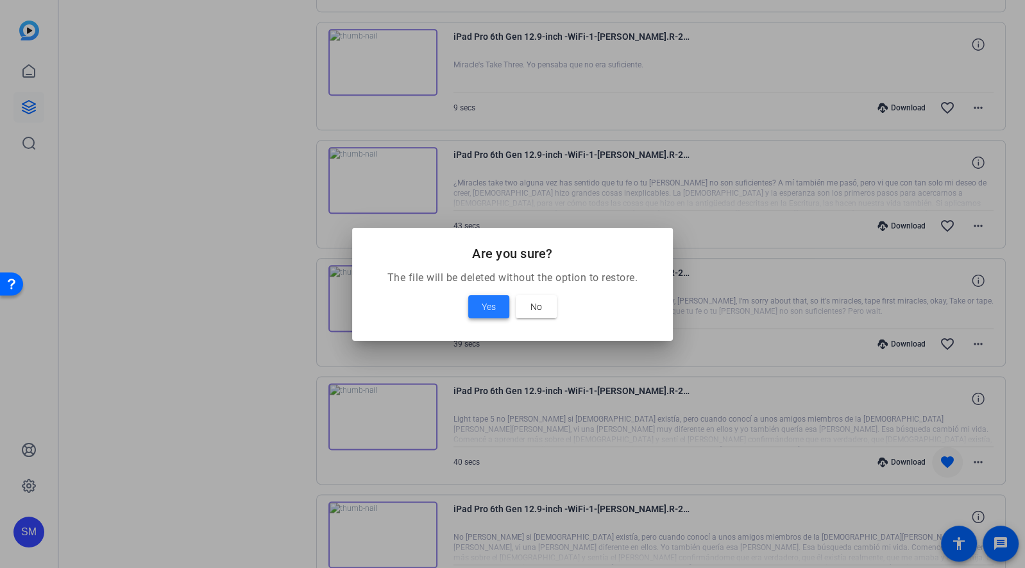
click at [480, 304] on span at bounding box center [488, 306] width 41 height 31
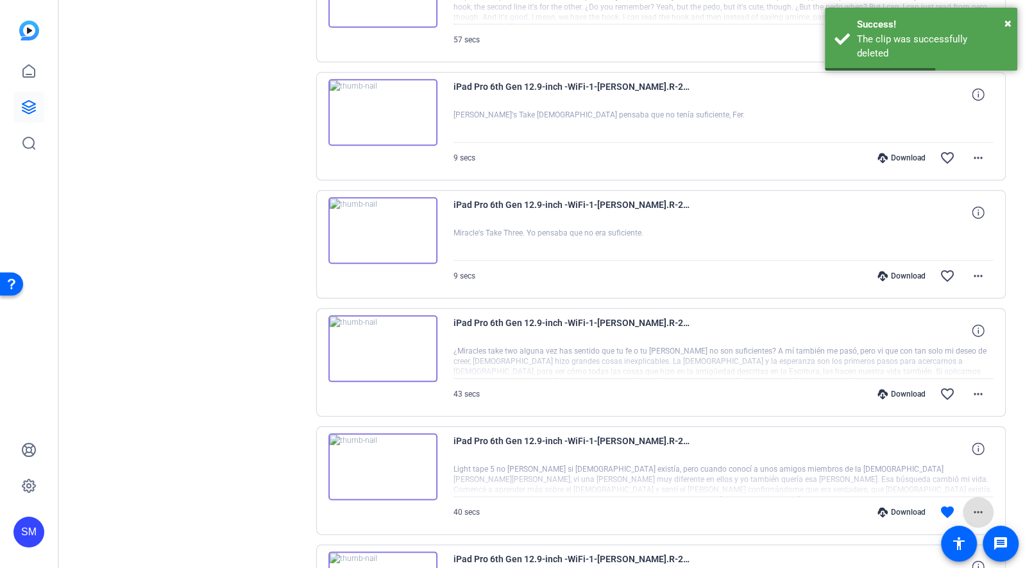
scroll to position [1280, 0]
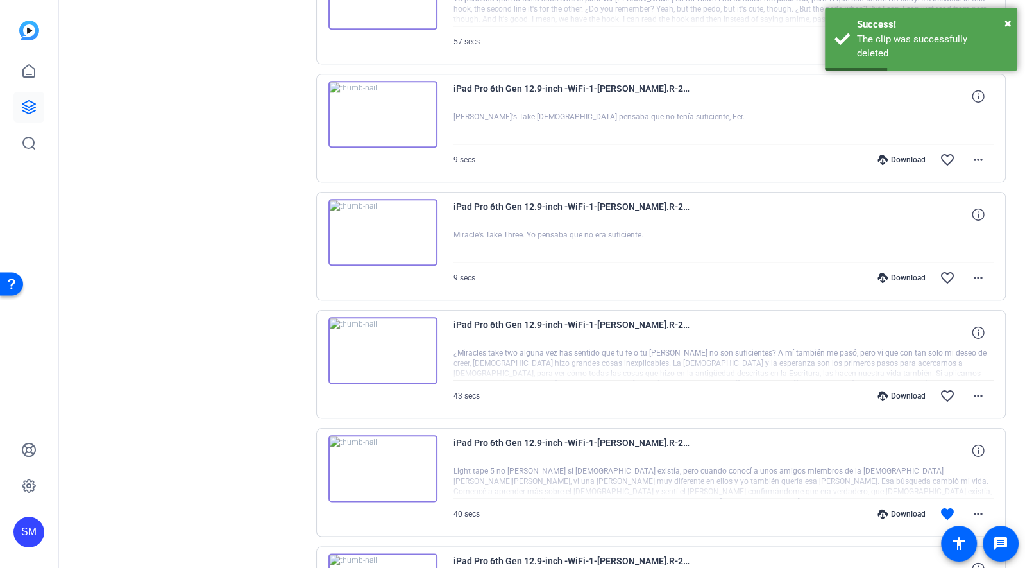
click at [370, 336] on img at bounding box center [383, 350] width 109 height 67
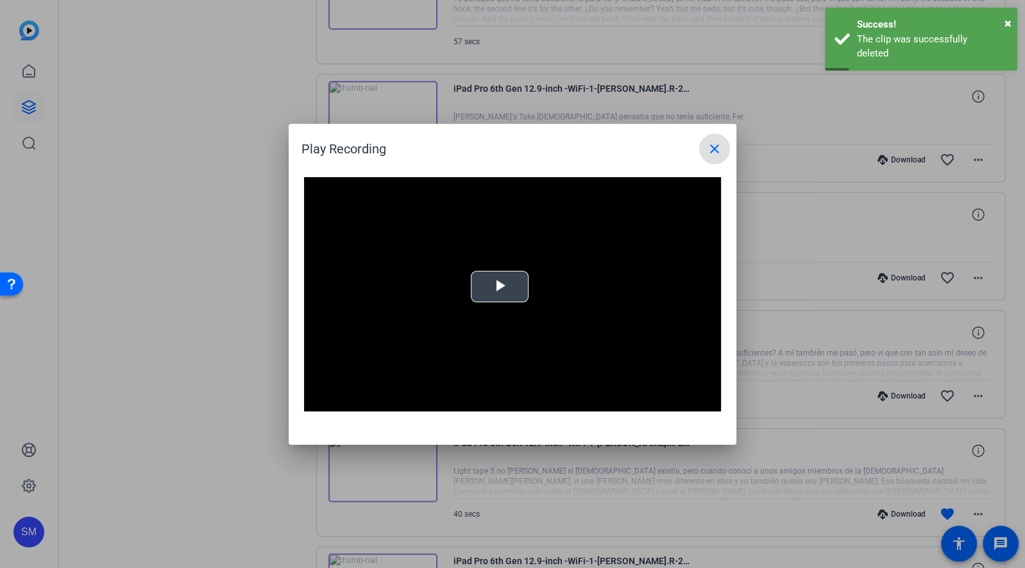
click at [500, 286] on span "Video Player" at bounding box center [500, 286] width 0 height 0
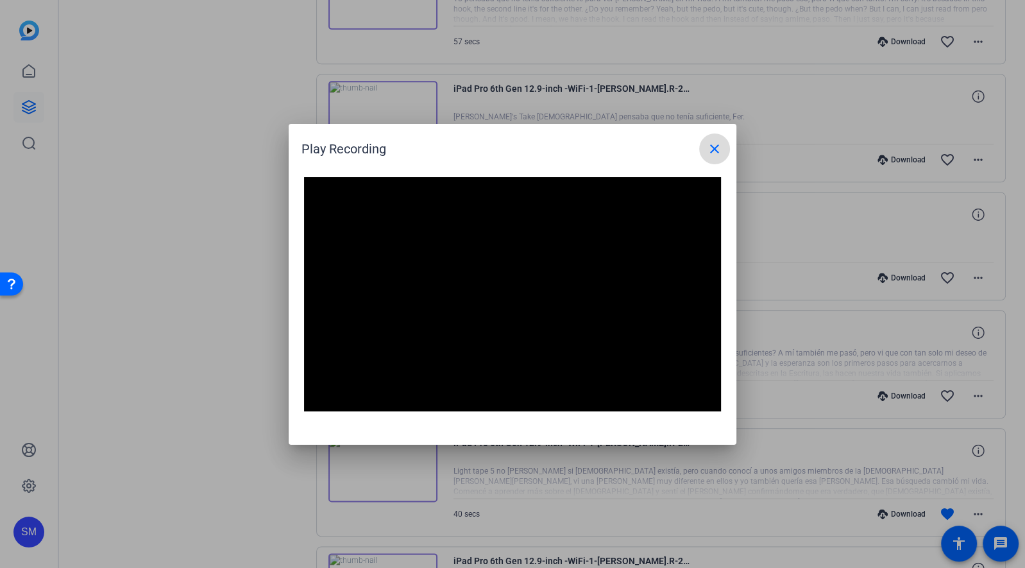
click at [712, 149] on mat-icon "close" at bounding box center [714, 148] width 15 height 15
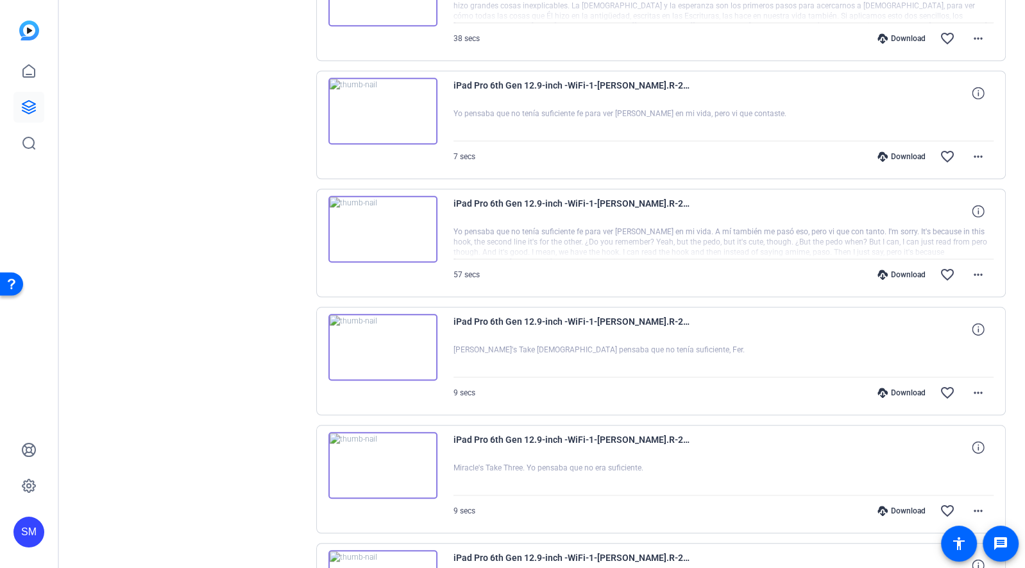
scroll to position [1041, 0]
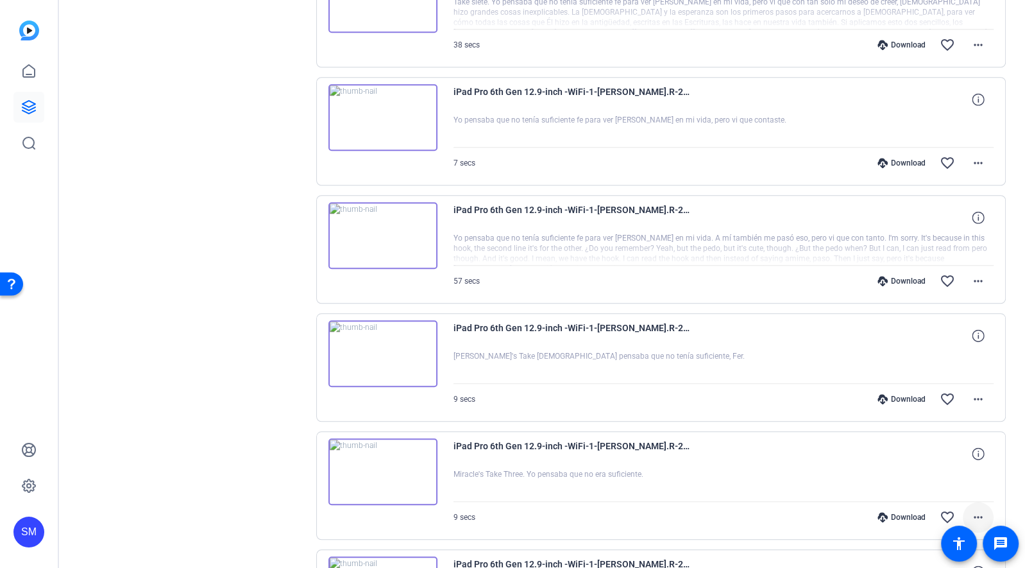
click at [977, 509] on mat-icon "more_horiz" at bounding box center [978, 516] width 15 height 15
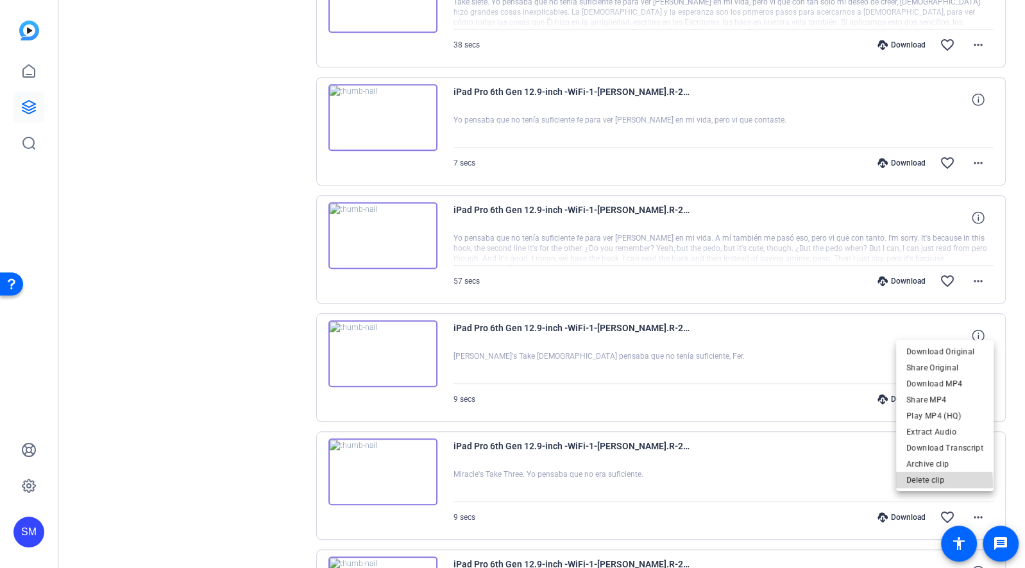
click at [914, 486] on span "Delete clip" at bounding box center [945, 479] width 77 height 15
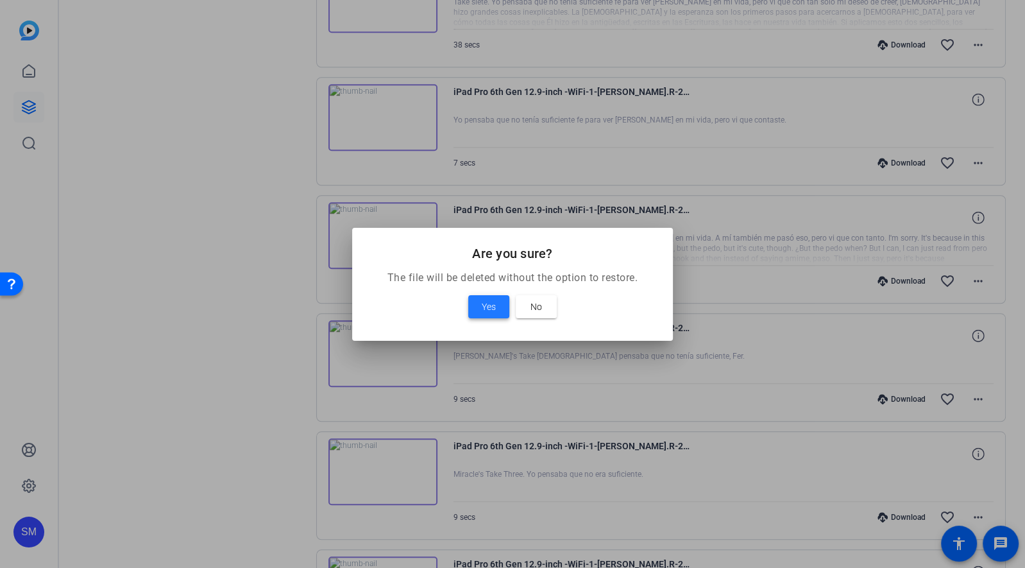
click at [489, 305] on span "Yes" at bounding box center [489, 306] width 14 height 15
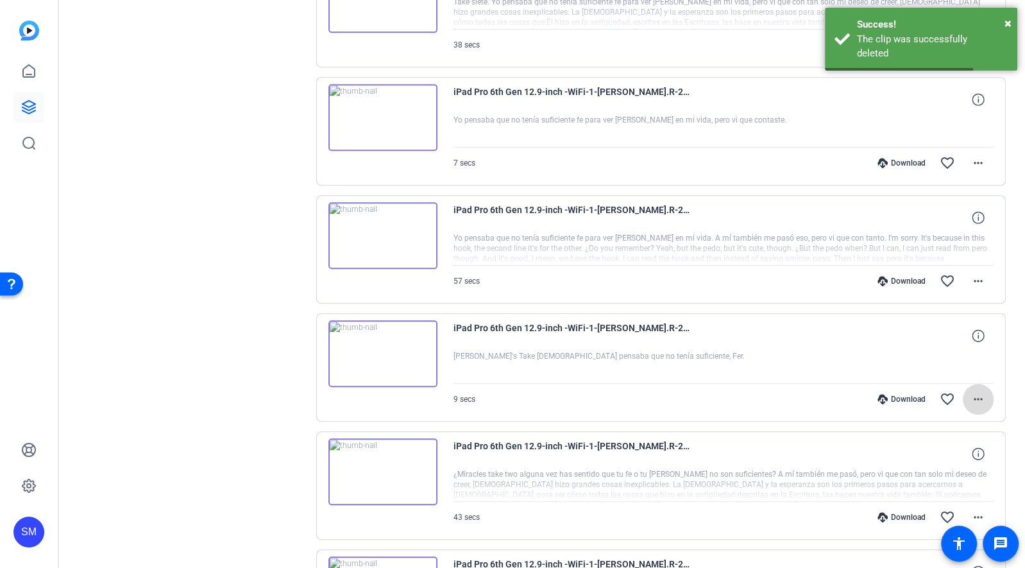
click at [985, 391] on mat-icon "more_horiz" at bounding box center [978, 398] width 15 height 15
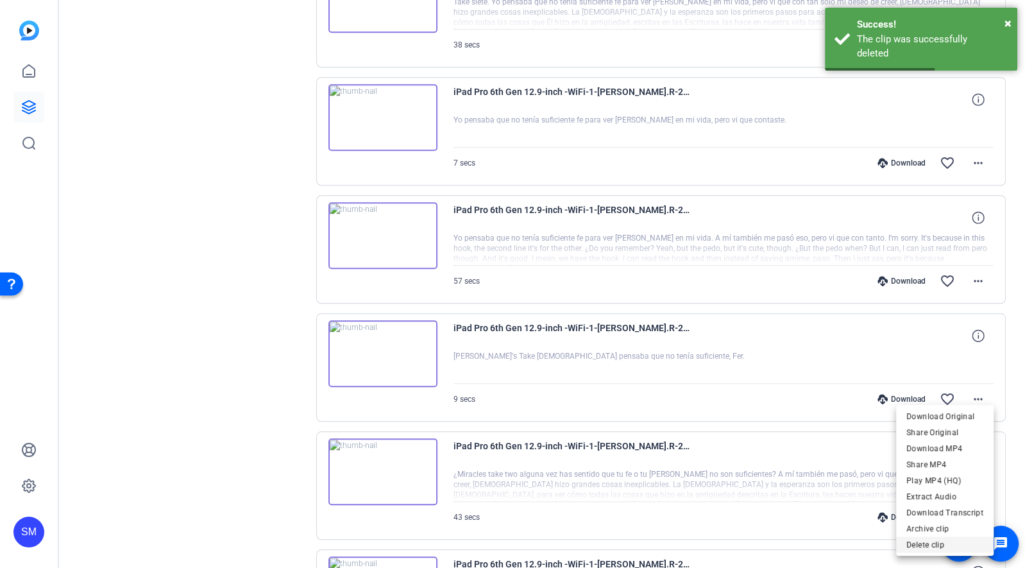
click at [939, 542] on span "Delete clip" at bounding box center [945, 543] width 77 height 15
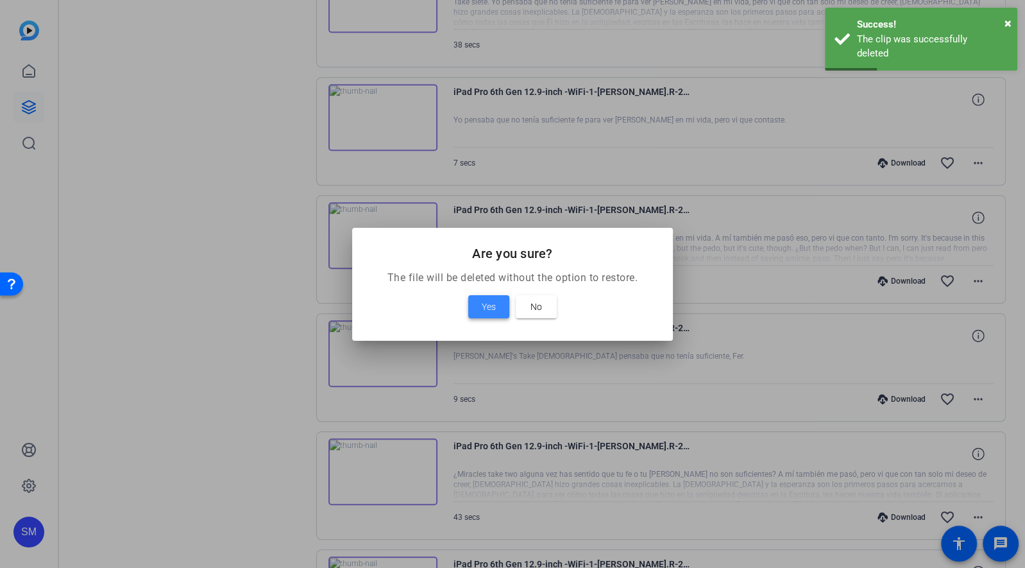
click at [489, 304] on span "Yes" at bounding box center [489, 306] width 14 height 15
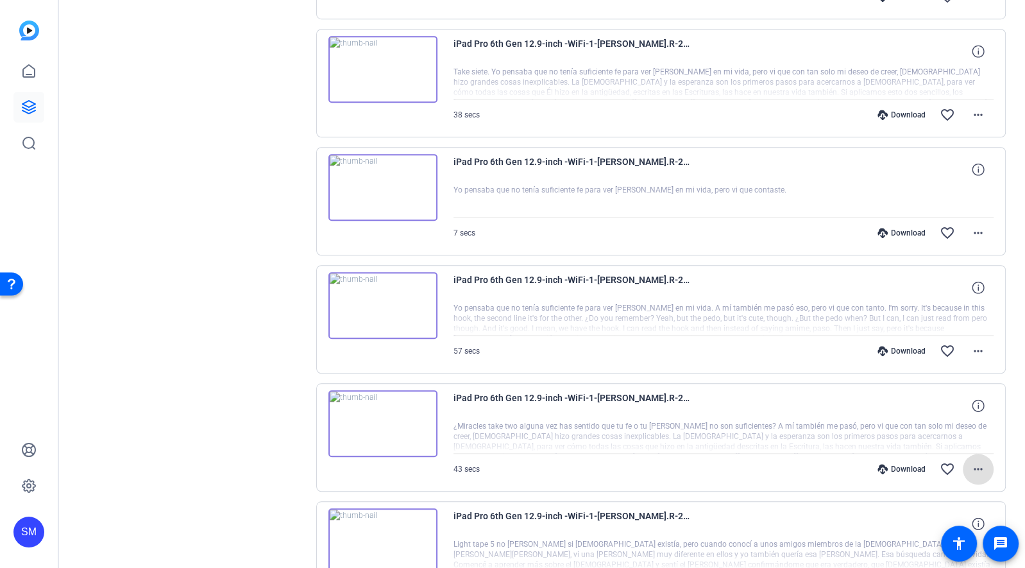
scroll to position [968, 0]
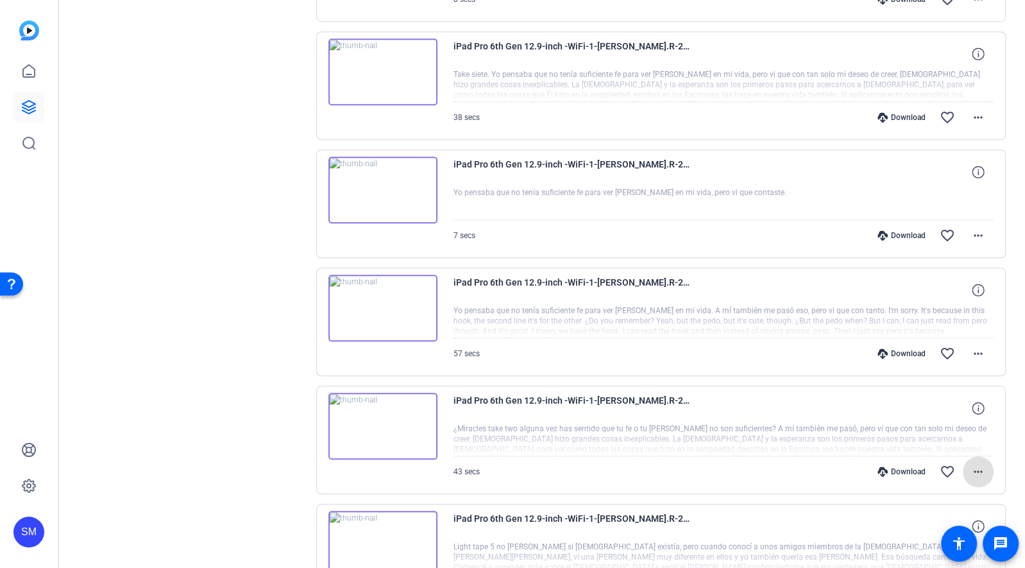
click at [379, 292] on img at bounding box center [383, 308] width 109 height 67
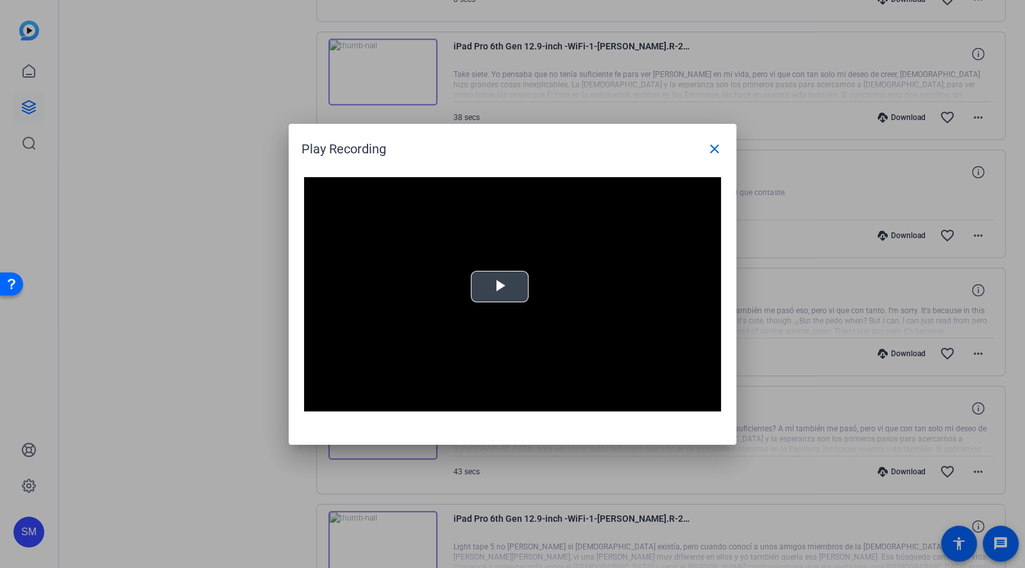
click at [500, 286] on span "Video Player" at bounding box center [500, 286] width 0 height 0
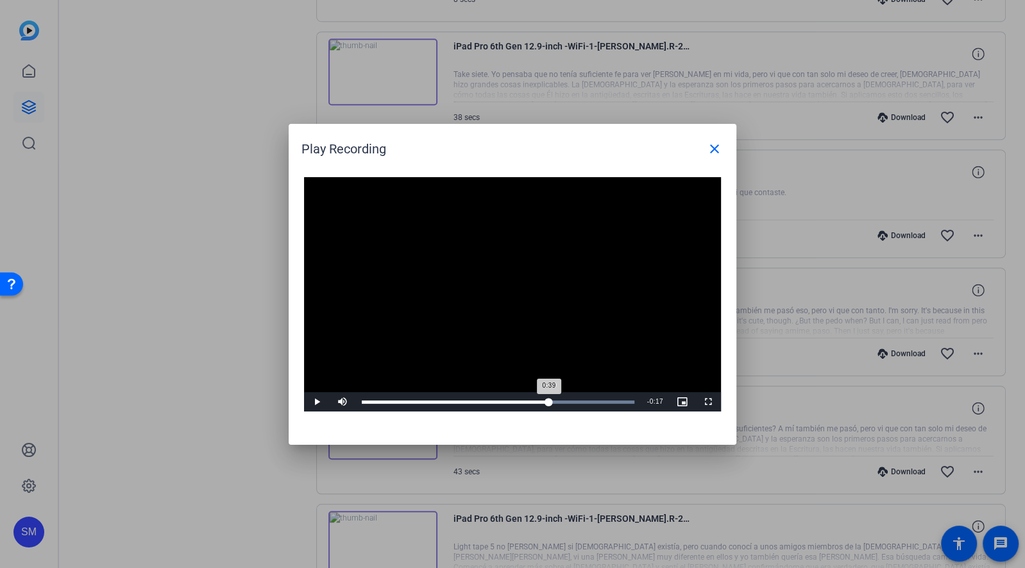
click at [549, 400] on div "Loaded : 100.00% 0:39 0:39" at bounding box center [498, 401] width 273 height 3
click at [710, 146] on mat-icon "close" at bounding box center [714, 148] width 15 height 15
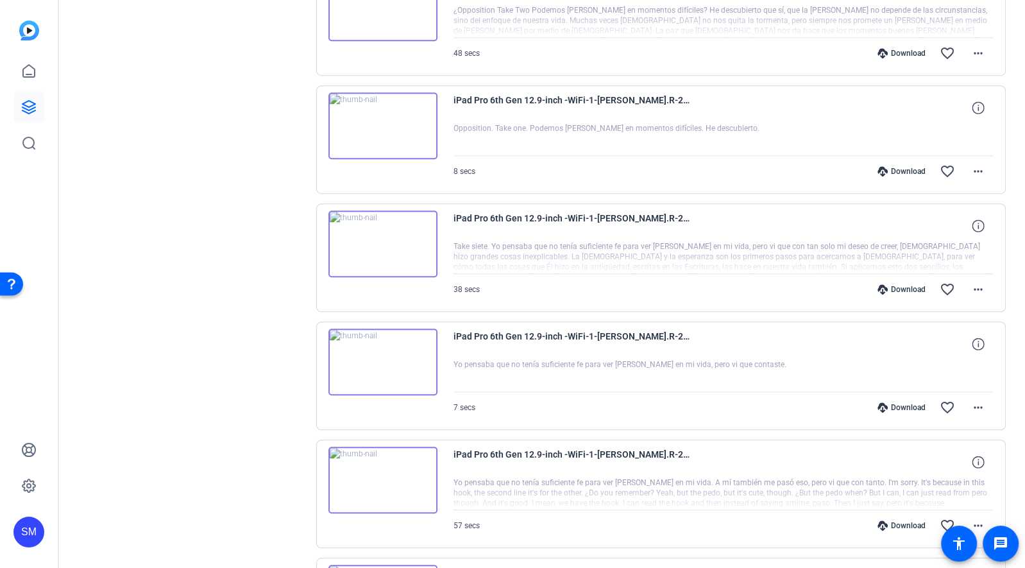
scroll to position [796, 0]
click at [377, 471] on img at bounding box center [383, 480] width 109 height 67
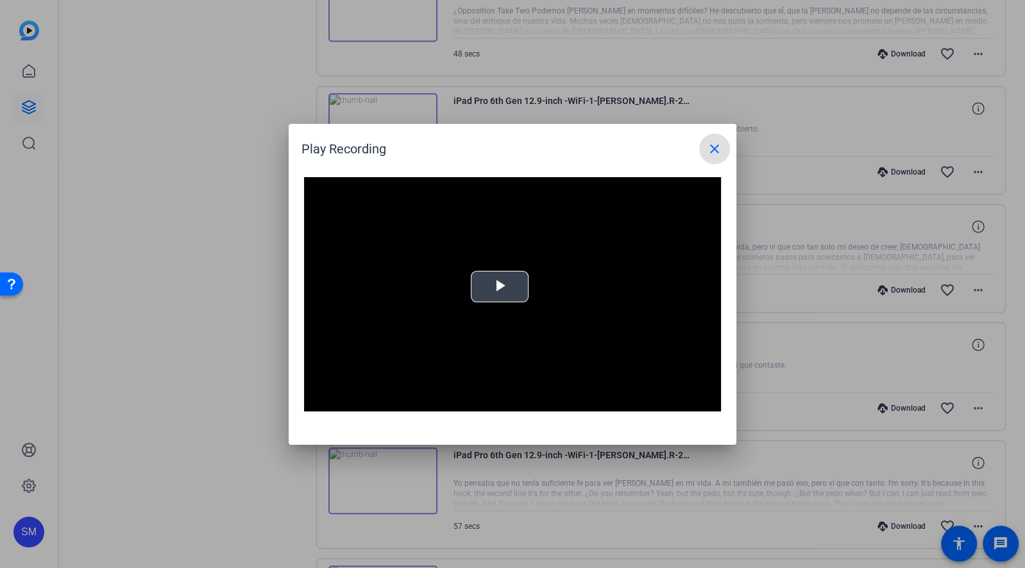
click at [500, 286] on span "Video Player" at bounding box center [500, 286] width 0 height 0
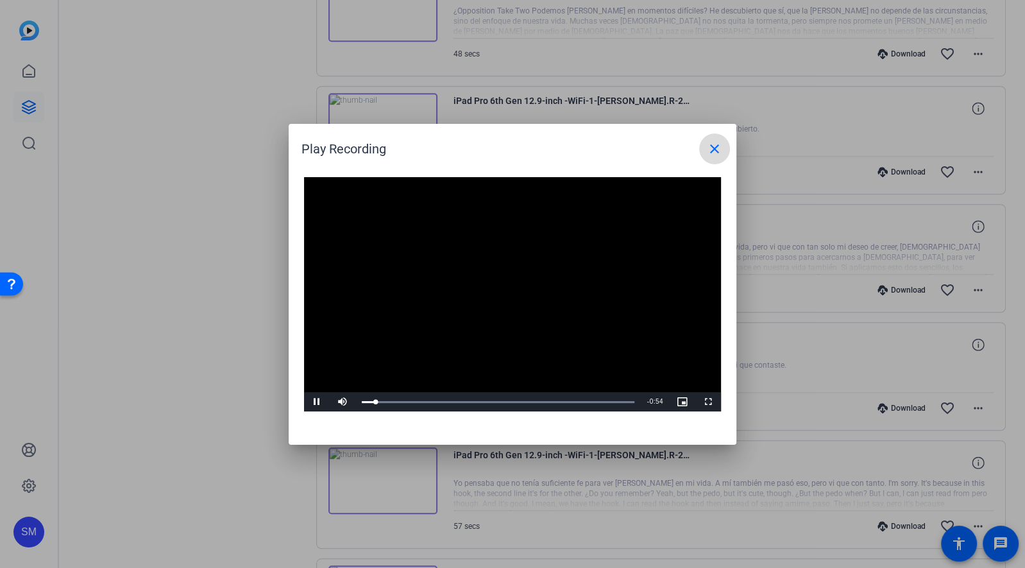
click at [710, 153] on mat-icon "close" at bounding box center [714, 148] width 15 height 15
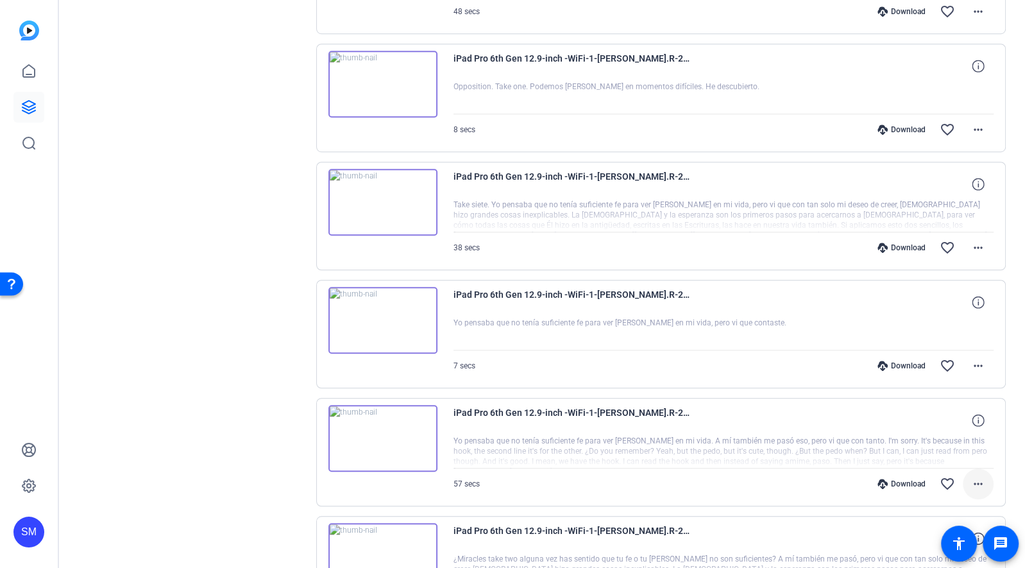
scroll to position [841, 0]
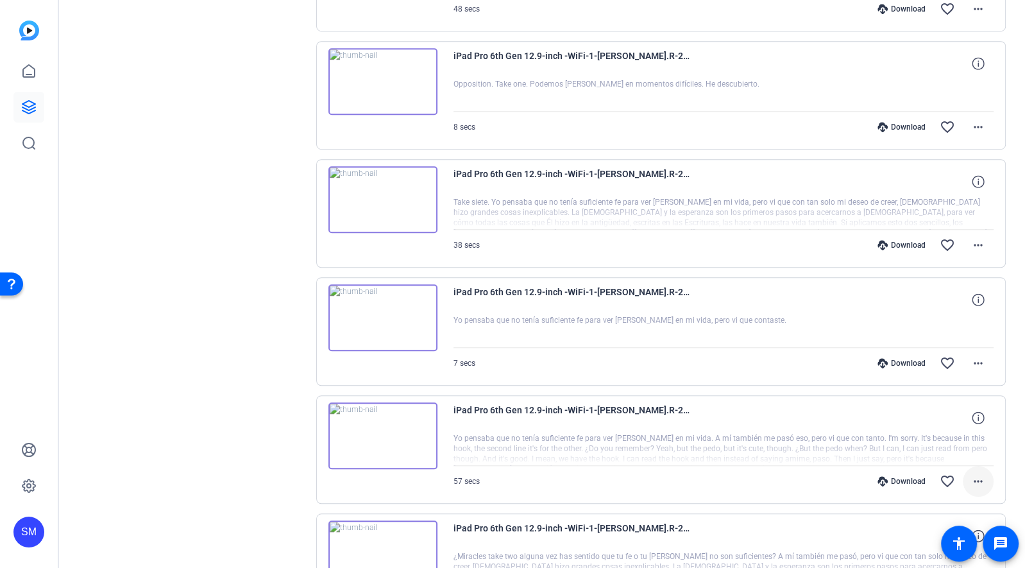
click at [988, 472] on span at bounding box center [978, 481] width 31 height 31
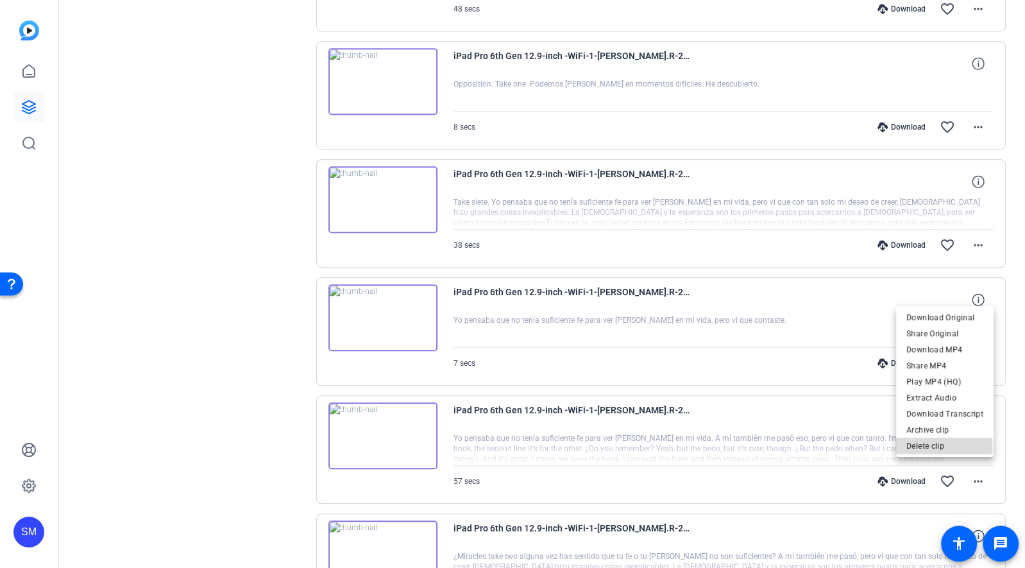
click at [923, 449] on span "Delete clip" at bounding box center [945, 445] width 77 height 15
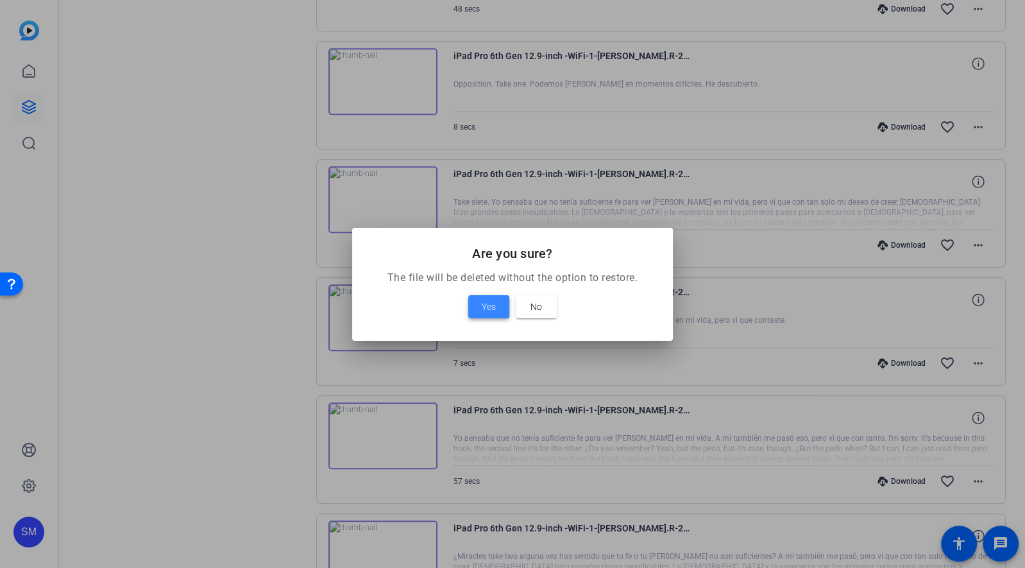
click at [477, 302] on span at bounding box center [488, 306] width 41 height 31
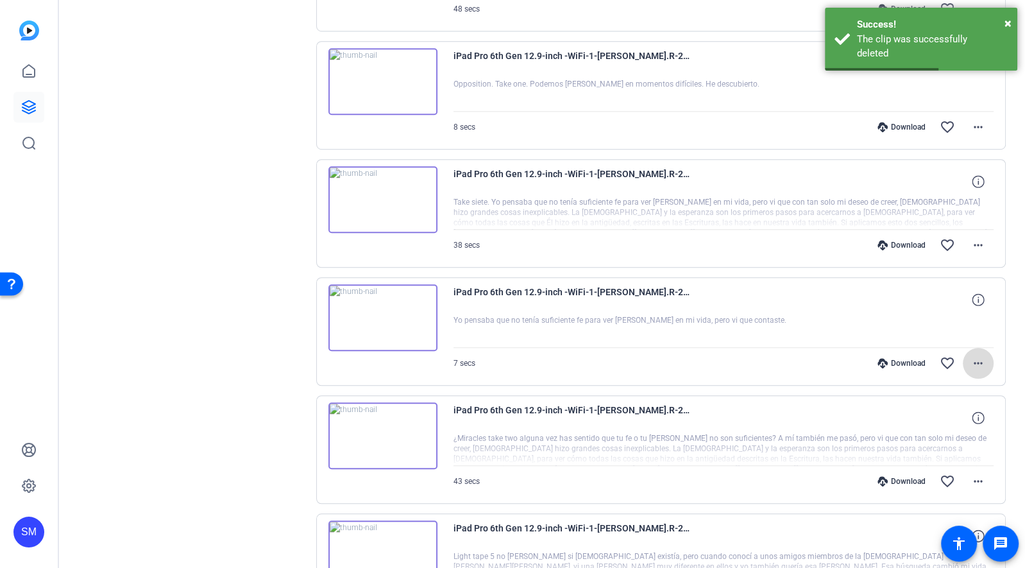
click at [978, 355] on mat-icon "more_horiz" at bounding box center [978, 362] width 15 height 15
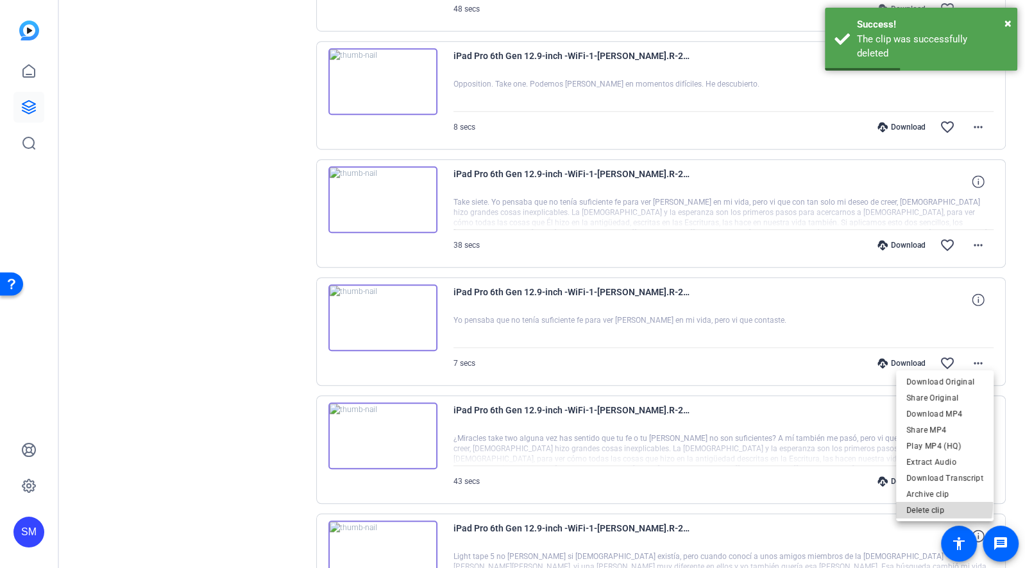
click at [928, 504] on span "Delete clip" at bounding box center [945, 509] width 77 height 15
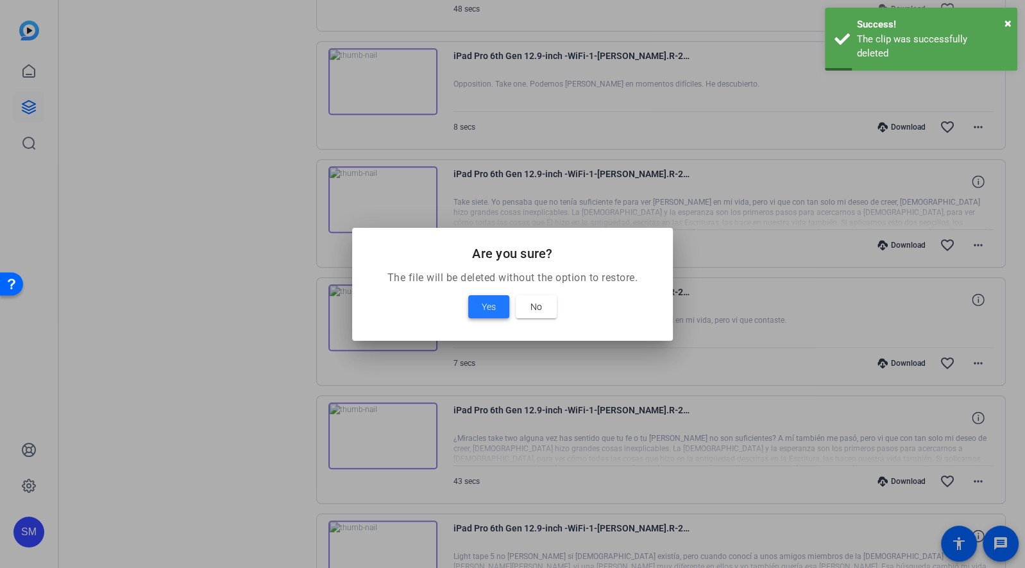
click at [482, 311] on span "Yes" at bounding box center [489, 306] width 14 height 15
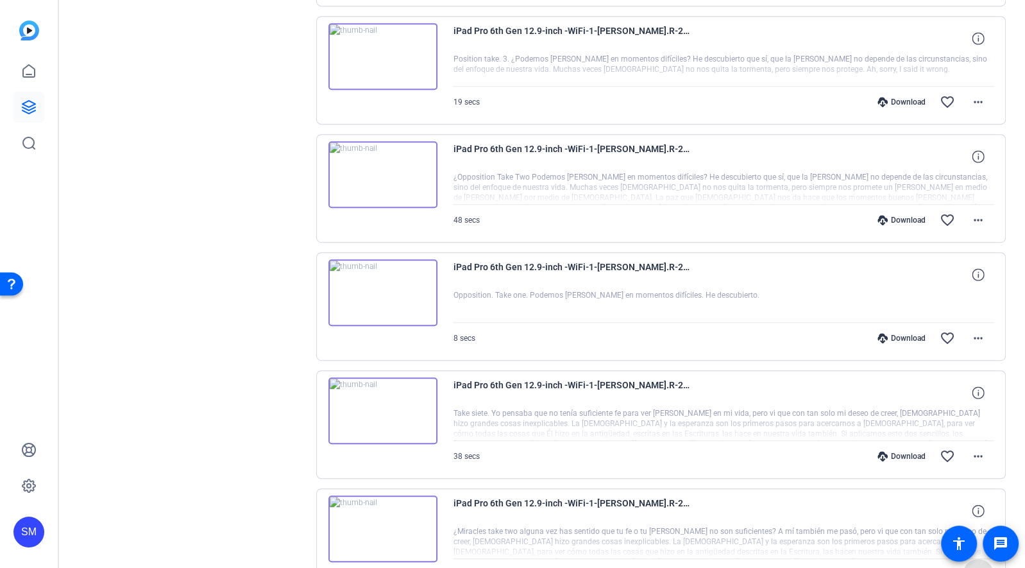
scroll to position [623, 0]
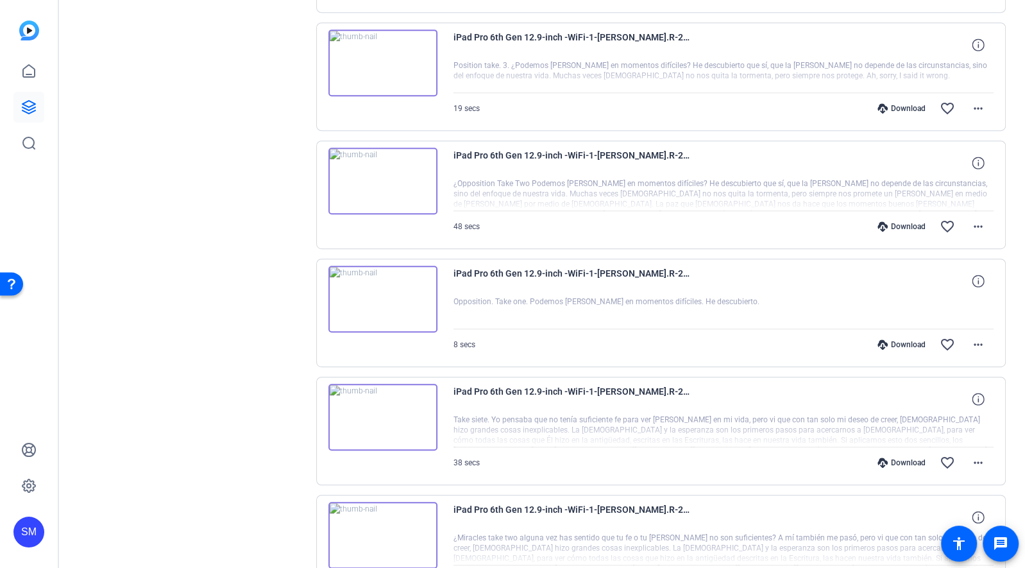
click at [378, 407] on img at bounding box center [383, 417] width 109 height 67
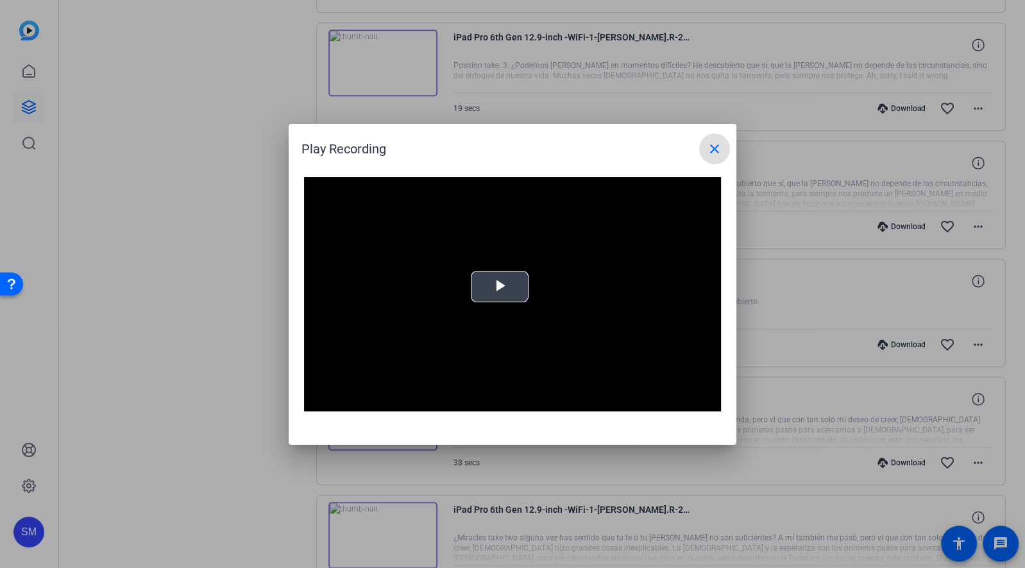
click at [500, 286] on span "Video Player" at bounding box center [500, 286] width 0 height 0
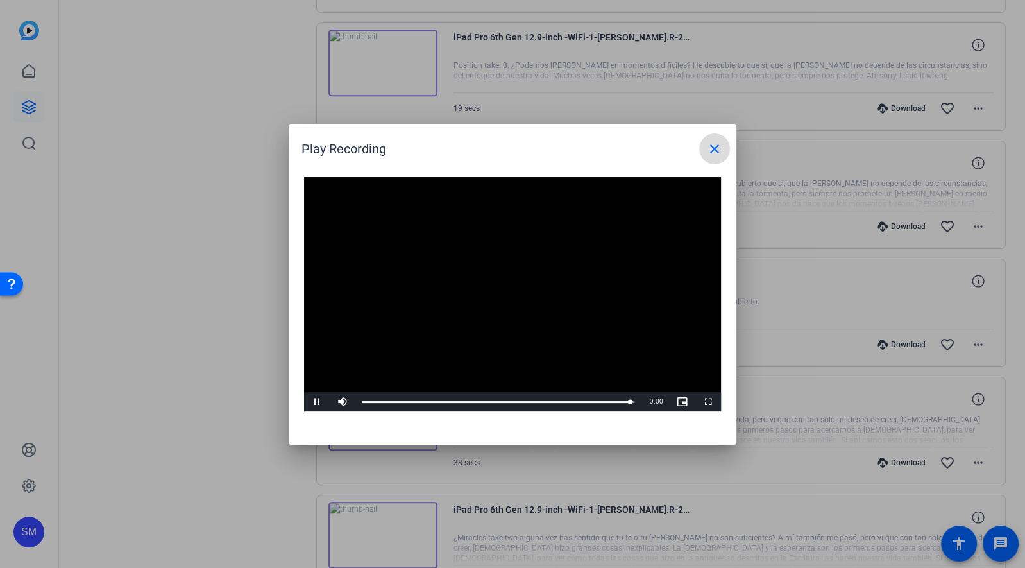
click at [714, 146] on mat-icon "close" at bounding box center [714, 148] width 15 height 15
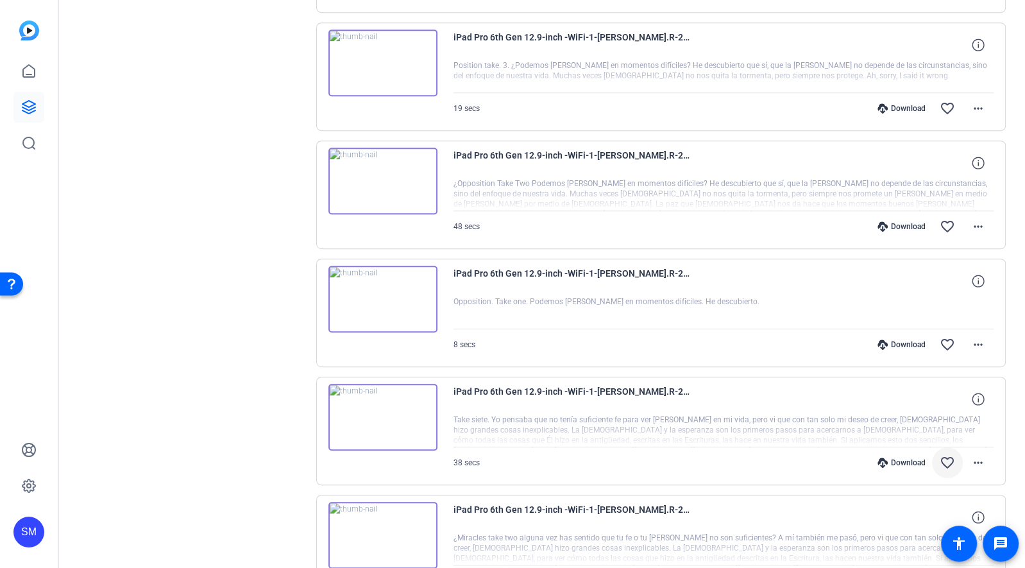
click at [952, 455] on mat-icon "favorite_border" at bounding box center [947, 462] width 15 height 15
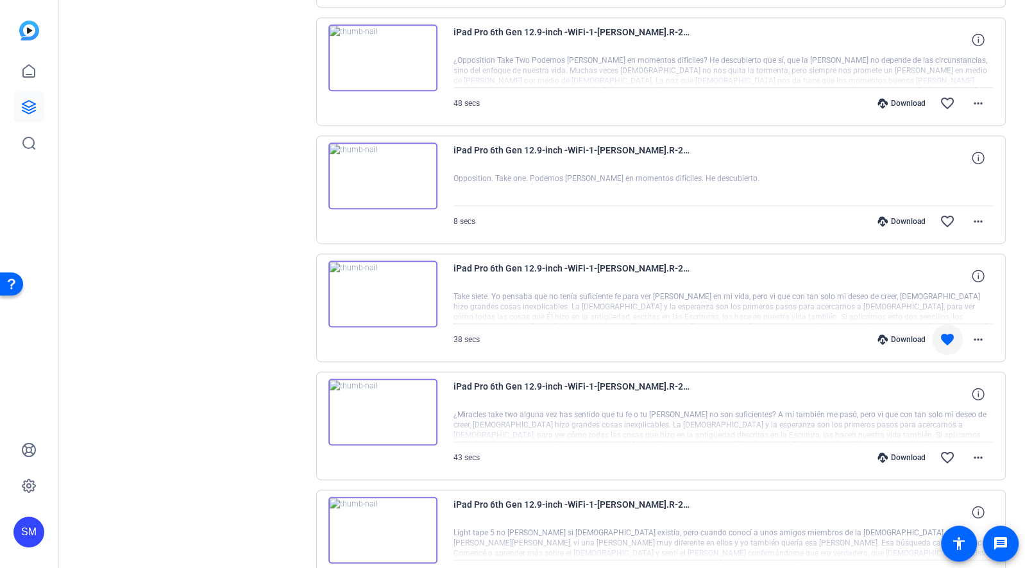
scroll to position [748, 0]
click at [950, 448] on mat-icon "favorite_border" at bounding box center [947, 455] width 15 height 15
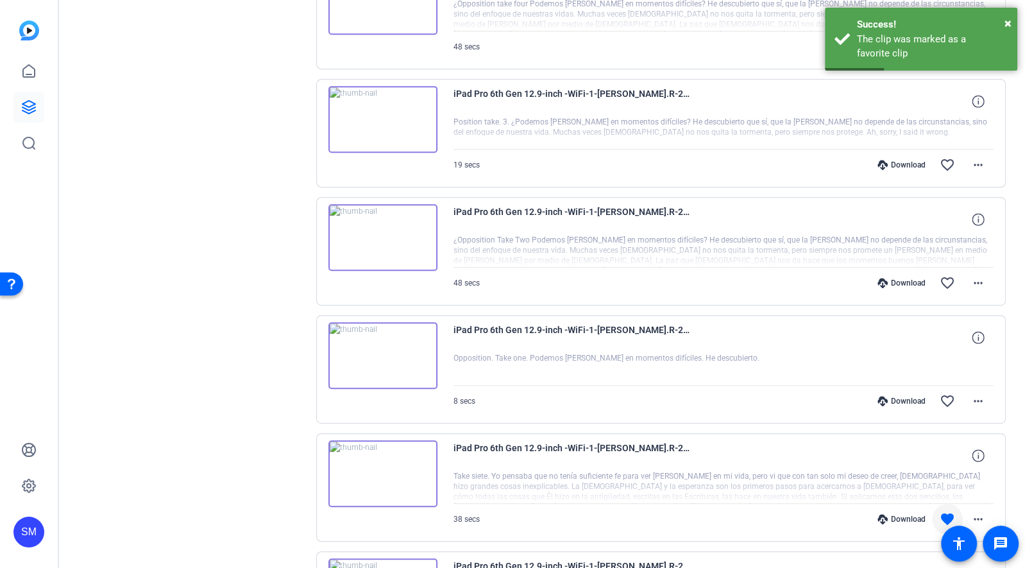
scroll to position [560, 0]
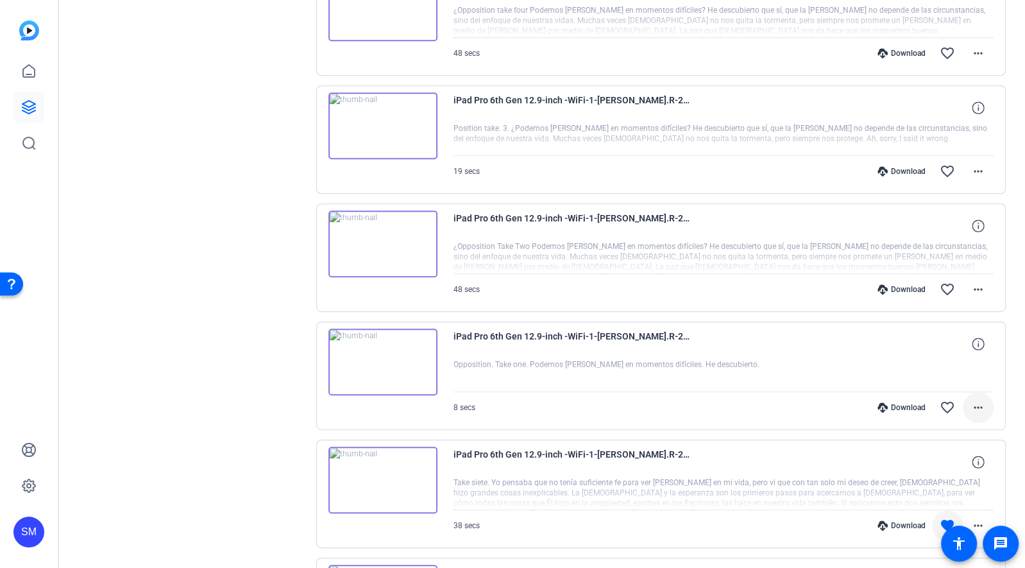
click at [980, 402] on mat-icon "more_horiz" at bounding box center [978, 407] width 15 height 15
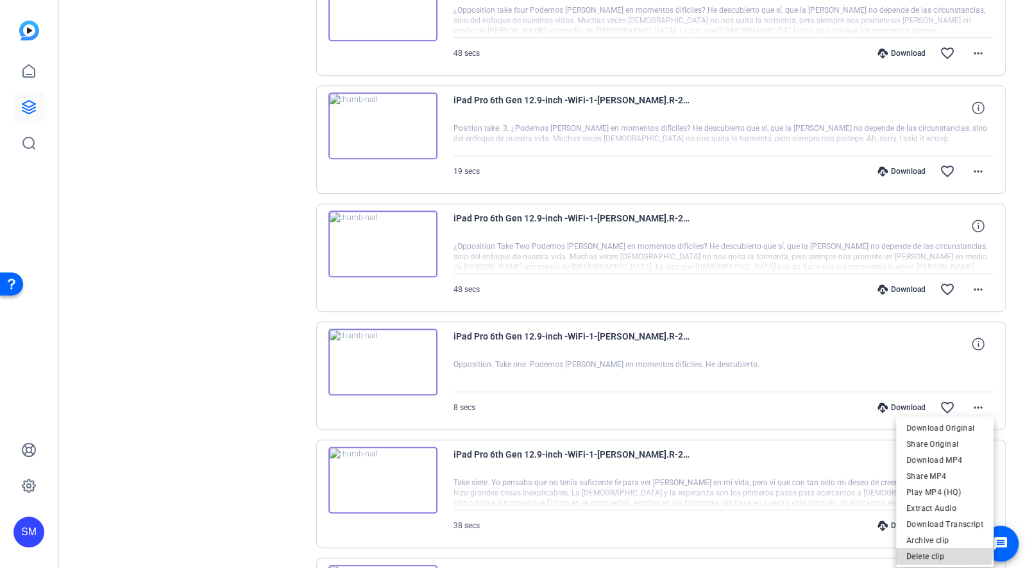
click at [931, 550] on span "Delete clip" at bounding box center [945, 555] width 77 height 15
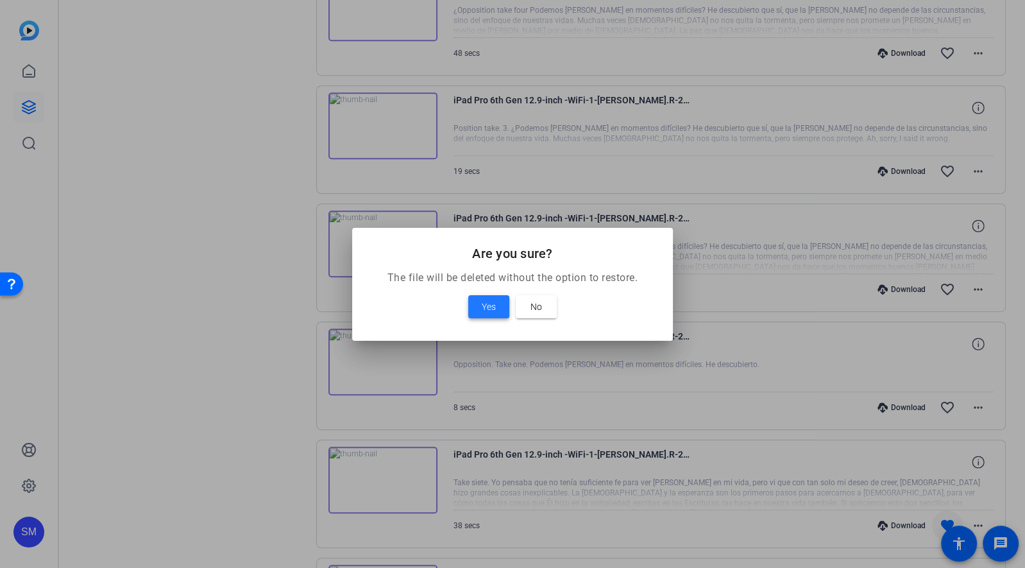
click at [475, 303] on span at bounding box center [488, 306] width 41 height 31
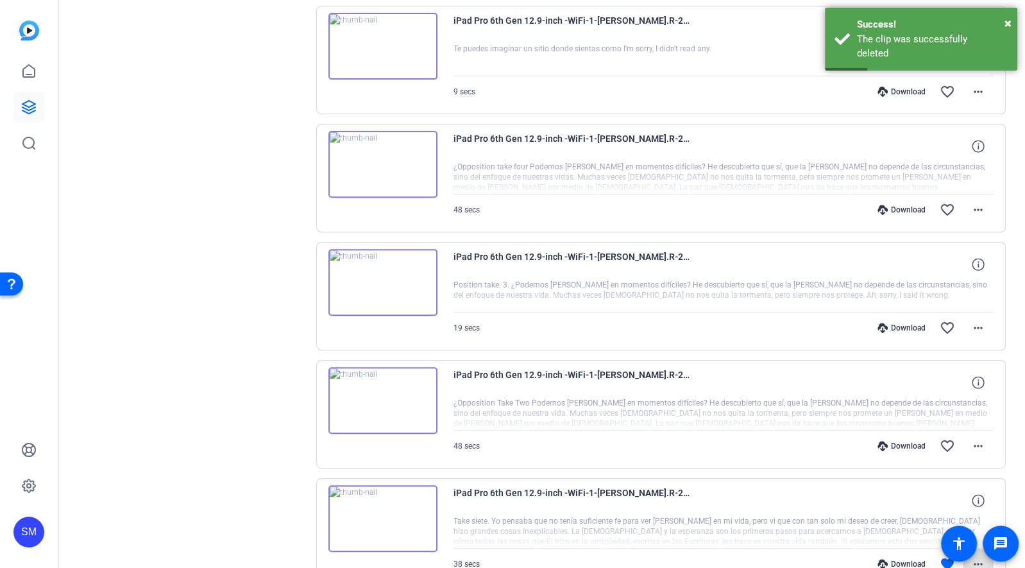
scroll to position [403, 0]
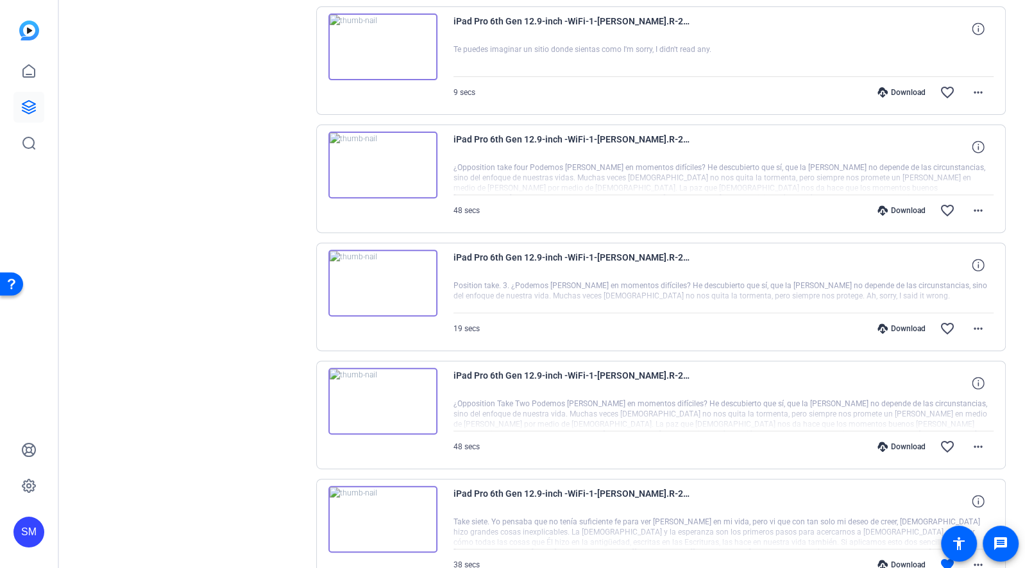
click at [379, 387] on img at bounding box center [383, 401] width 109 height 67
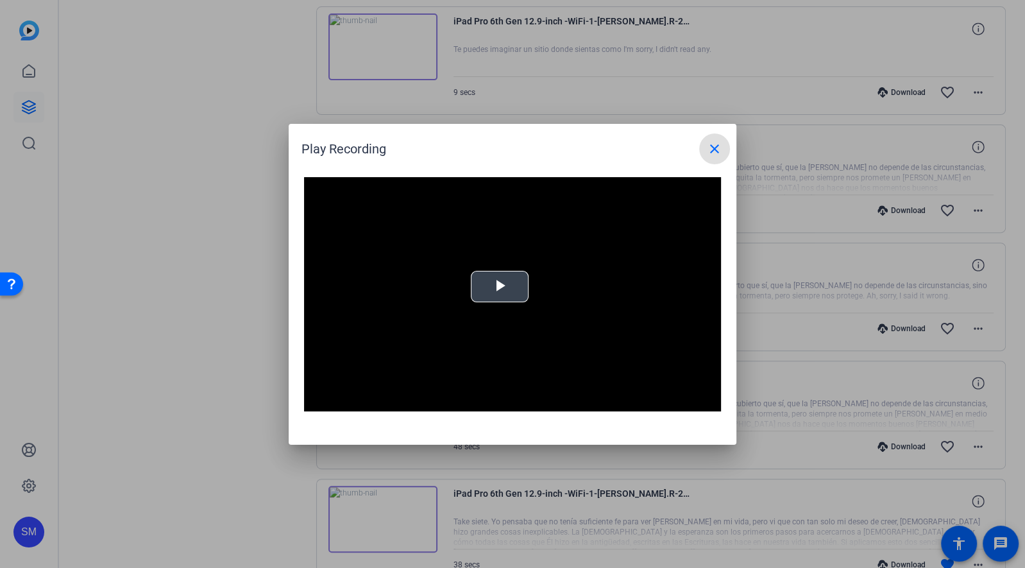
click at [500, 286] on span "Video Player" at bounding box center [500, 286] width 0 height 0
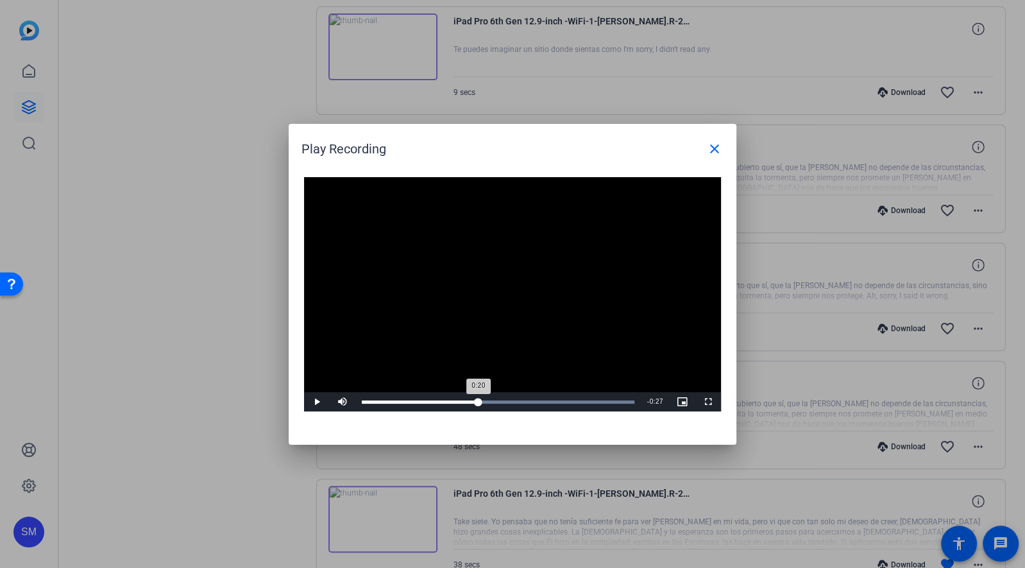
click at [479, 399] on div "Loaded : 100.00% 0:20 0:20" at bounding box center [498, 401] width 286 height 19
click at [443, 399] on div "Loaded : 100.00% 0:14 0:14" at bounding box center [498, 401] width 286 height 19
click at [710, 147] on mat-icon "close" at bounding box center [714, 148] width 15 height 15
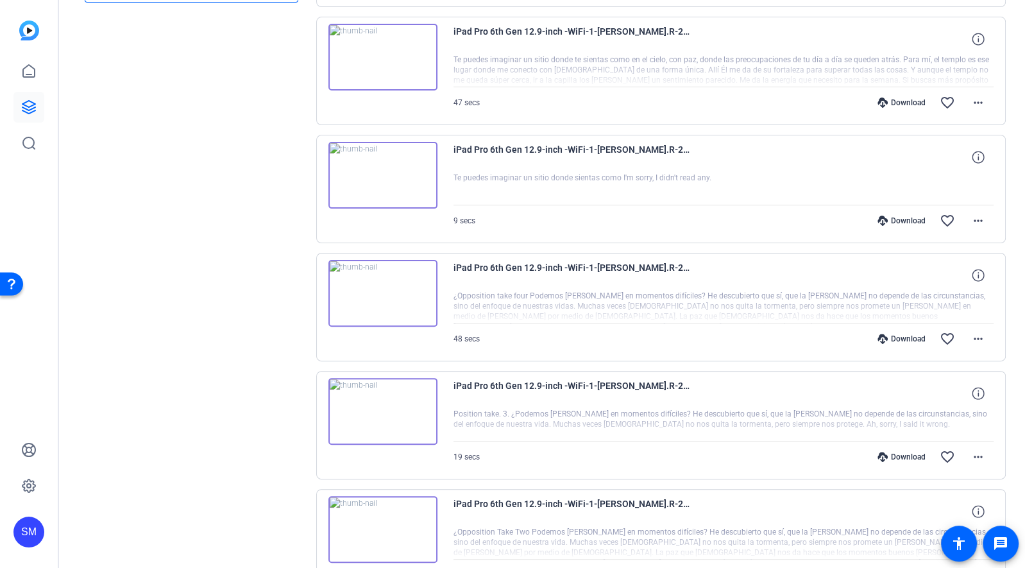
scroll to position [249, 0]
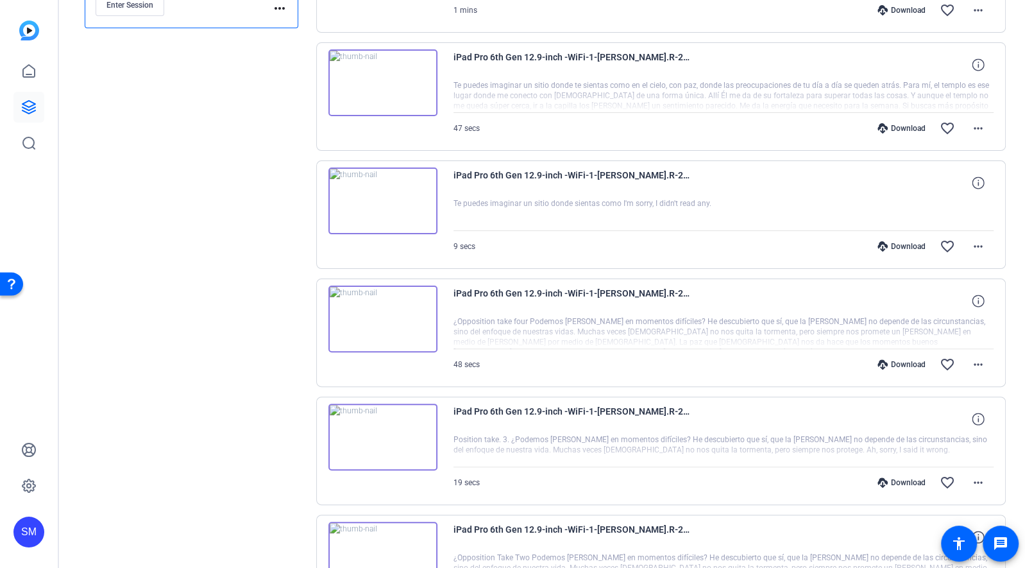
click at [378, 431] on img at bounding box center [383, 437] width 109 height 67
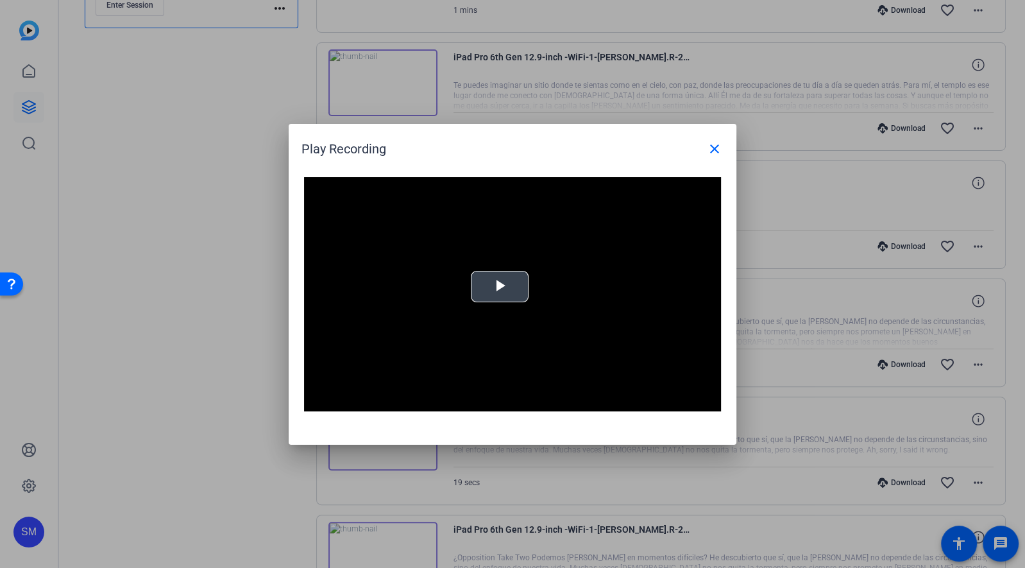
click at [500, 286] on span "Video Player" at bounding box center [500, 286] width 0 height 0
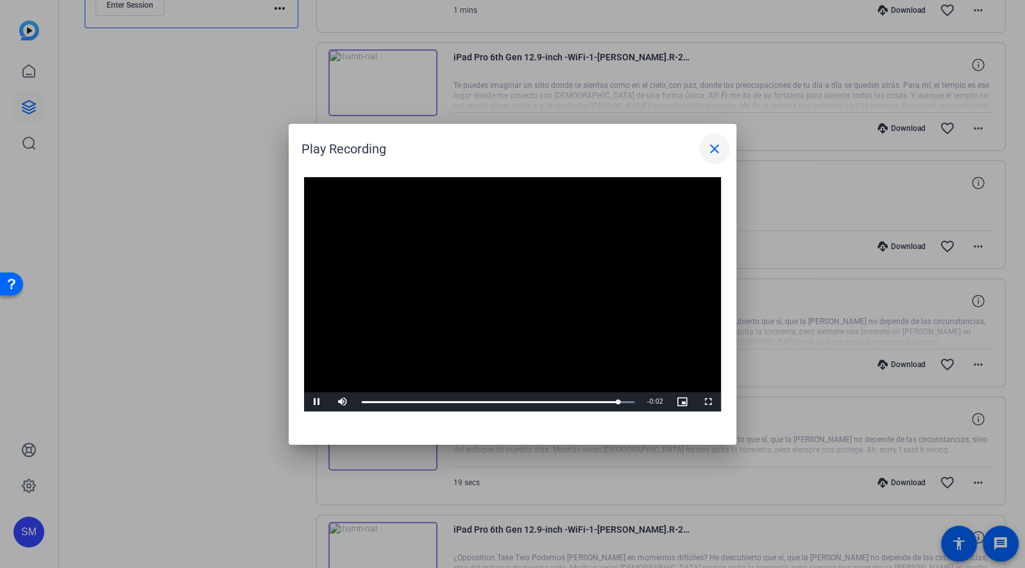
click at [706, 153] on span at bounding box center [714, 148] width 31 height 31
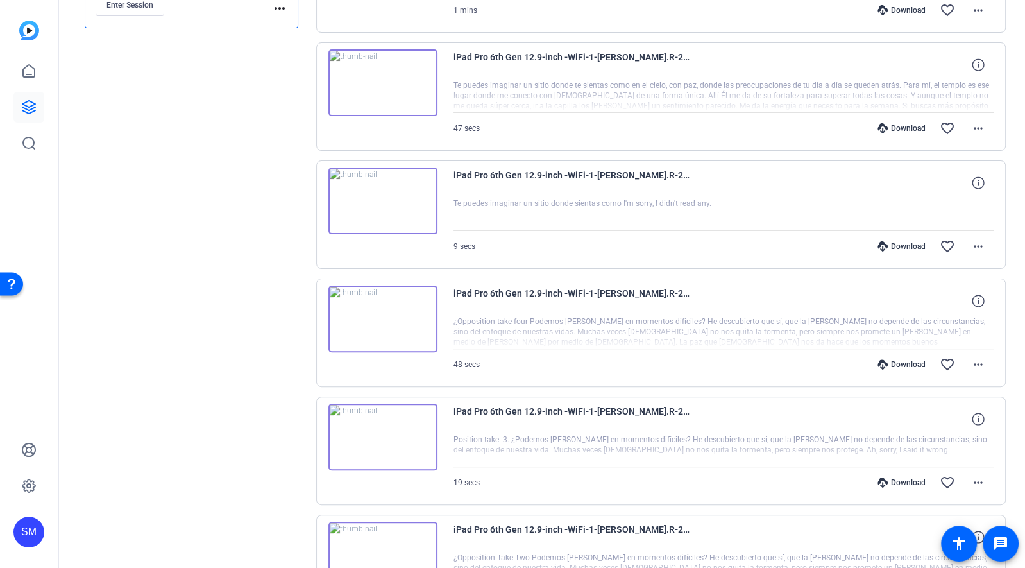
click at [378, 313] on img at bounding box center [383, 319] width 109 height 67
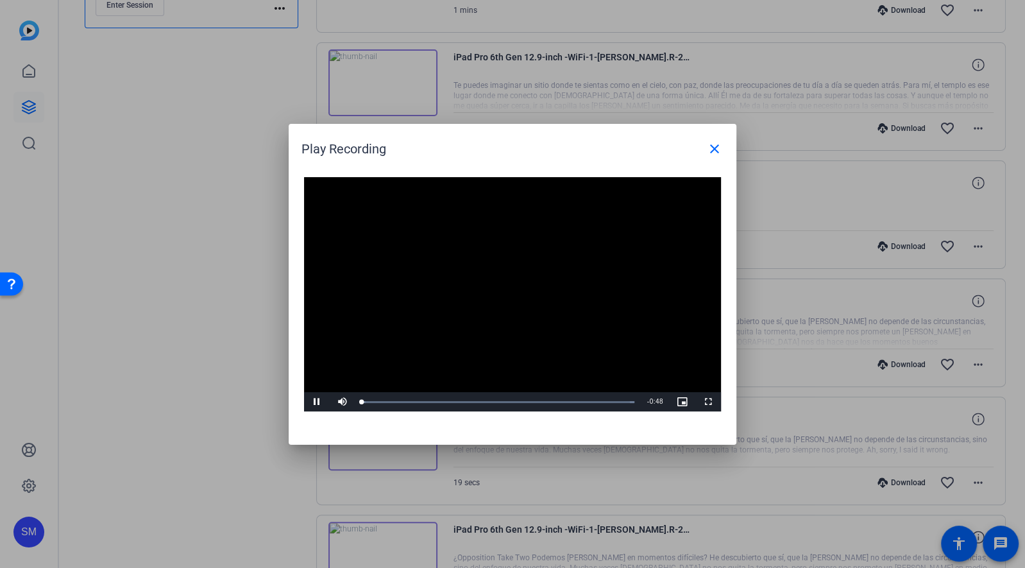
click at [500, 283] on video "Video Player" at bounding box center [512, 294] width 417 height 235
click at [486, 303] on video "Video Player" at bounding box center [512, 294] width 417 height 235
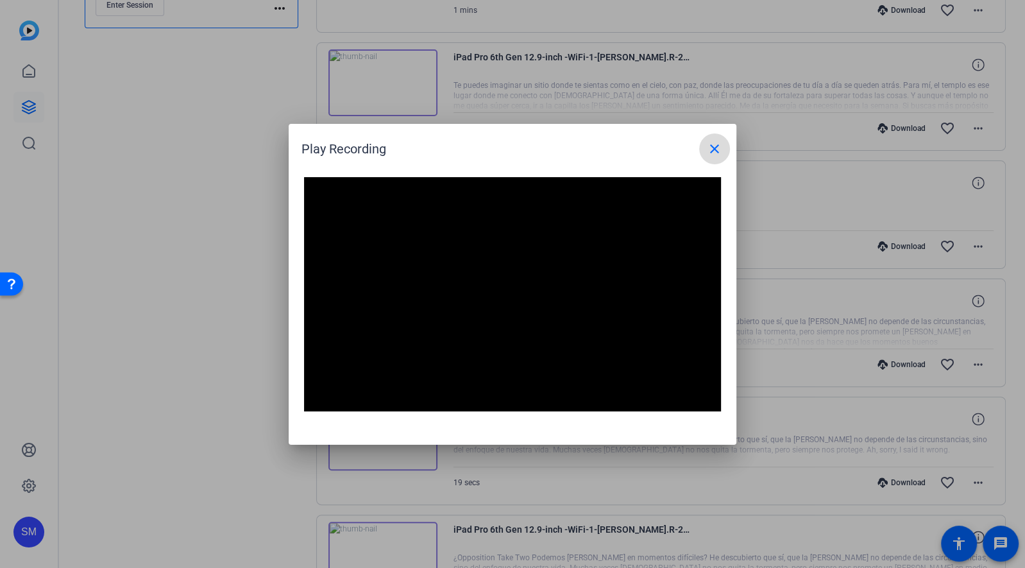
click at [712, 147] on mat-icon "close" at bounding box center [714, 148] width 15 height 15
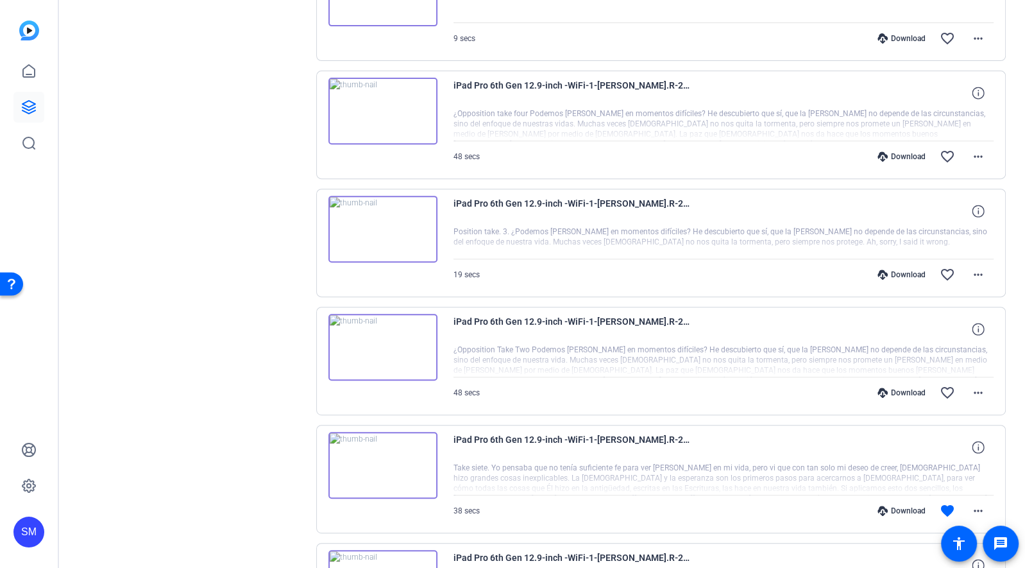
scroll to position [450, 0]
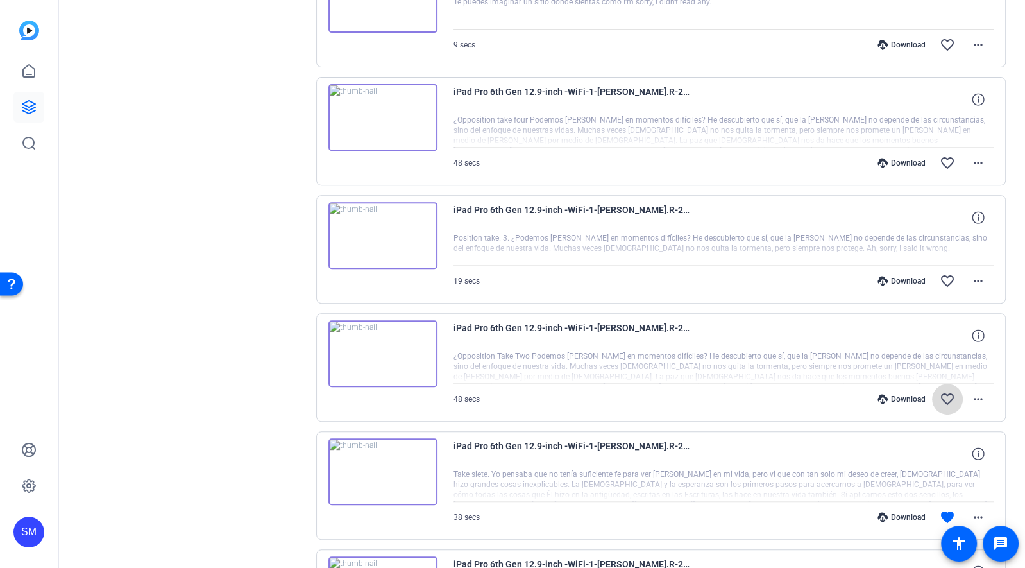
click at [943, 395] on mat-icon "favorite_border" at bounding box center [947, 398] width 15 height 15
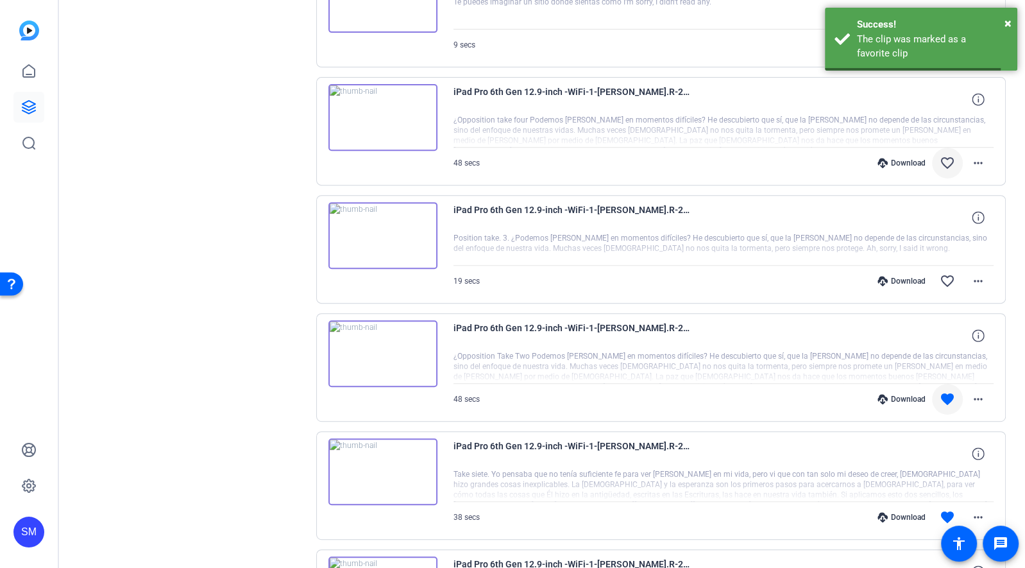
click at [947, 158] on mat-icon "favorite_border" at bounding box center [947, 162] width 15 height 15
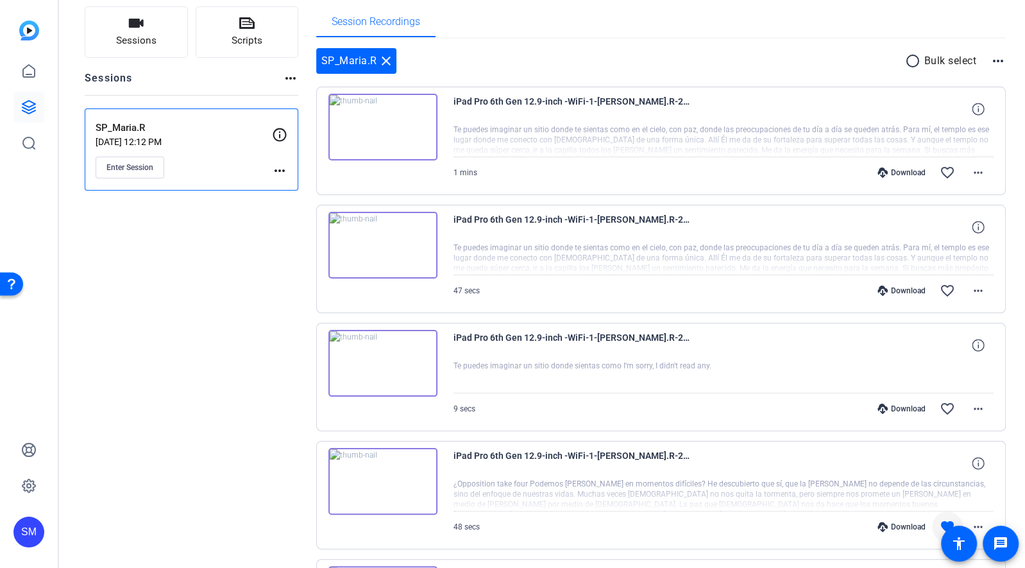
scroll to position [77, 0]
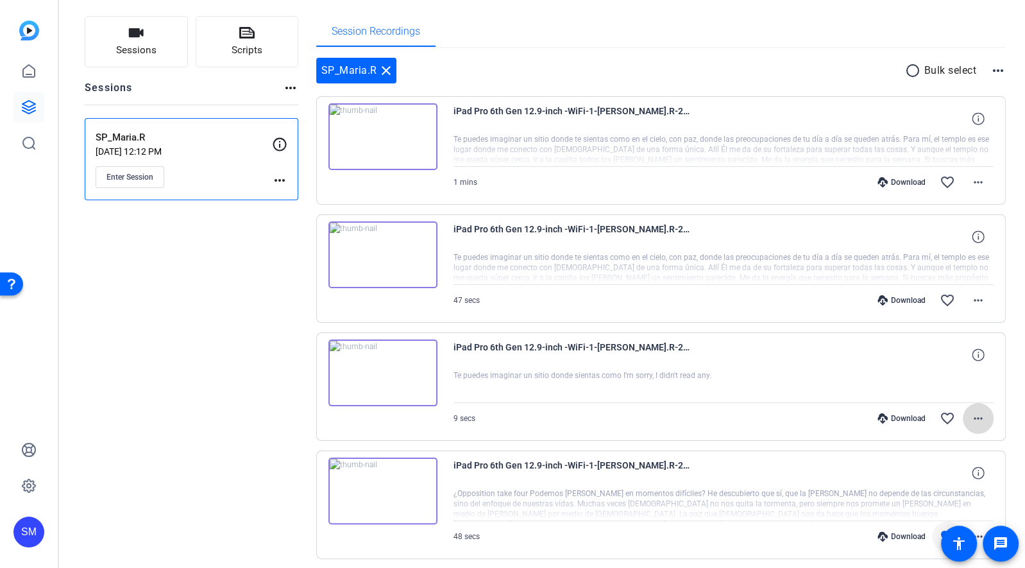
click at [984, 414] on mat-icon "more_horiz" at bounding box center [978, 418] width 15 height 15
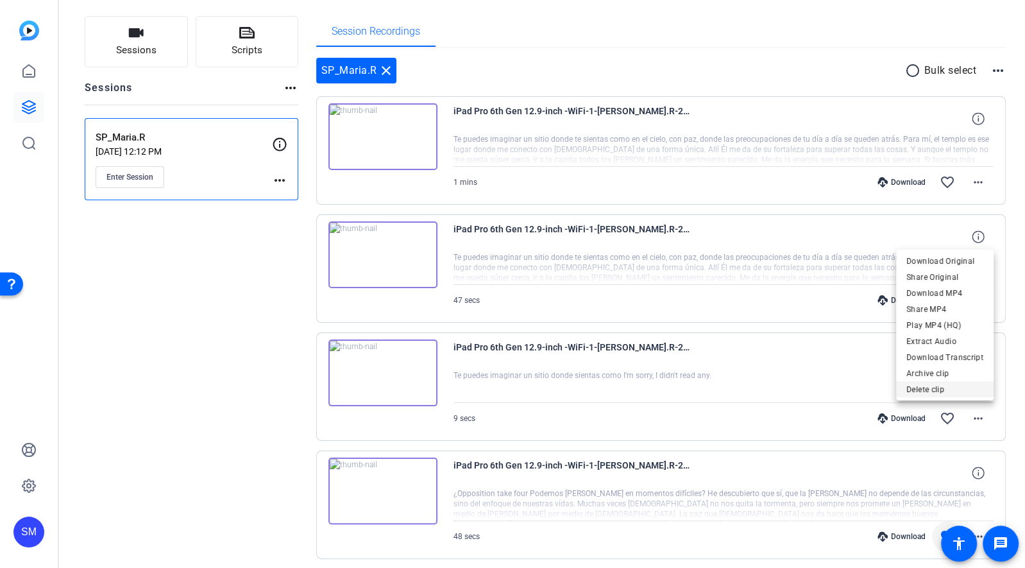
click at [928, 387] on span "Delete clip" at bounding box center [945, 388] width 77 height 15
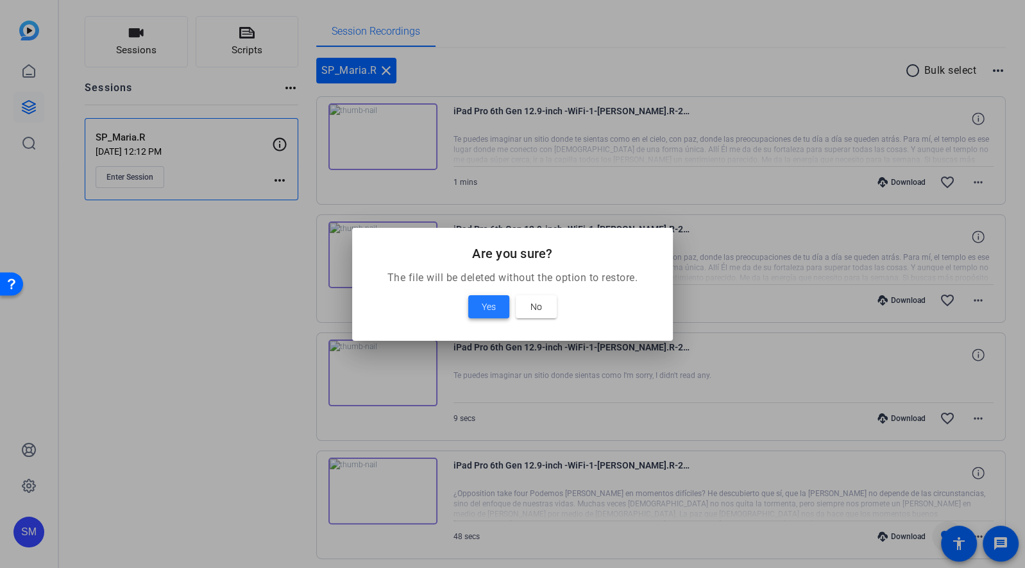
click at [473, 304] on span at bounding box center [488, 306] width 41 height 31
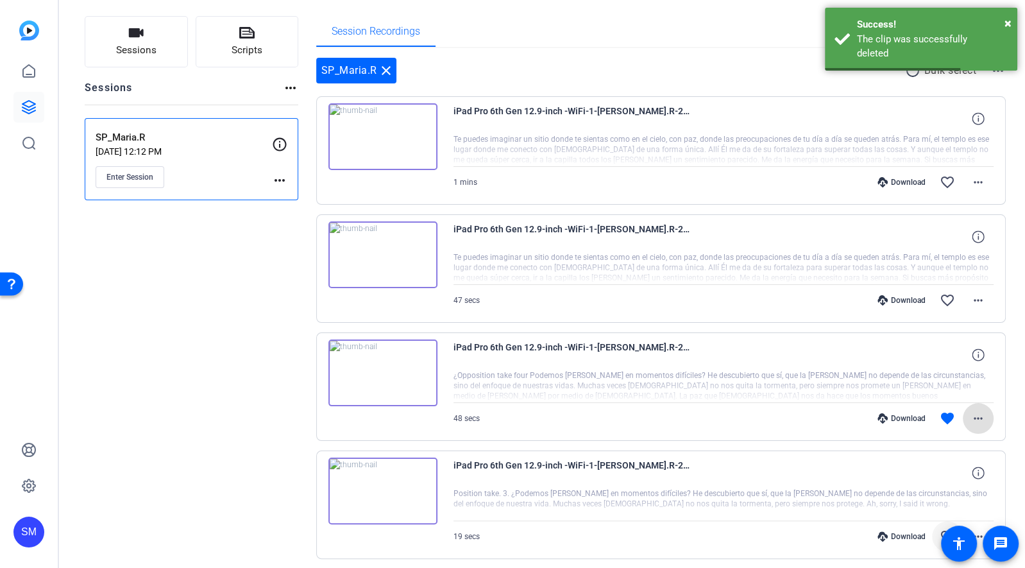
click at [372, 247] on img at bounding box center [383, 254] width 109 height 67
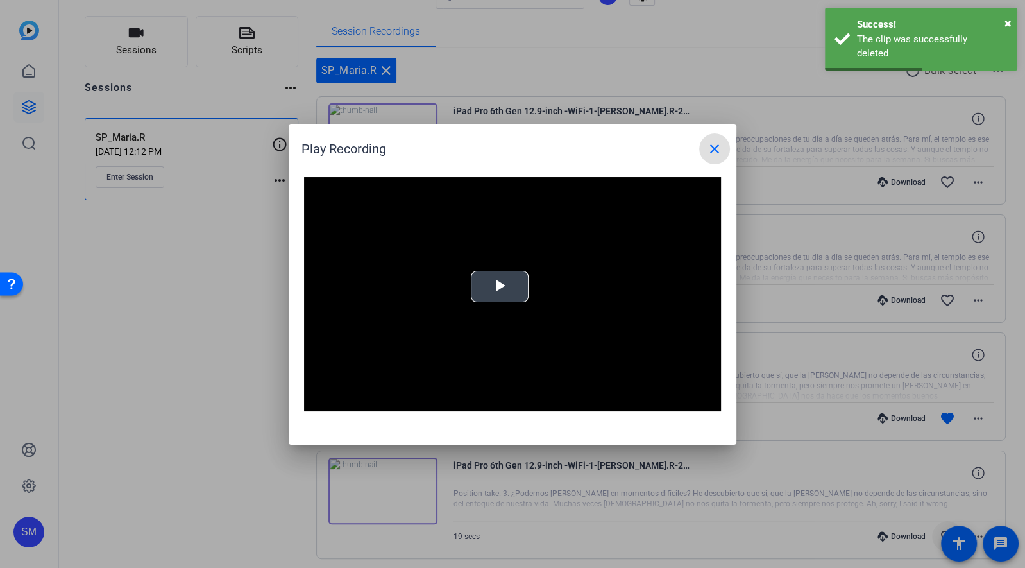
click at [500, 286] on span "Video Player" at bounding box center [500, 286] width 0 height 0
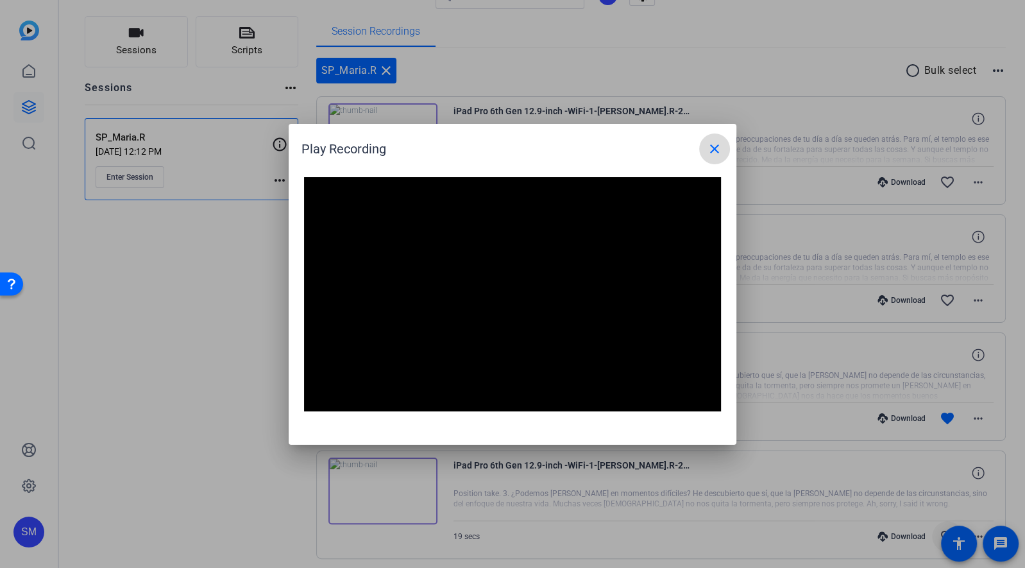
click at [717, 151] on mat-icon "close" at bounding box center [714, 148] width 15 height 15
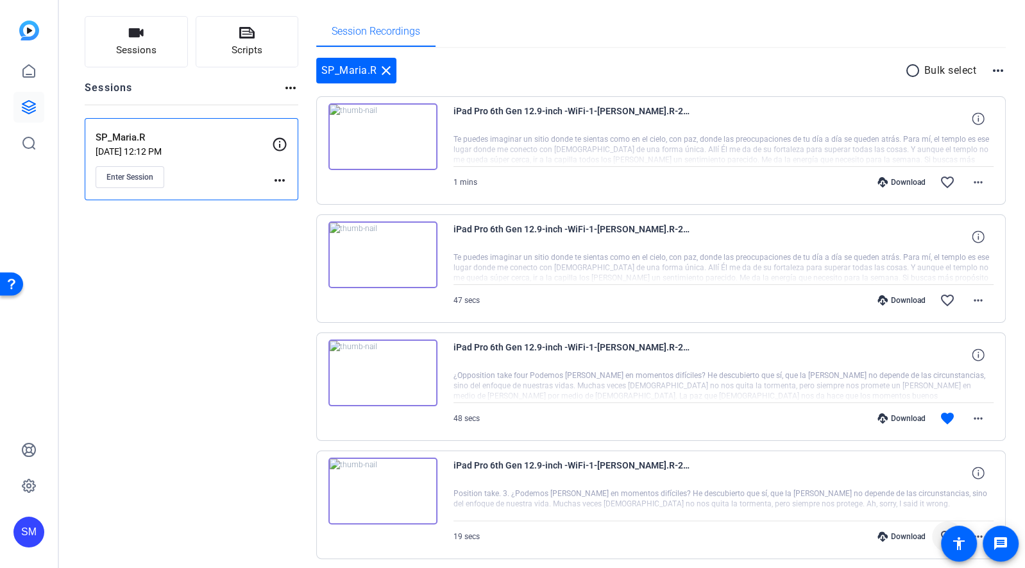
click at [377, 135] on img at bounding box center [383, 136] width 109 height 67
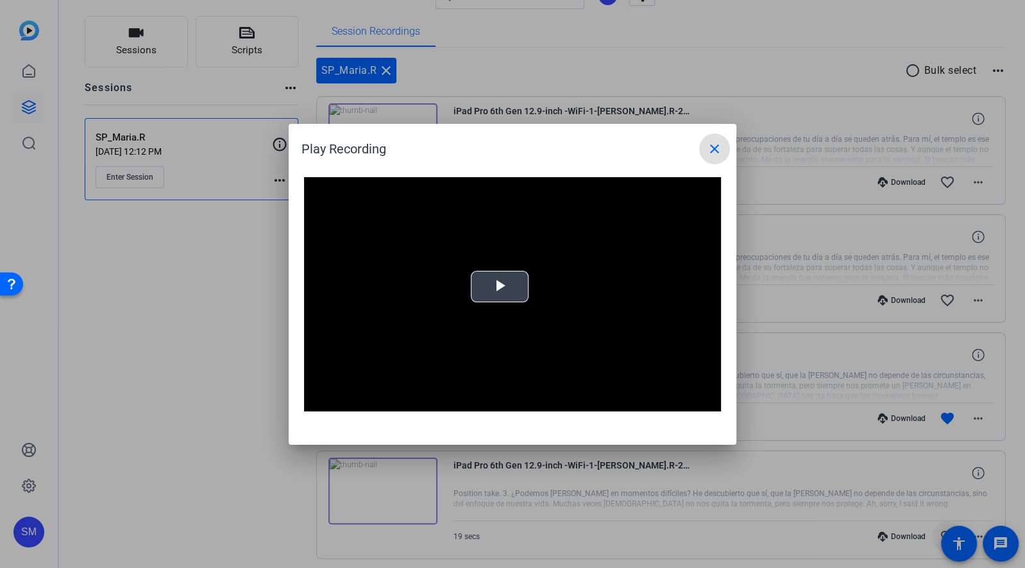
click at [500, 286] on span "Video Player" at bounding box center [500, 286] width 0 height 0
click at [716, 144] on mat-icon "close" at bounding box center [714, 148] width 15 height 15
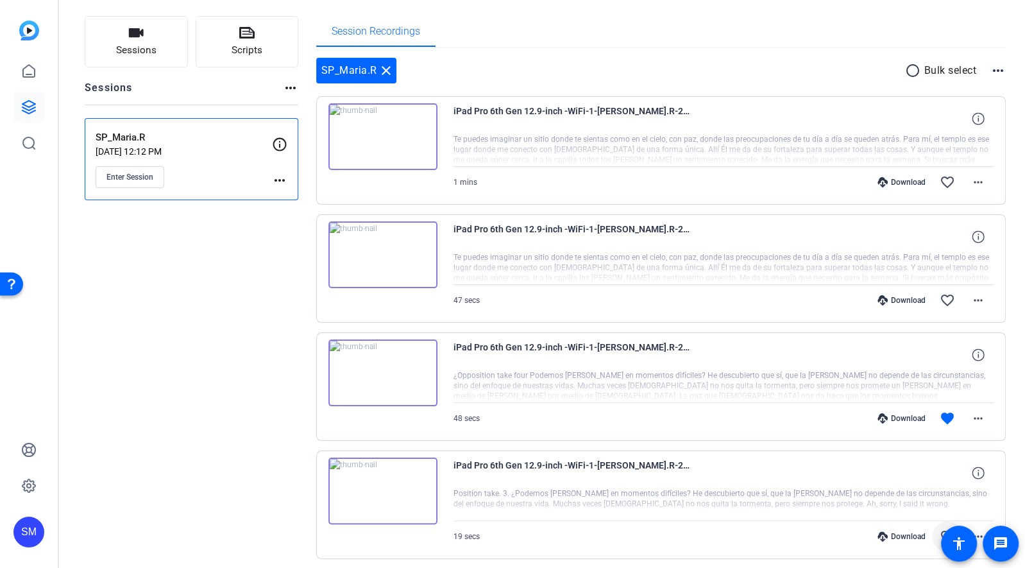
drag, startPoint x: 937, startPoint y: 183, endPoint x: 937, endPoint y: 209, distance: 25.7
click at [937, 183] on span at bounding box center [947, 182] width 31 height 31
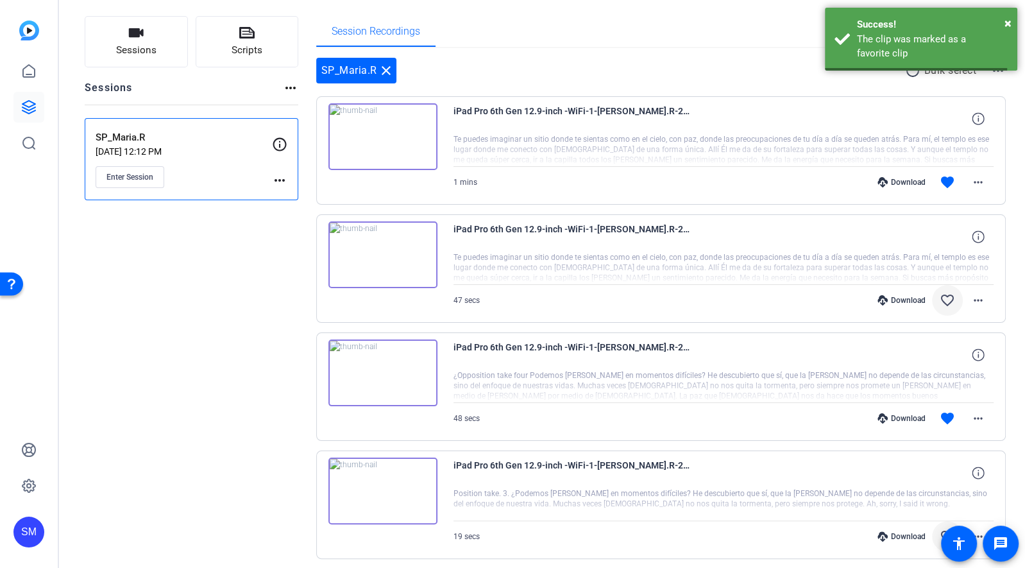
click at [946, 300] on mat-icon "favorite_border" at bounding box center [947, 300] width 15 height 15
